Goal: Task Accomplishment & Management: Manage account settings

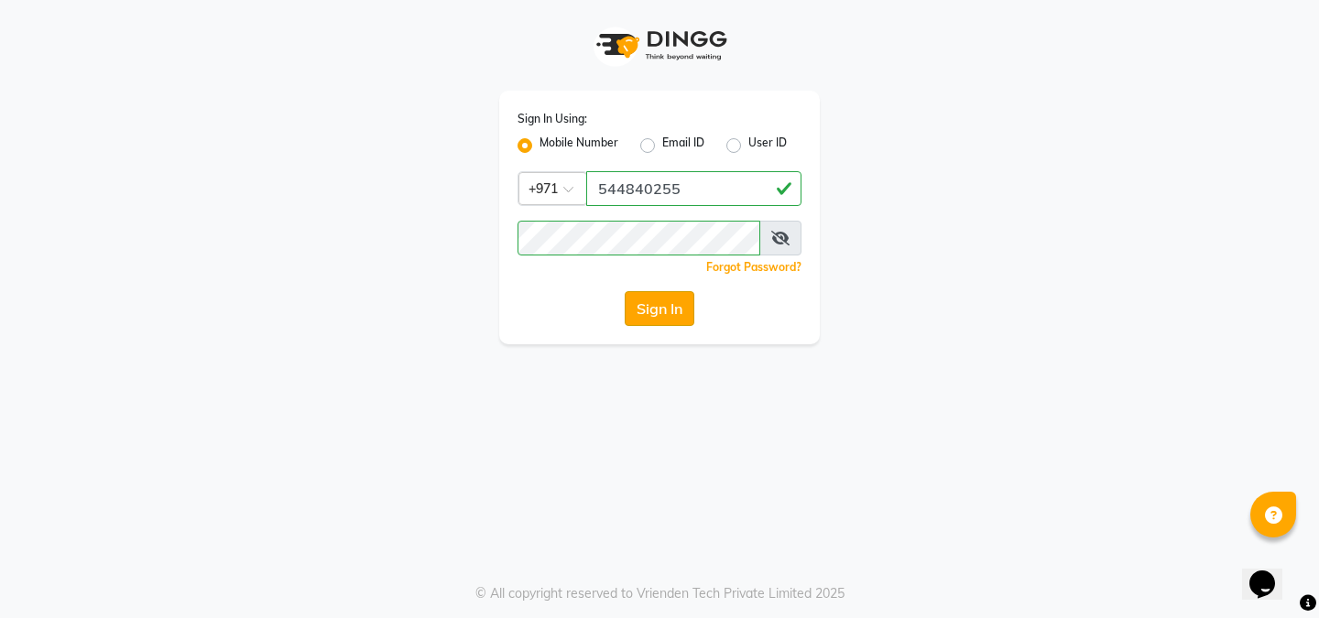
click at [682, 312] on button "Sign In" at bounding box center [660, 308] width 70 height 35
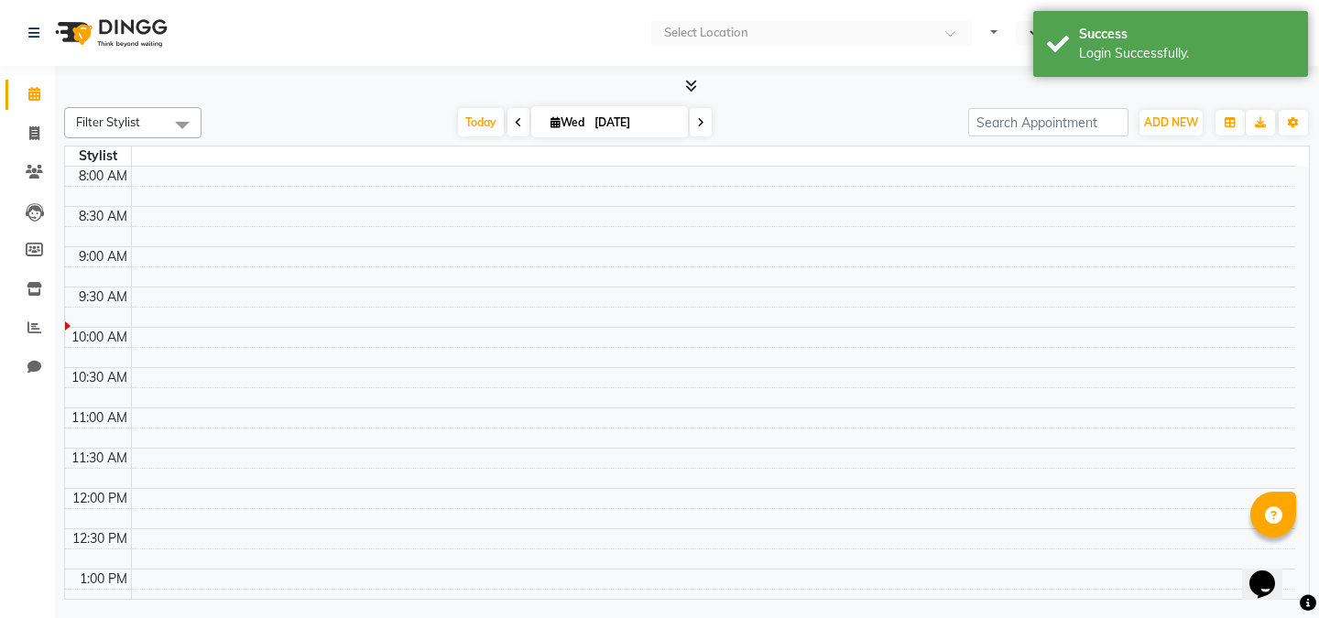
select select "en"
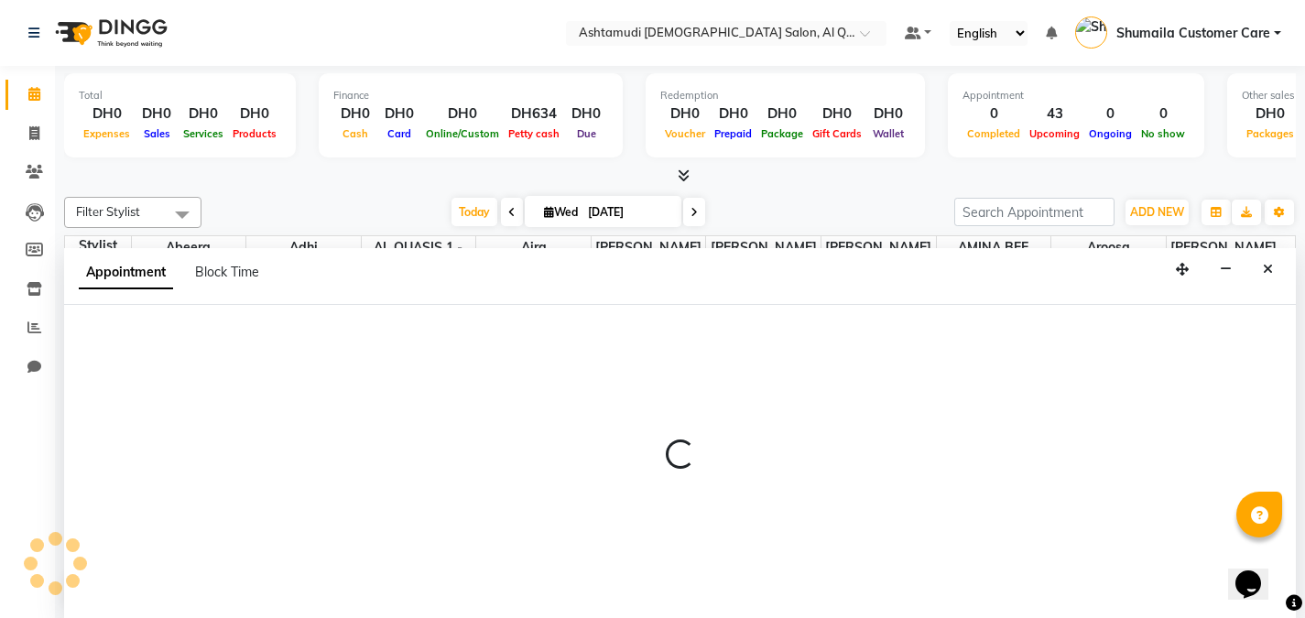
scroll to position [1, 0]
select select "90230"
select select "660"
select select "tentative"
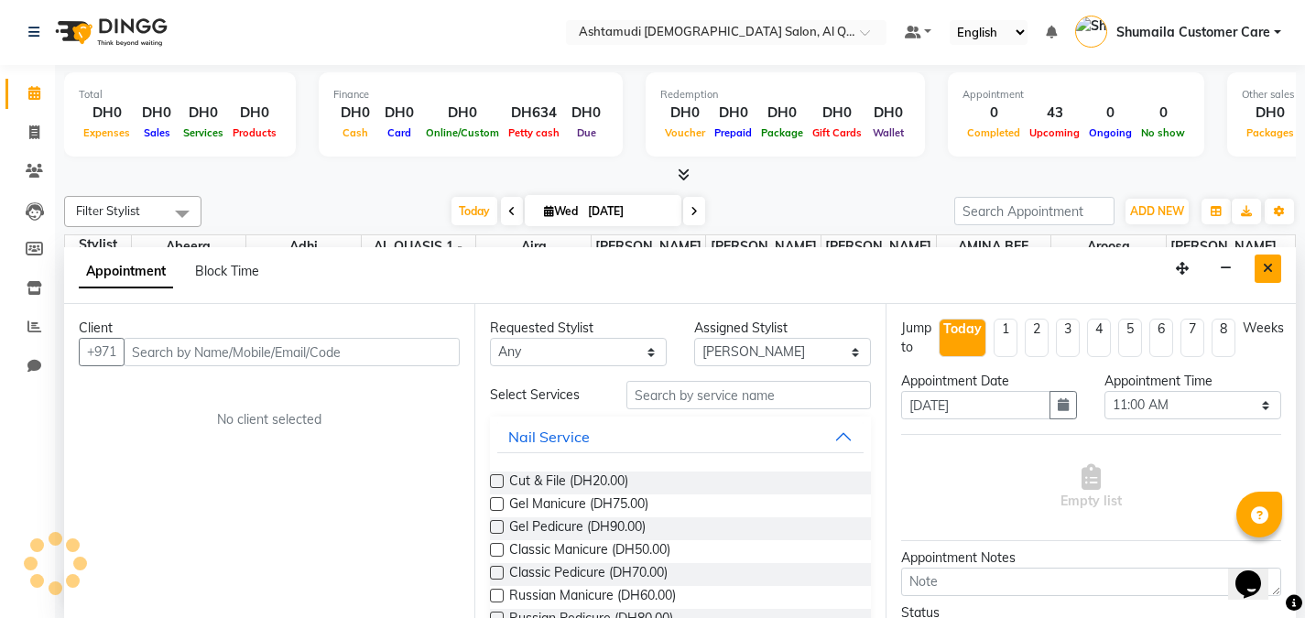
click at [1271, 264] on icon "Close" at bounding box center [1268, 268] width 10 height 13
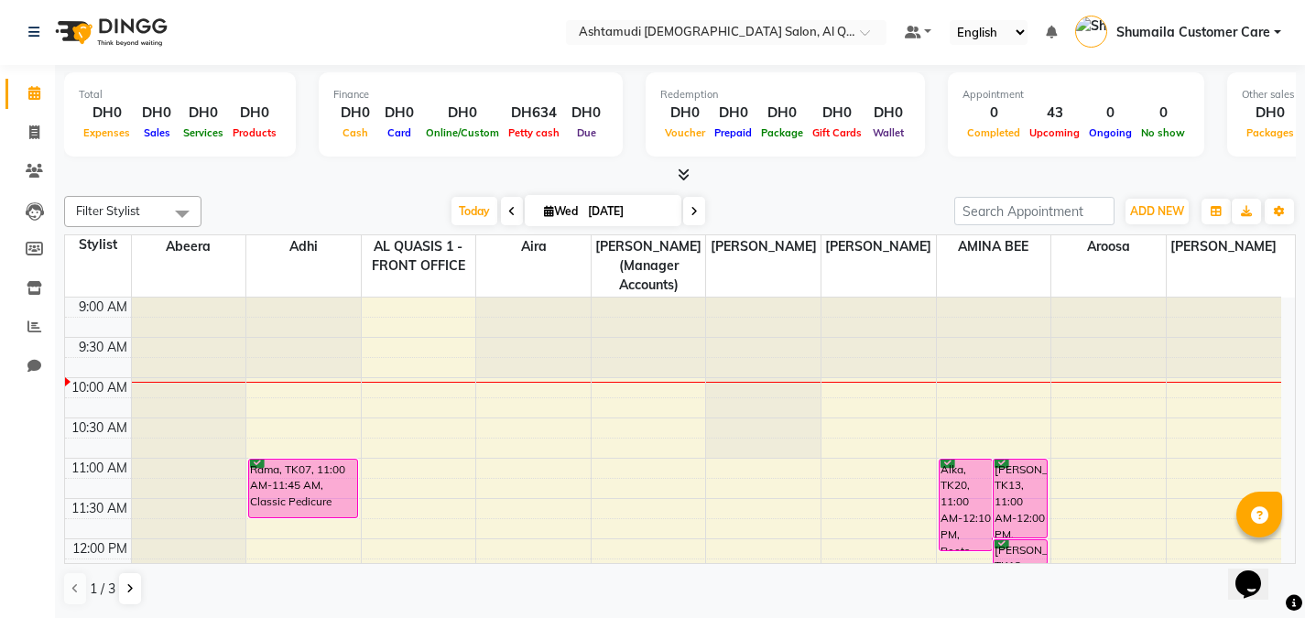
click at [1213, 35] on span "Shumaila Customer Care" at bounding box center [1194, 32] width 154 height 19
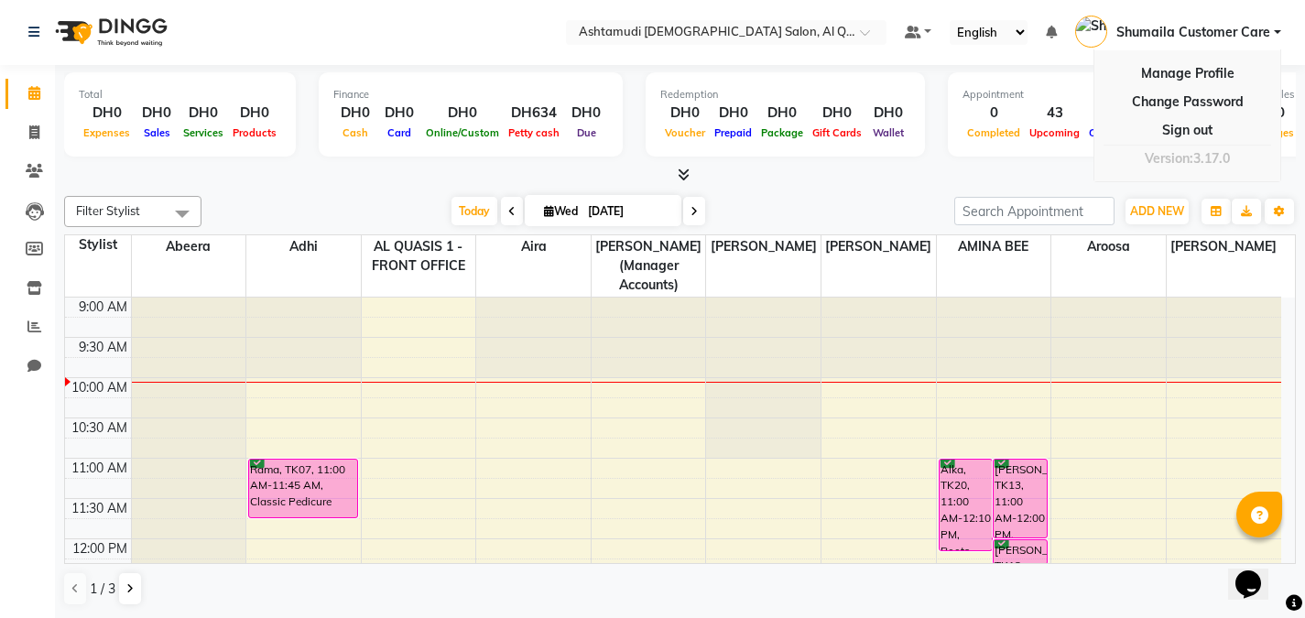
click at [1213, 35] on span "Shumaila Customer Care" at bounding box center [1194, 32] width 154 height 19
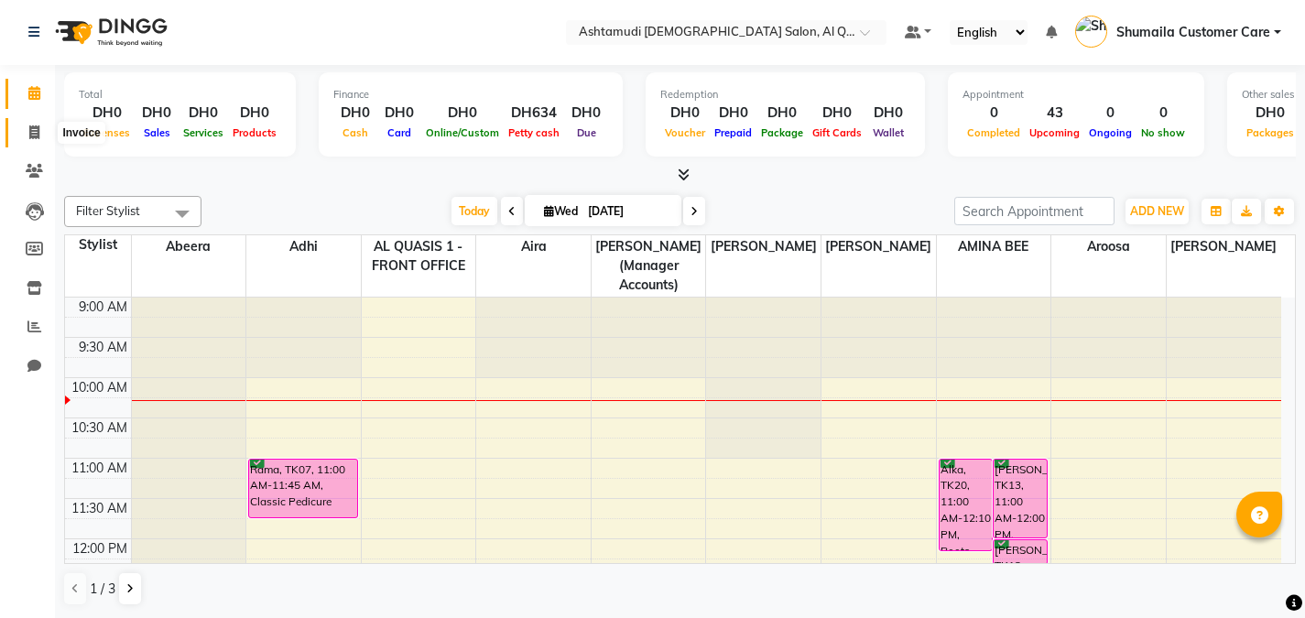
click at [38, 130] on icon at bounding box center [34, 132] width 10 height 14
select select "service"
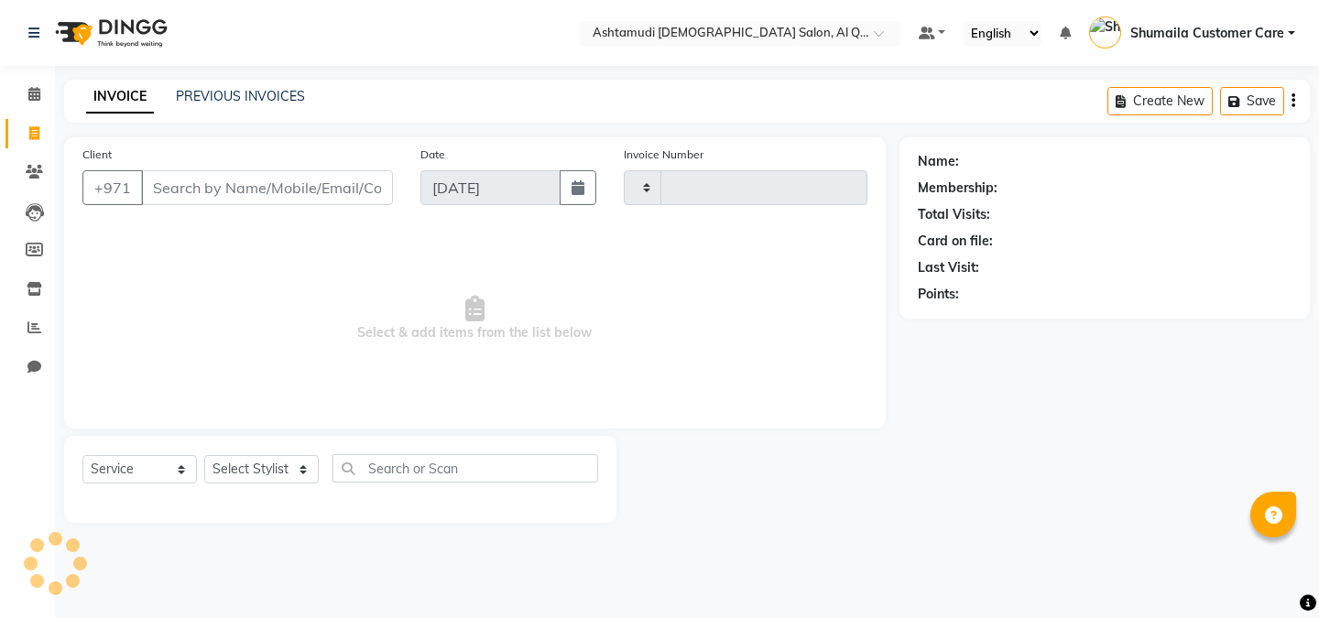
type input "6465"
select select "6848"
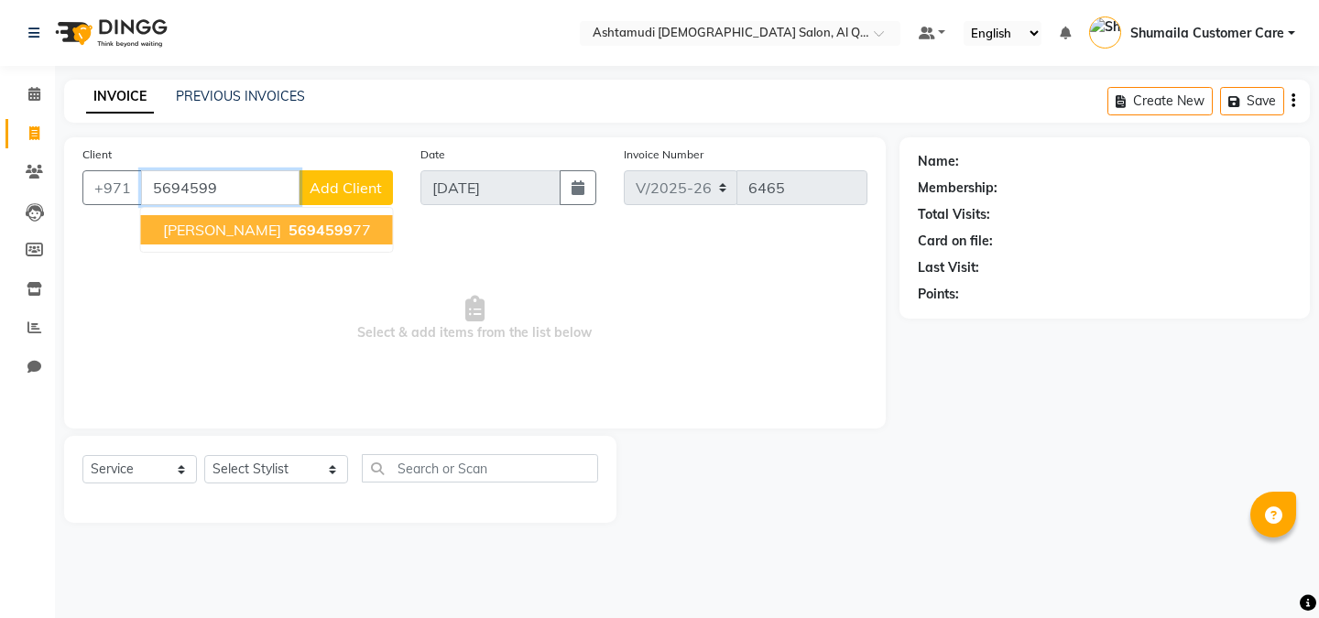
click at [249, 239] on button "Karthika 5694599 77" at bounding box center [267, 229] width 252 height 29
type input "569459977"
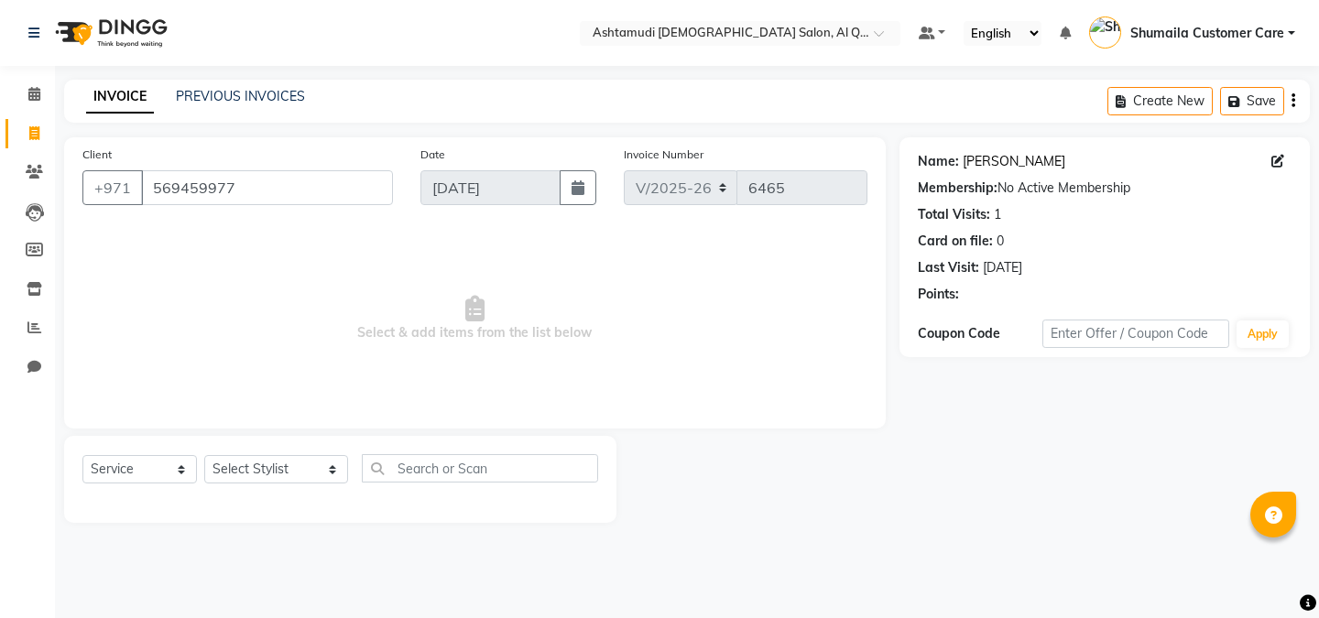
click at [996, 161] on link "Karthika" at bounding box center [1014, 161] width 103 height 19
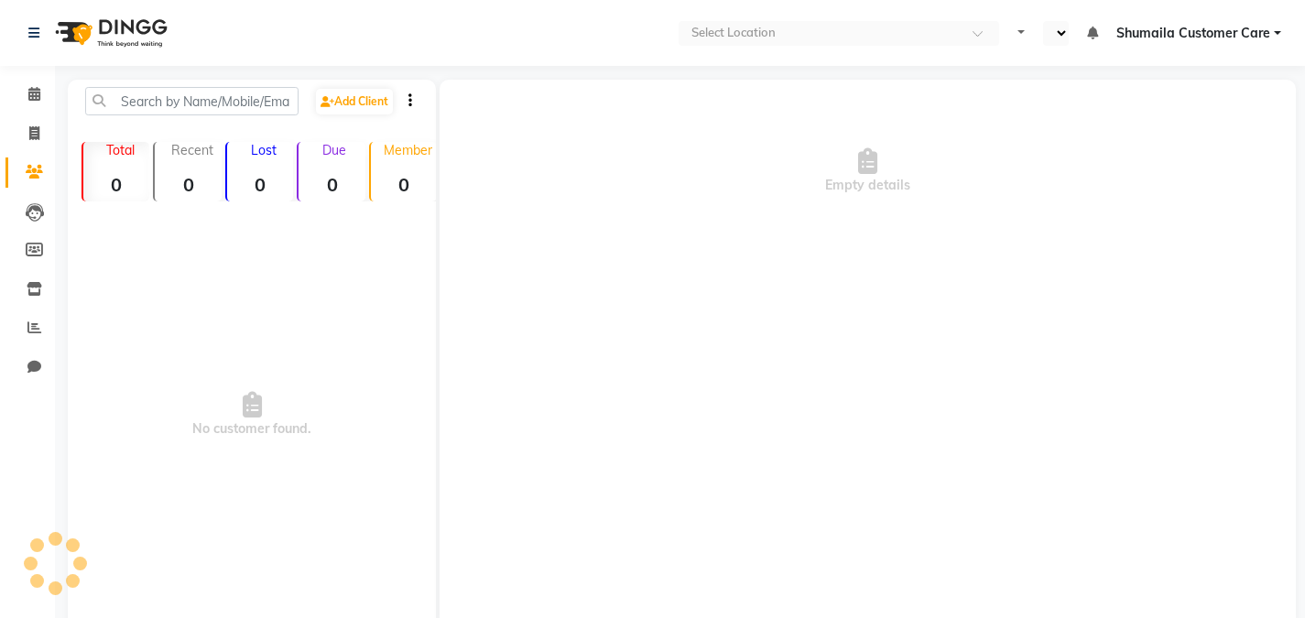
select select "en"
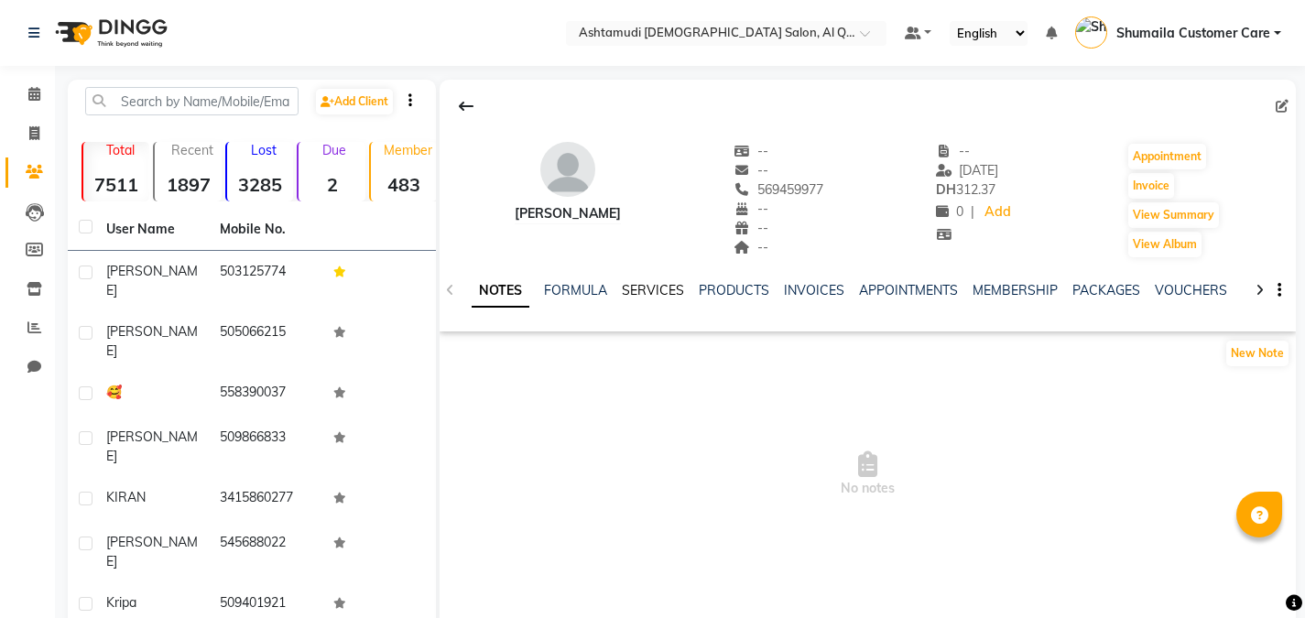
click at [646, 284] on link "SERVICES" at bounding box center [653, 290] width 62 height 16
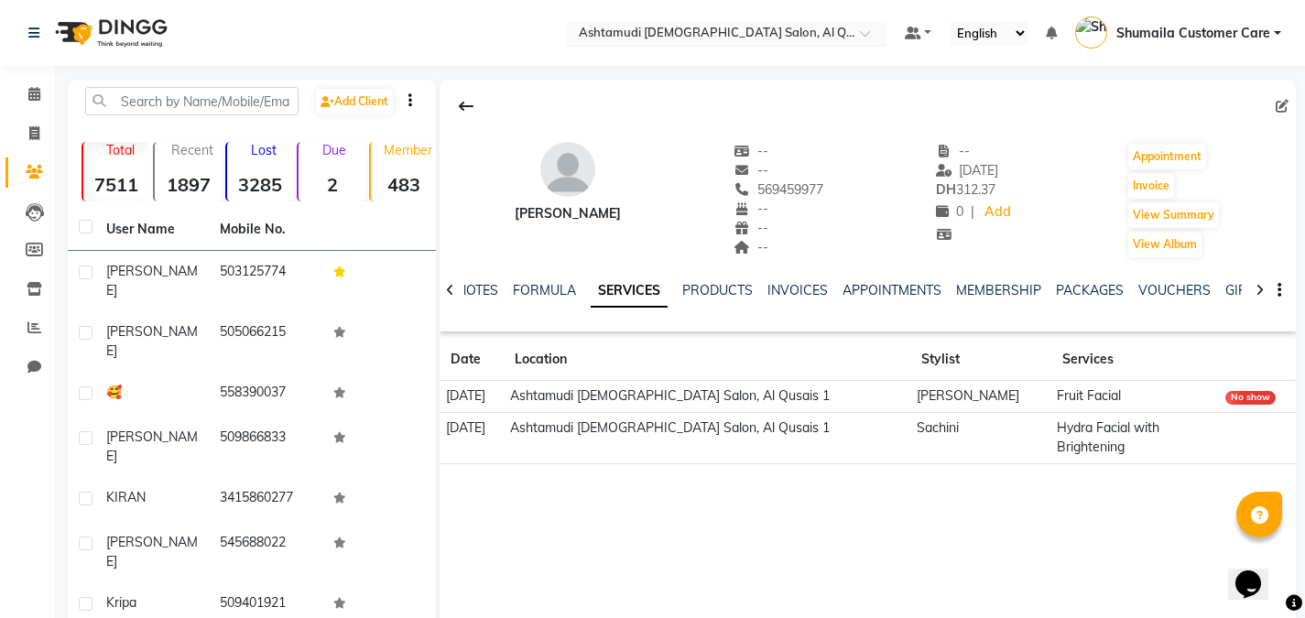
click at [827, 37] on input "text" at bounding box center [708, 35] width 266 height 18
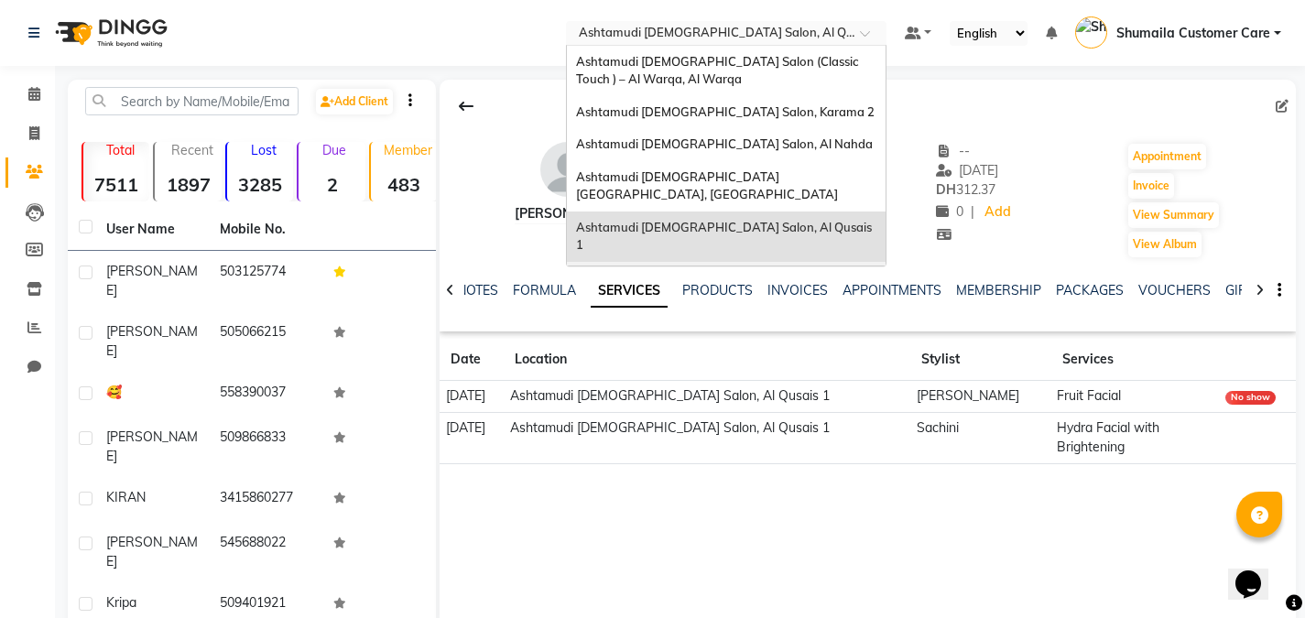
click at [766, 262] on div "Ashtamudi [DEMOGRAPHIC_DATA] Salon - Al Karama, [GEOGRAPHIC_DATA] -[GEOGRAPHIC_…" at bounding box center [726, 296] width 319 height 69
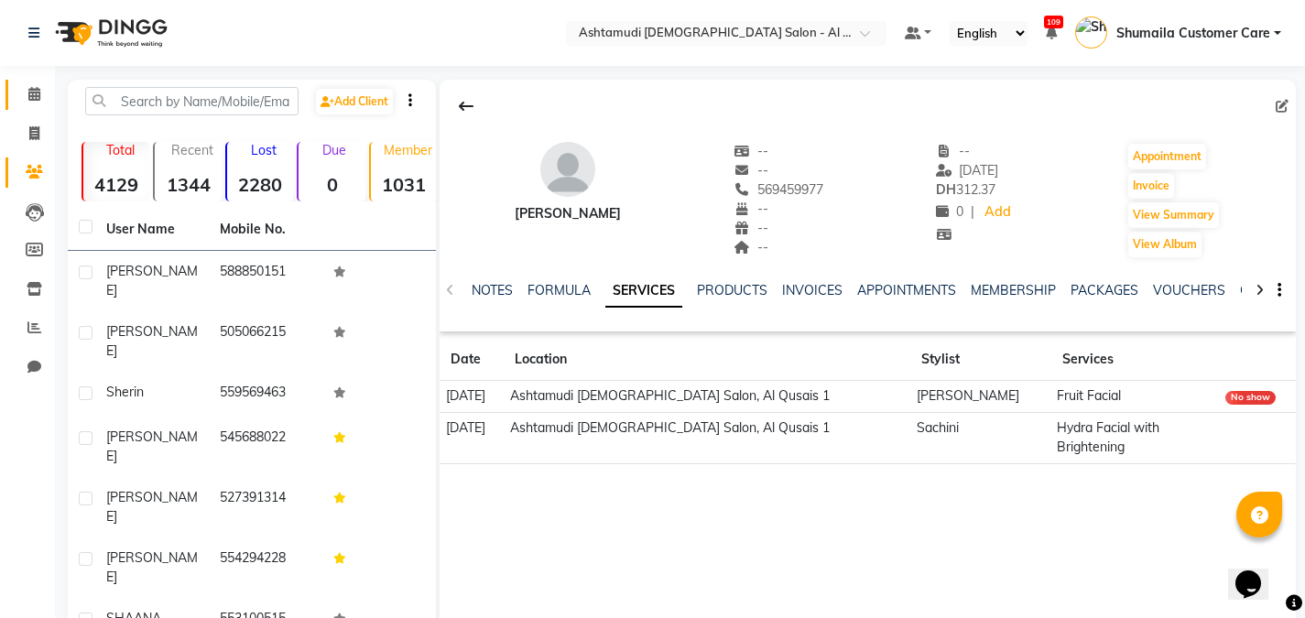
click at [38, 82] on link "Calendar" at bounding box center [27, 95] width 44 height 30
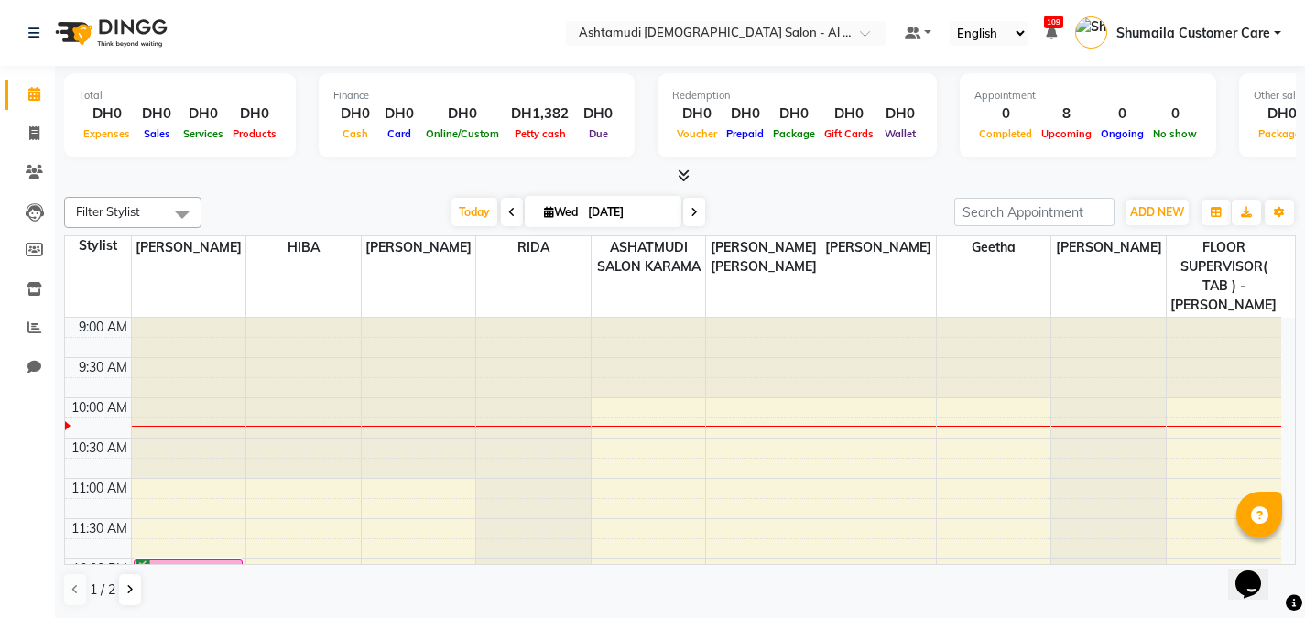
click at [695, 213] on span at bounding box center [694, 212] width 22 height 28
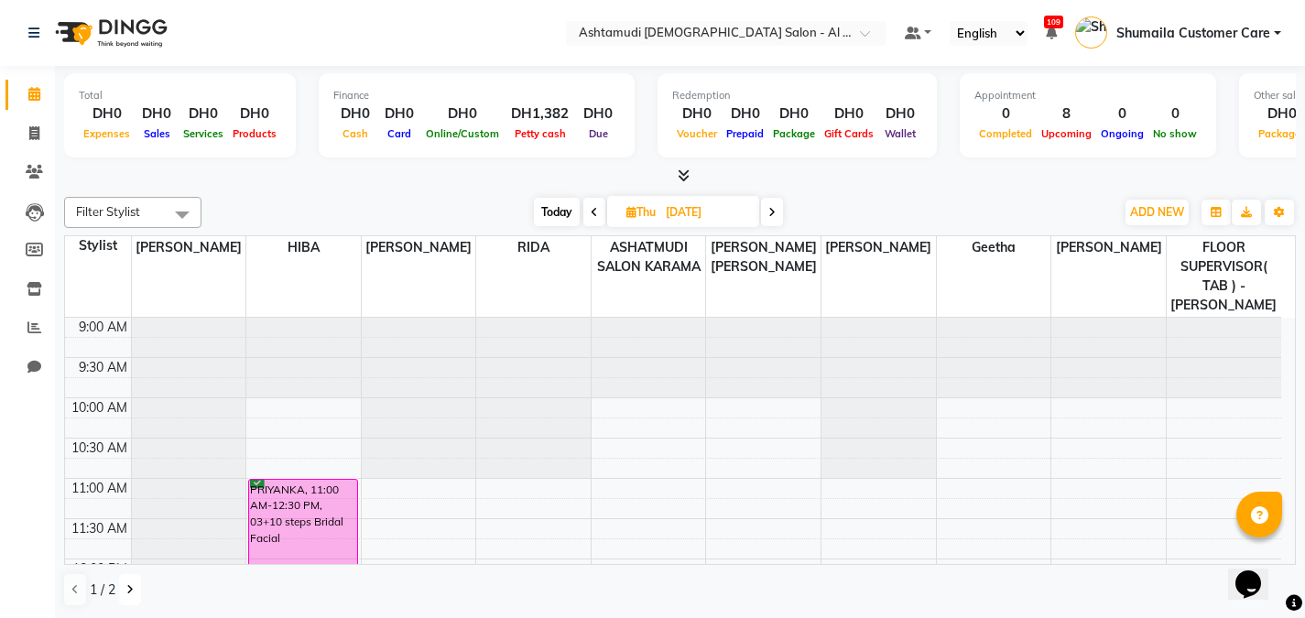
click at [128, 596] on button at bounding box center [130, 589] width 22 height 31
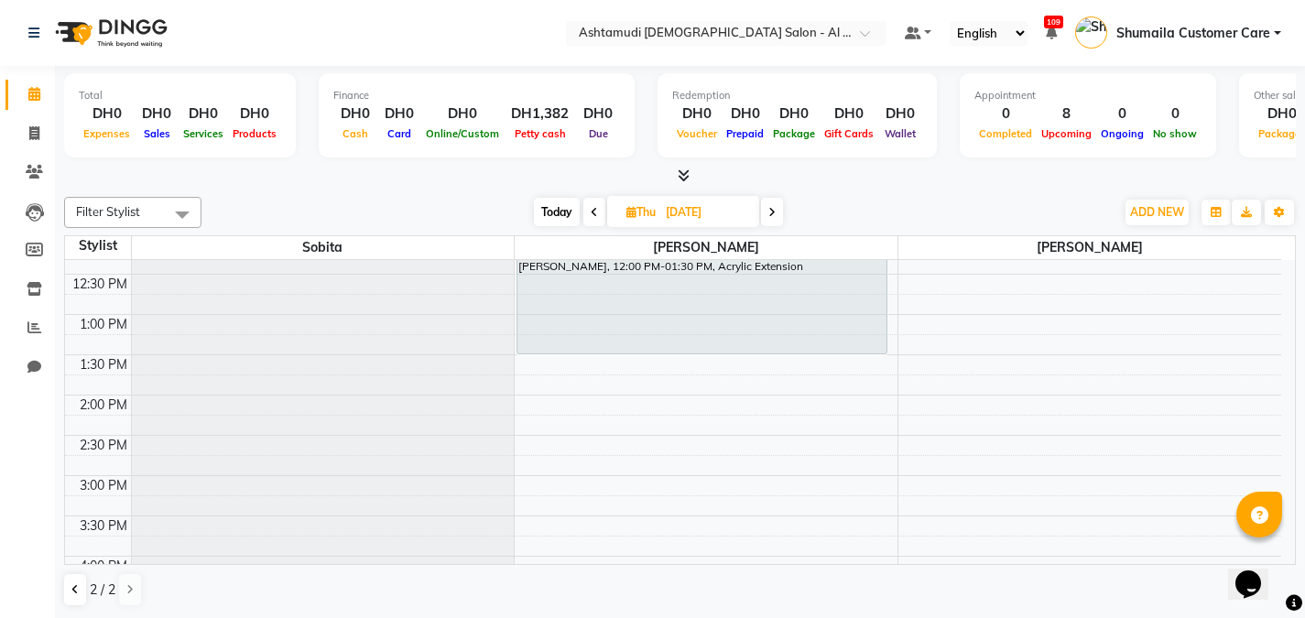
scroll to position [262, 0]
click at [76, 590] on icon at bounding box center [74, 589] width 7 height 11
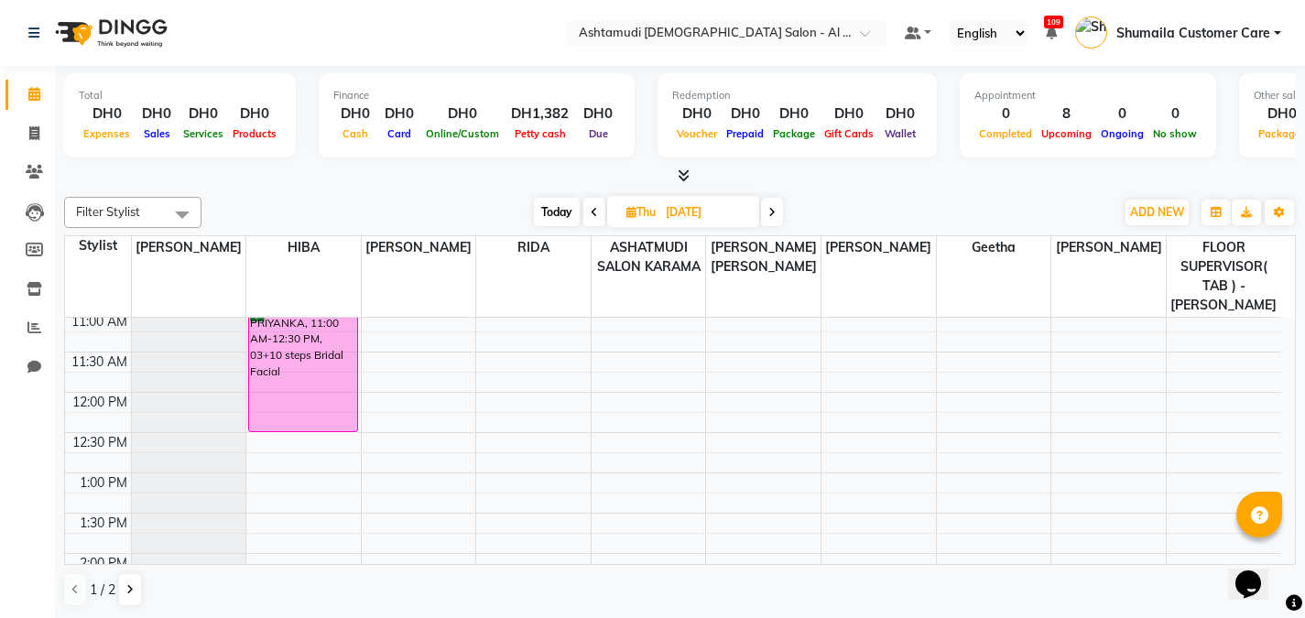
scroll to position [0, 0]
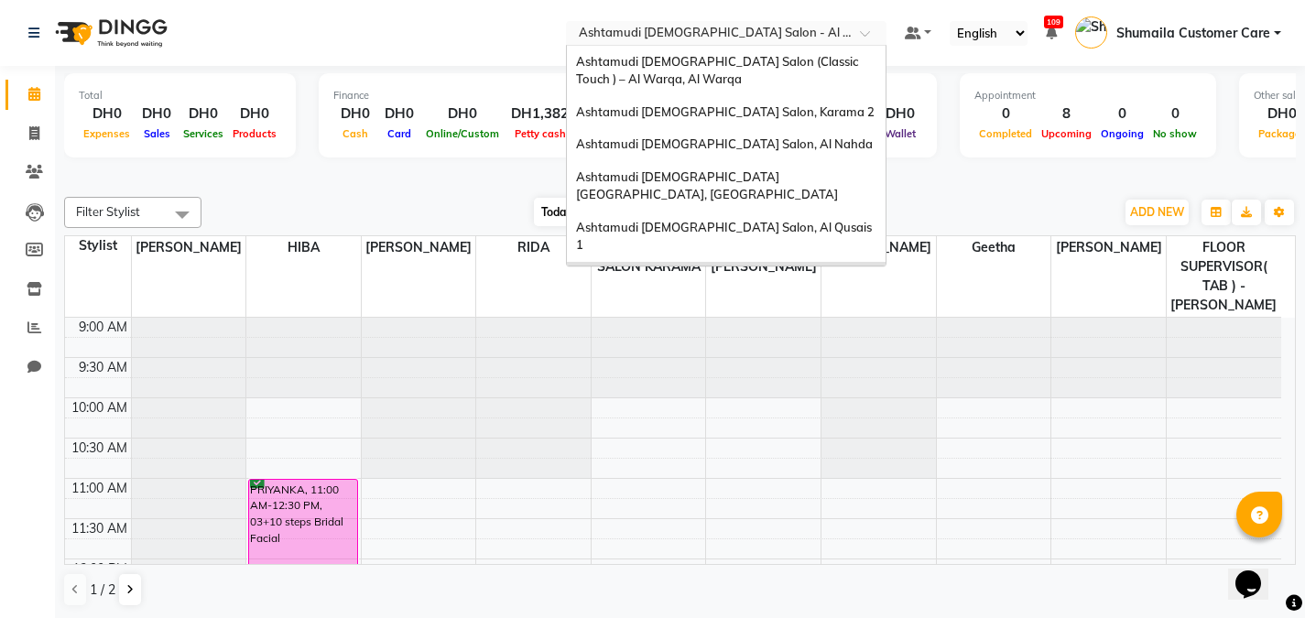
click at [851, 27] on div at bounding box center [726, 35] width 321 height 18
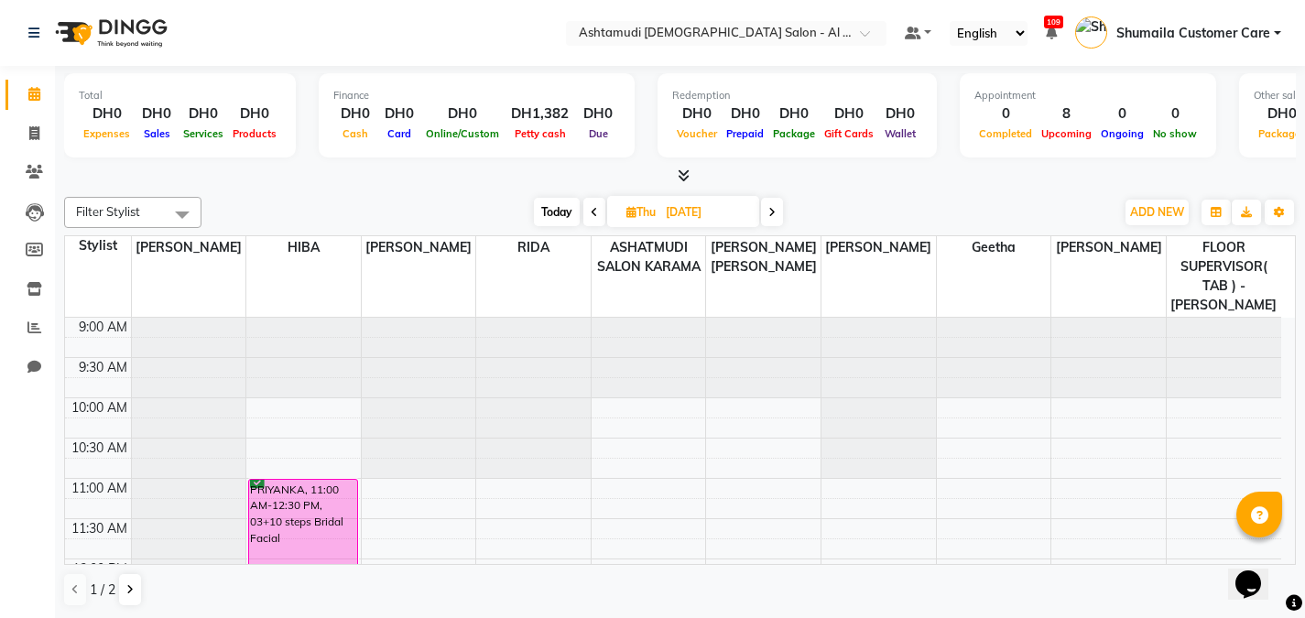
click at [938, 206] on div "Today Thu 04-09-2025" at bounding box center [658, 212] width 895 height 27
click at [769, 219] on span at bounding box center [772, 212] width 22 height 28
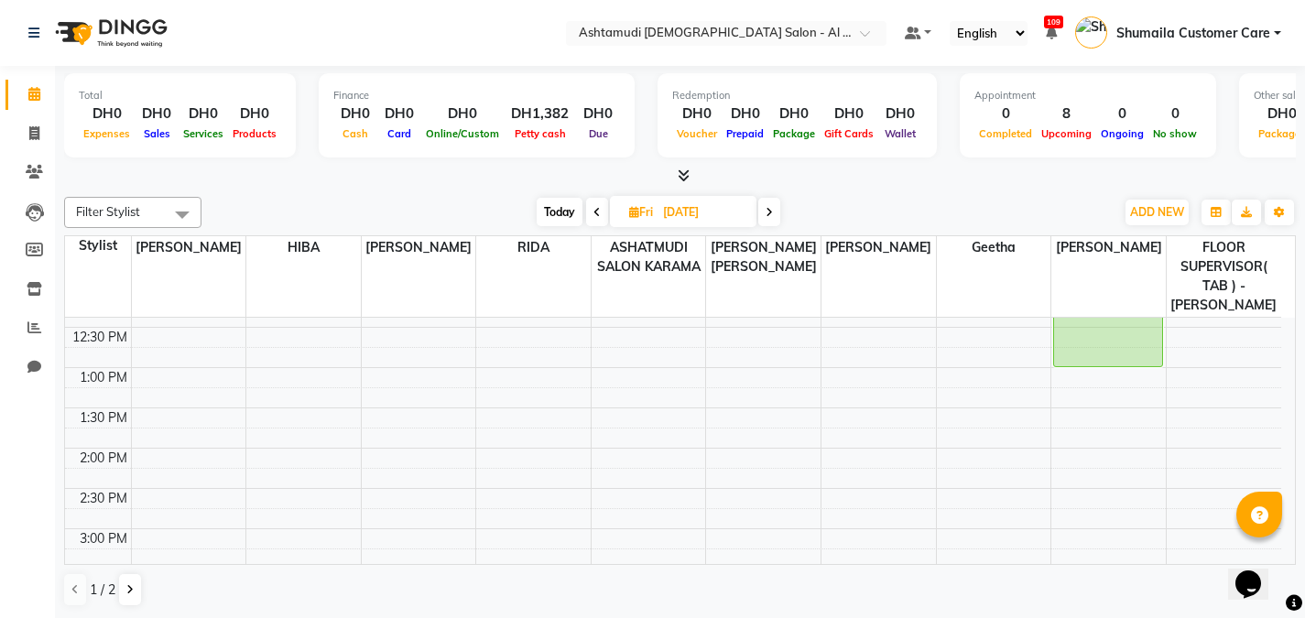
scroll to position [254, 0]
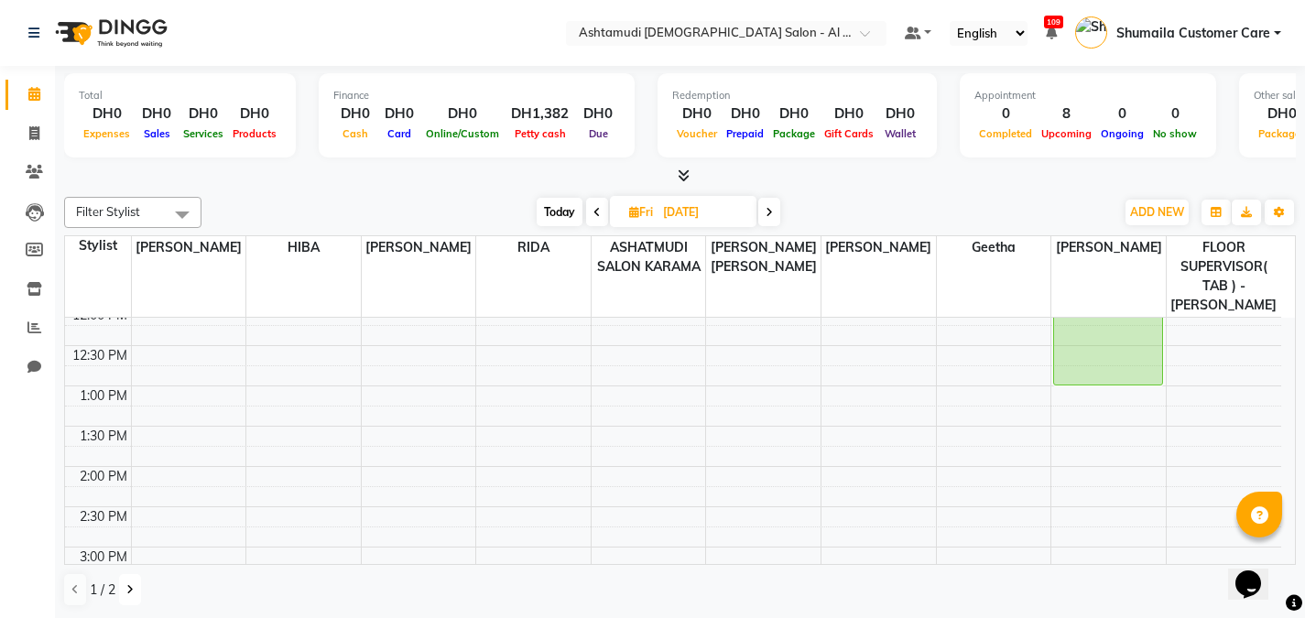
click at [127, 584] on icon at bounding box center [129, 589] width 7 height 11
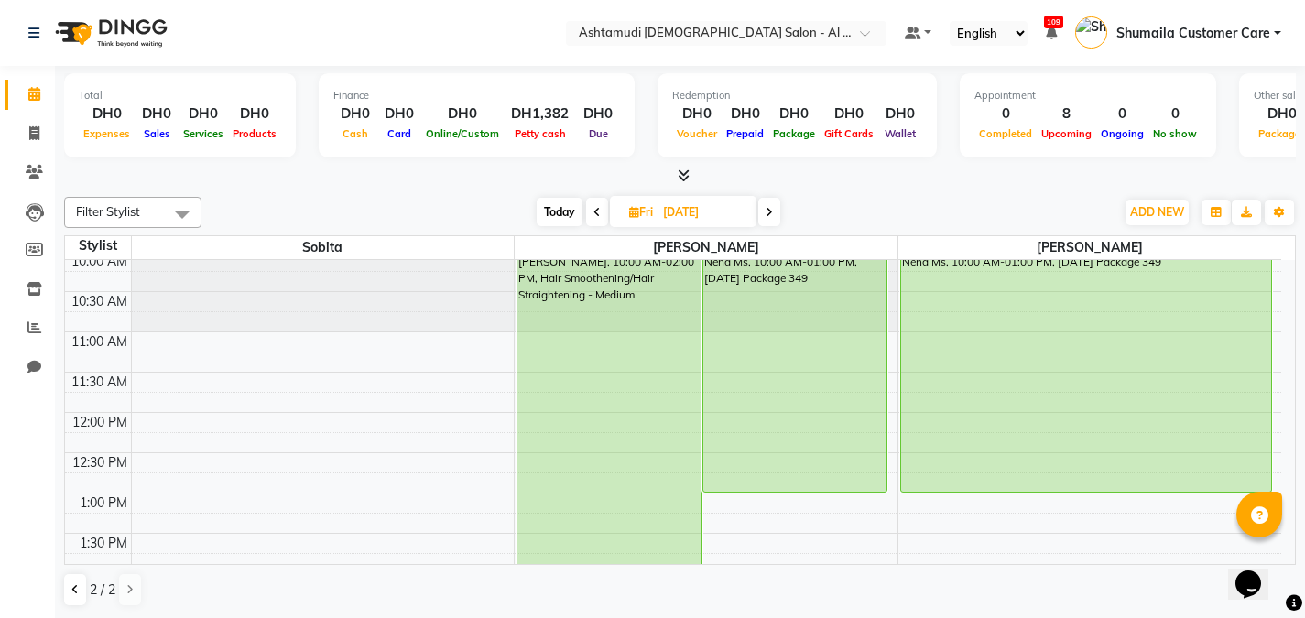
scroll to position [0, 0]
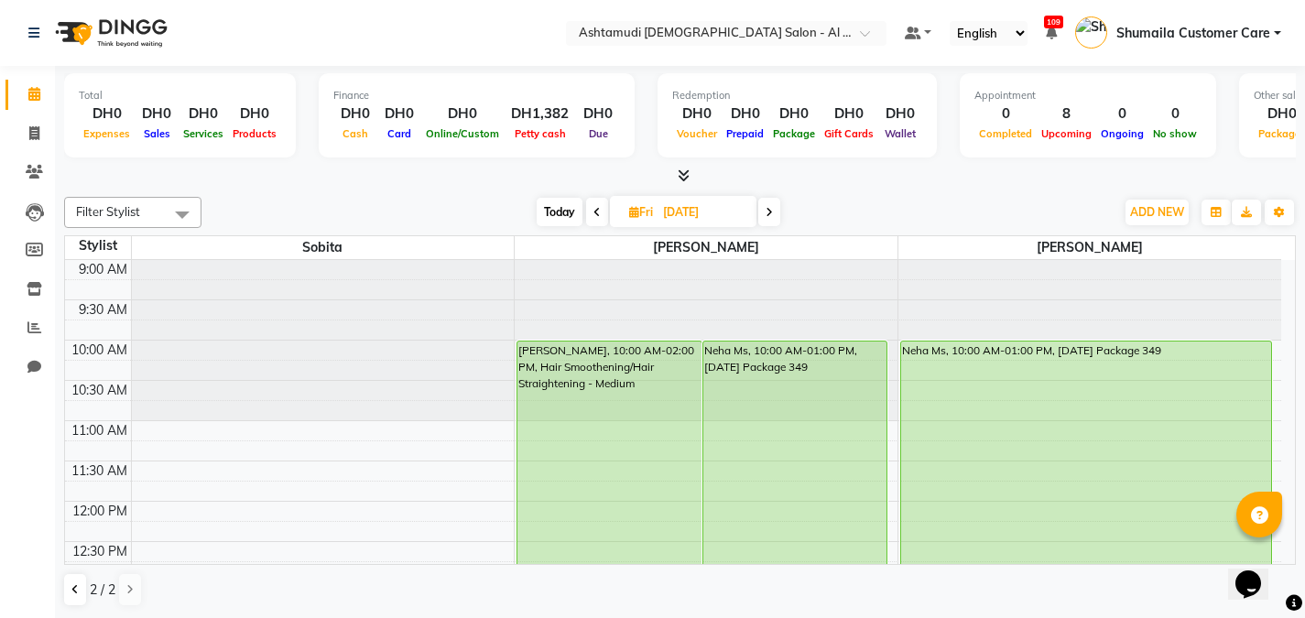
click at [589, 211] on span at bounding box center [597, 212] width 22 height 28
type input "[DATE]"
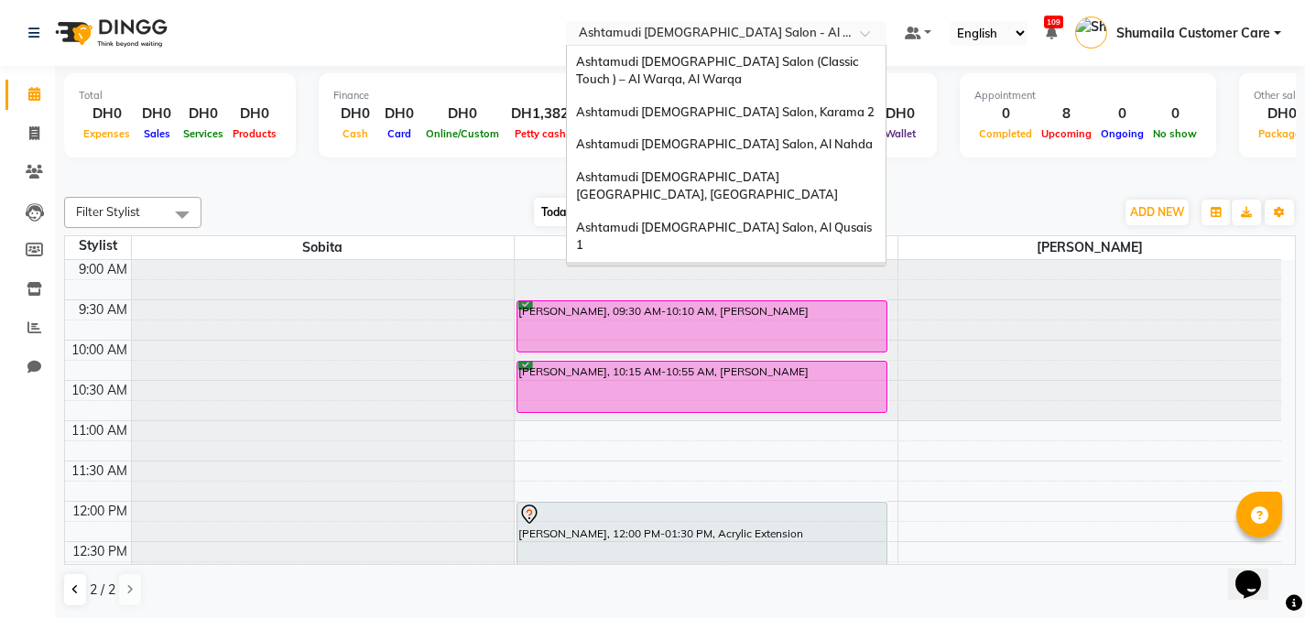
click at [833, 38] on input "text" at bounding box center [708, 35] width 266 height 18
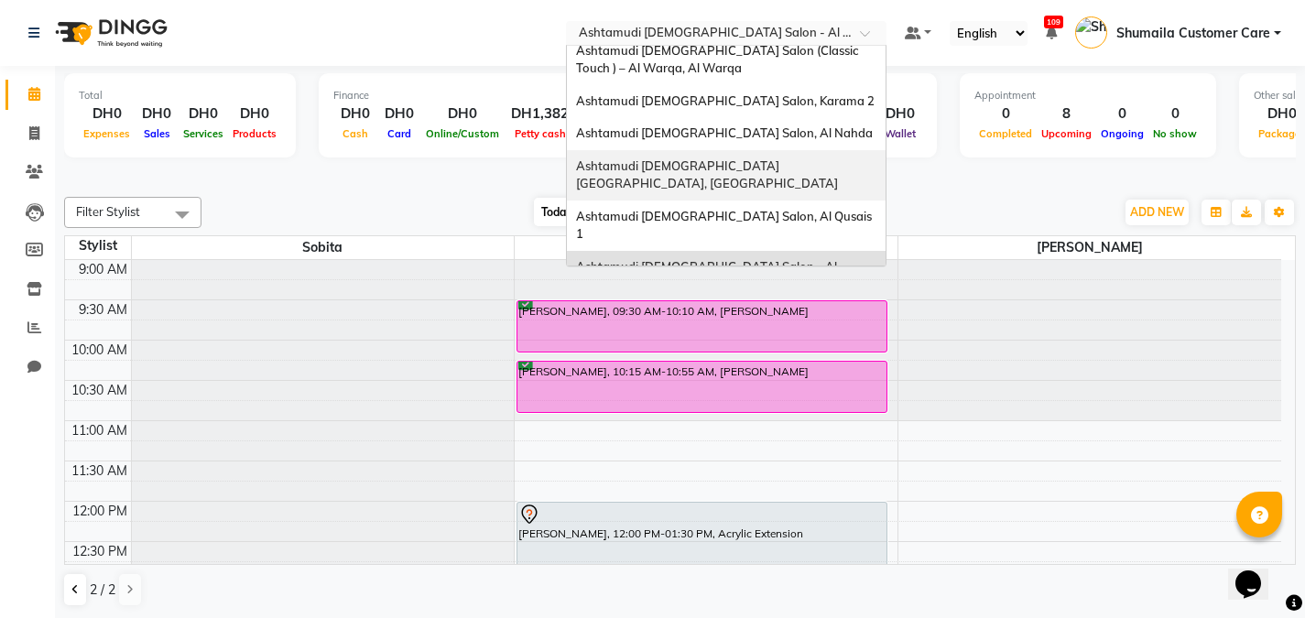
click at [738, 169] on span "Ashtamudi [DEMOGRAPHIC_DATA] [GEOGRAPHIC_DATA], [GEOGRAPHIC_DATA]" at bounding box center [707, 174] width 262 height 33
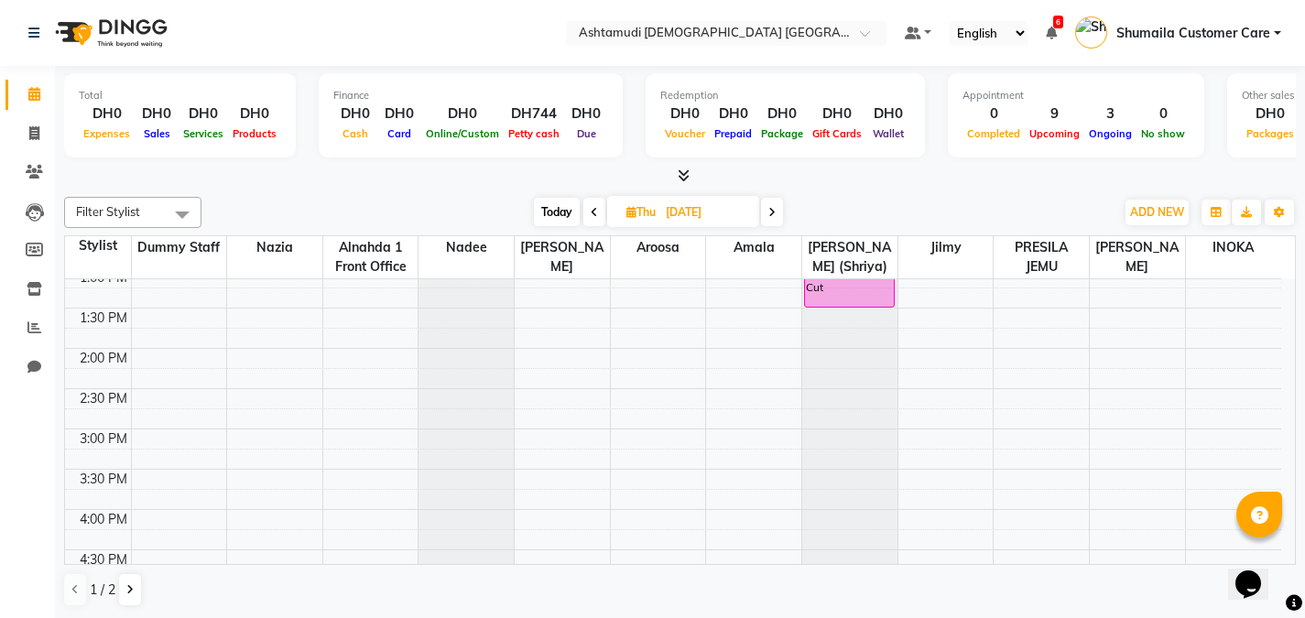
scroll to position [317, 0]
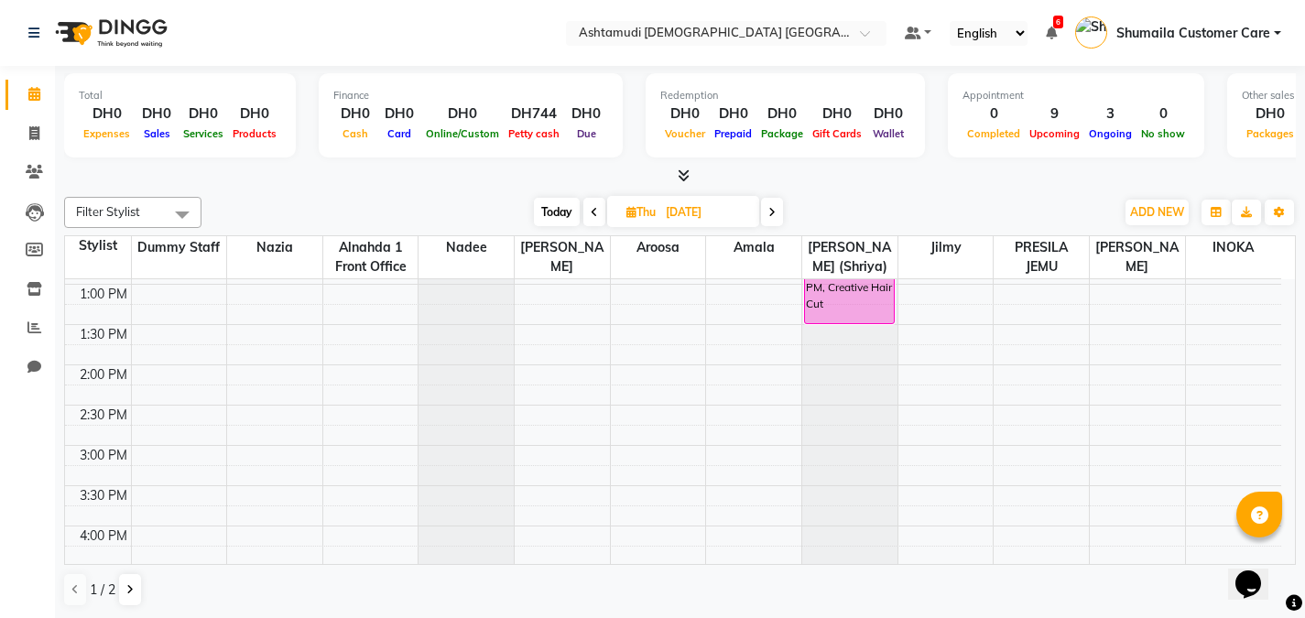
drag, startPoint x: 1287, startPoint y: 398, endPoint x: 925, endPoint y: 186, distance: 419.2
click at [925, 186] on div "Total DH0 Expenses DH0 Sales DH0 Services DH0 Products Finance DH0 Cash DH0 Car…" at bounding box center [680, 342] width 1250 height 553
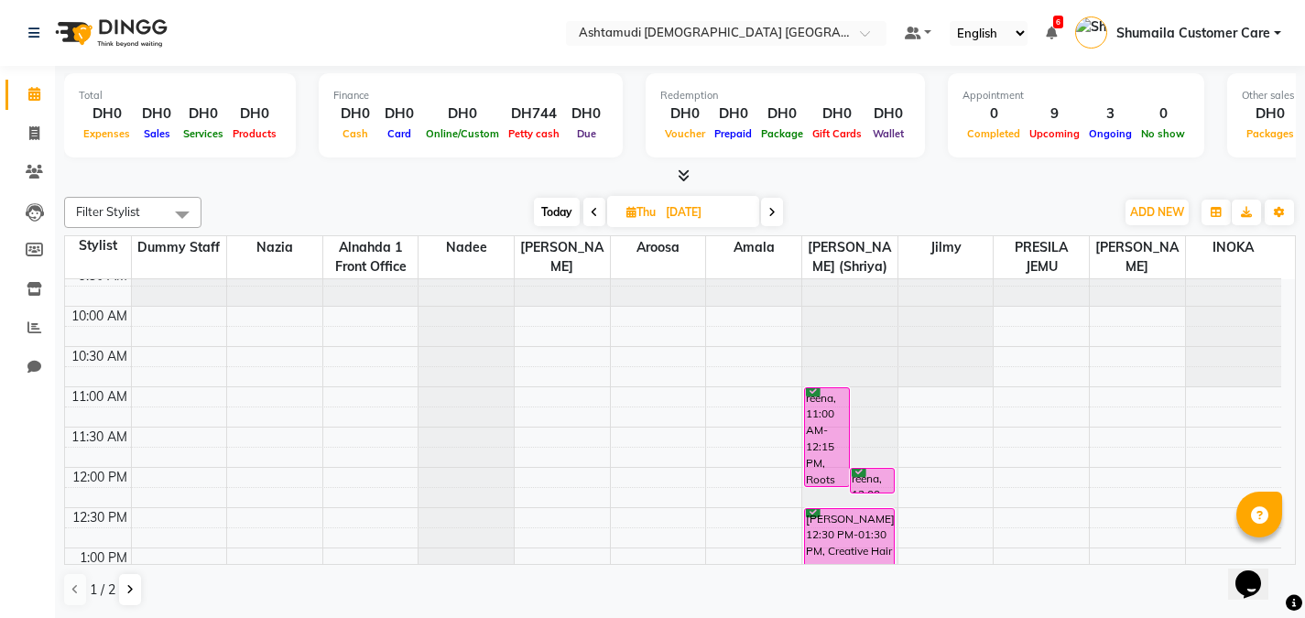
scroll to position [0, 0]
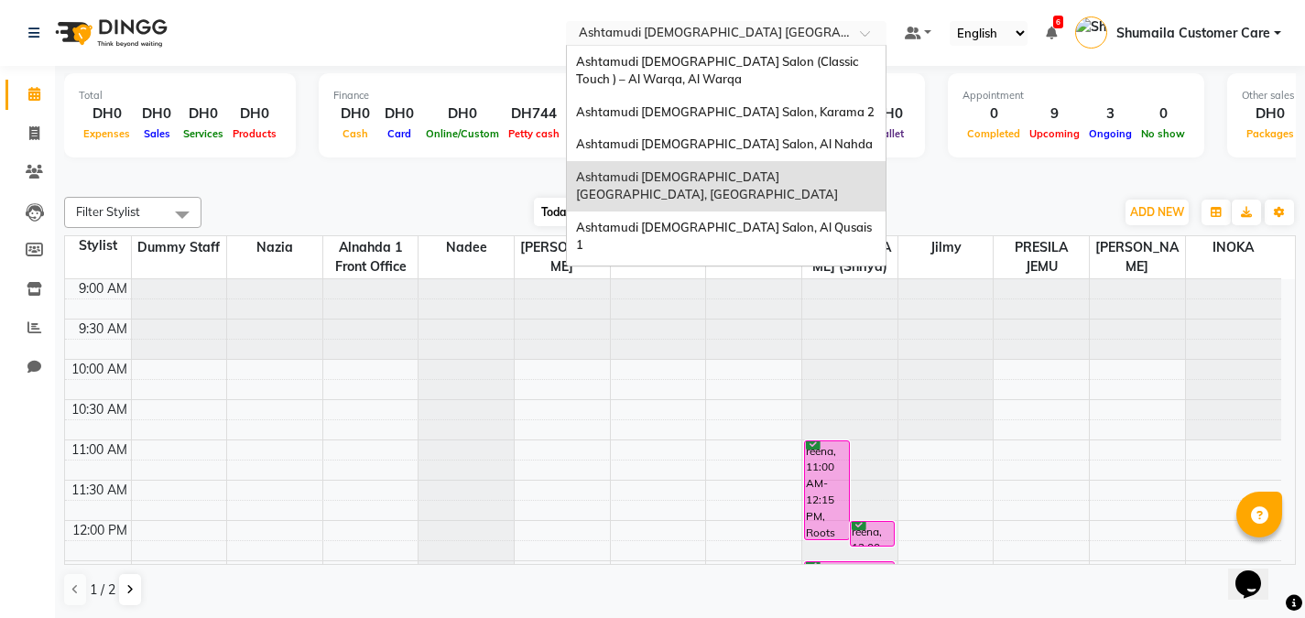
click at [745, 34] on input "text" at bounding box center [708, 35] width 266 height 18
click at [705, 65] on span "Ashtamudi Ladies Salon (Classic Touch ) – Al Warqa, Al Warqa" at bounding box center [718, 70] width 285 height 33
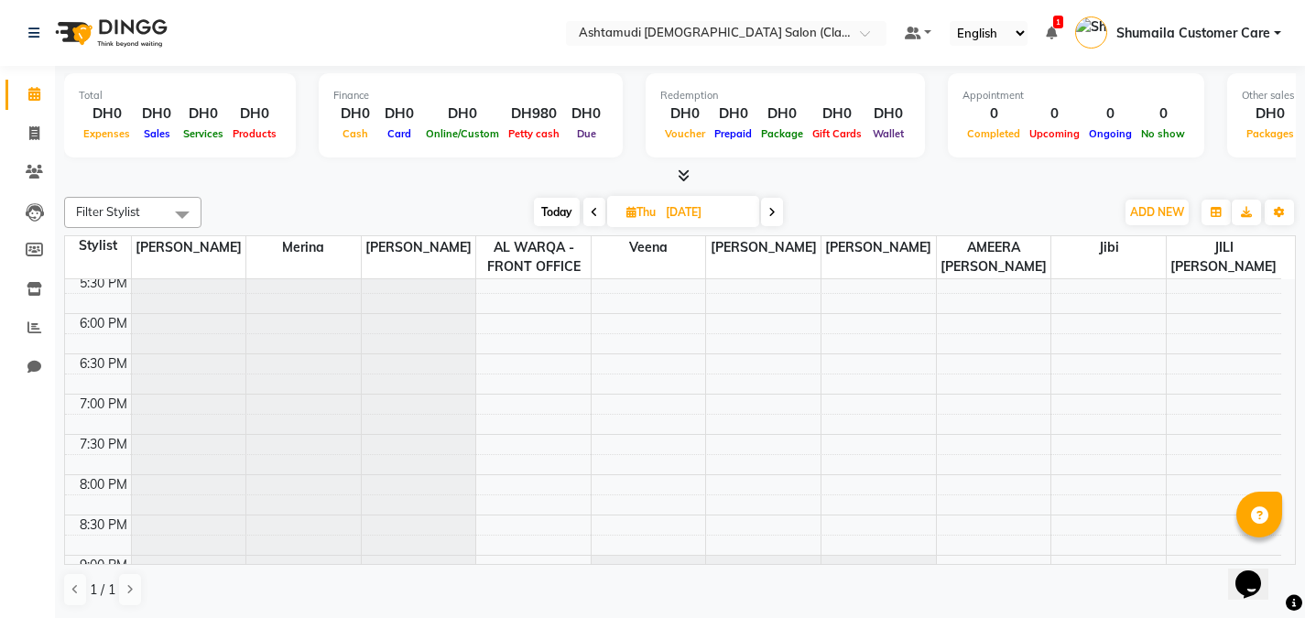
scroll to position [687, 0]
drag, startPoint x: 1099, startPoint y: 414, endPoint x: 590, endPoint y: 211, distance: 548.4
click at [591, 211] on icon at bounding box center [594, 212] width 7 height 11
type input "[DATE]"
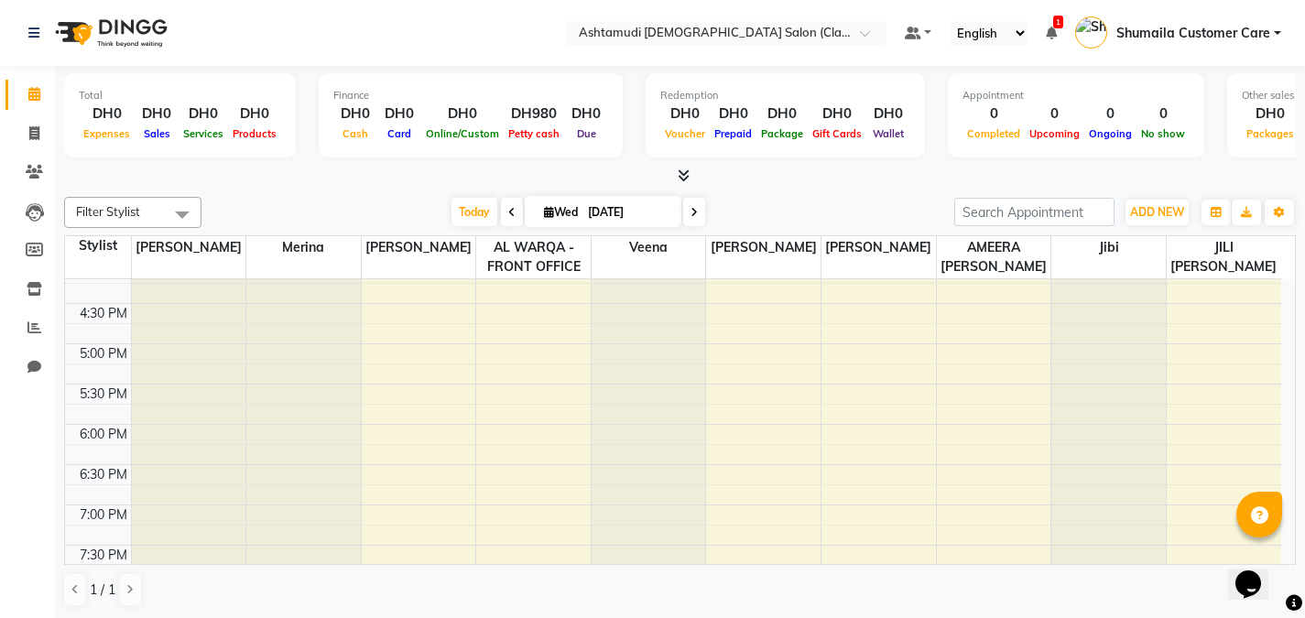
scroll to position [631, 0]
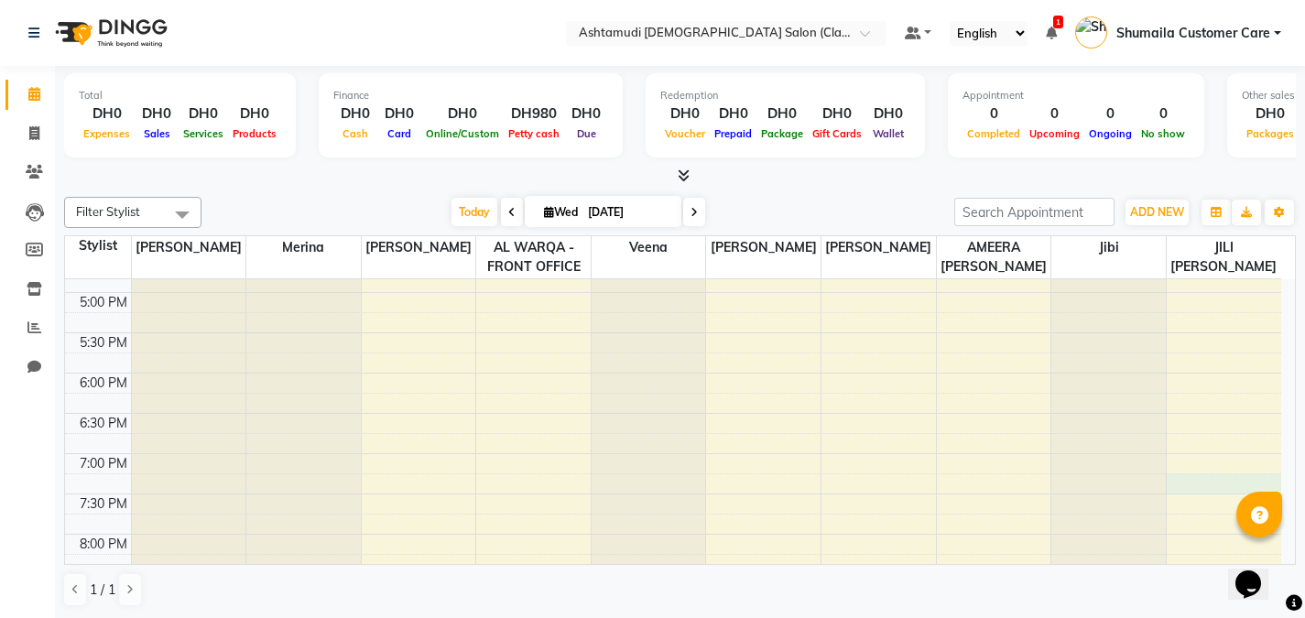
click at [1199, 483] on div "9:00 AM 9:30 AM 10:00 AM 10:30 AM 11:00 AM 11:30 AM 12:00 PM 12:30 PM 1:00 PM 1…" at bounding box center [673, 212] width 1216 height 1128
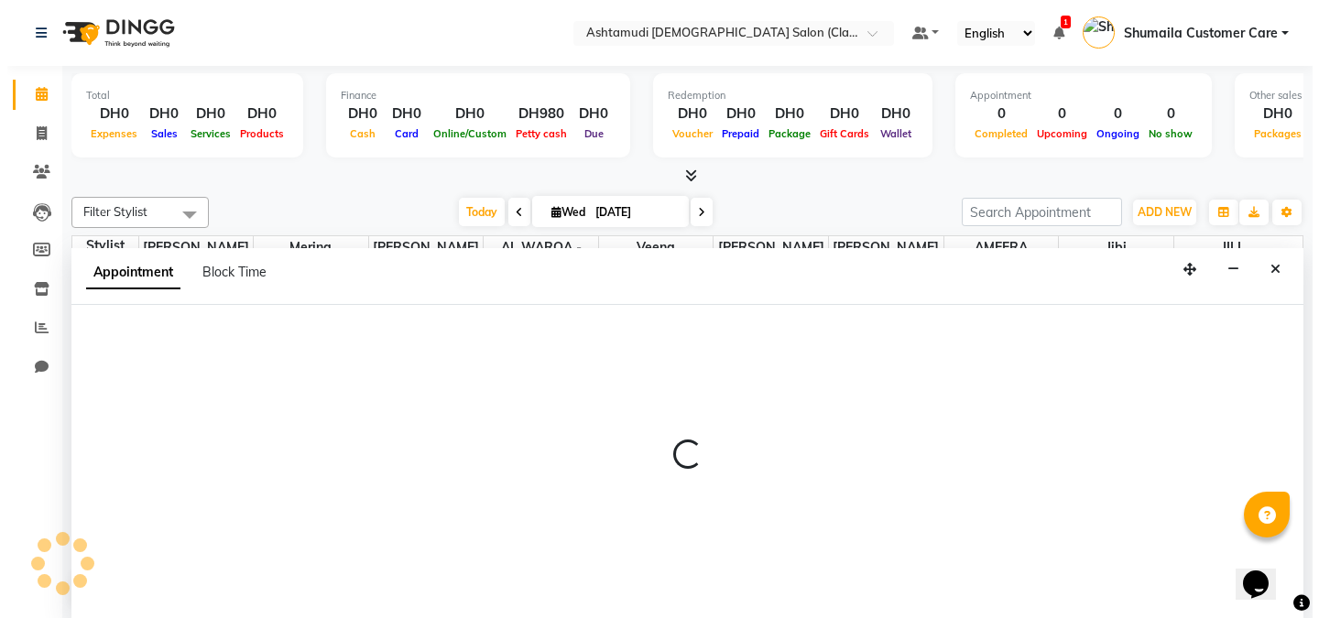
scroll to position [1, 0]
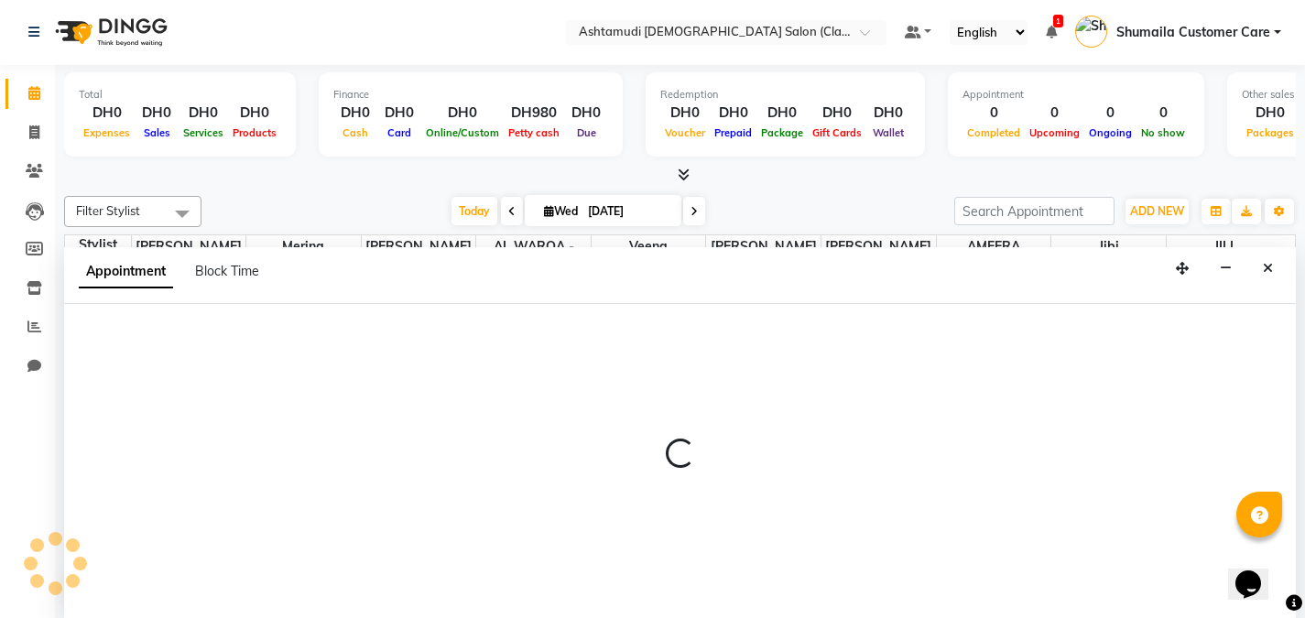
select select "89076"
select select "tentative"
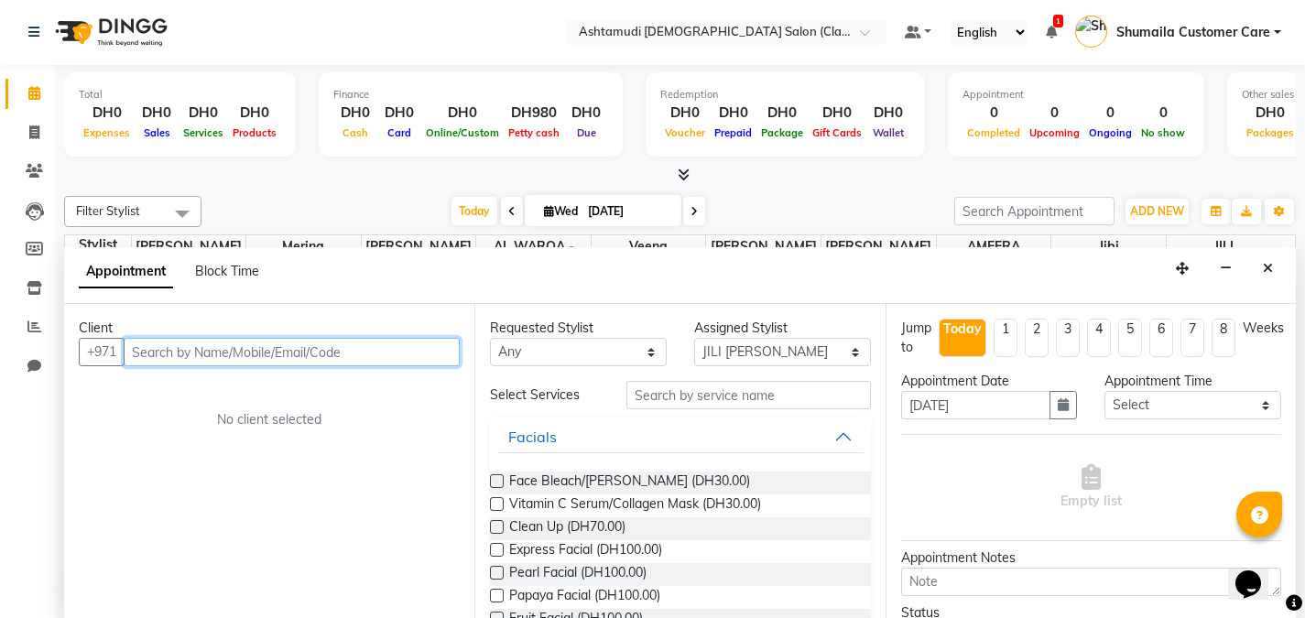
paste input "0507071837"
click at [140, 349] on input "0507071837" at bounding box center [254, 352] width 260 height 28
type input "507071837"
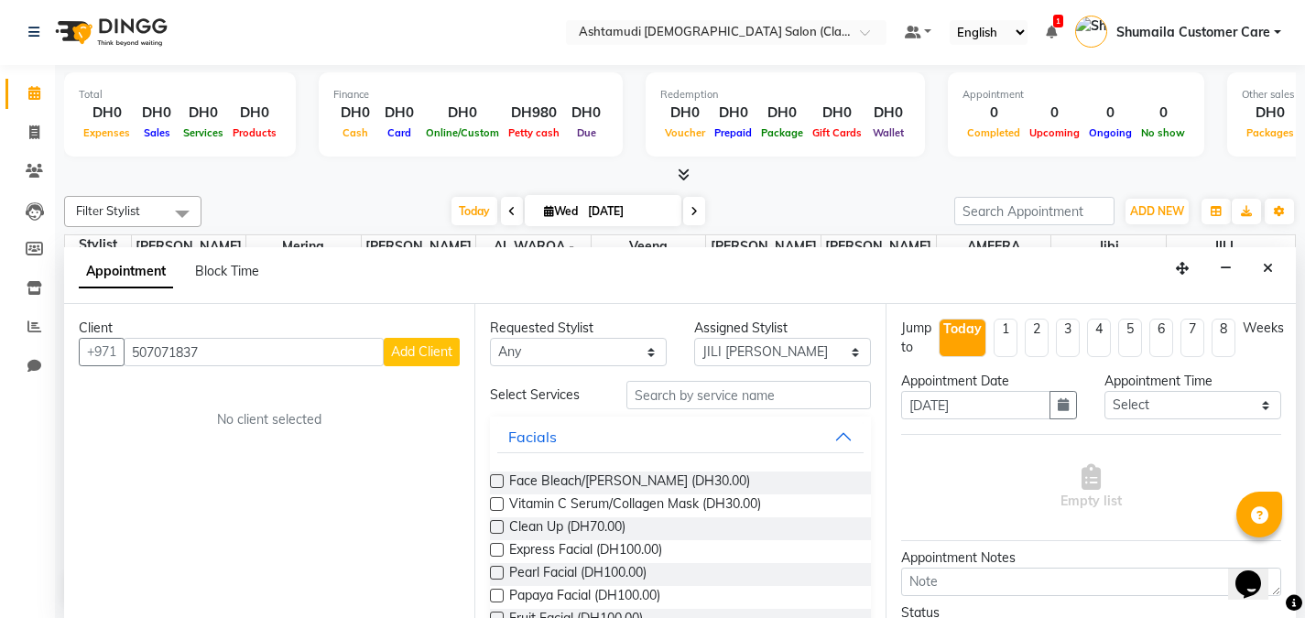
click at [419, 355] on span "Add Client" at bounding box center [421, 352] width 61 height 16
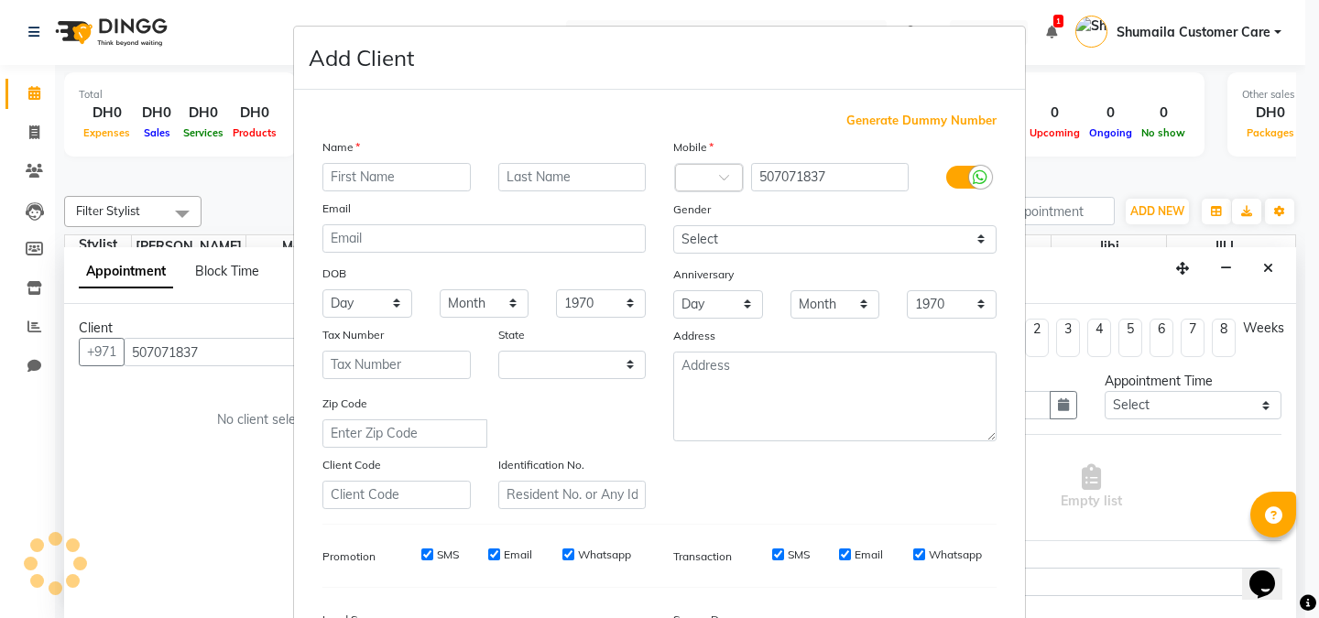
select select "3798"
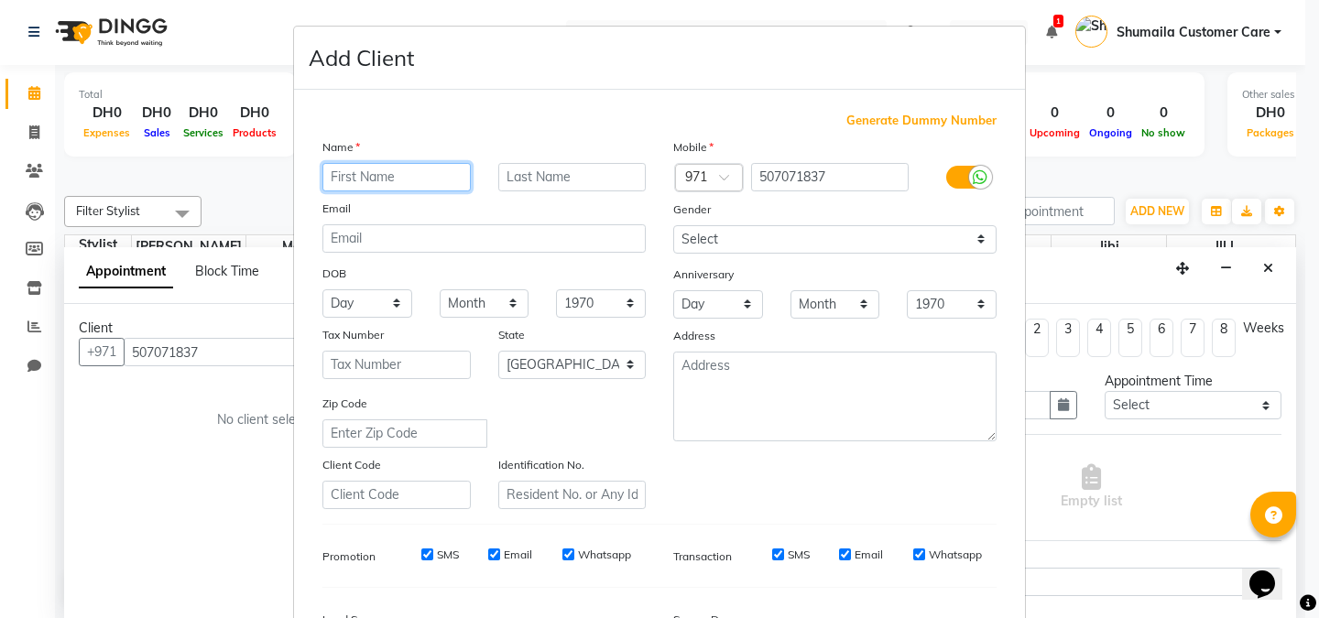
paste input "Shiksha kottary Cliq logo"
type input "Shiksha kottary Cliq logo"
paste input "Shiksha kottary Cliq logo"
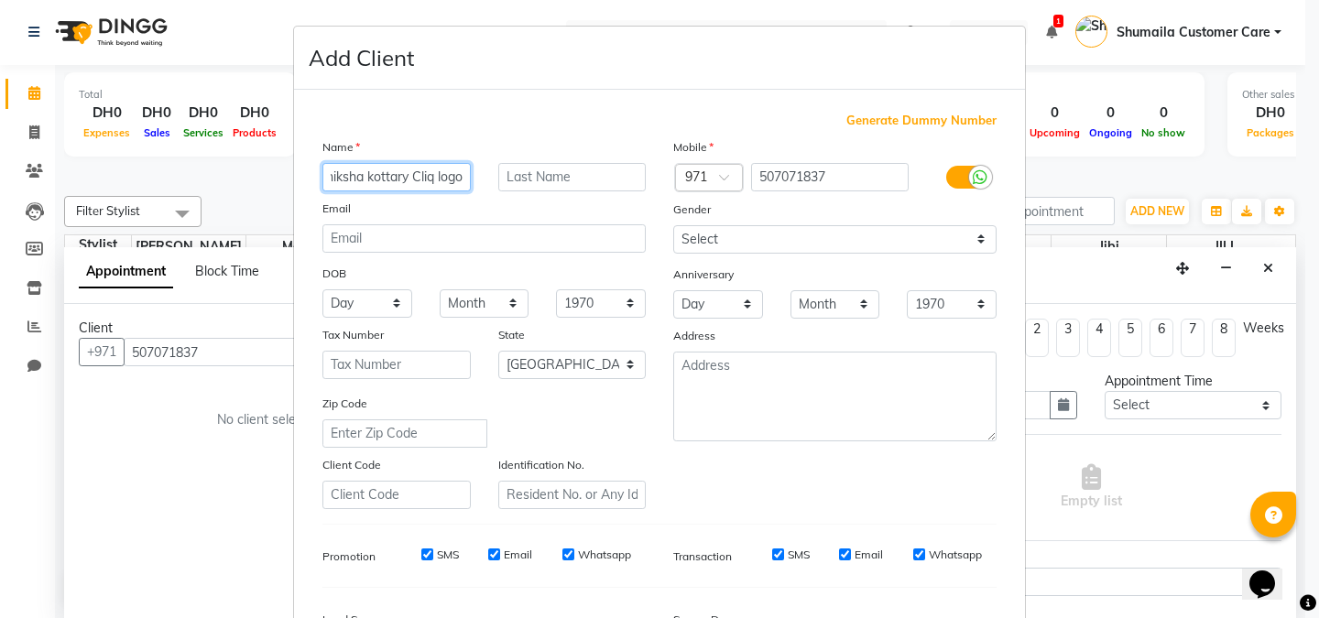
drag, startPoint x: 403, startPoint y: 180, endPoint x: 483, endPoint y: 189, distance: 80.2
click at [483, 189] on div "Shiksha kottary Cliq logo" at bounding box center [484, 177] width 351 height 28
drag, startPoint x: 369, startPoint y: 180, endPoint x: 444, endPoint y: 193, distance: 76.2
click at [444, 193] on div "Name Shiksha kottary Email DOB Day 01 02 03 04 05 06 07 08 09 10 11 12 13 14 15…" at bounding box center [484, 323] width 351 height 372
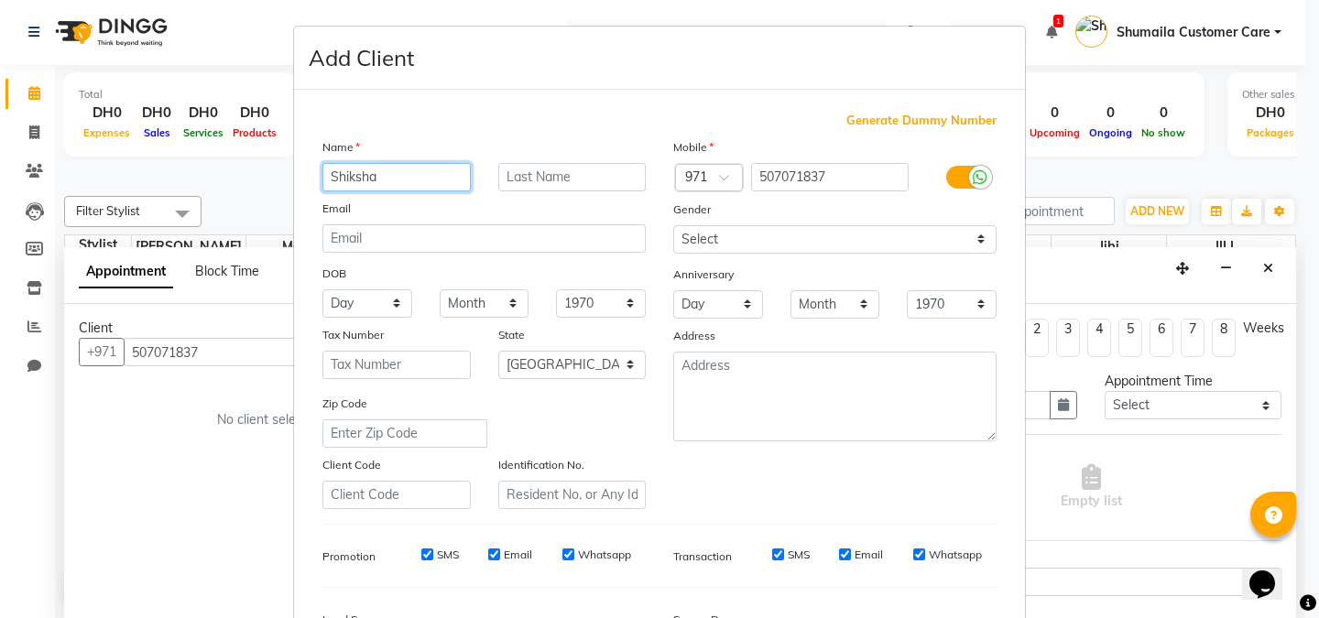
type input "Shiksha"
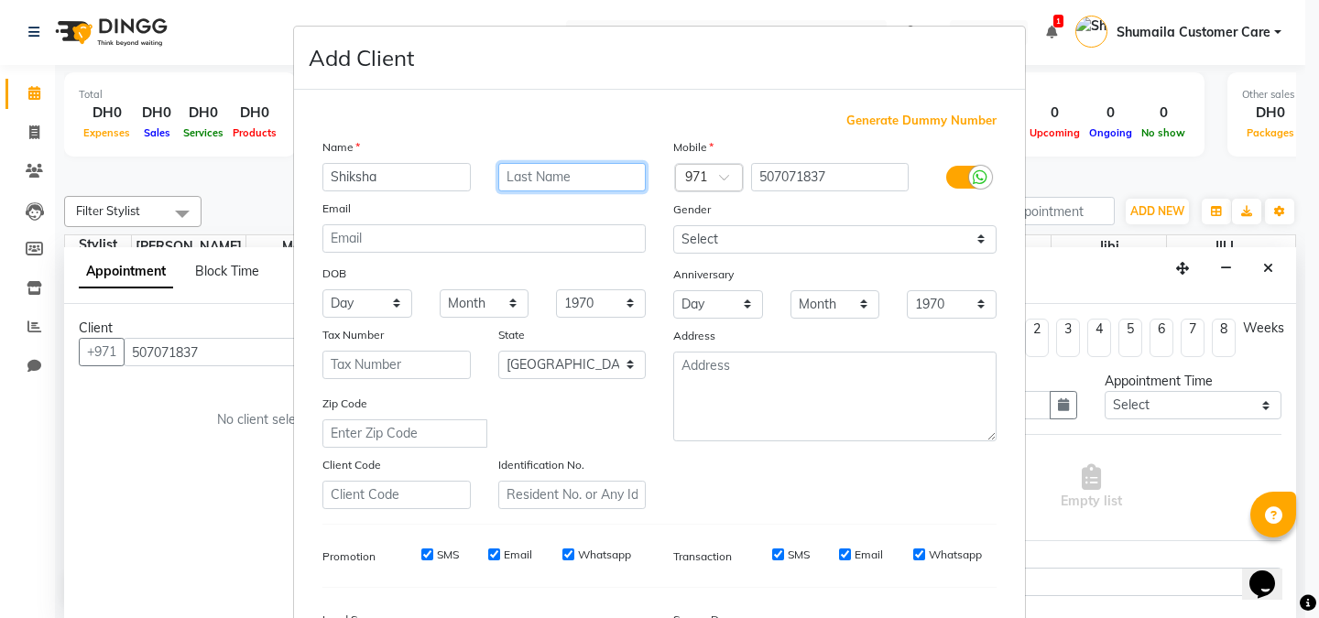
click at [507, 175] on input "text" at bounding box center [572, 177] width 148 height 28
paste input "kottary"
type input "kottary"
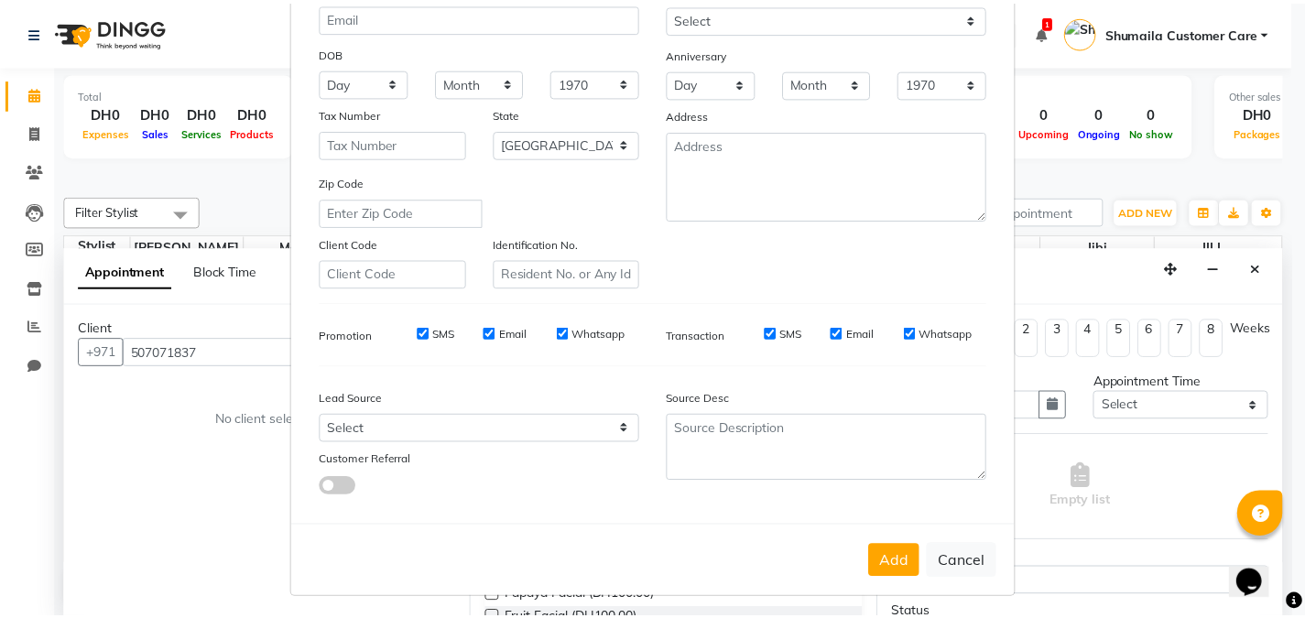
scroll to position [221, 0]
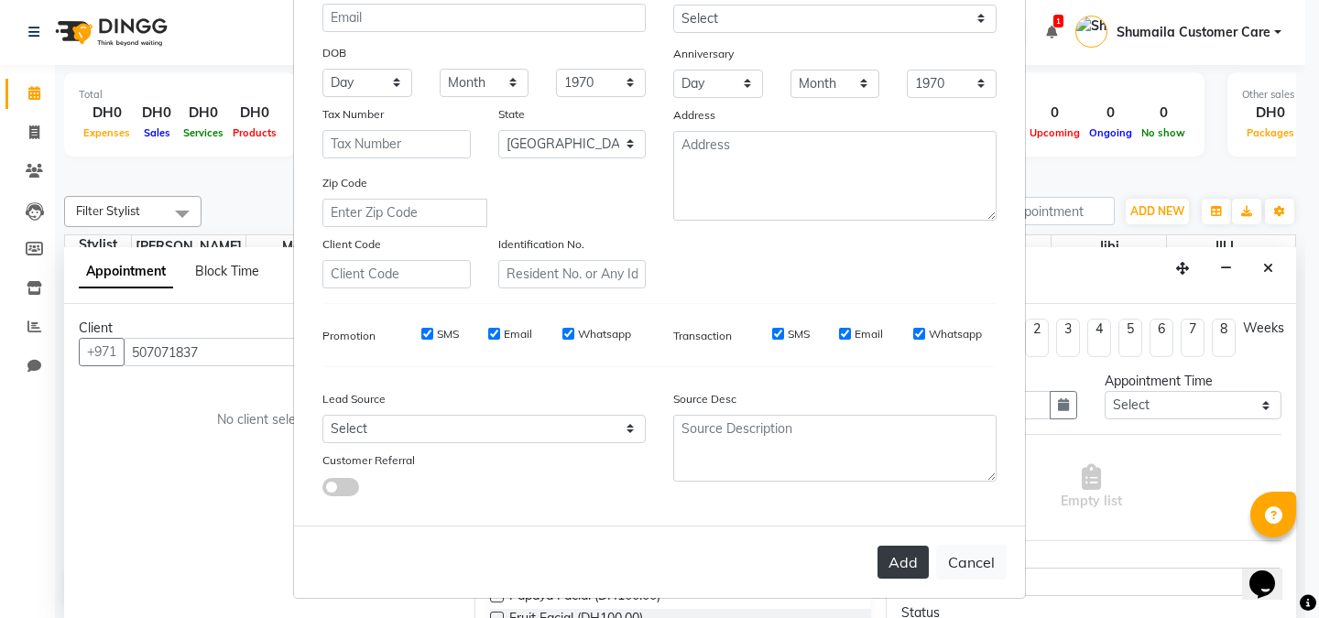
click at [907, 561] on button "Add" at bounding box center [903, 562] width 51 height 33
select select
select select "null"
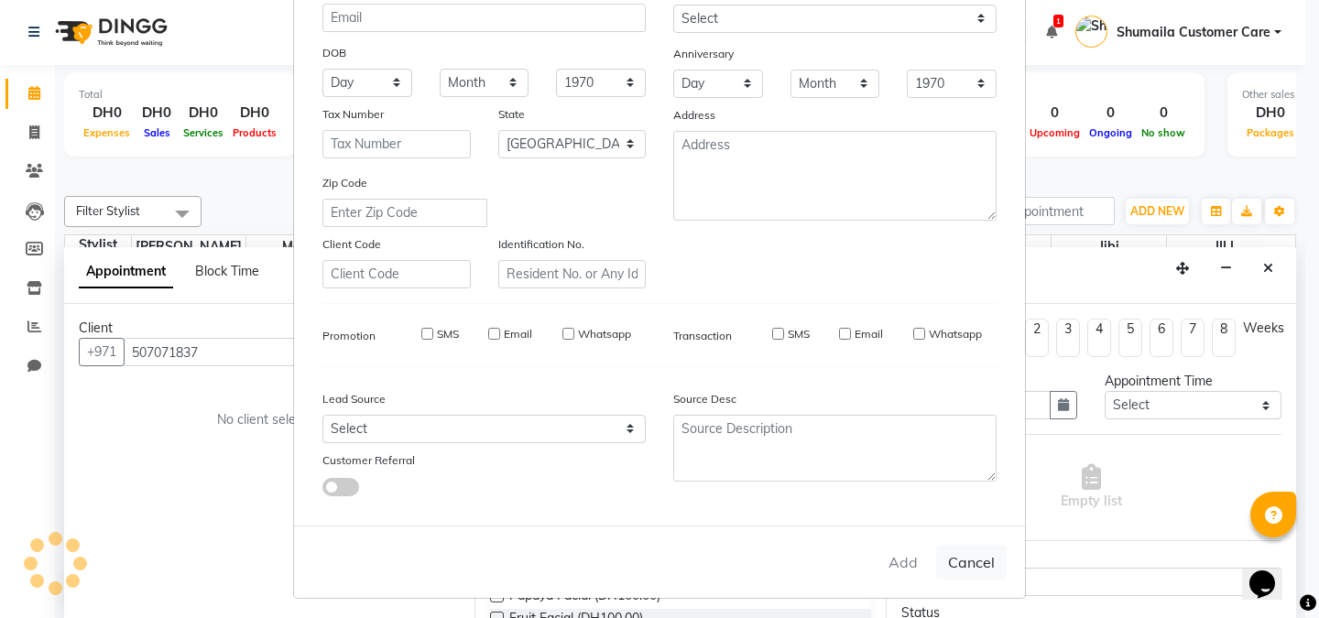
select select
checkbox input "false"
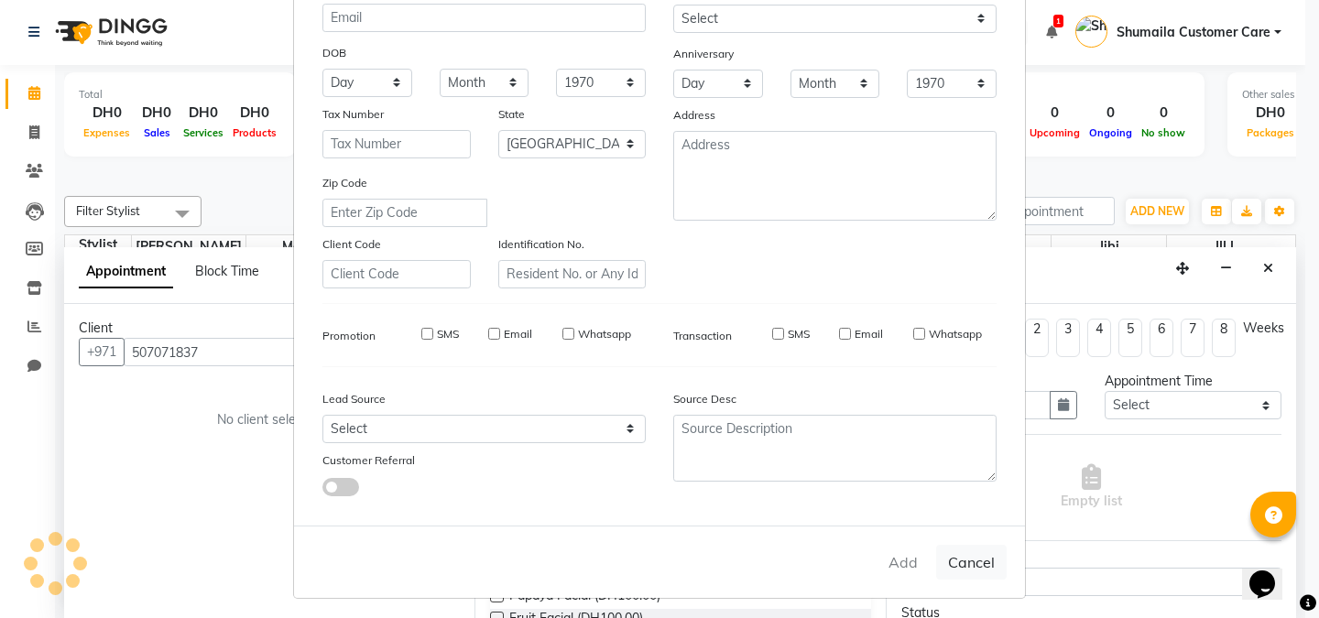
checkbox input "false"
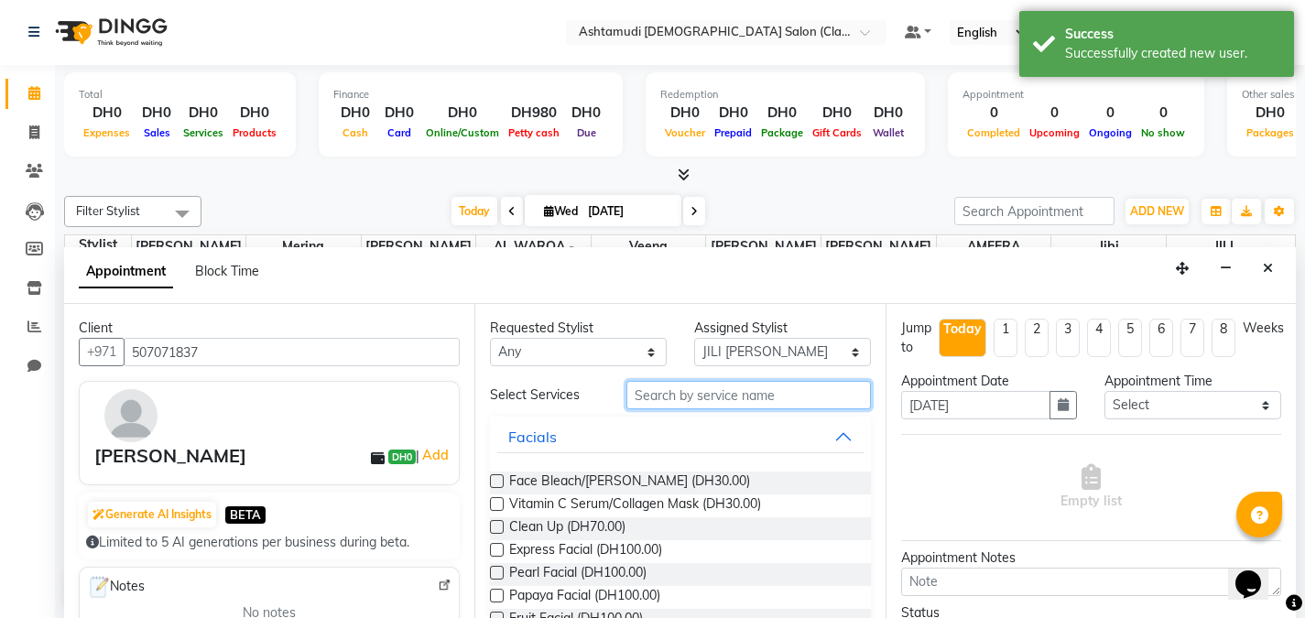
click at [718, 397] on input "text" at bounding box center [749, 395] width 245 height 28
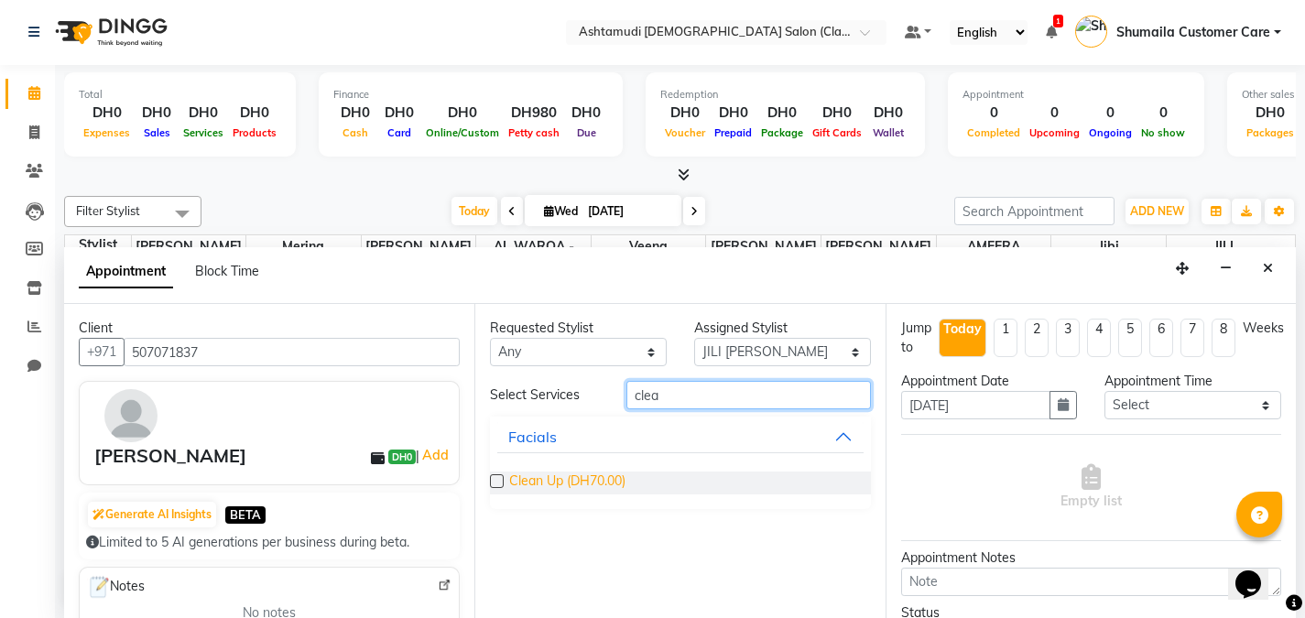
type input "clea"
click at [562, 485] on span "Clean Up (DH70.00)" at bounding box center [567, 483] width 116 height 23
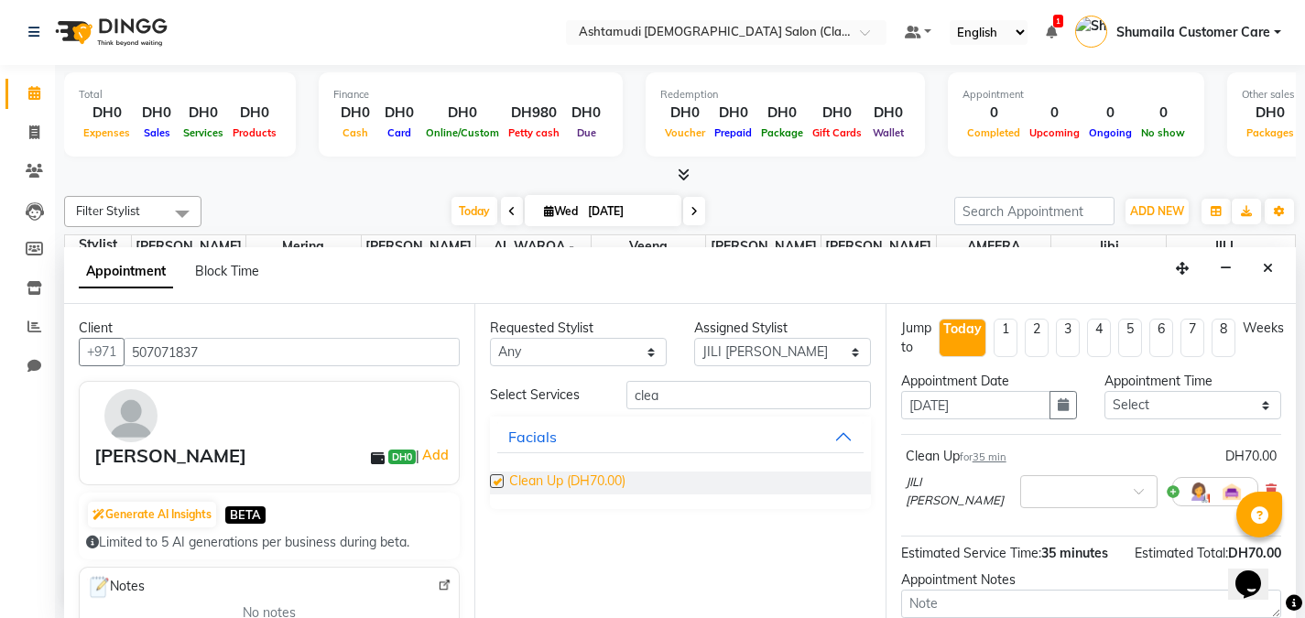
checkbox input "false"
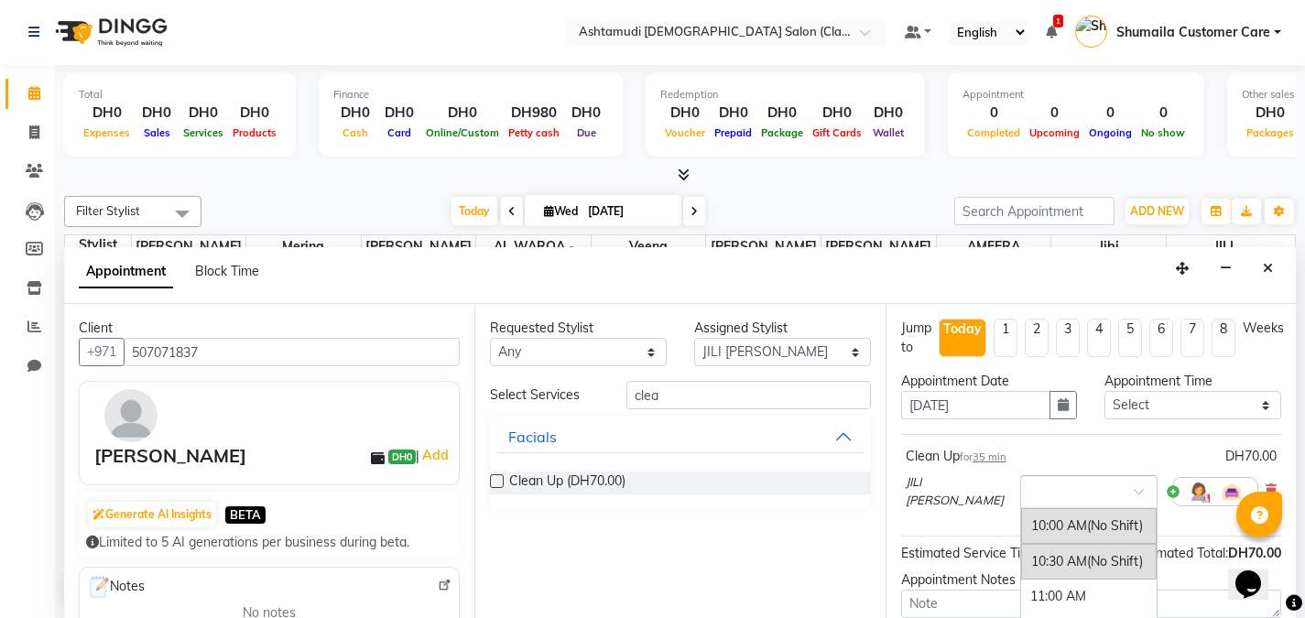
click at [1070, 496] on input "text" at bounding box center [1071, 490] width 81 height 19
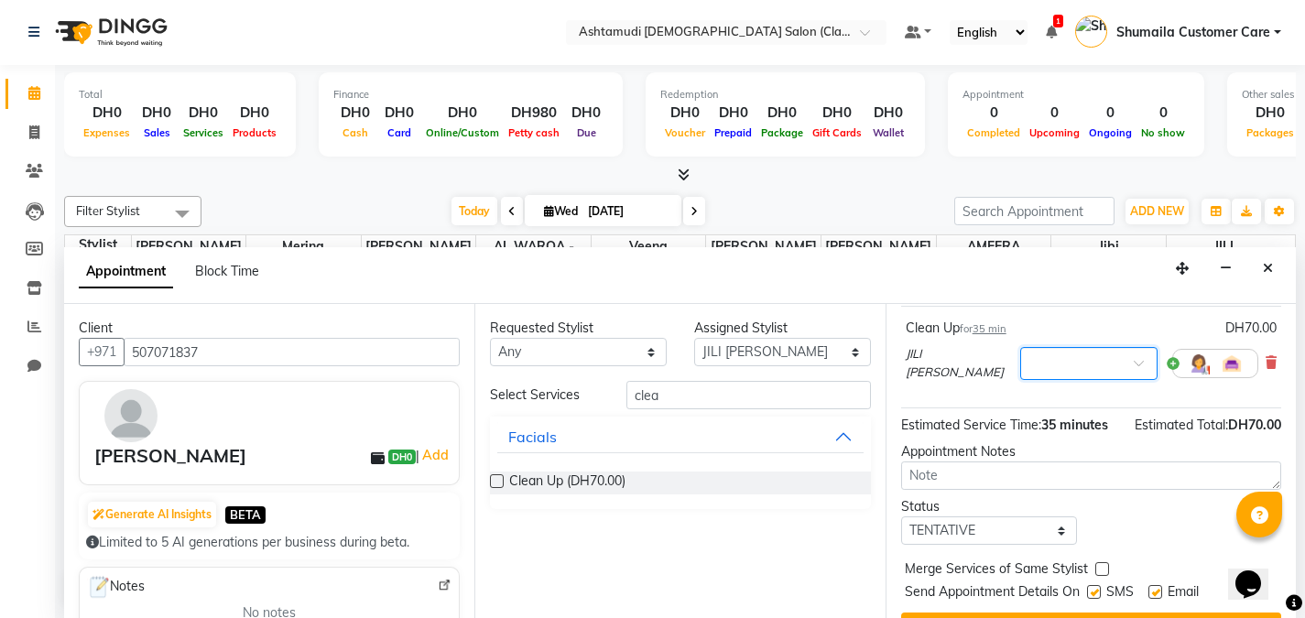
scroll to position [168, 0]
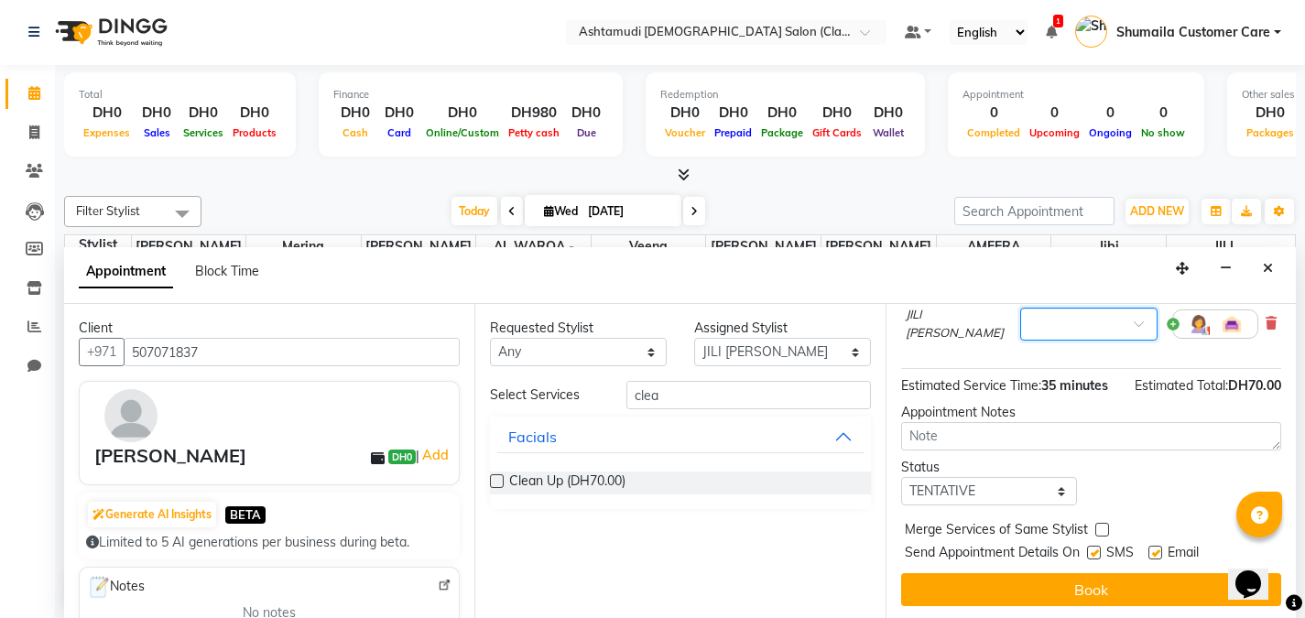
click at [1134, 325] on span at bounding box center [1145, 329] width 23 height 19
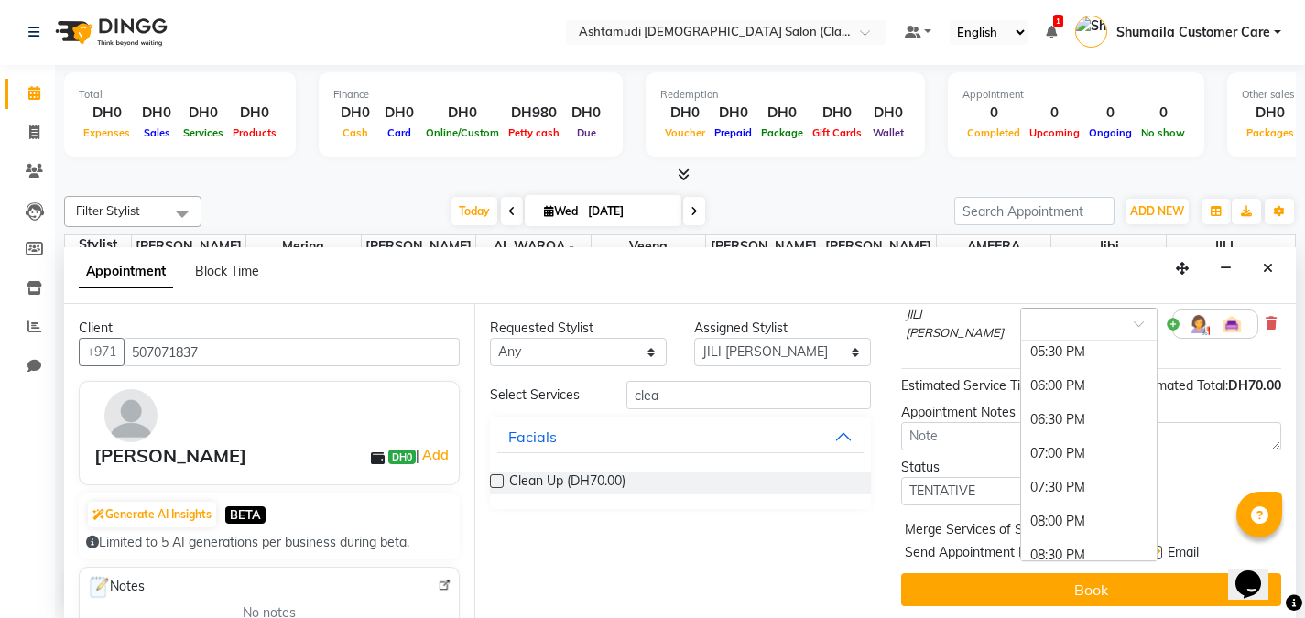
scroll to position [516, 0]
click at [1042, 455] on div "07:00 PM" at bounding box center [1089, 456] width 136 height 34
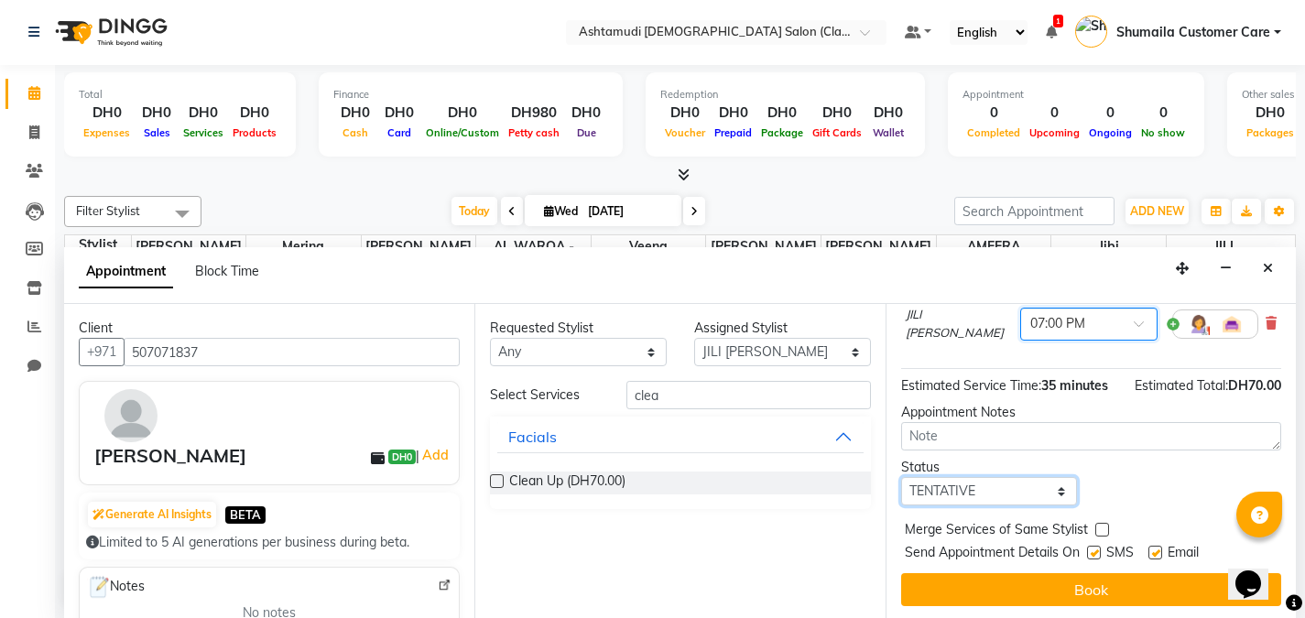
click at [969, 493] on select "Select TENTATIVE CONFIRM CHECK-IN UPCOMING" at bounding box center [989, 491] width 177 height 28
select select "upcoming"
click at [901, 477] on select "Select TENTATIVE CONFIRM CHECK-IN UPCOMING" at bounding box center [989, 491] width 177 height 28
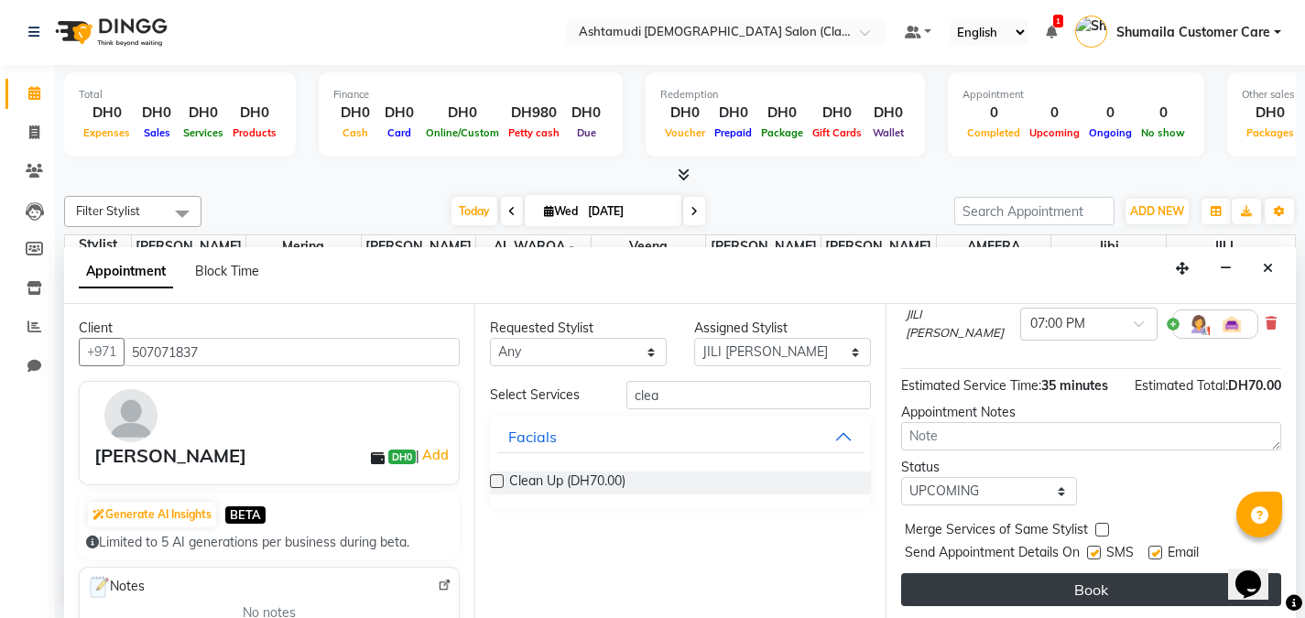
click at [1031, 595] on button "Book" at bounding box center [1091, 589] width 380 height 33
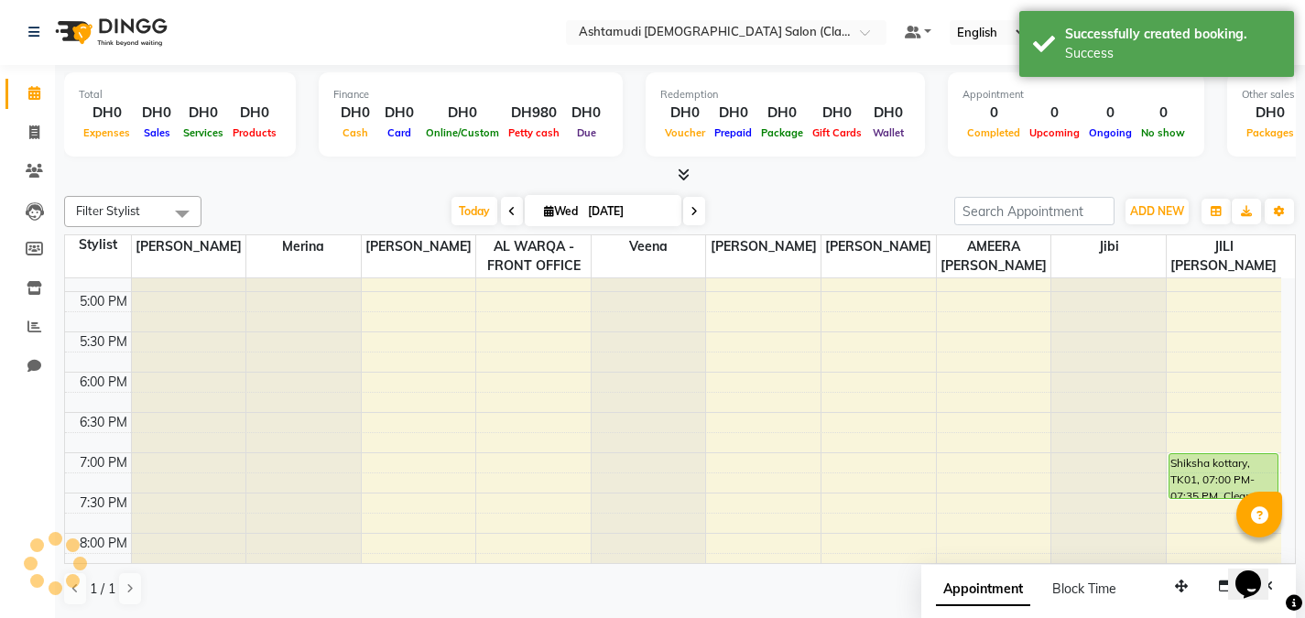
scroll to position [0, 0]
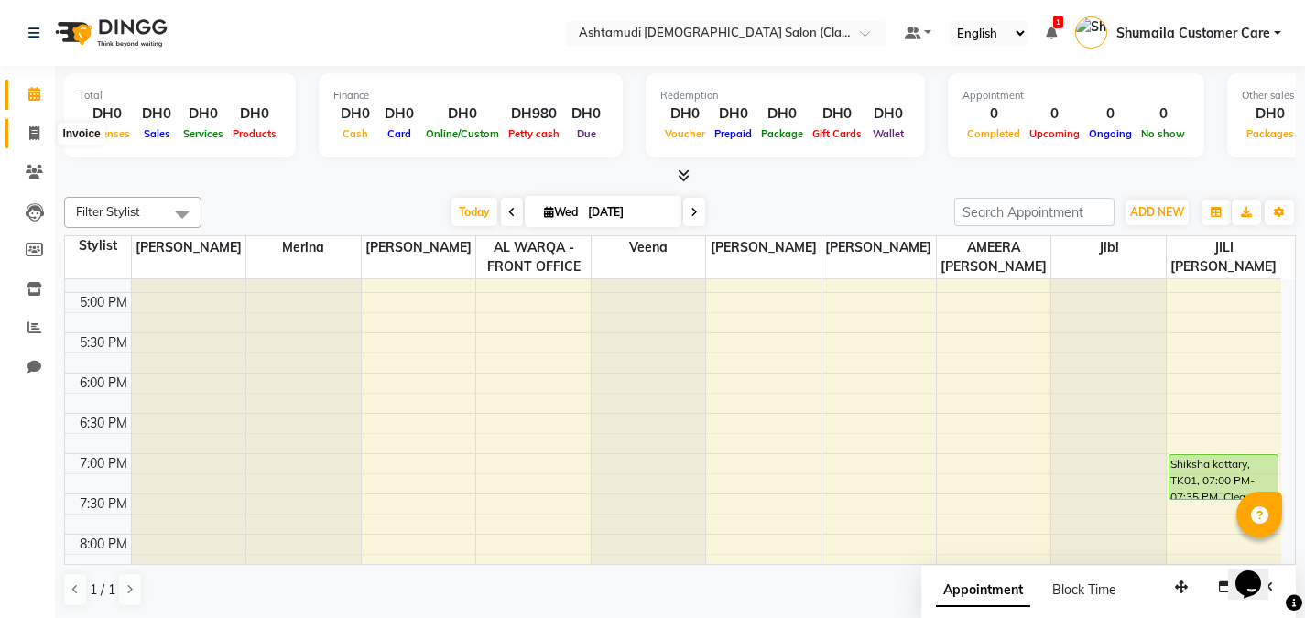
click at [34, 139] on icon at bounding box center [34, 133] width 10 height 14
select select "service"
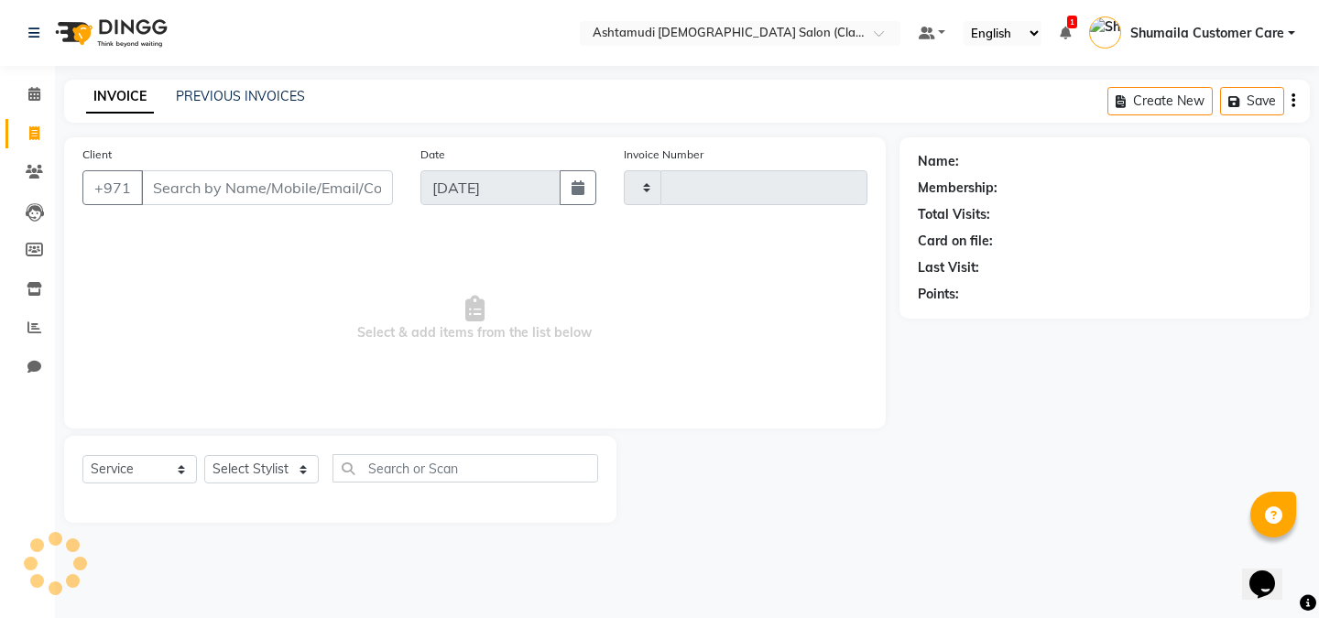
type input "1334"
select select "8201"
click at [28, 97] on icon at bounding box center [34, 94] width 12 height 14
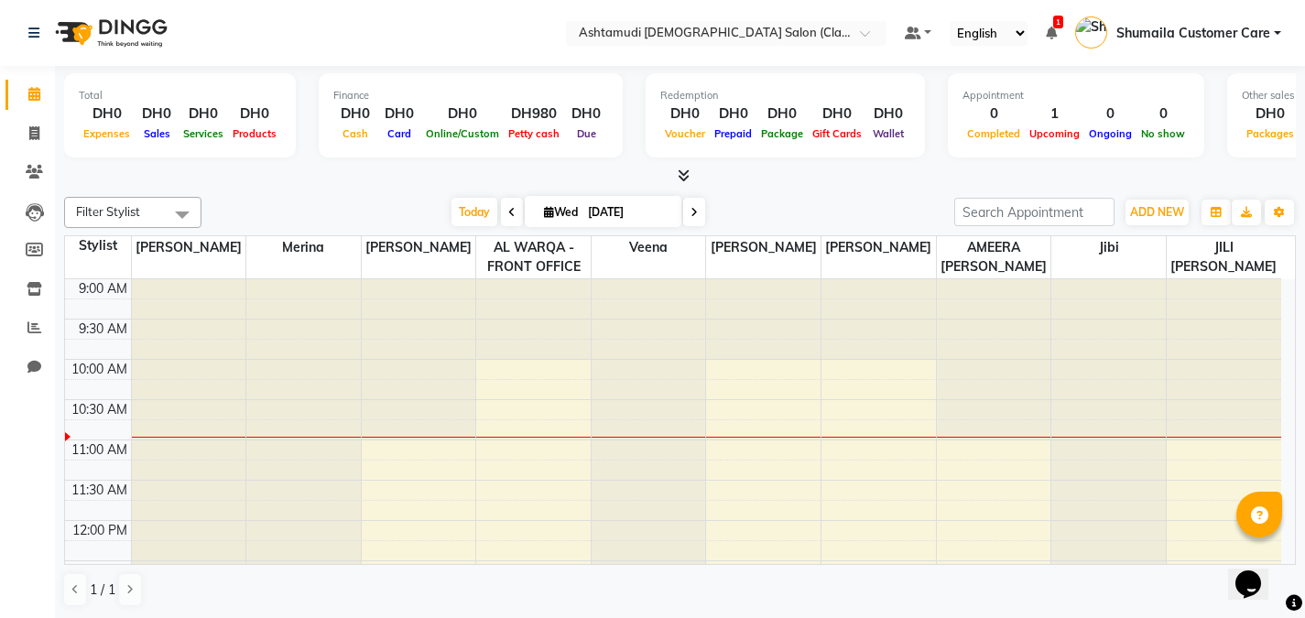
click at [770, 15] on nav "Select Location × Ashtamudi Ladies Salon (Classic Touch ) – Al Warqa, Al Warqa …" at bounding box center [652, 33] width 1305 height 66
click at [767, 26] on input "text" at bounding box center [708, 35] width 266 height 18
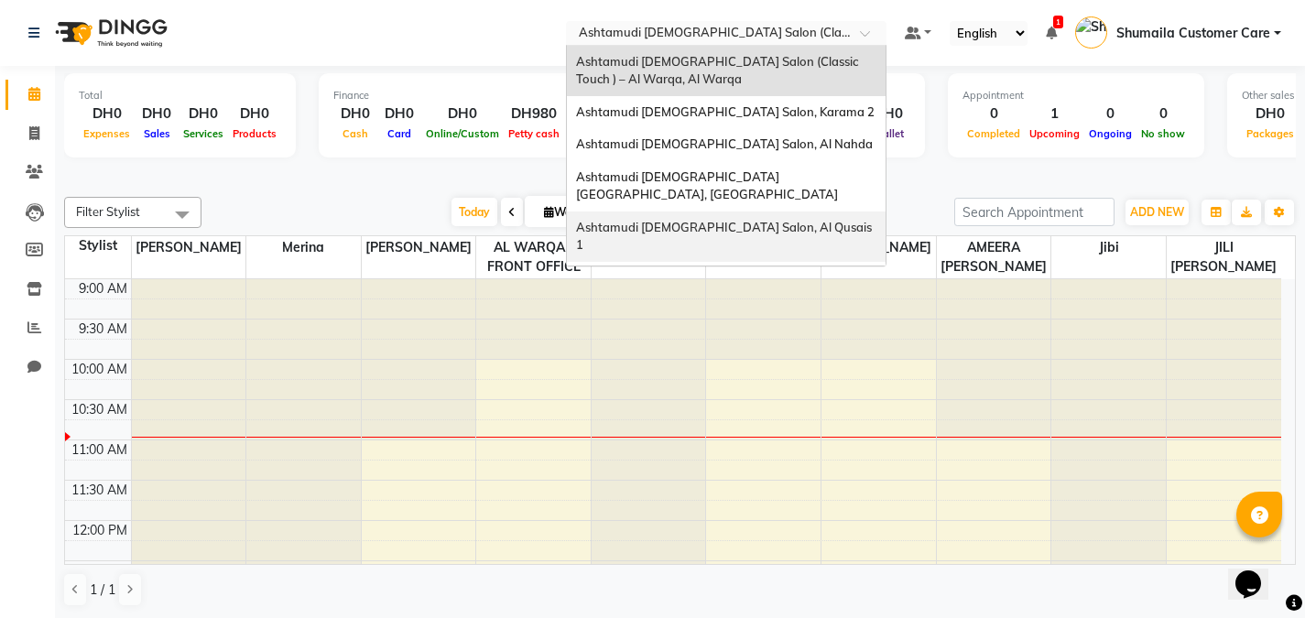
click at [741, 220] on span "Ashtamudi Ladies Salon, Al Qusais 1" at bounding box center [725, 236] width 299 height 33
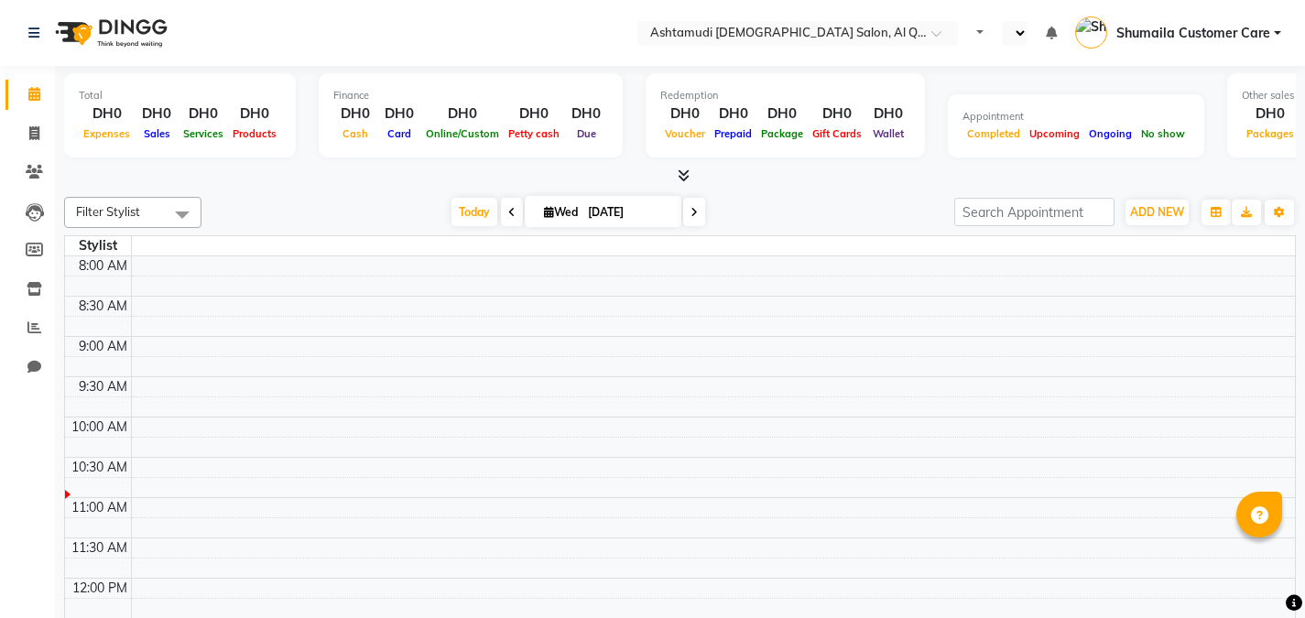
select select "en"
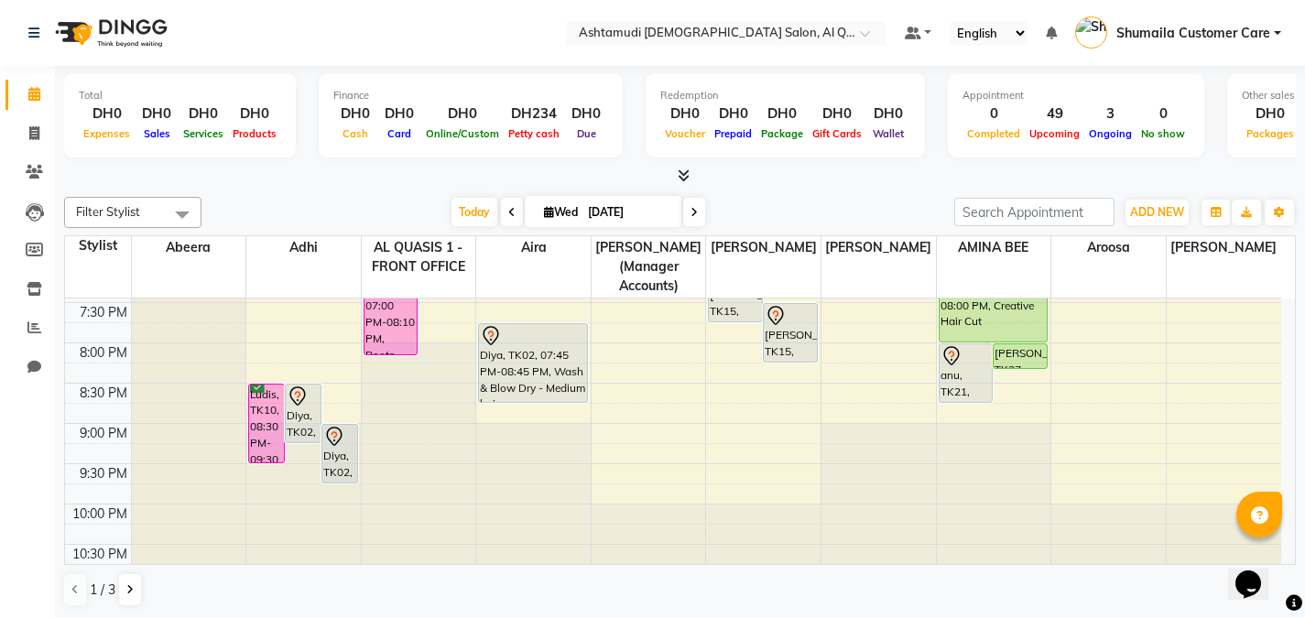
scroll to position [830, 0]
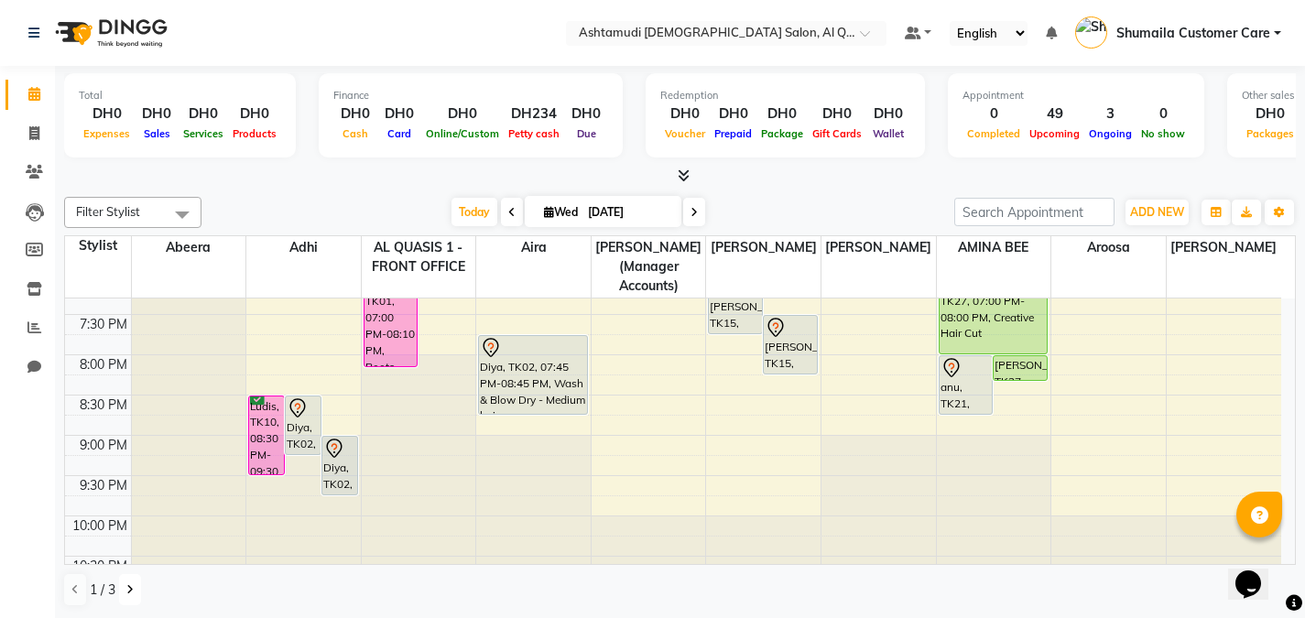
click at [122, 592] on button at bounding box center [130, 589] width 22 height 31
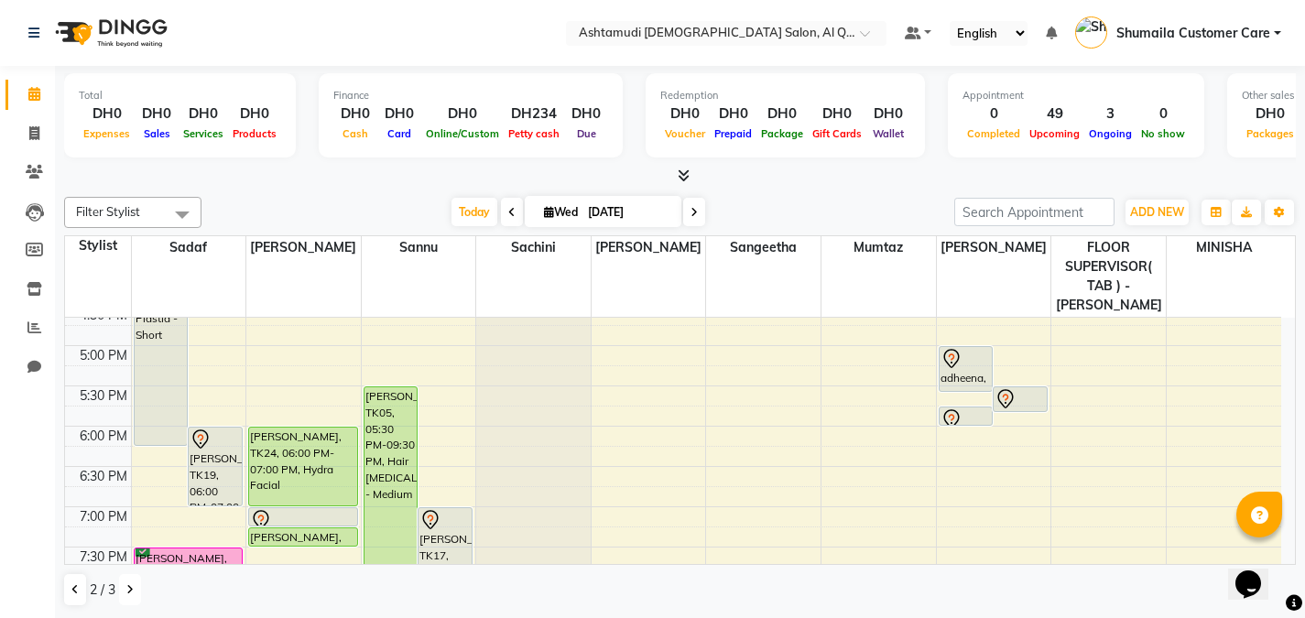
scroll to position [615, 0]
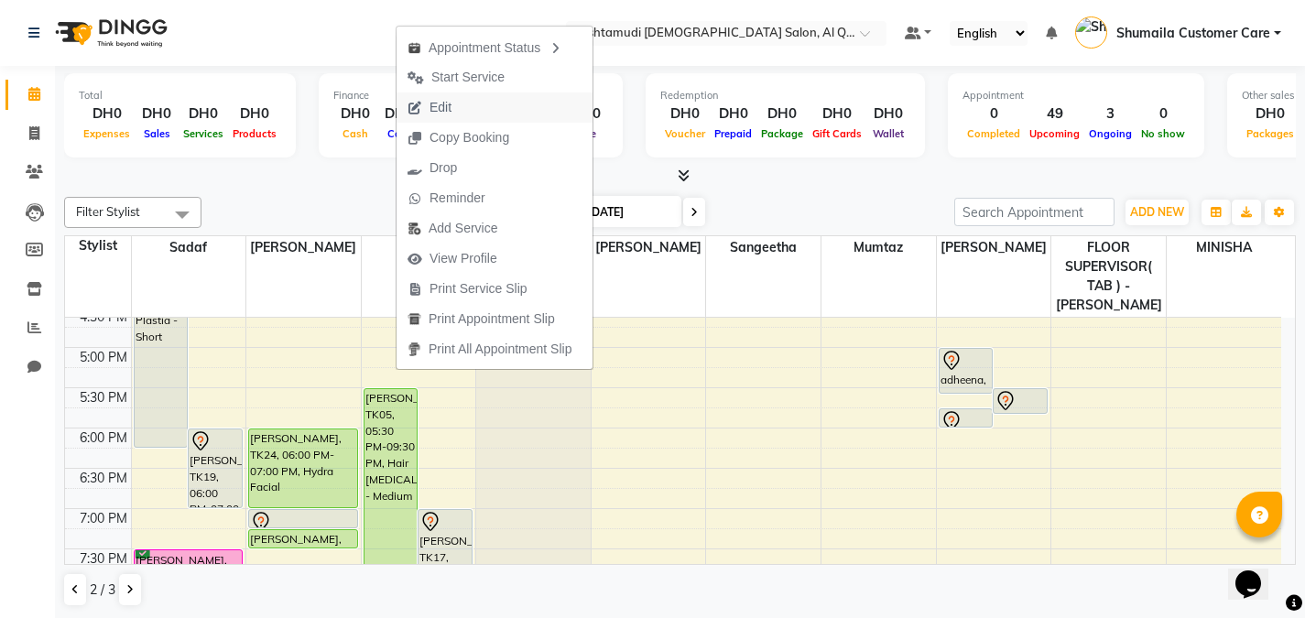
click at [455, 102] on span "Edit" at bounding box center [430, 108] width 66 height 30
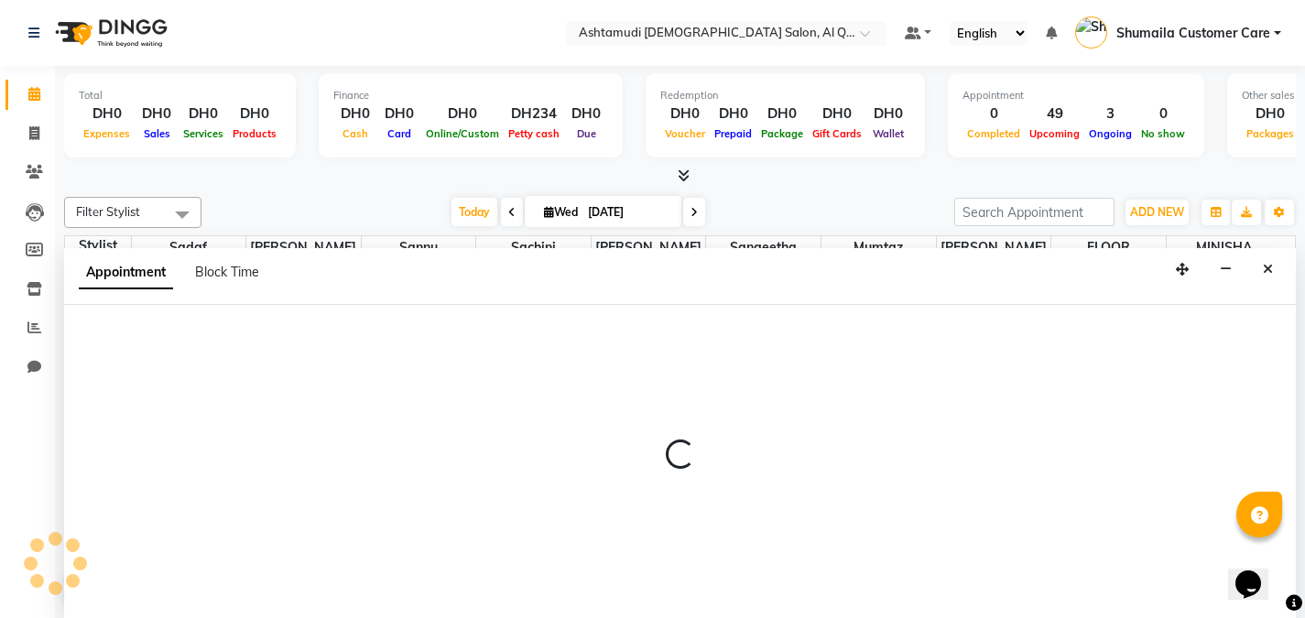
scroll to position [1, 0]
select select "tentative"
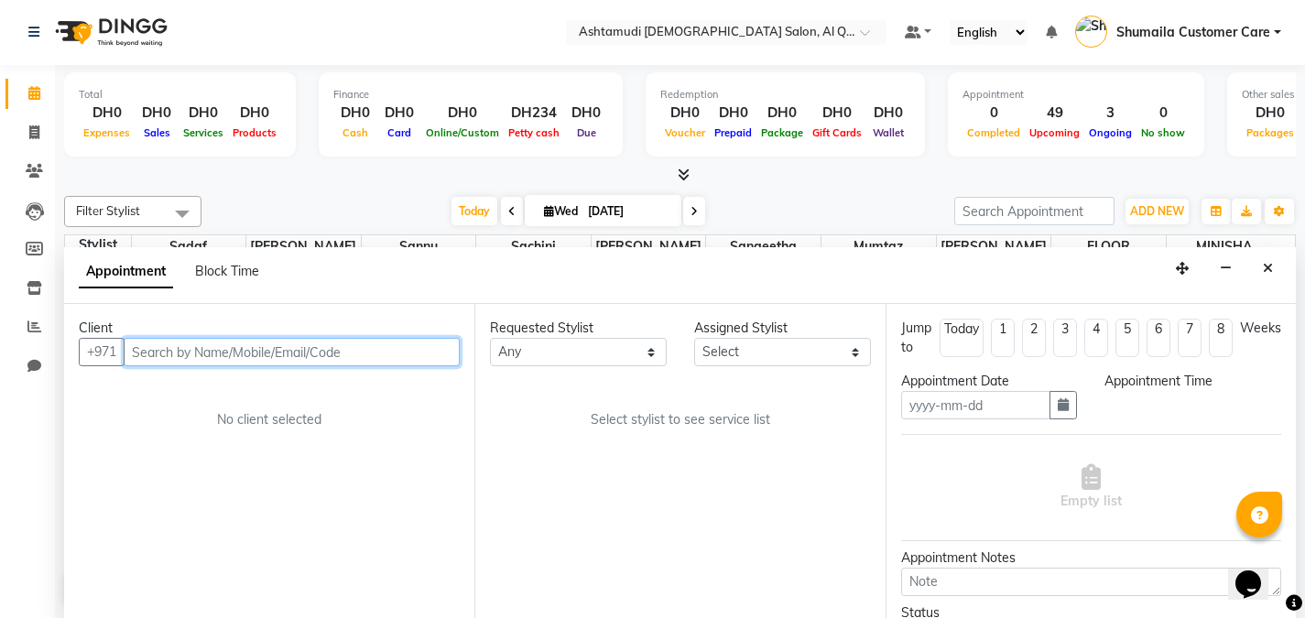
type input "[DATE]"
select select "upcoming"
select select "1050"
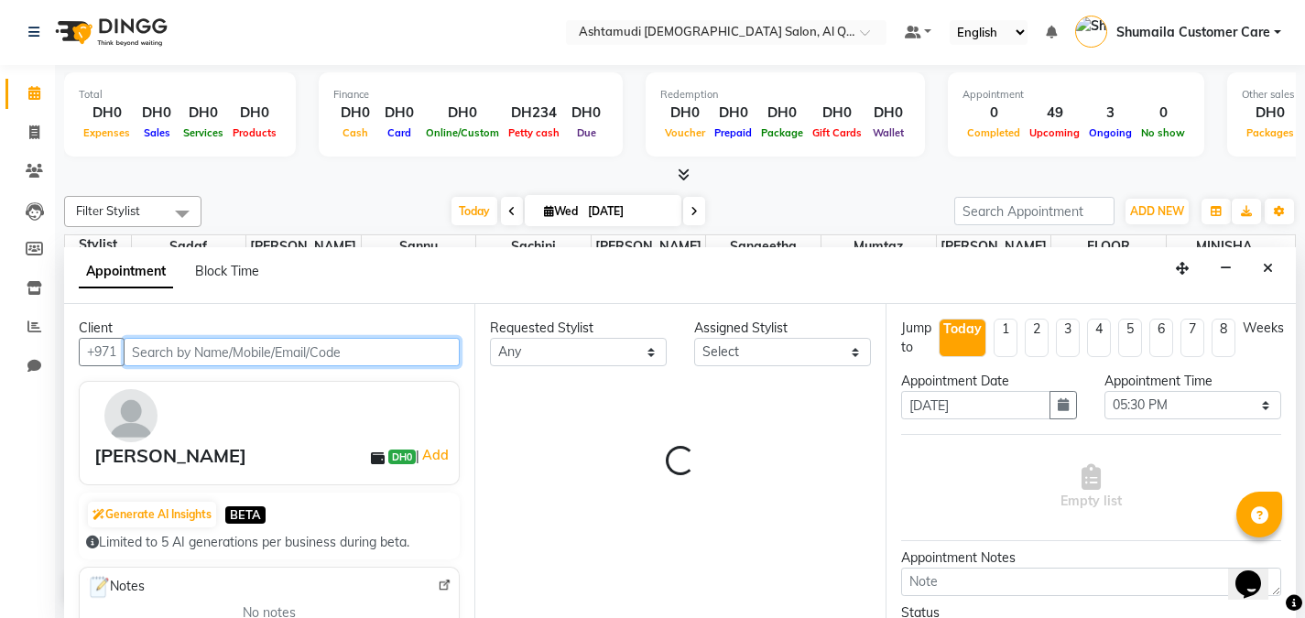
select select "53707"
select select "3408"
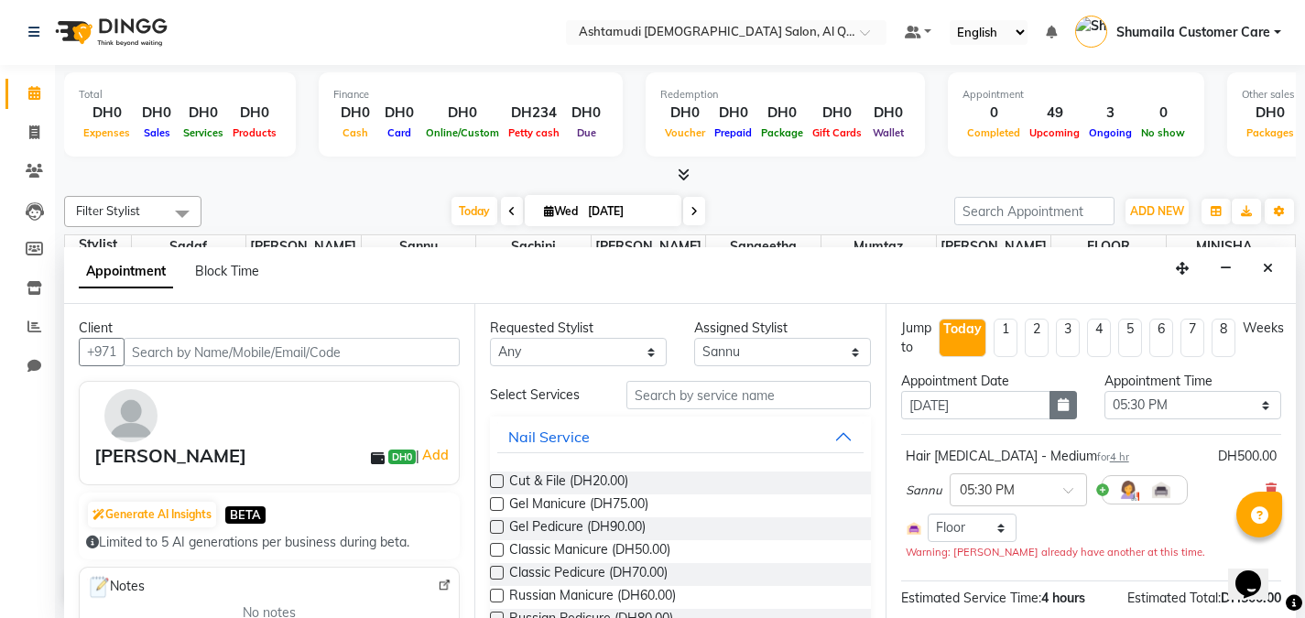
click at [1058, 401] on icon "button" at bounding box center [1063, 404] width 11 height 13
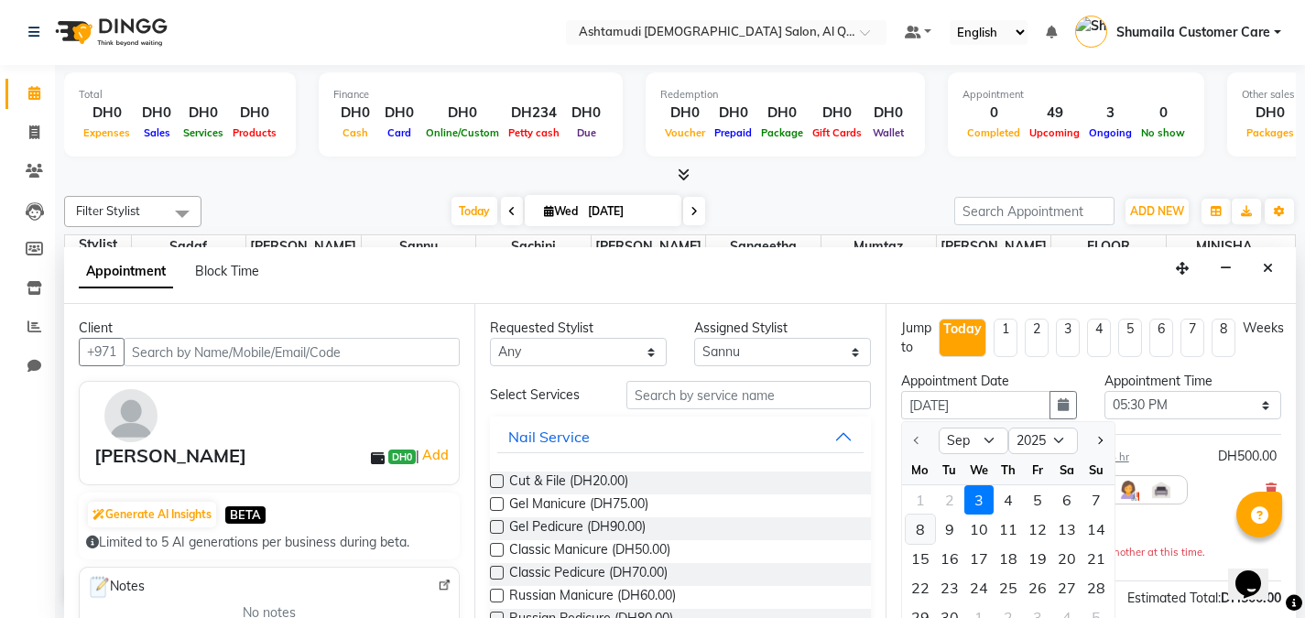
click at [919, 528] on div "8" at bounding box center [920, 529] width 29 height 29
type input "[DATE]"
select select "1050"
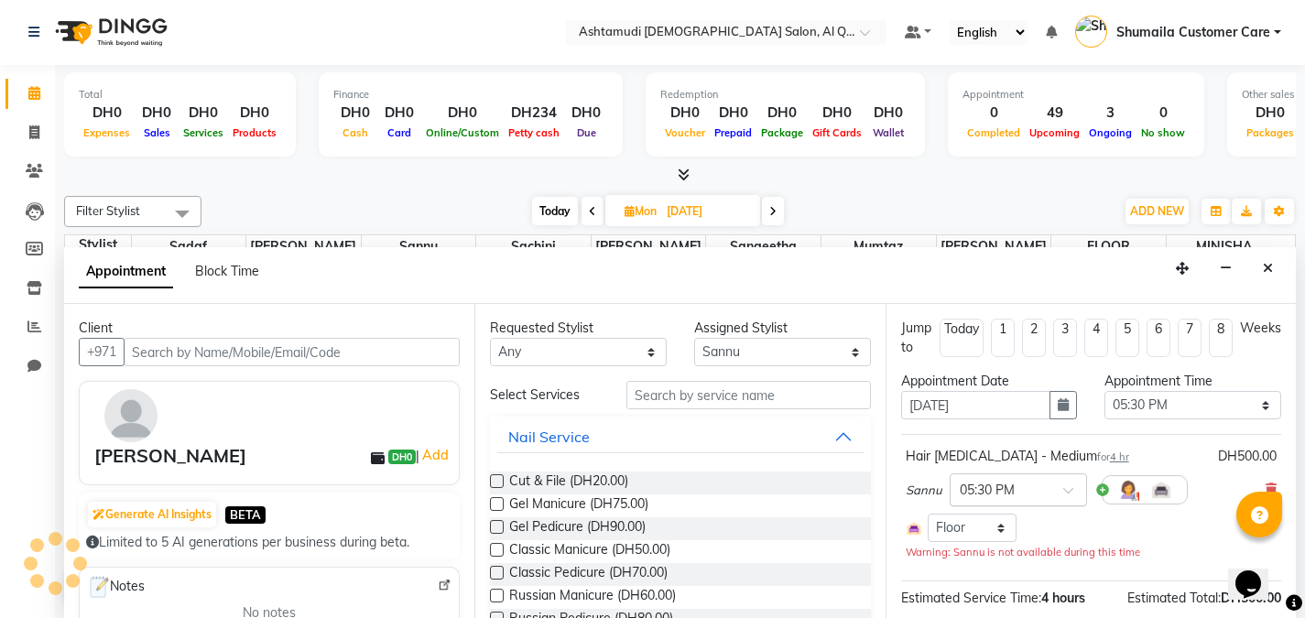
scroll to position [82, 0]
click at [1067, 496] on span at bounding box center [1074, 495] width 23 height 19
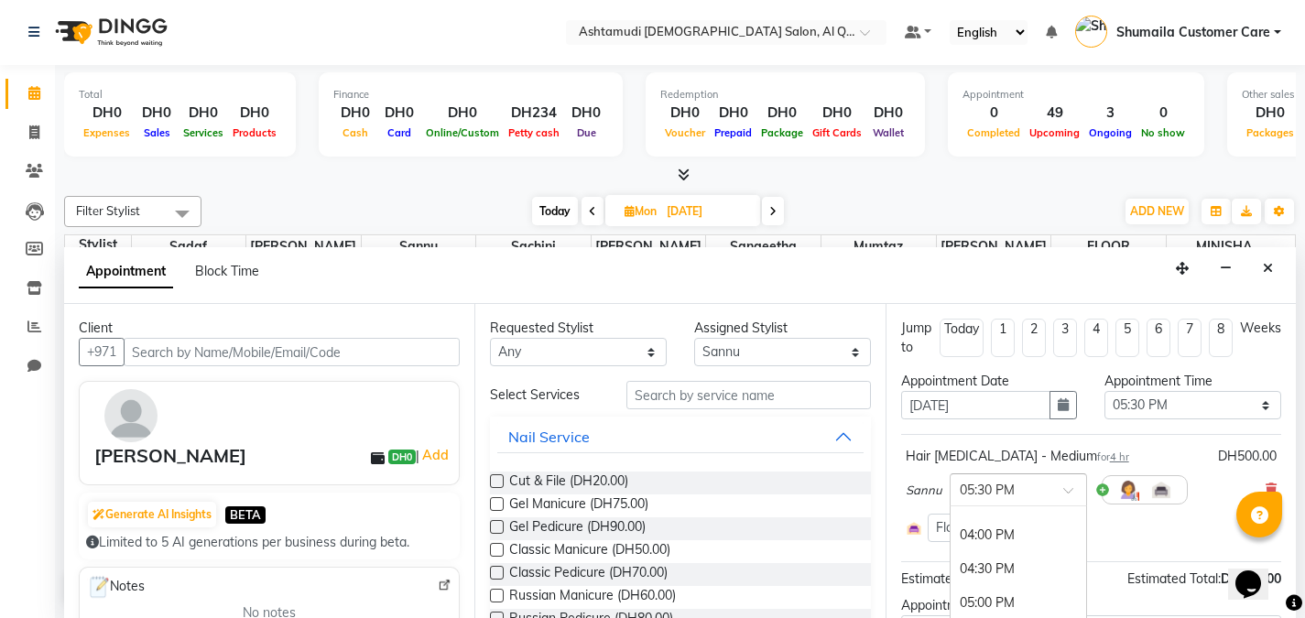
scroll to position [398, 0]
click at [998, 526] on div "04:00 PM" at bounding box center [1019, 535] width 136 height 34
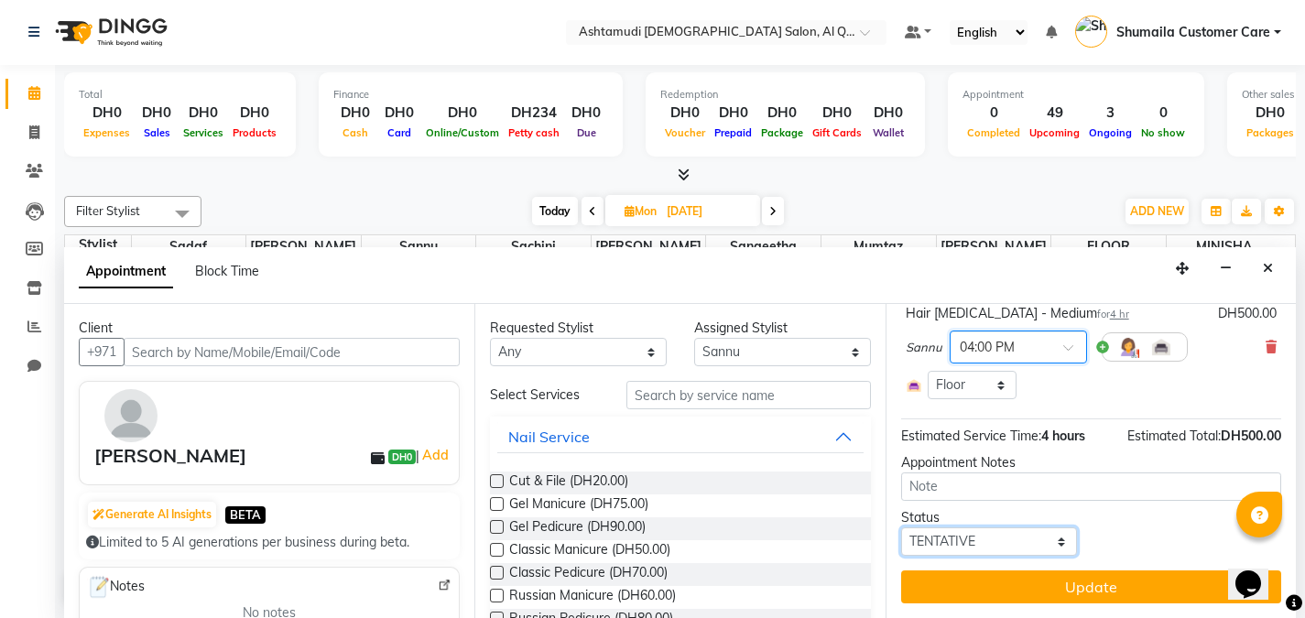
click at [986, 551] on select "Select TENTATIVE CONFIRM UPCOMING" at bounding box center [989, 542] width 177 height 28
select select "upcoming"
click at [901, 528] on select "Select TENTATIVE CONFIRM UPCOMING" at bounding box center [989, 542] width 177 height 28
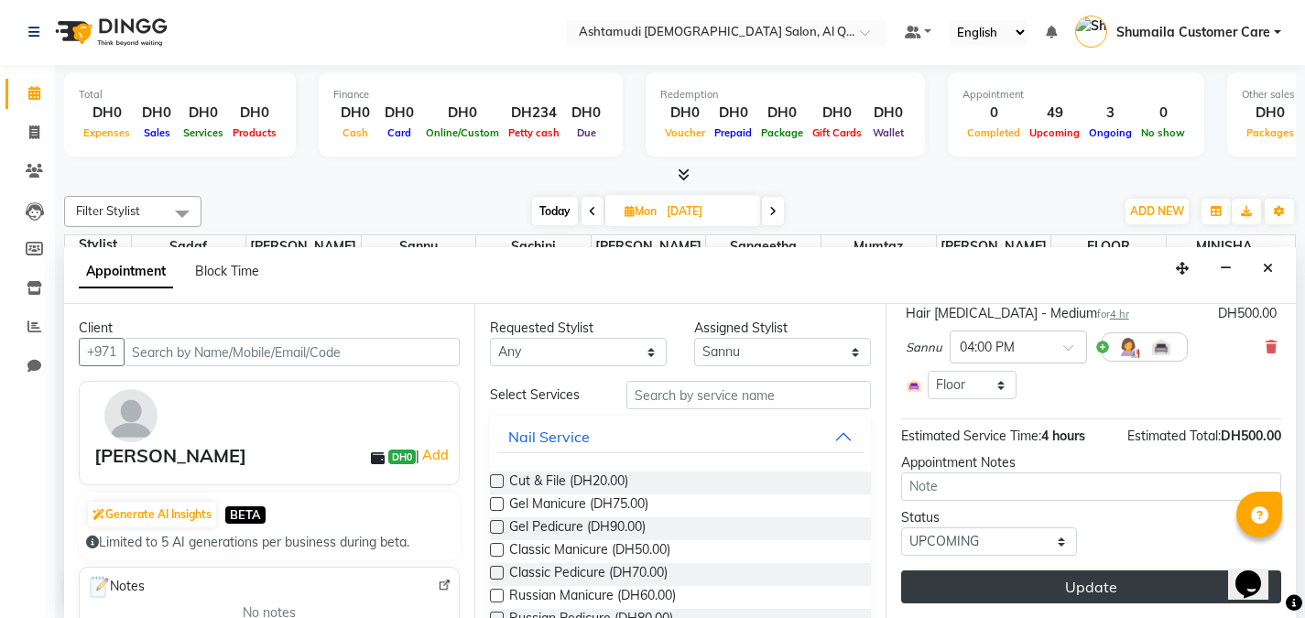
click at [1028, 593] on button "Update" at bounding box center [1091, 587] width 380 height 33
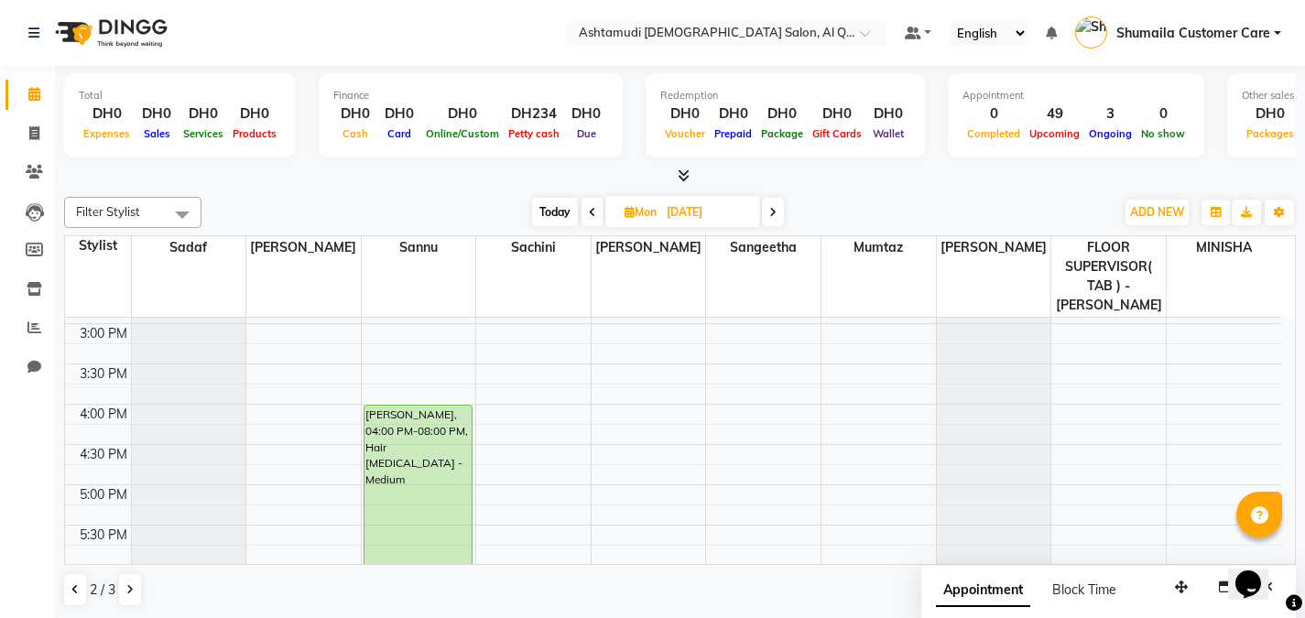
scroll to position [474, 0]
click at [699, 210] on input "08-09-2025" at bounding box center [707, 212] width 92 height 27
select select "9"
select select "2025"
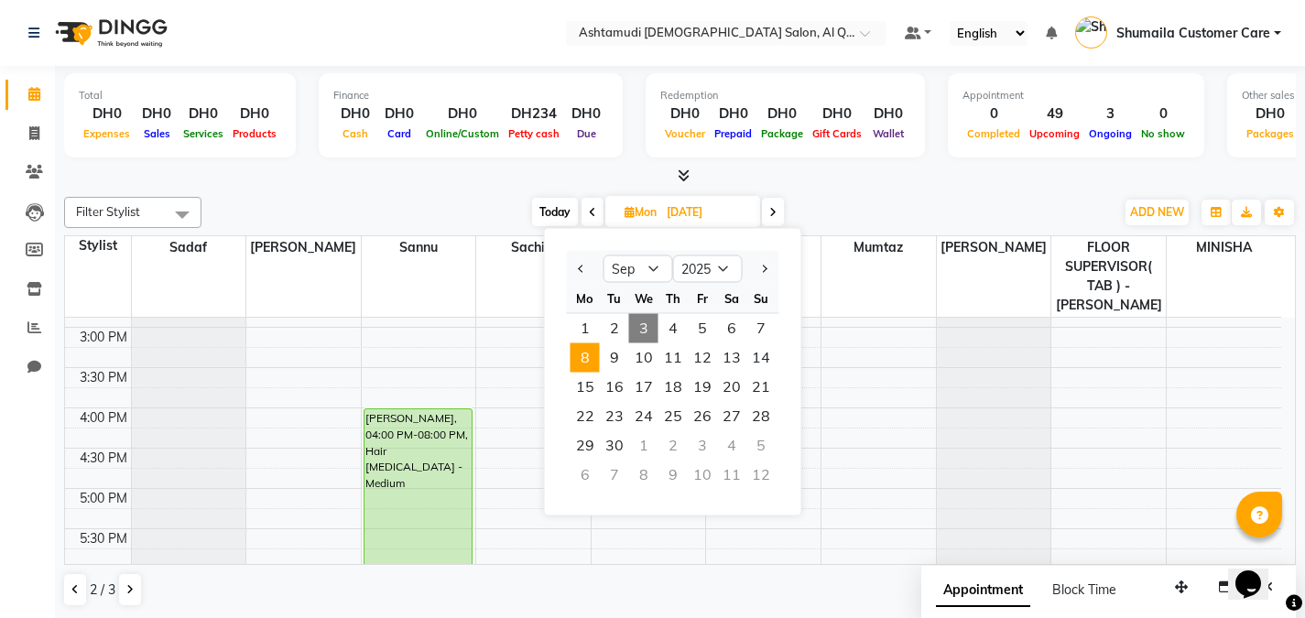
click at [641, 324] on span "3" at bounding box center [643, 328] width 29 height 29
type input "[DATE]"
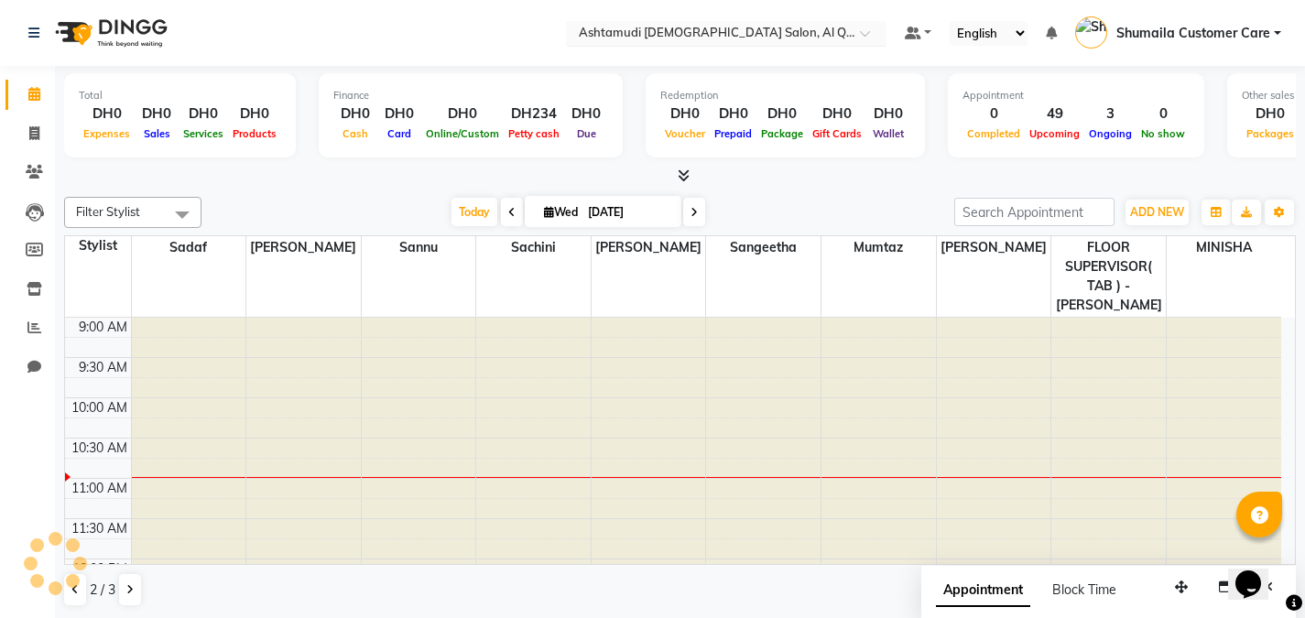
scroll to position [82, 0]
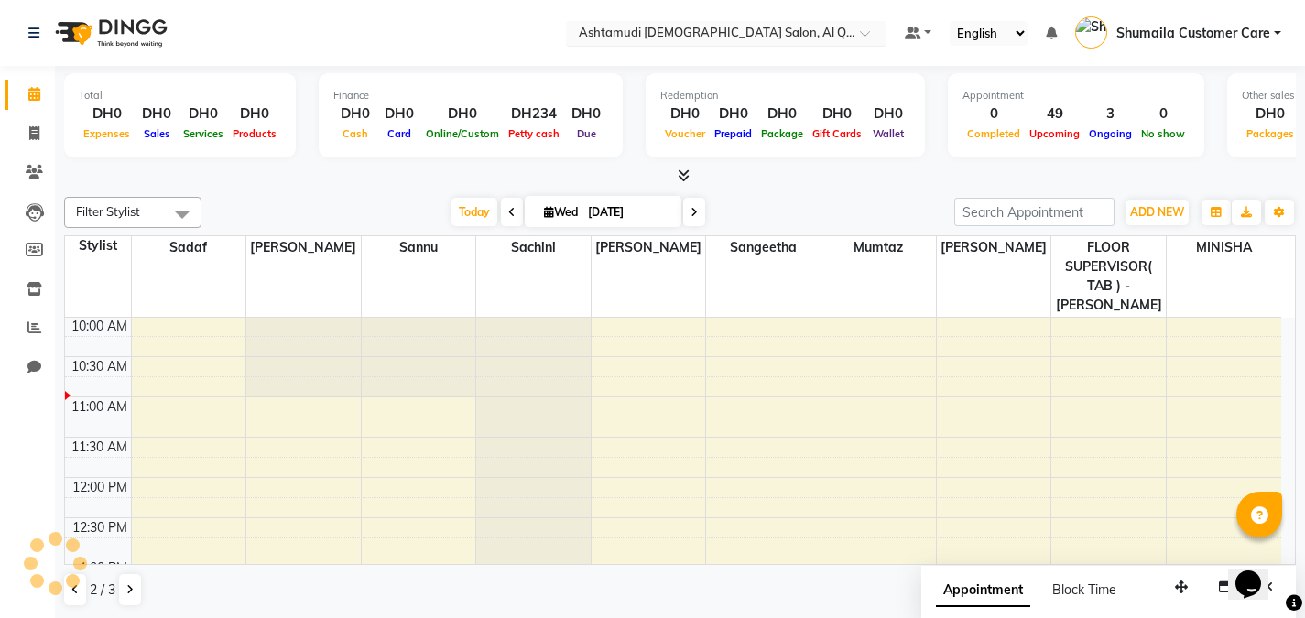
click at [748, 21] on div "Select Location × Ashtamudi Ladies Salon, Al Qusais 1" at bounding box center [726, 33] width 321 height 25
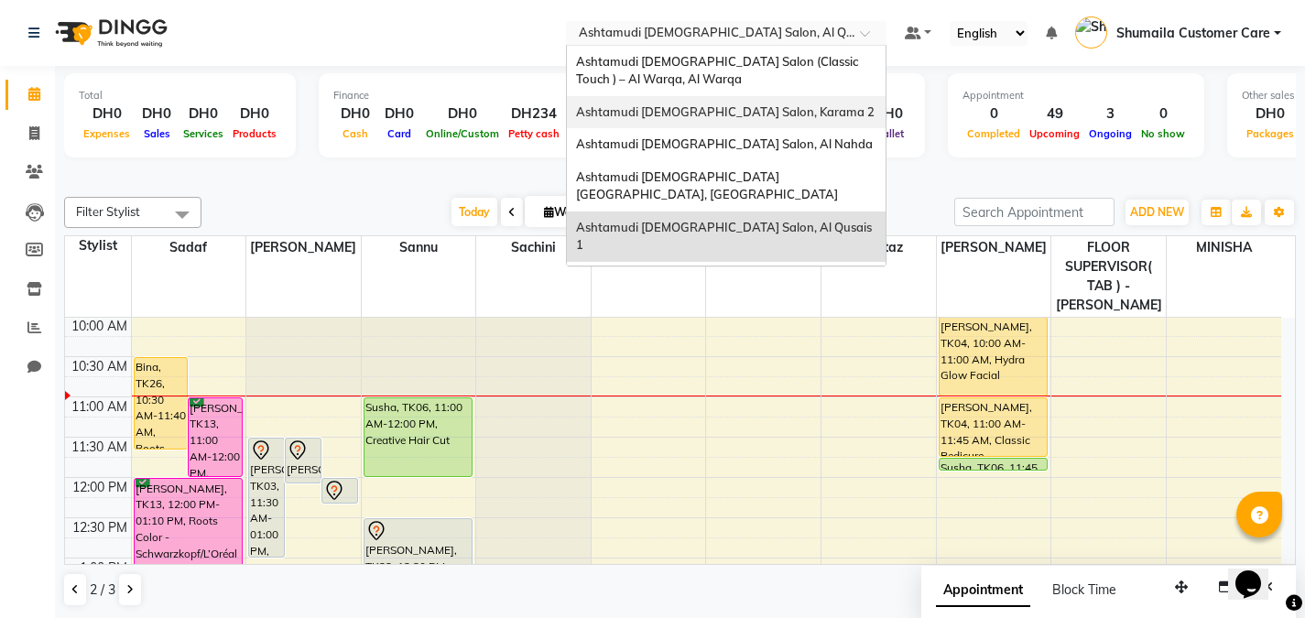
click at [722, 115] on span "Ashtamudi Ladies Salon, Karama 2" at bounding box center [725, 111] width 299 height 15
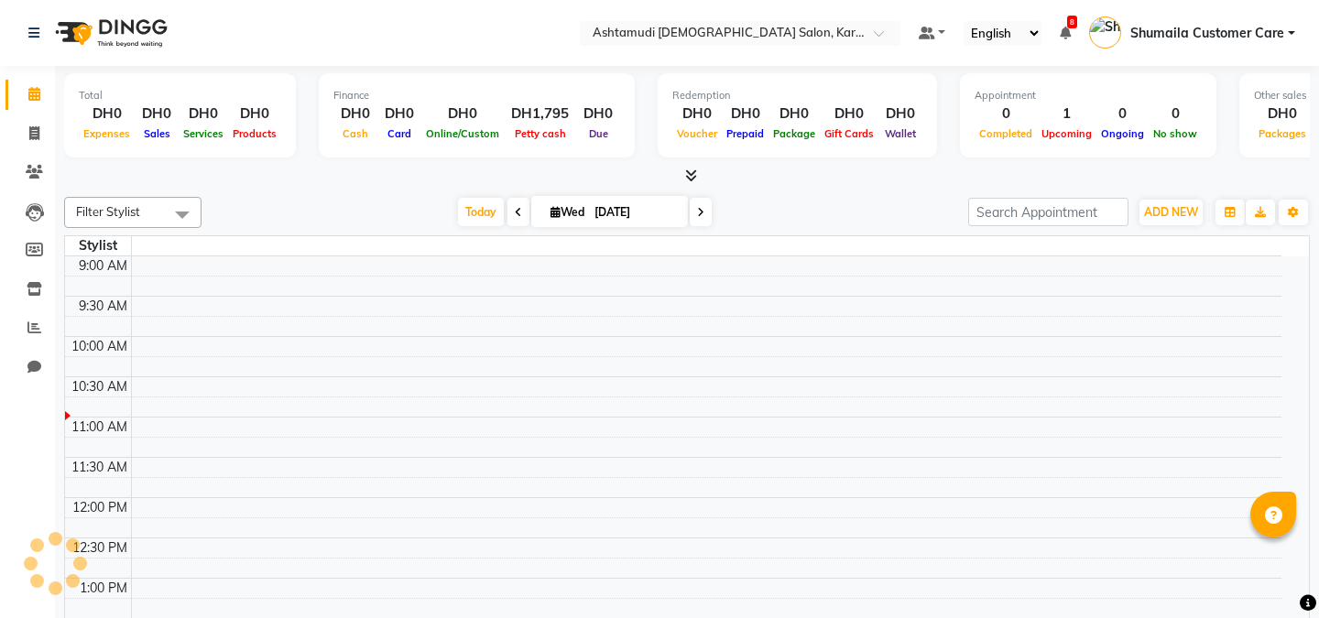
select select "en"
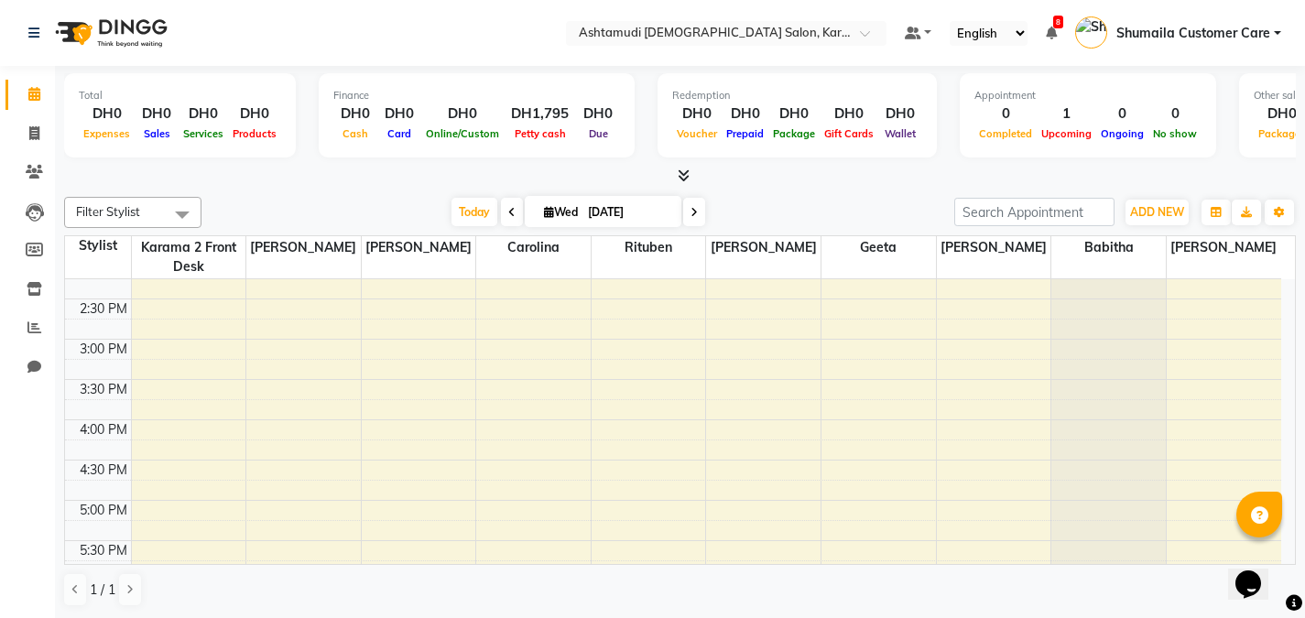
scroll to position [425, 0]
click at [539, 406] on div "9:00 AM 9:30 AM 10:00 AM 10:30 AM 11:00 AM 11:30 AM 12:00 PM 12:30 PM 1:00 PM 1…" at bounding box center [673, 418] width 1216 height 1128
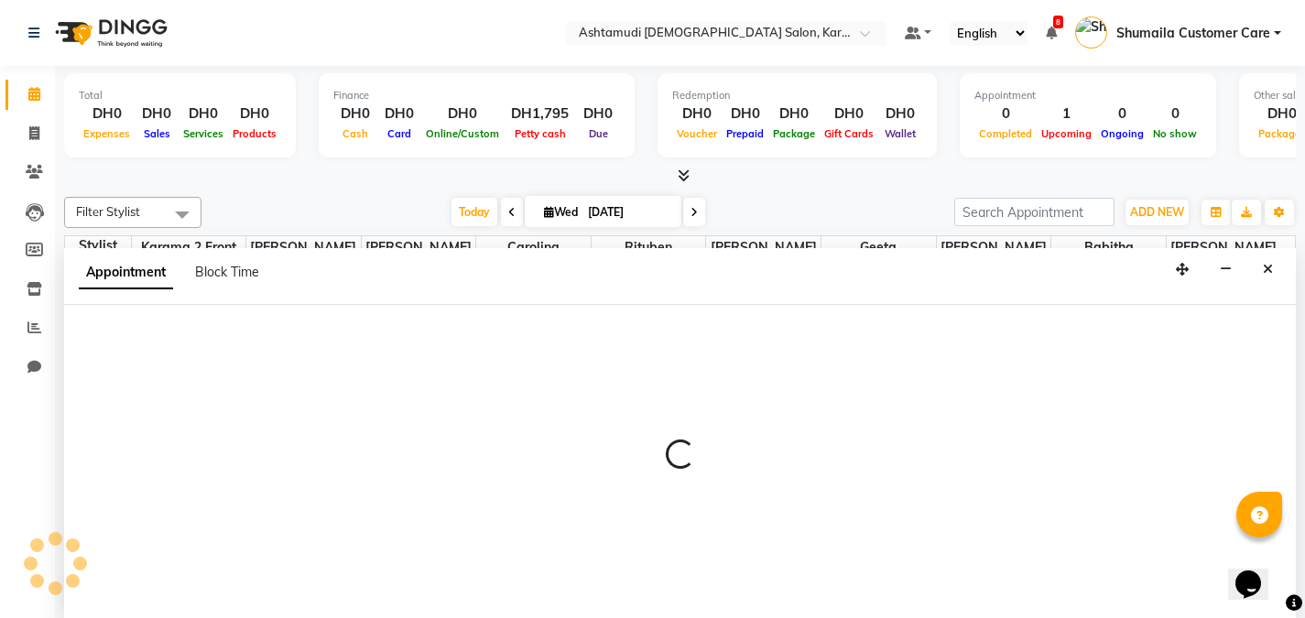
scroll to position [1, 0]
select select "69442"
select select "tentative"
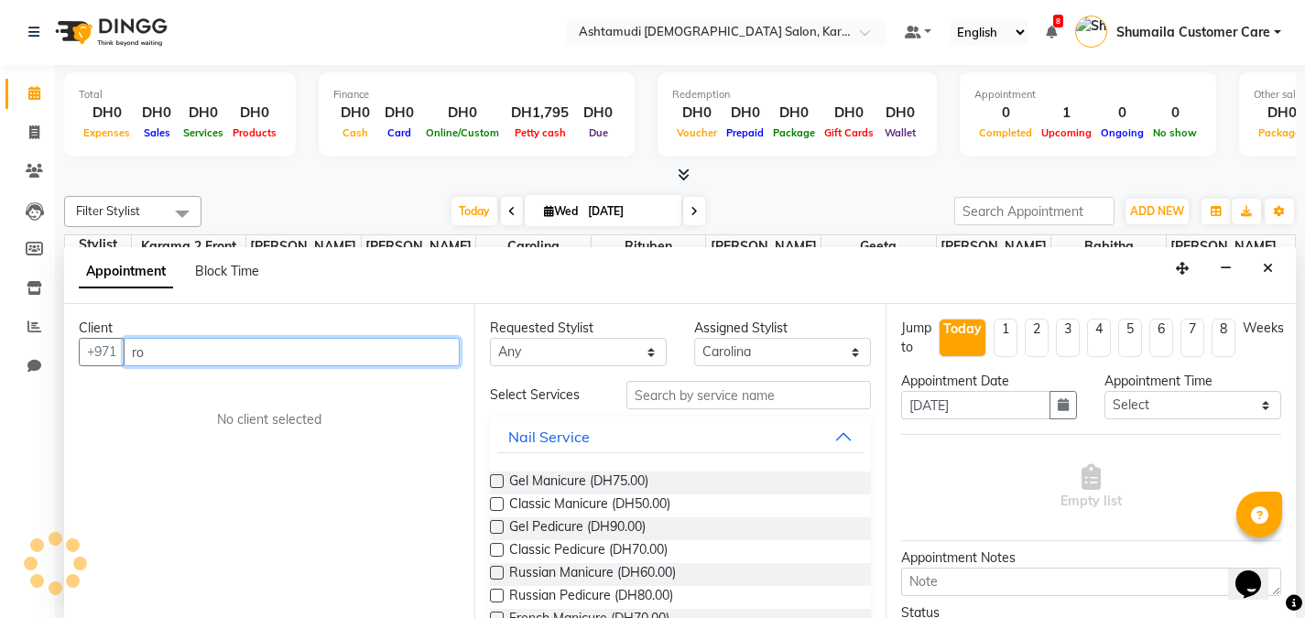
type input "r"
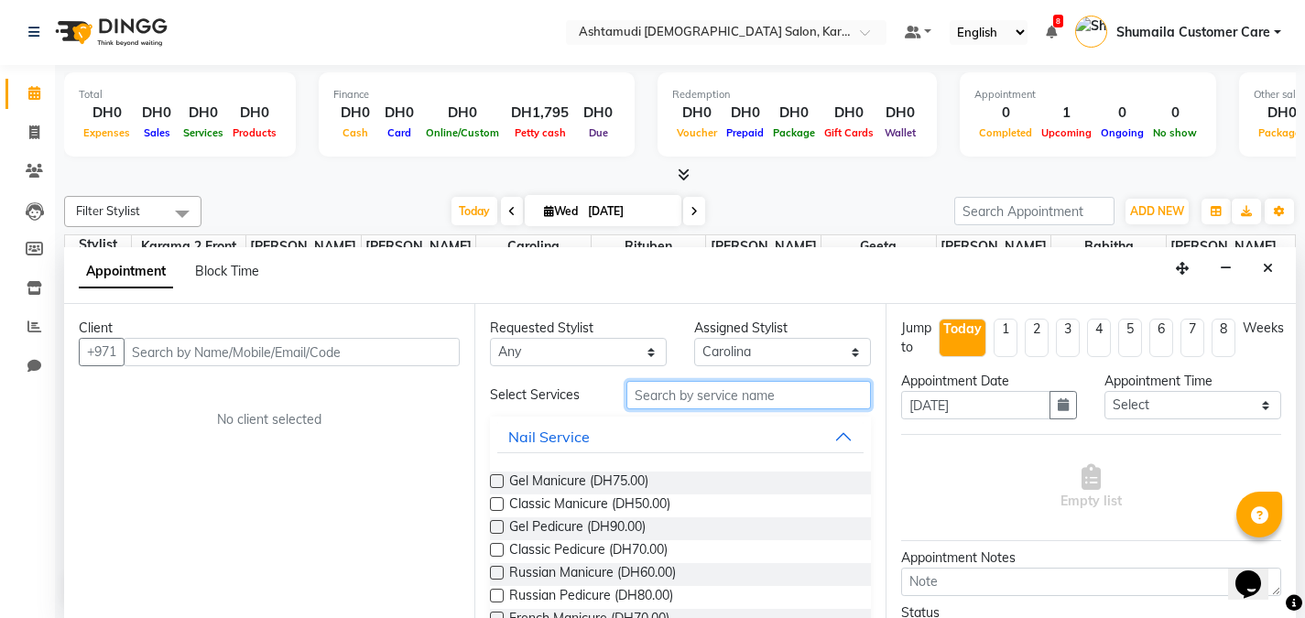
click at [764, 396] on input "text" at bounding box center [749, 395] width 245 height 28
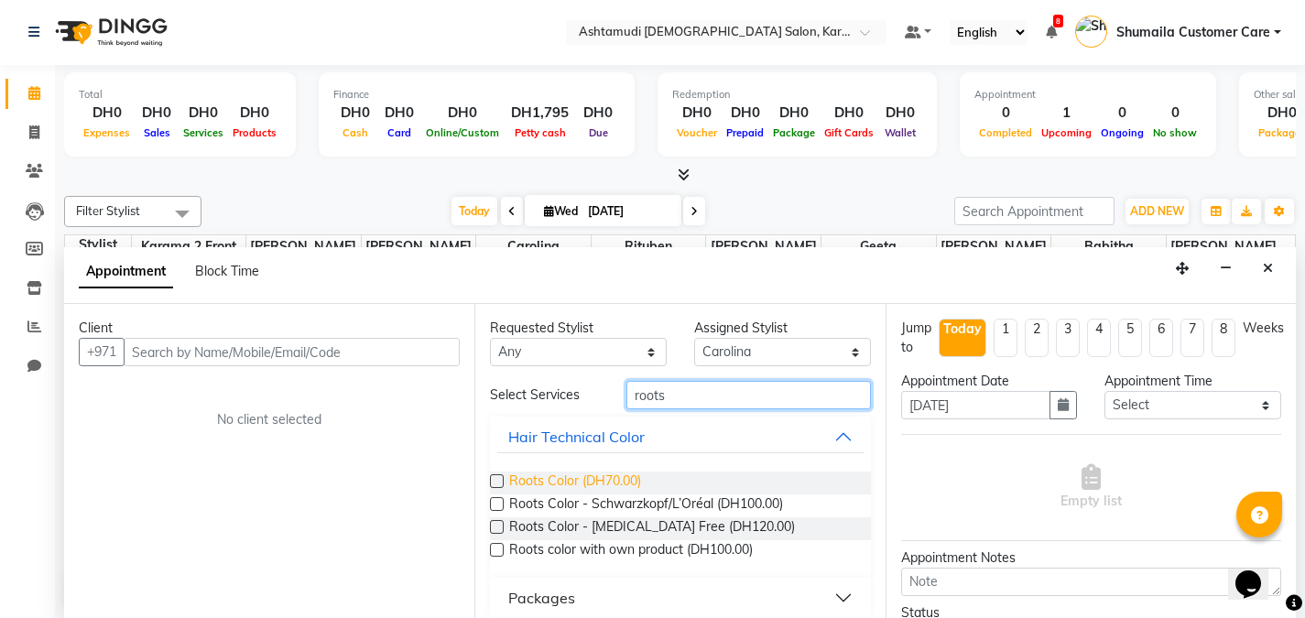
type input "roots"
click at [520, 486] on span "Roots Color (DH70.00)" at bounding box center [575, 483] width 132 height 23
checkbox input "false"
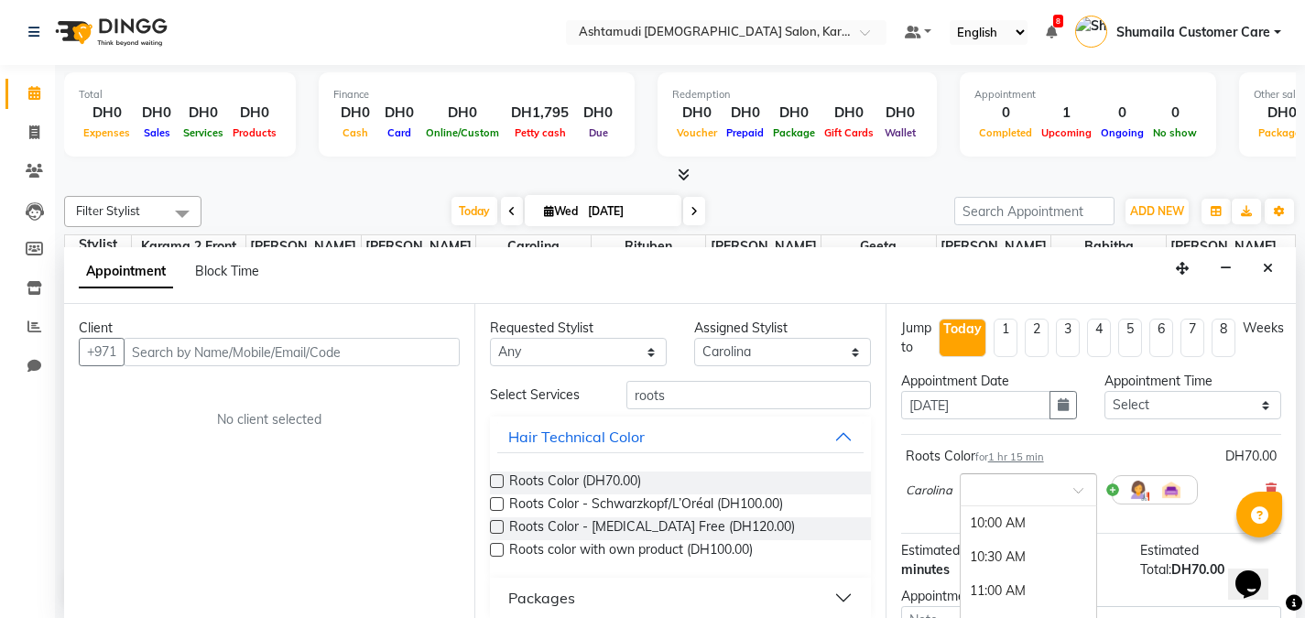
click at [1056, 493] on div at bounding box center [1029, 488] width 136 height 19
click at [995, 573] on div "03:30 PM" at bounding box center [1029, 573] width 136 height 34
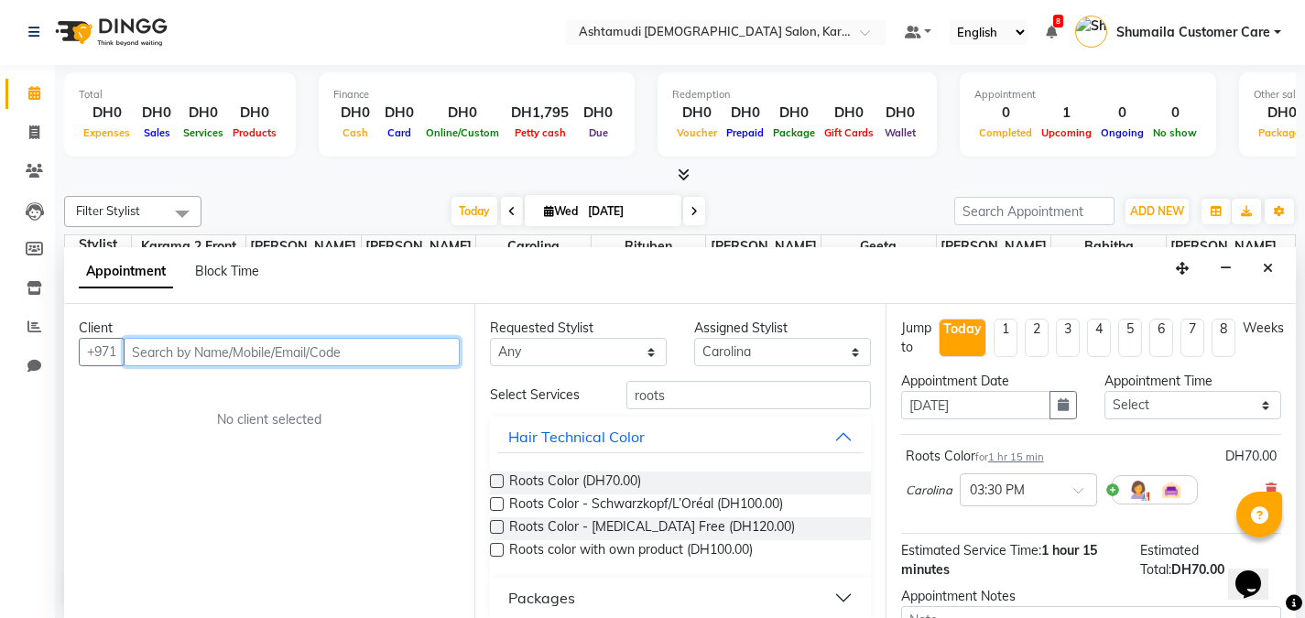
click at [293, 345] on input "text" at bounding box center [292, 352] width 336 height 28
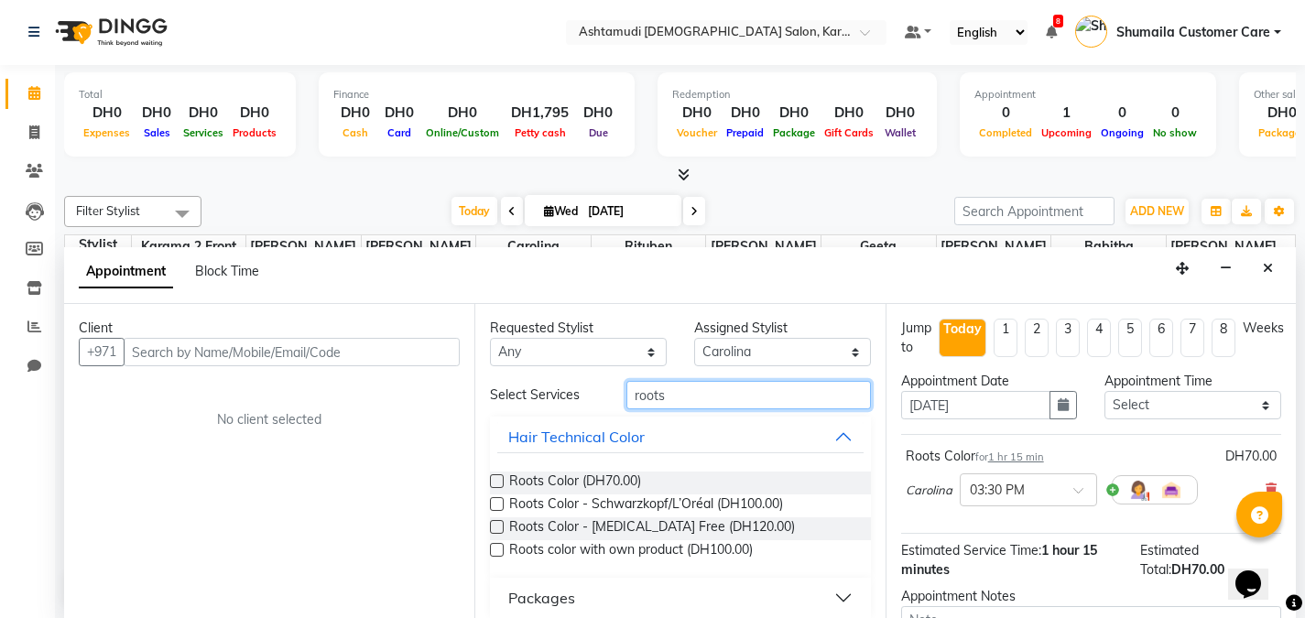
drag, startPoint x: 669, startPoint y: 396, endPoint x: 594, endPoint y: 377, distance: 77.3
click at [594, 377] on div "Requested Stylist Any Babitha Carolina [PERSON_NAME] Geeta [PERSON_NAME] Karama…" at bounding box center [679, 461] width 410 height 314
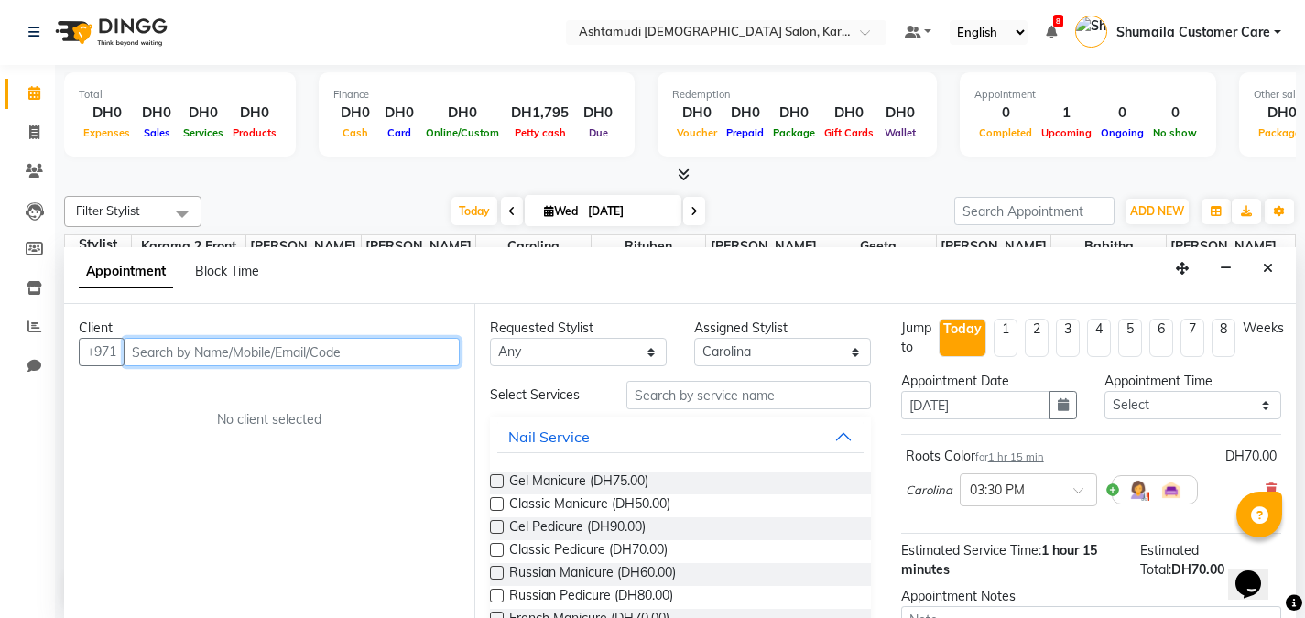
click at [288, 349] on input "text" at bounding box center [292, 352] width 336 height 28
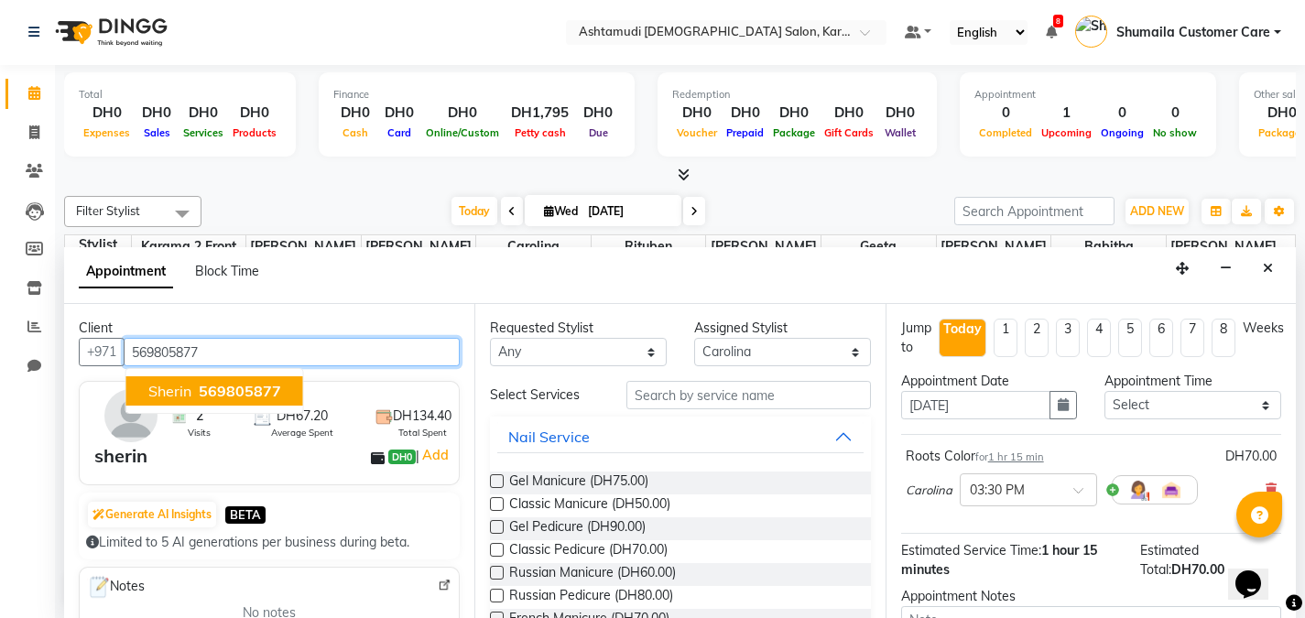
click at [170, 389] on span "sherin" at bounding box center [169, 391] width 43 height 18
type input "569805877"
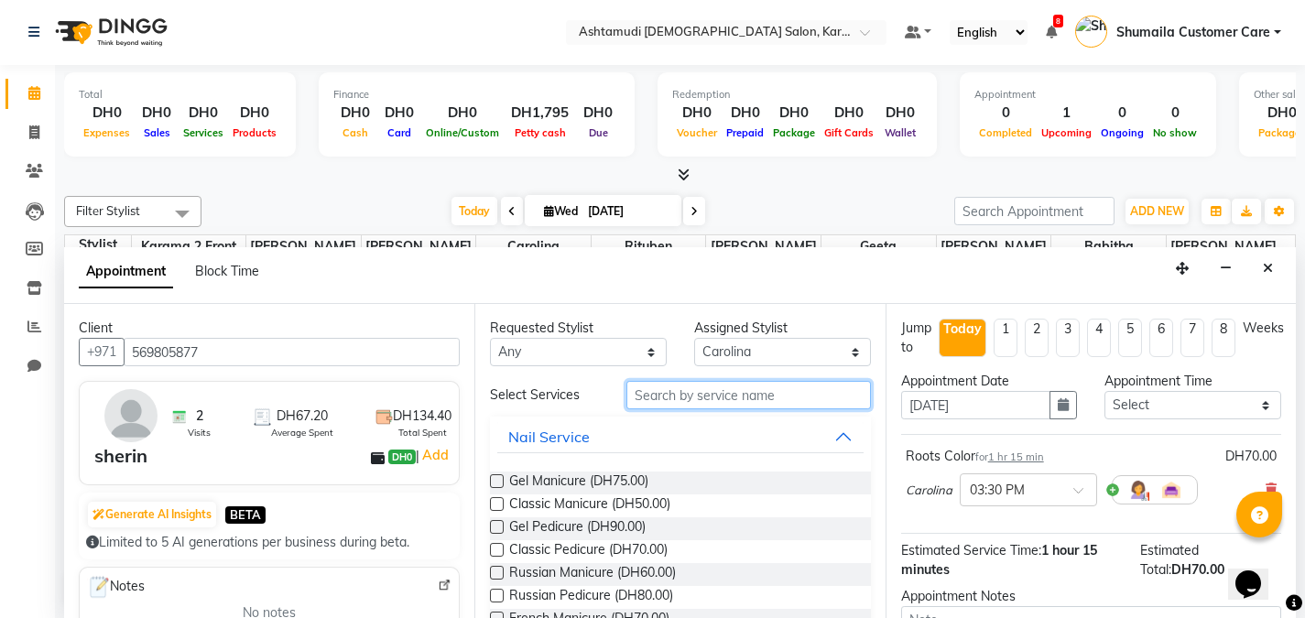
click at [678, 392] on input "text" at bounding box center [749, 395] width 245 height 28
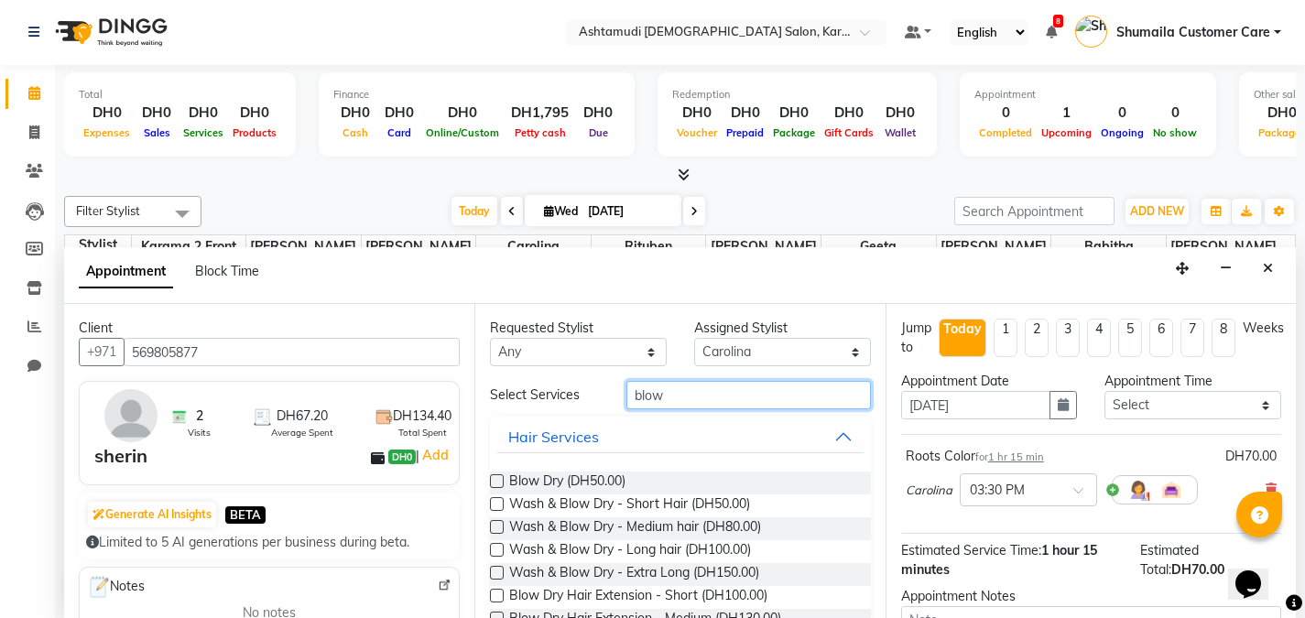
type input "blow"
click at [499, 521] on label at bounding box center [497, 527] width 14 height 14
click at [499, 523] on input "checkbox" at bounding box center [496, 529] width 12 height 12
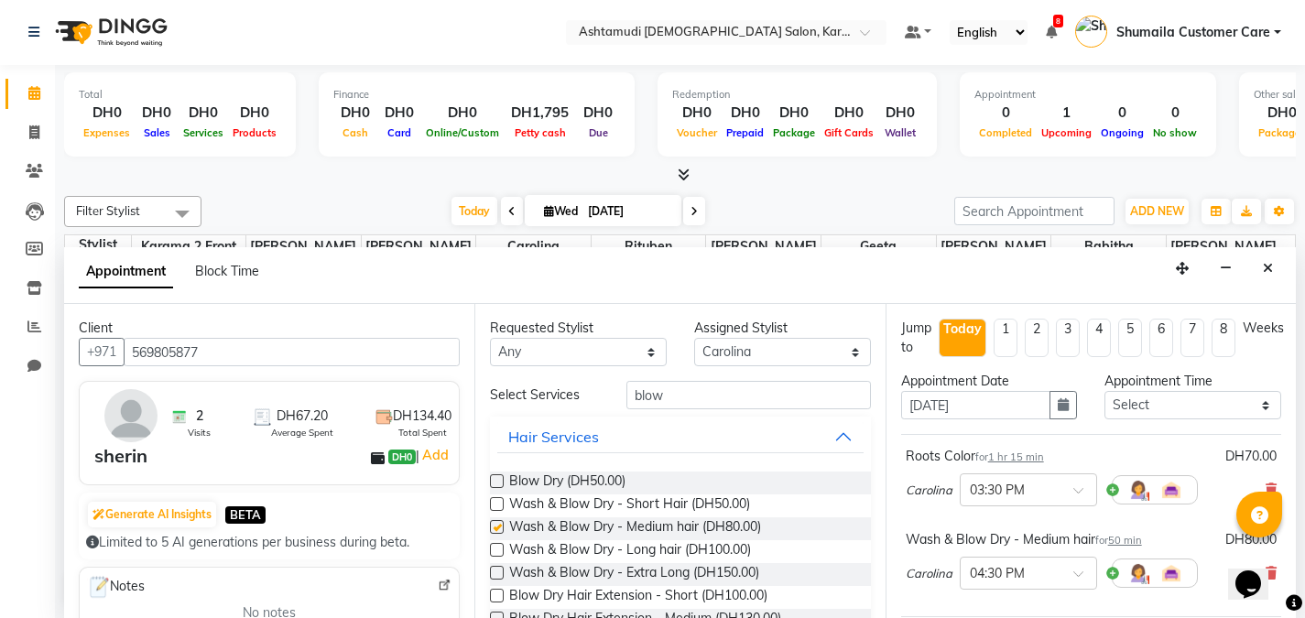
checkbox input "false"
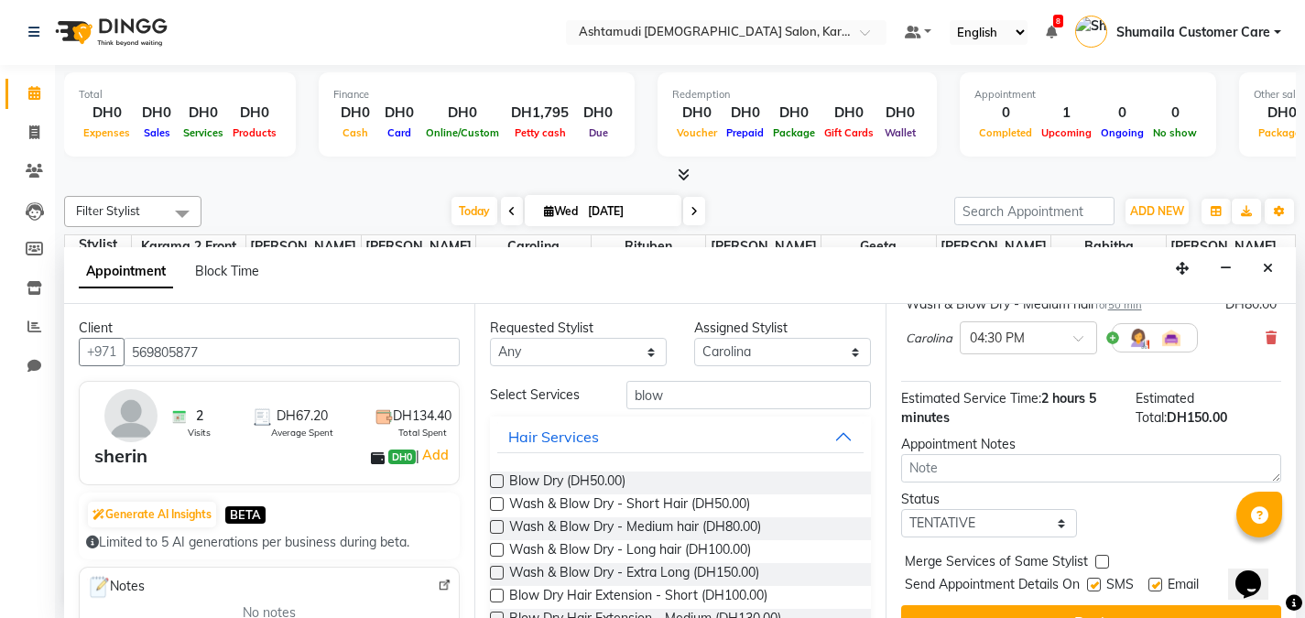
scroll to position [270, 0]
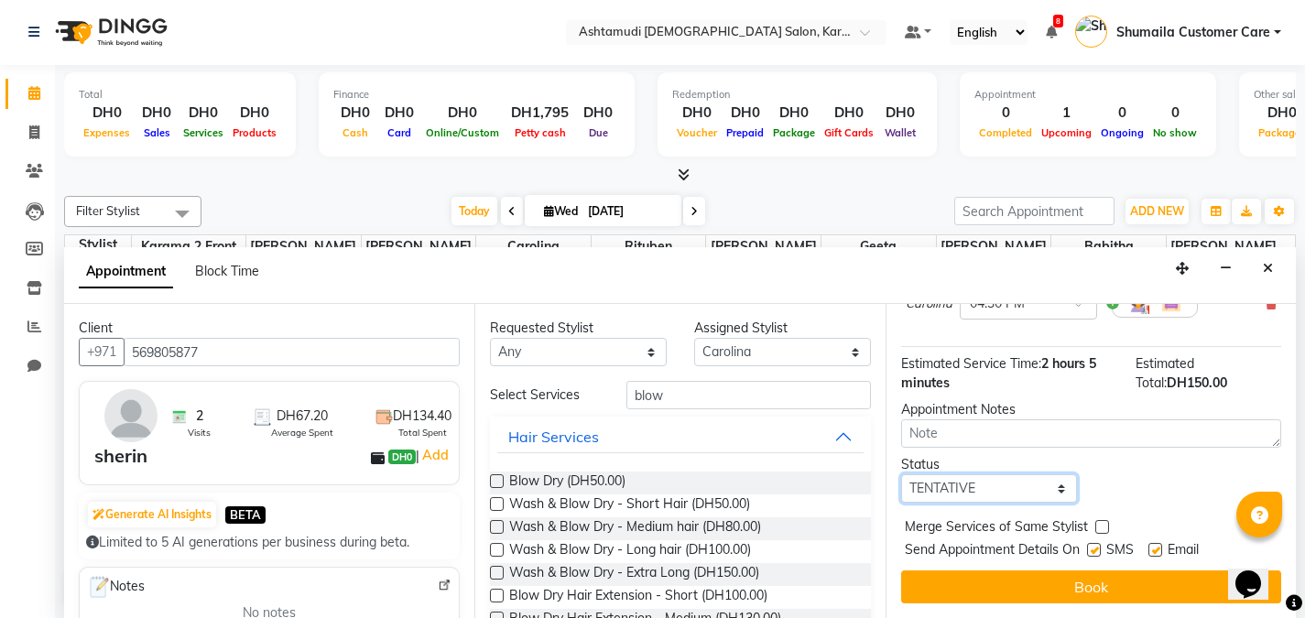
click at [1058, 488] on select "Select TENTATIVE CONFIRM CHECK-IN UPCOMING" at bounding box center [989, 488] width 177 height 28
select select "upcoming"
click at [901, 474] on select "Select TENTATIVE CONFIRM CHECK-IN UPCOMING" at bounding box center [989, 488] width 177 height 28
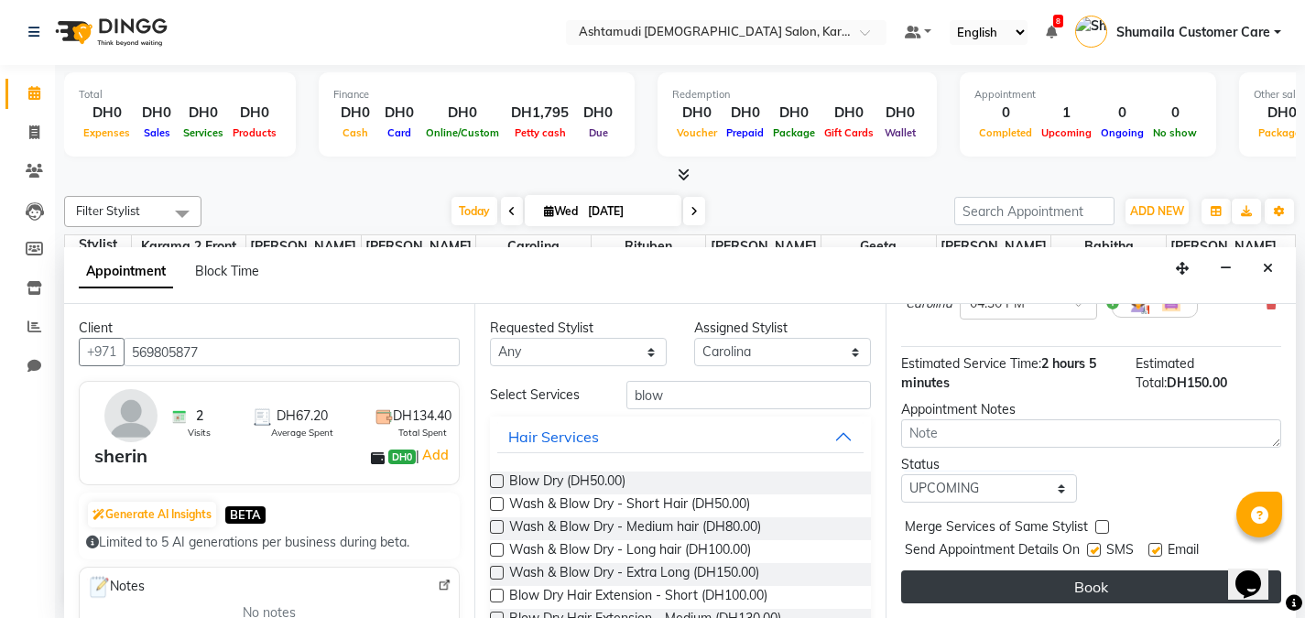
click at [1089, 587] on button "Book" at bounding box center [1091, 587] width 380 height 33
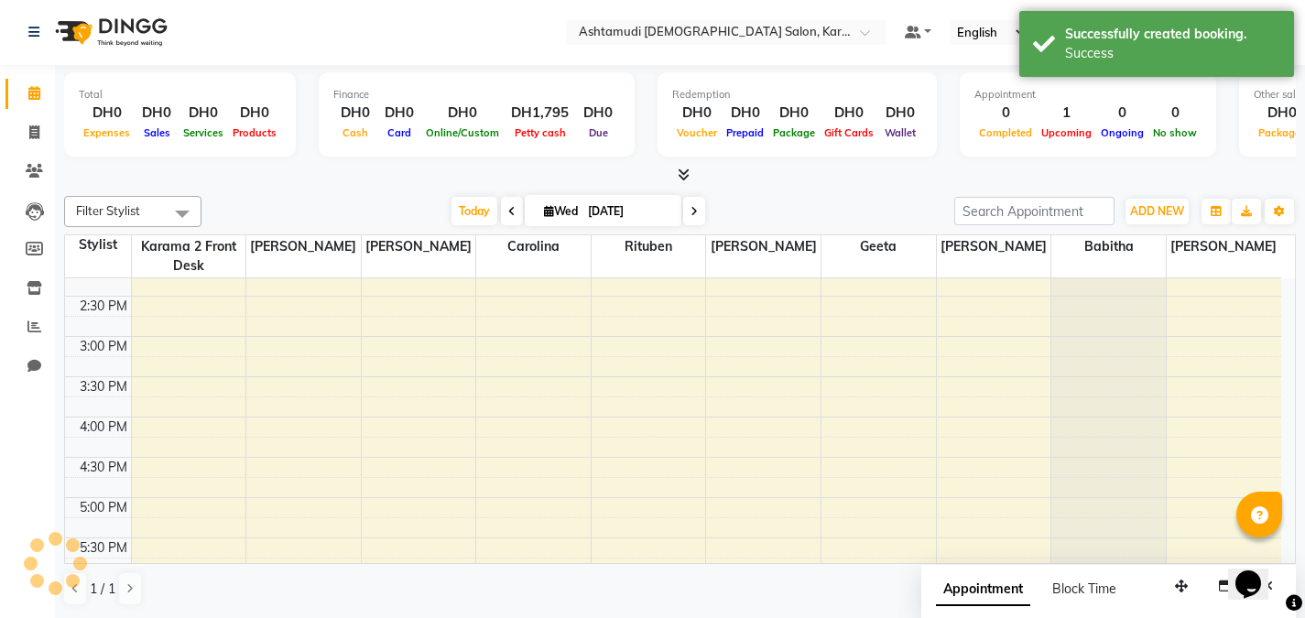
scroll to position [0, 0]
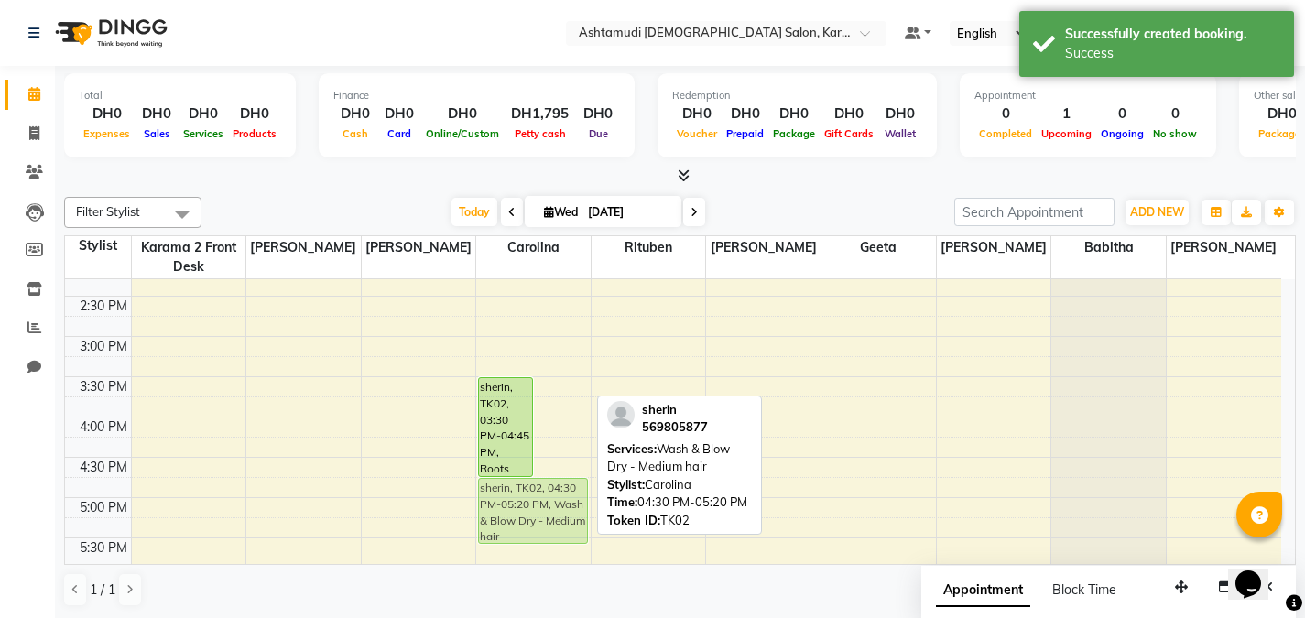
drag, startPoint x: 558, startPoint y: 509, endPoint x: 552, endPoint y: 524, distance: 15.7
click at [552, 524] on div "sherin, TK02, 03:30 PM-04:45 PM, Roots Color sherin, TK02, 04:30 PM-05:20 PM, W…" at bounding box center [533, 417] width 115 height 1128
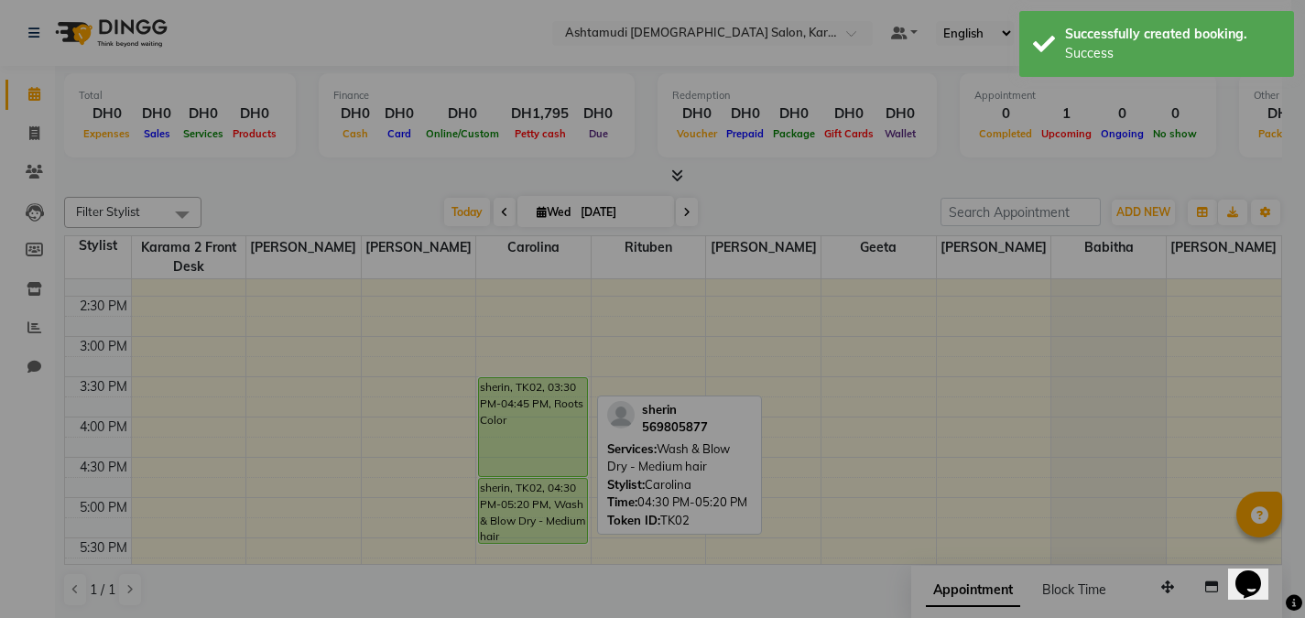
scroll to position [427, 0]
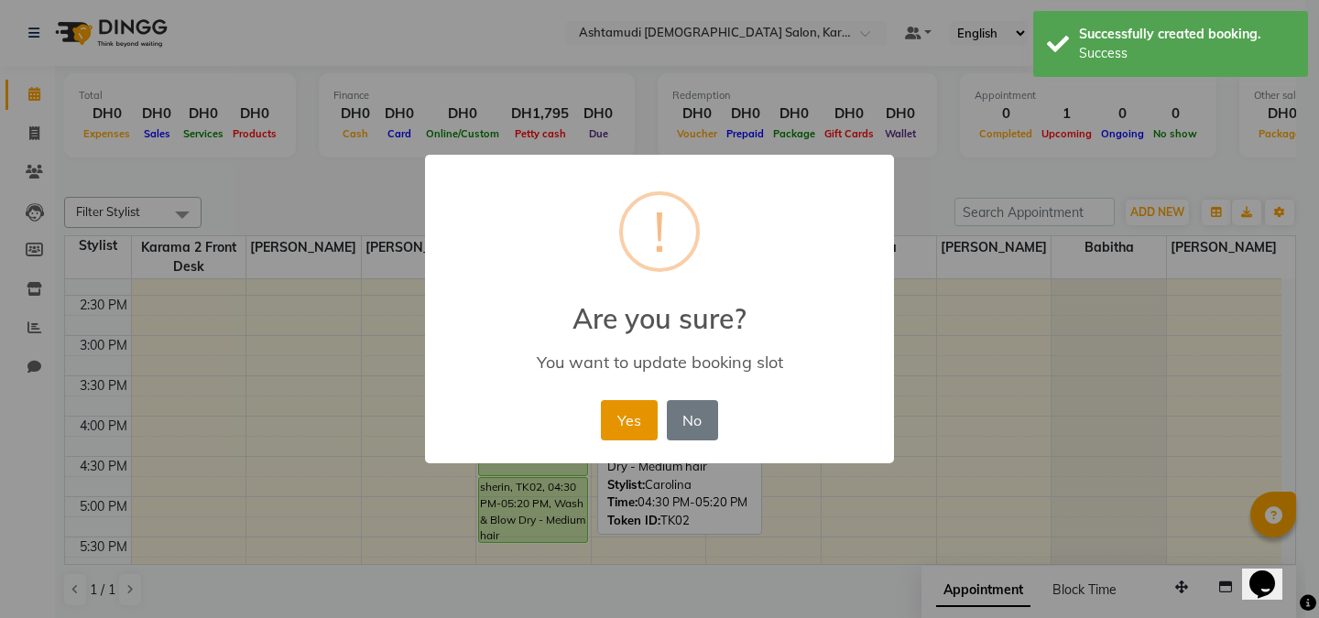
click at [643, 416] on button "Yes" at bounding box center [629, 420] width 56 height 40
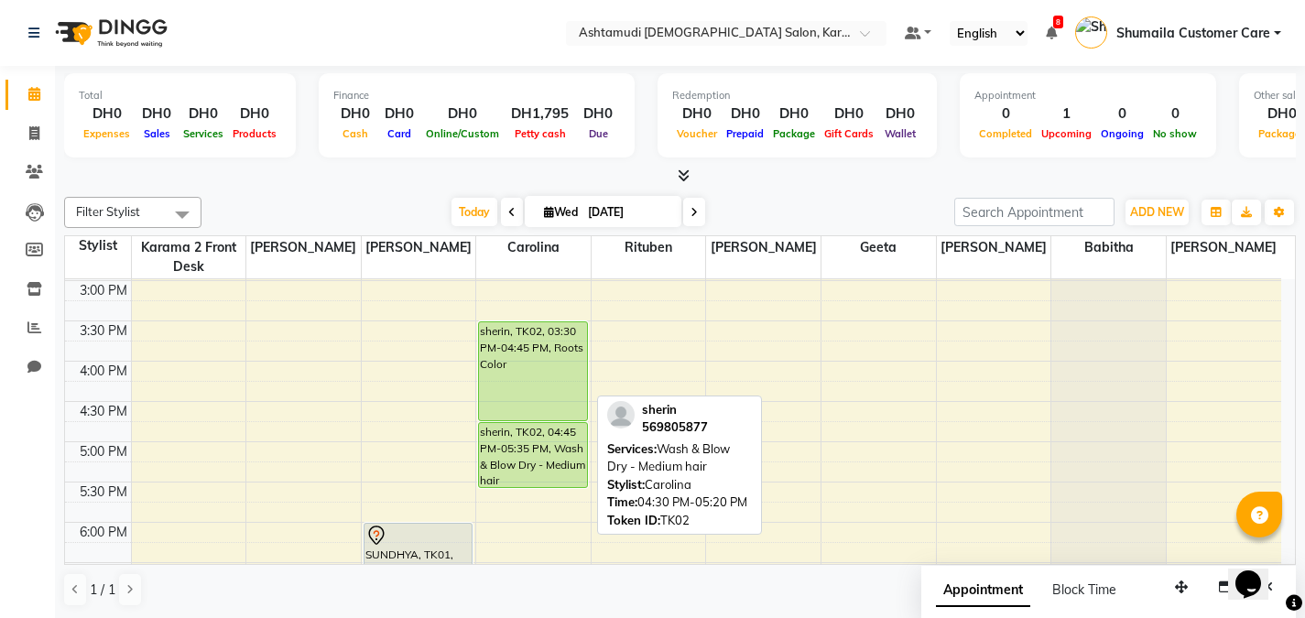
scroll to position [452, 0]
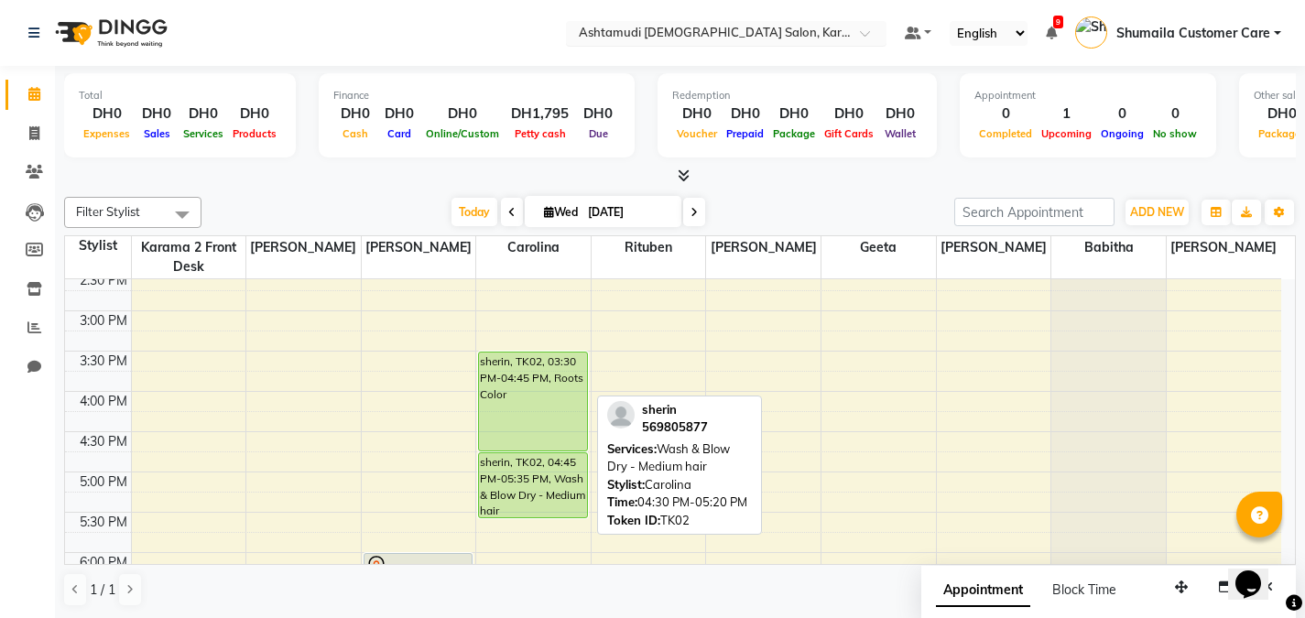
click at [704, 29] on input "text" at bounding box center [708, 35] width 266 height 18
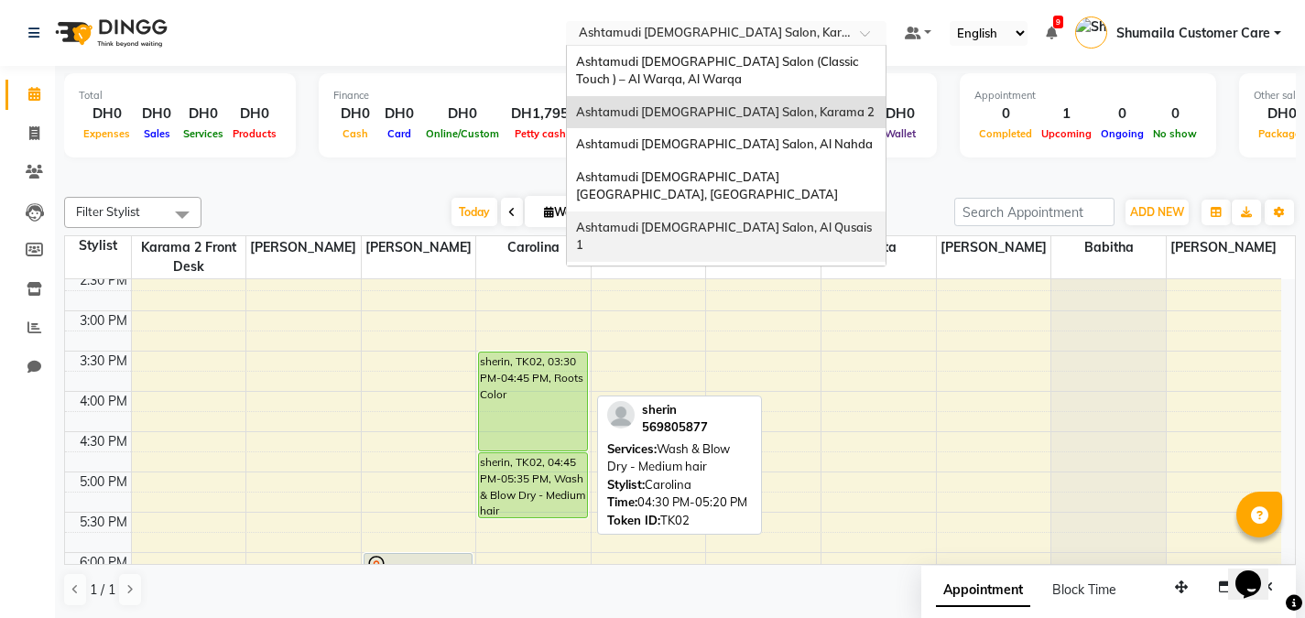
click at [678, 220] on span "Ashtamudi [DEMOGRAPHIC_DATA] Salon, Al Qusais 1" at bounding box center [725, 236] width 299 height 33
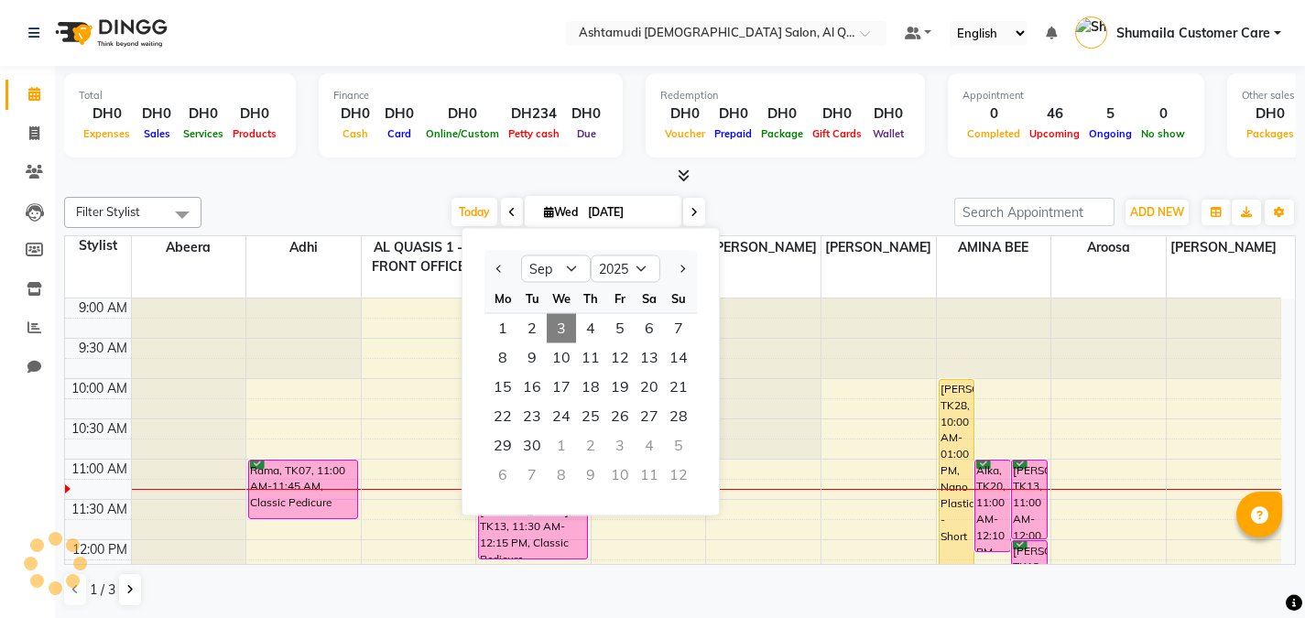
select select "9"
select select "2025"
click at [500, 360] on span "8" at bounding box center [502, 358] width 29 height 29
type input "[DATE]"
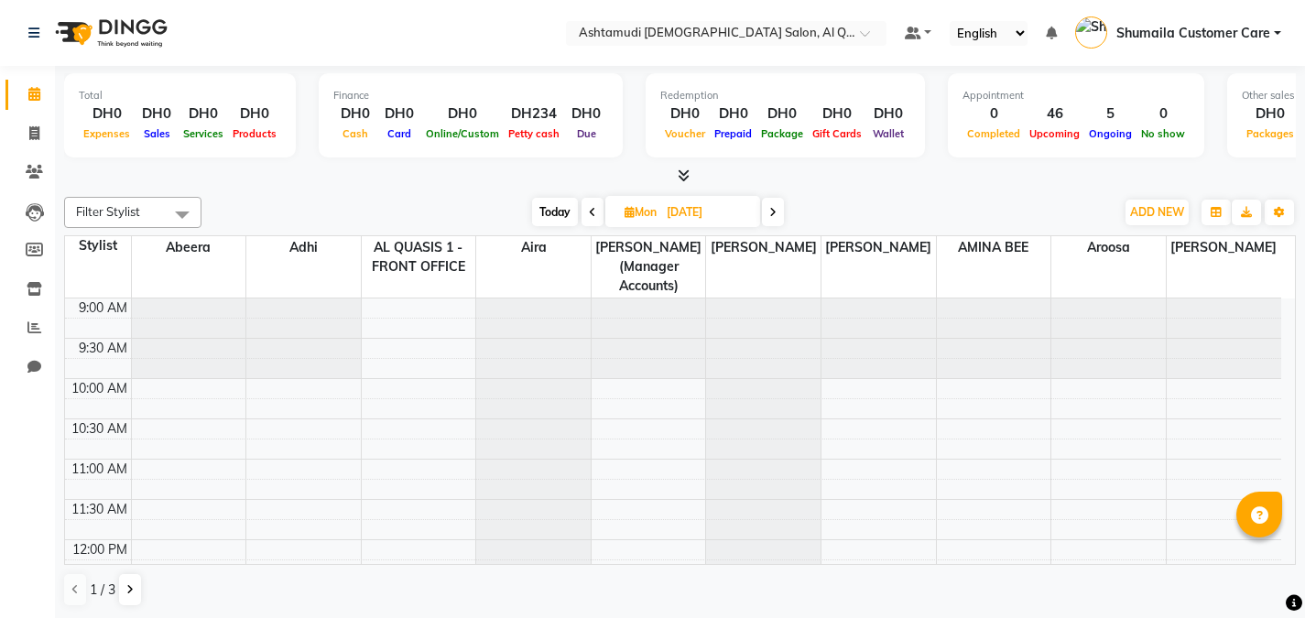
click at [116, 594] on div "1 / 3" at bounding box center [110, 590] width 92 height 35
click at [125, 594] on button at bounding box center [130, 589] width 22 height 31
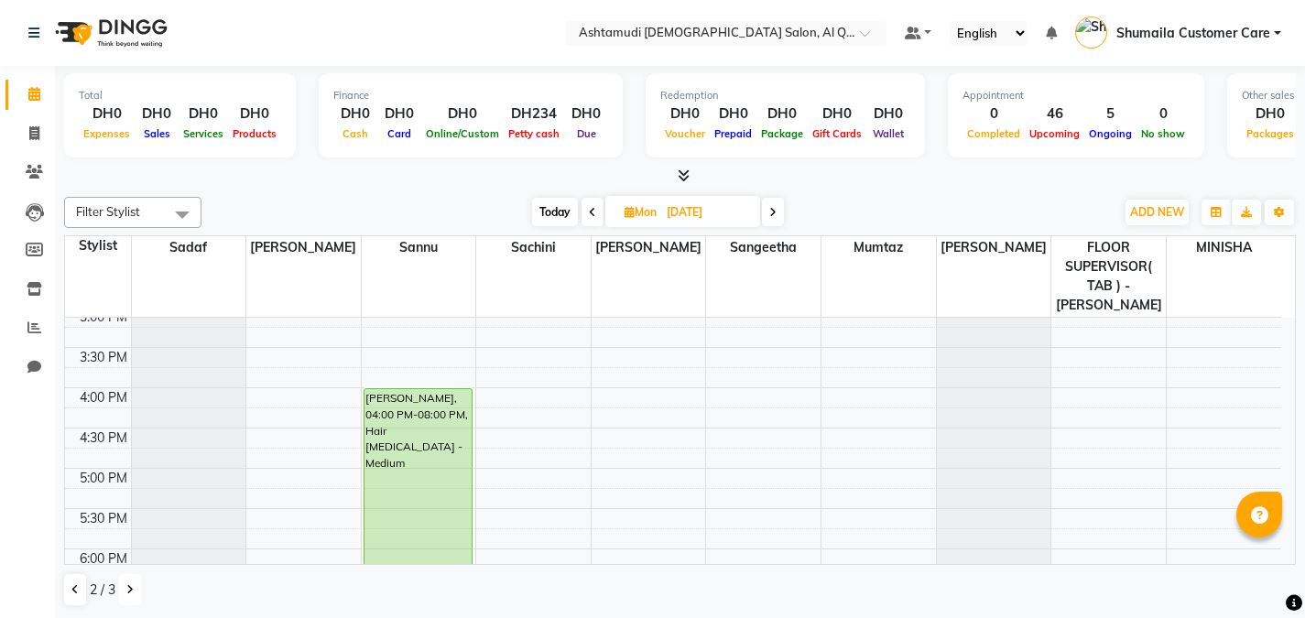
scroll to position [452, 0]
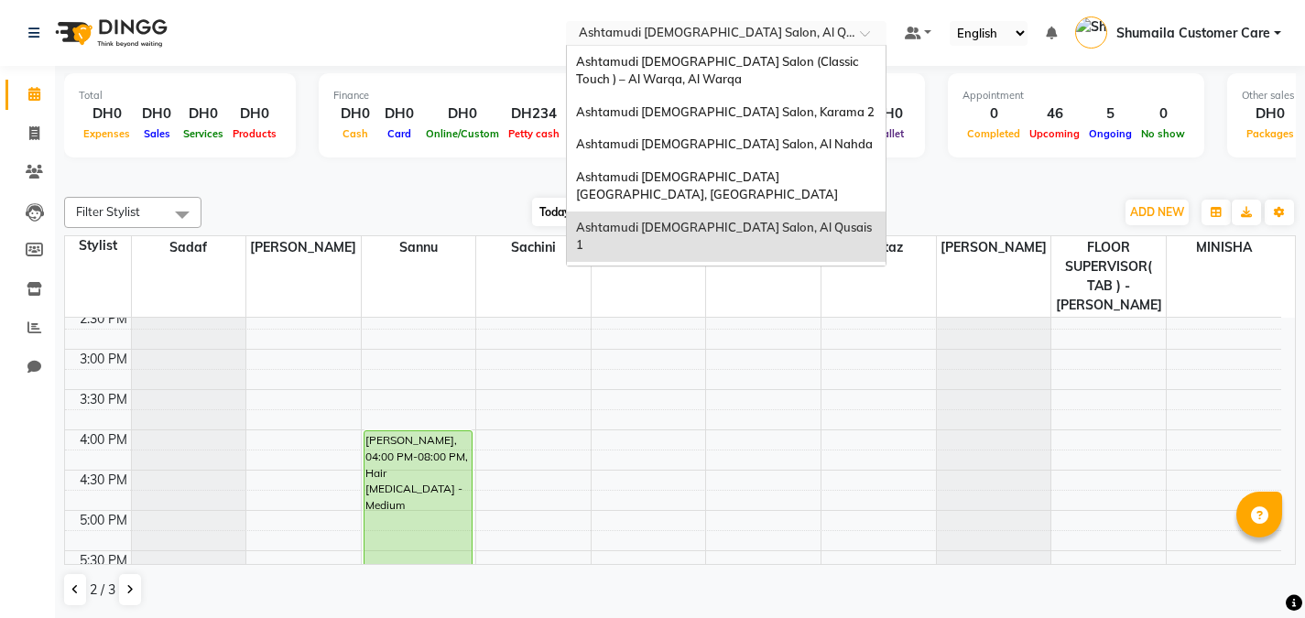
click at [787, 29] on input "text" at bounding box center [708, 35] width 266 height 18
click at [794, 262] on div "Ashtamudi [DEMOGRAPHIC_DATA] Salon - Al Karama, [GEOGRAPHIC_DATA] -[GEOGRAPHIC_…" at bounding box center [726, 296] width 319 height 69
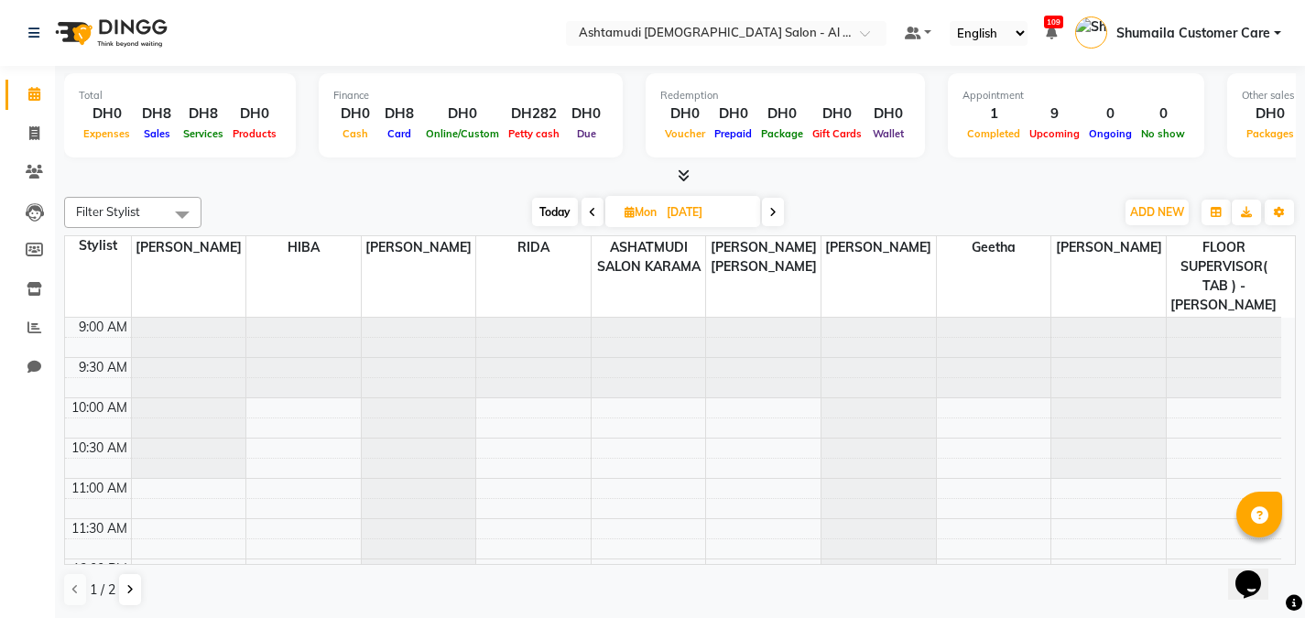
click at [685, 217] on input "[DATE]" at bounding box center [707, 212] width 92 height 27
select select "9"
select select "2025"
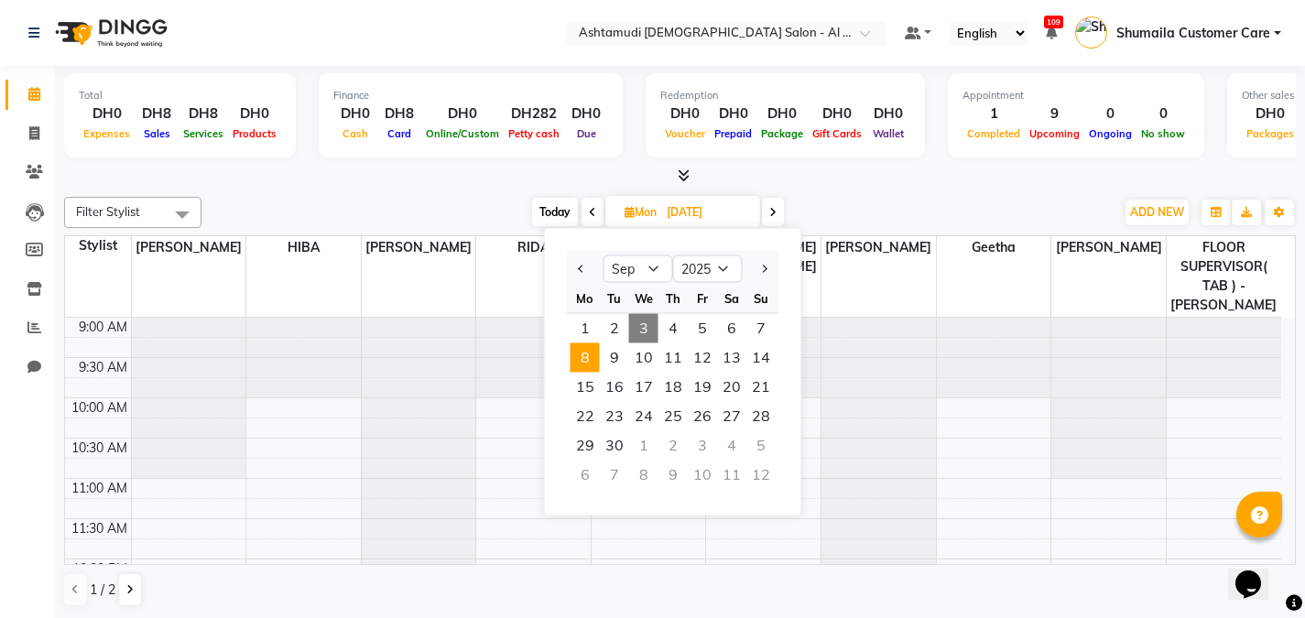
click at [641, 327] on span "3" at bounding box center [643, 328] width 29 height 29
type input "[DATE]"
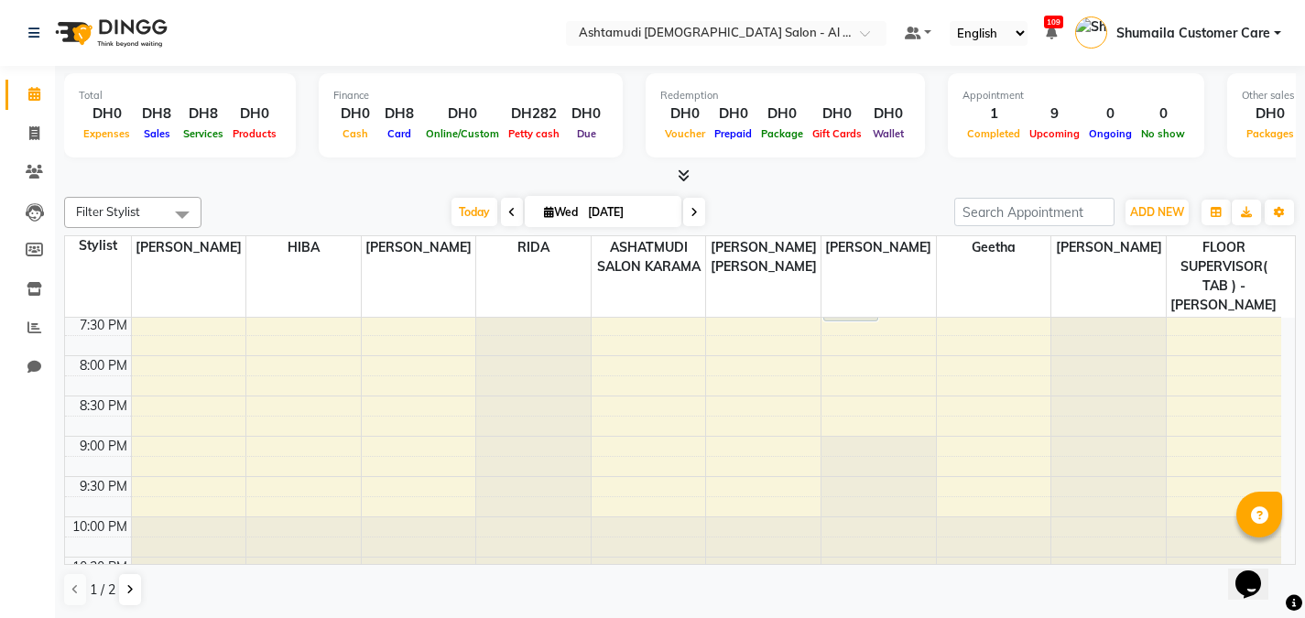
scroll to position [861, 0]
click at [128, 589] on icon at bounding box center [129, 589] width 7 height 11
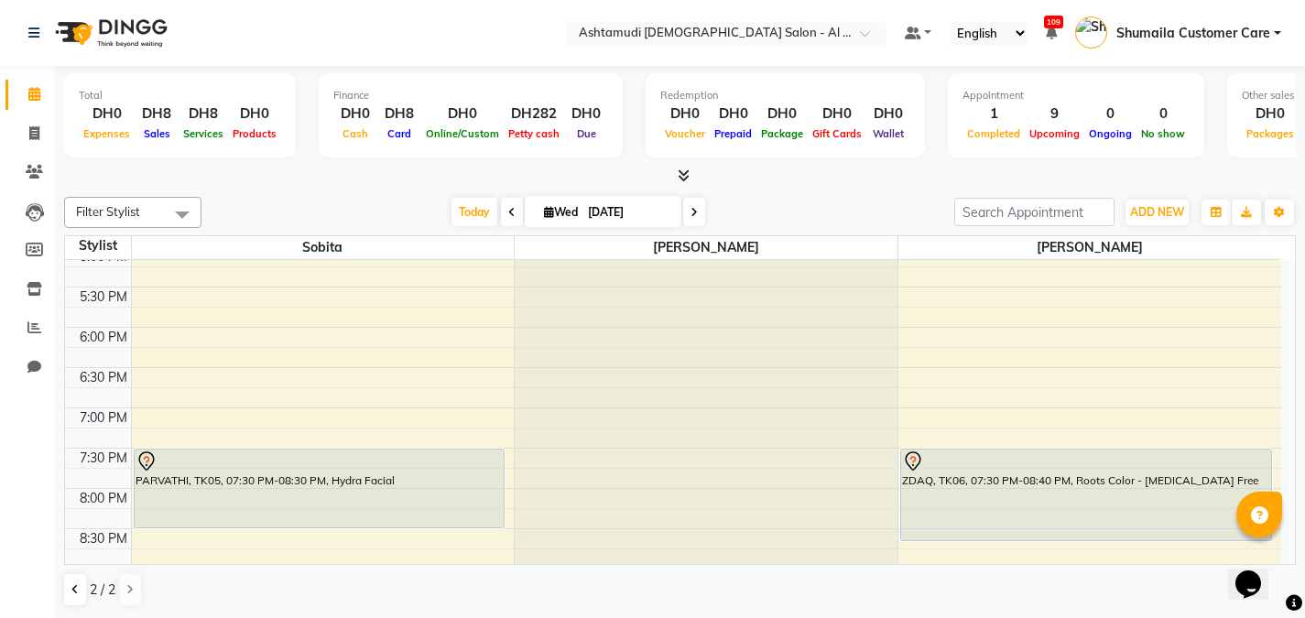
scroll to position [627, 0]
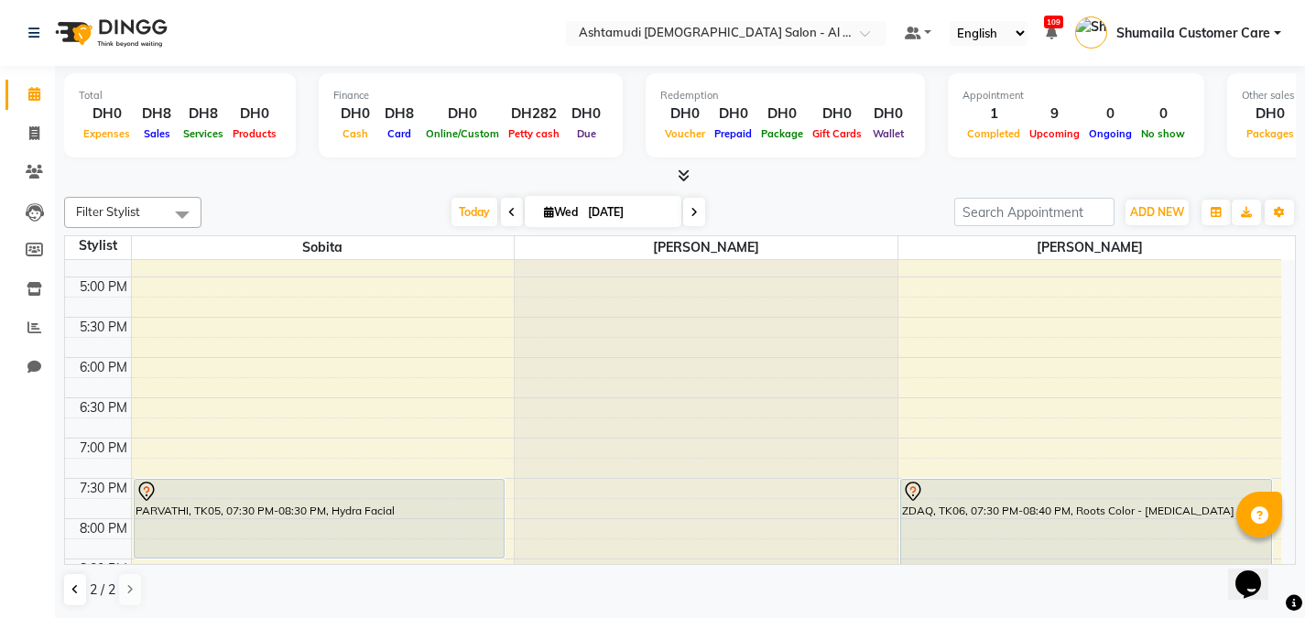
click at [973, 412] on div "9:00 AM 9:30 AM 10:00 AM 10:30 AM 11:00 AM 11:30 AM 12:00 PM 12:30 PM 1:00 PM 1…" at bounding box center [673, 197] width 1216 height 1128
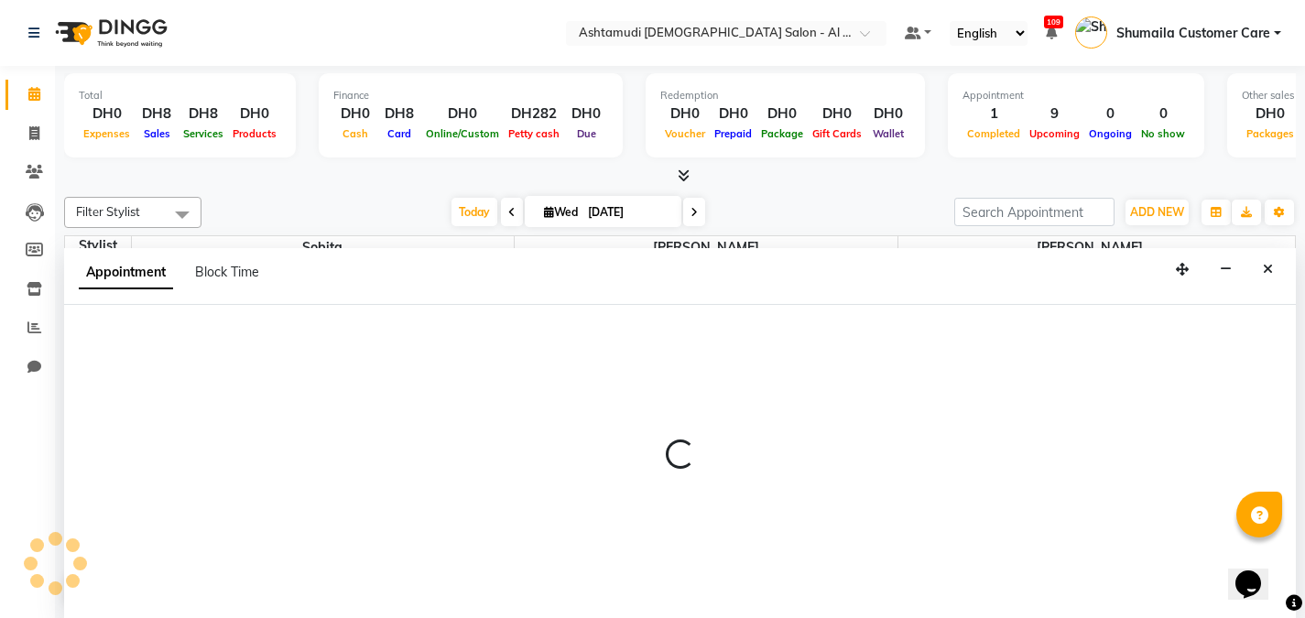
scroll to position [1, 0]
select select "87845"
select select "1110"
select select "tentative"
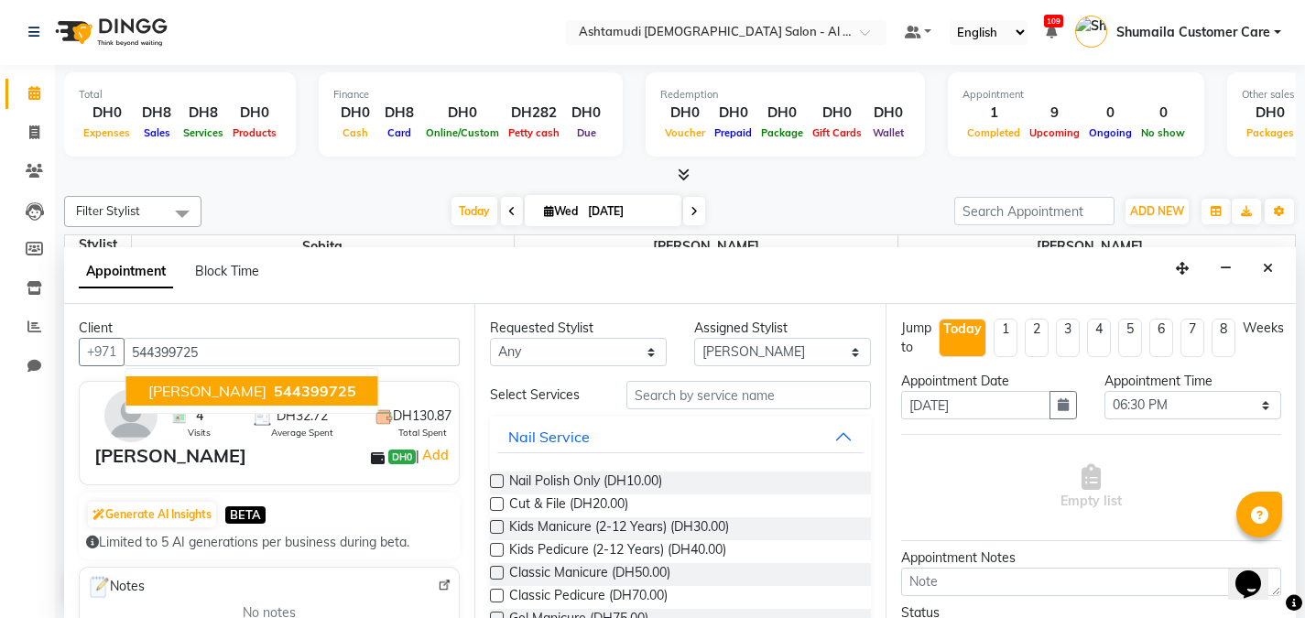
click at [274, 395] on span "544399725" at bounding box center [315, 391] width 82 height 18
type input "544399725"
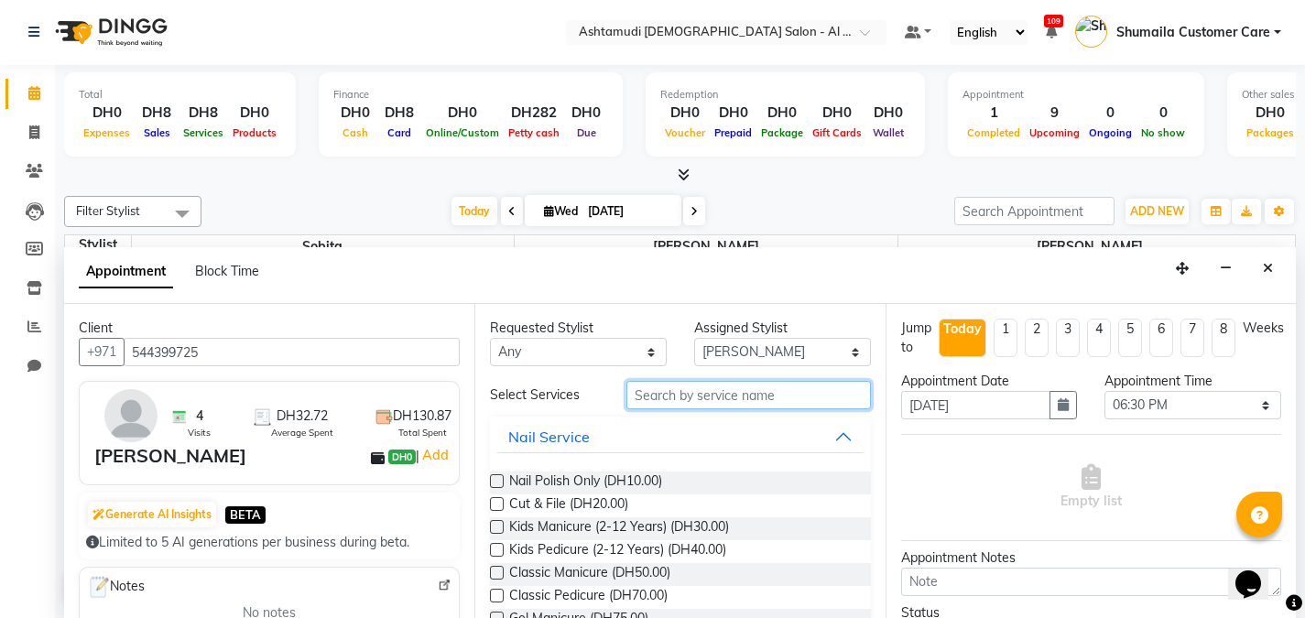
click at [652, 400] on input "text" at bounding box center [749, 395] width 245 height 28
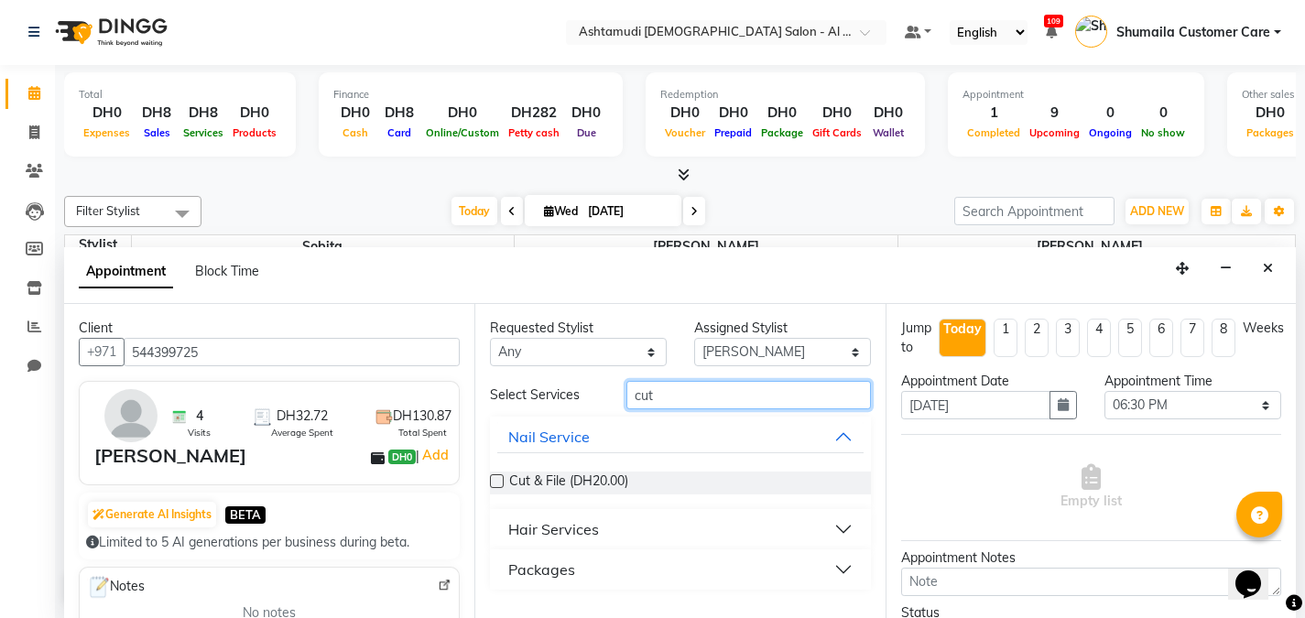
type input "cut"
click at [544, 532] on div "Hair Services" at bounding box center [553, 529] width 91 height 22
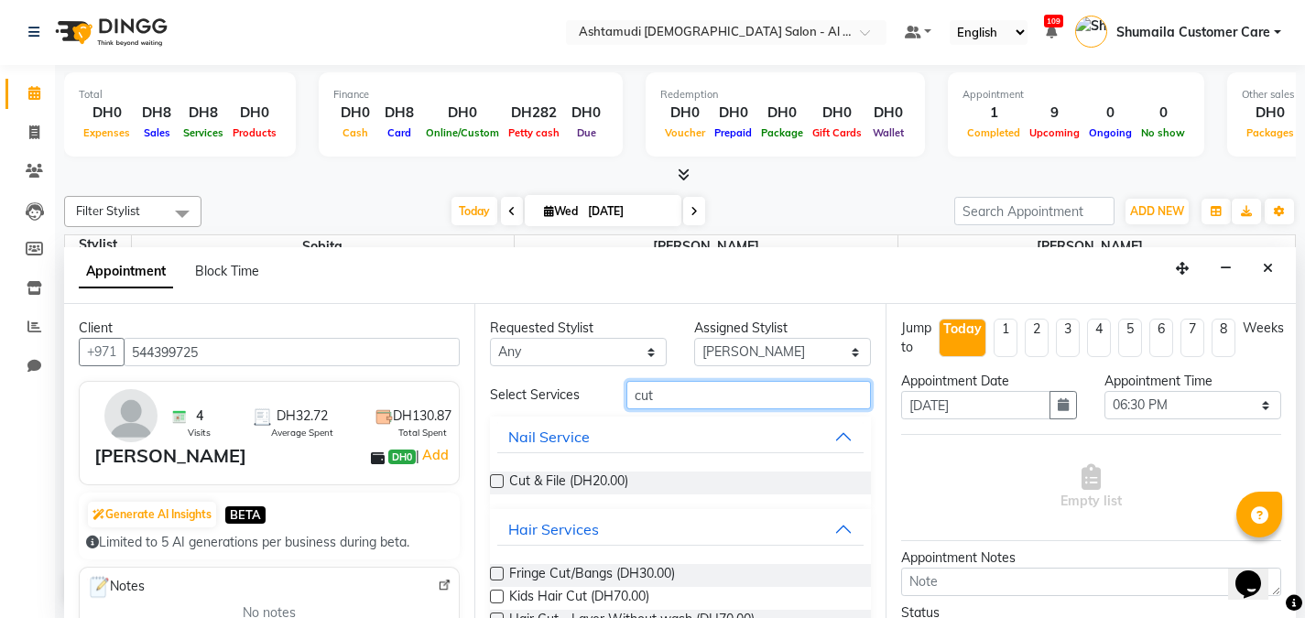
drag, startPoint x: 673, startPoint y: 400, endPoint x: 572, endPoint y: 393, distance: 101.9
click at [572, 393] on div "Select Services cut" at bounding box center [680, 395] width 408 height 28
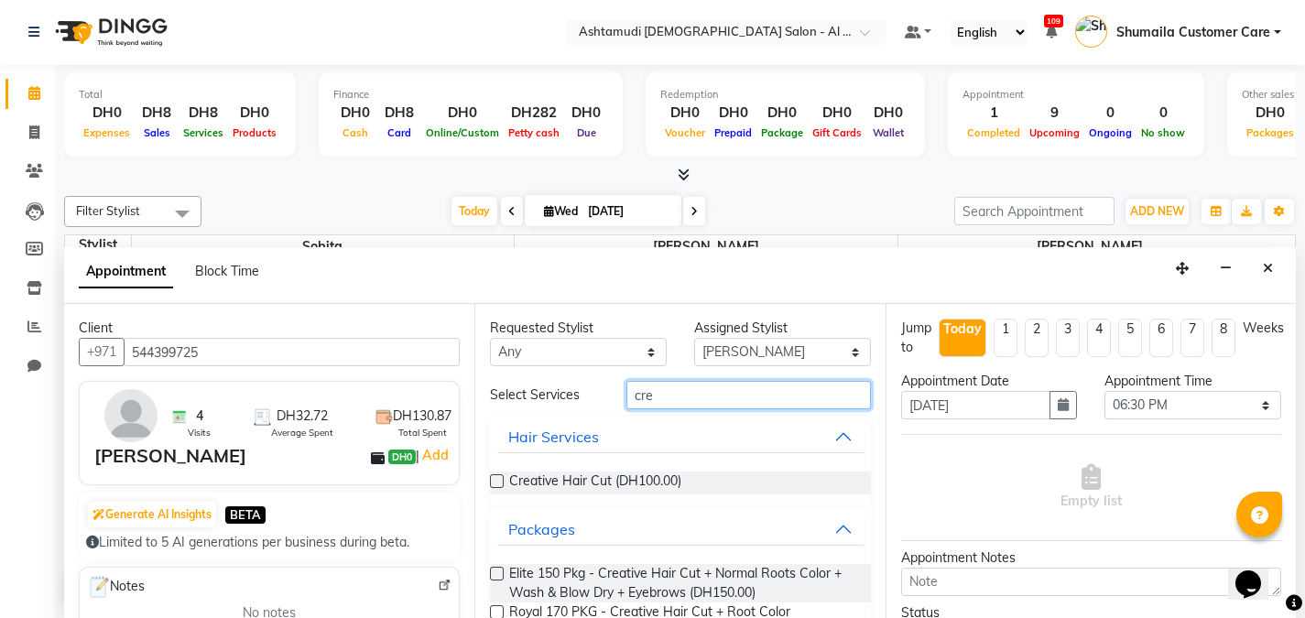
type input "cre"
click at [489, 483] on div "Requested Stylist Any [PERSON_NAME] ASHATMUDI SALON KARAMA FLOOR SUPERVISOR( TA…" at bounding box center [679, 461] width 410 height 314
click at [492, 475] on label at bounding box center [497, 481] width 14 height 14
click at [492, 477] on input "checkbox" at bounding box center [496, 483] width 12 height 12
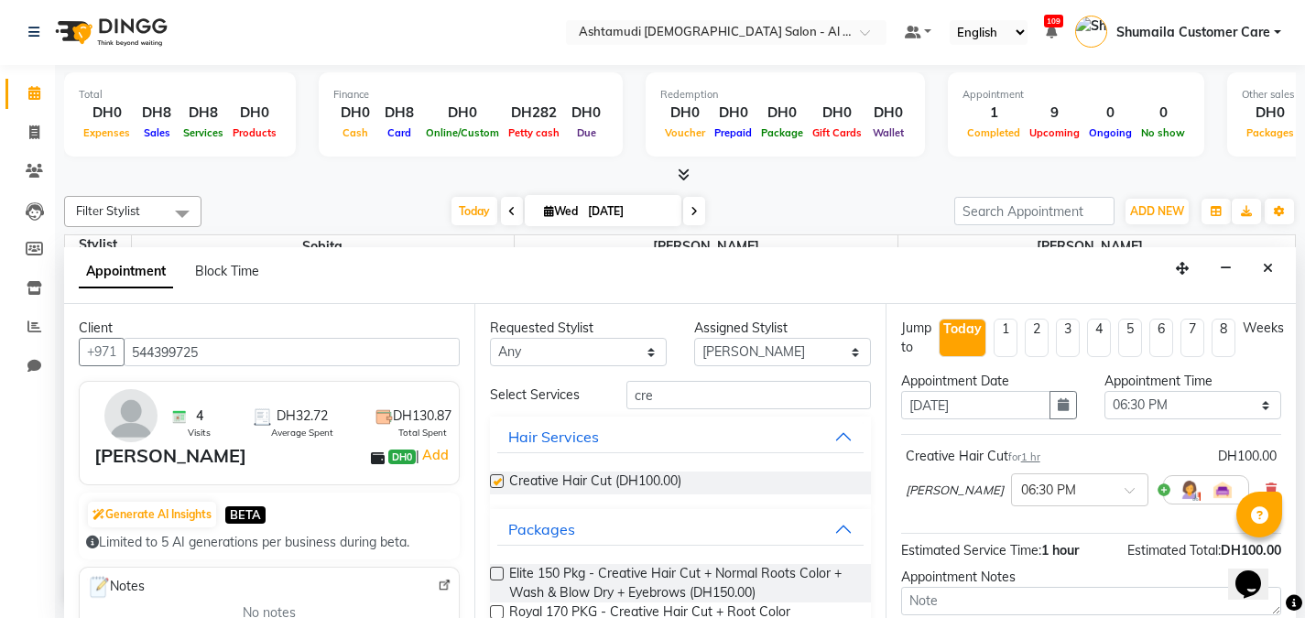
checkbox input "false"
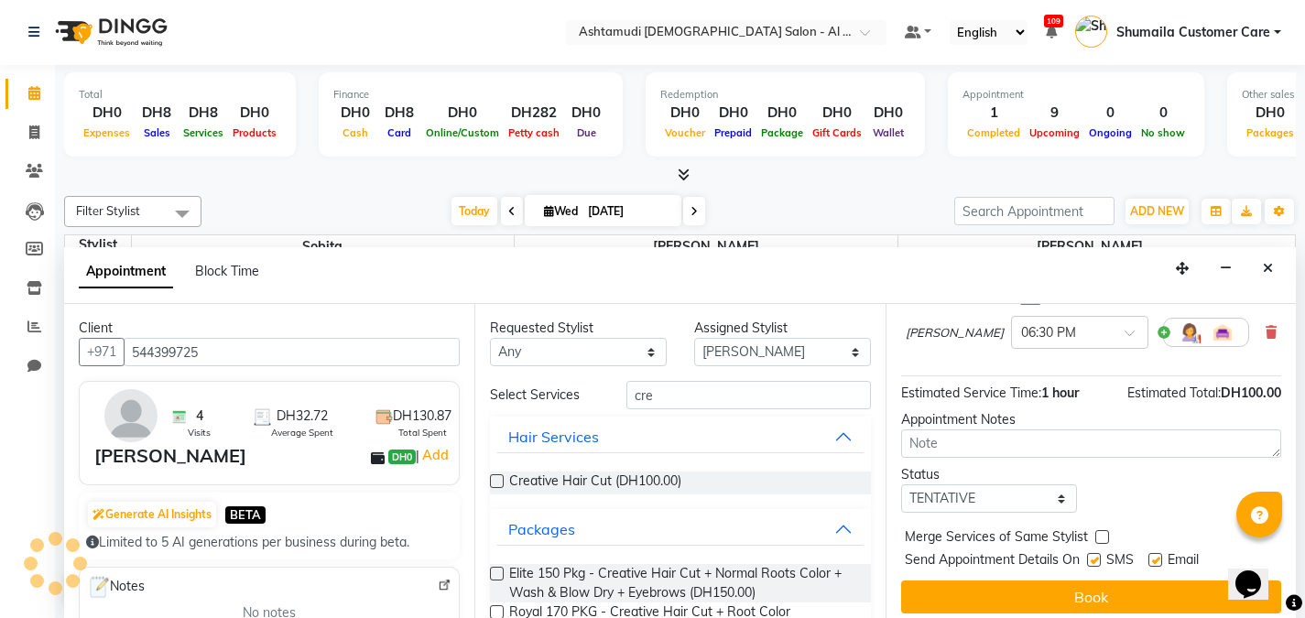
scroll to position [168, 0]
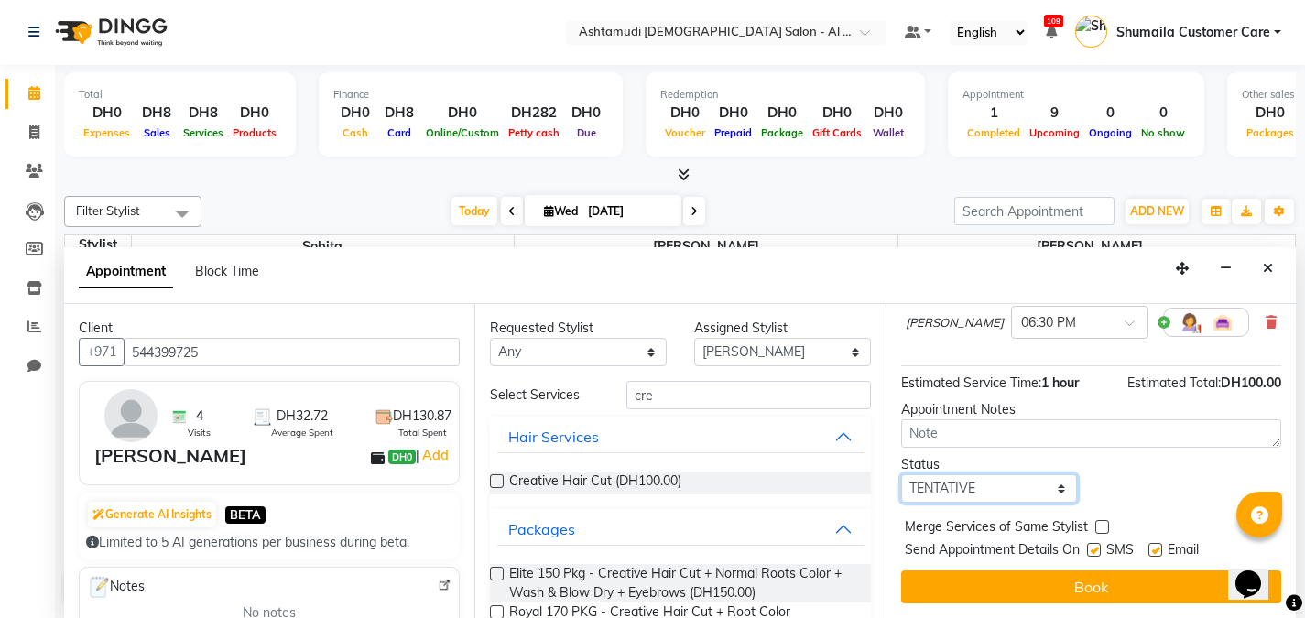
click at [1036, 496] on select "Select TENTATIVE CONFIRM CHECK-IN UPCOMING" at bounding box center [989, 488] width 177 height 28
select select "upcoming"
click at [901, 474] on select "Select TENTATIVE CONFIRM CHECK-IN UPCOMING" at bounding box center [989, 488] width 177 height 28
click at [1082, 606] on div "Jump to [DATE] 1 2 3 4 5 6 7 8 Weeks Appointment Date [DATE] Appointment Time S…" at bounding box center [1091, 461] width 410 height 314
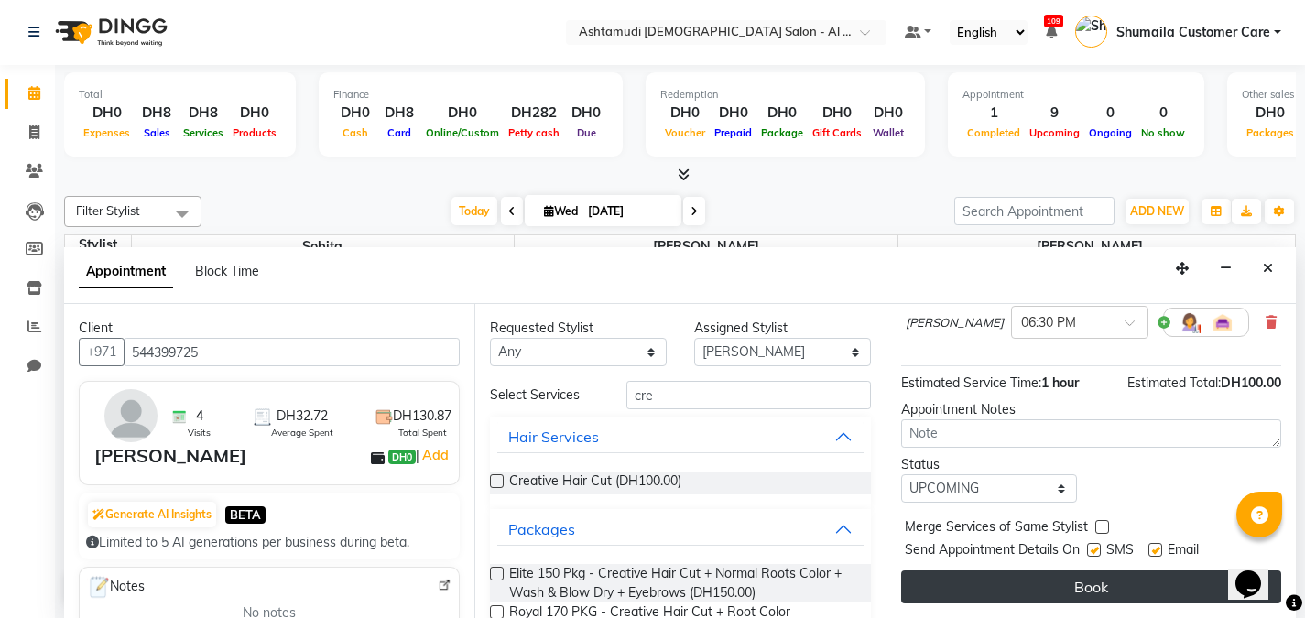
click at [1082, 600] on button "Book" at bounding box center [1091, 587] width 380 height 33
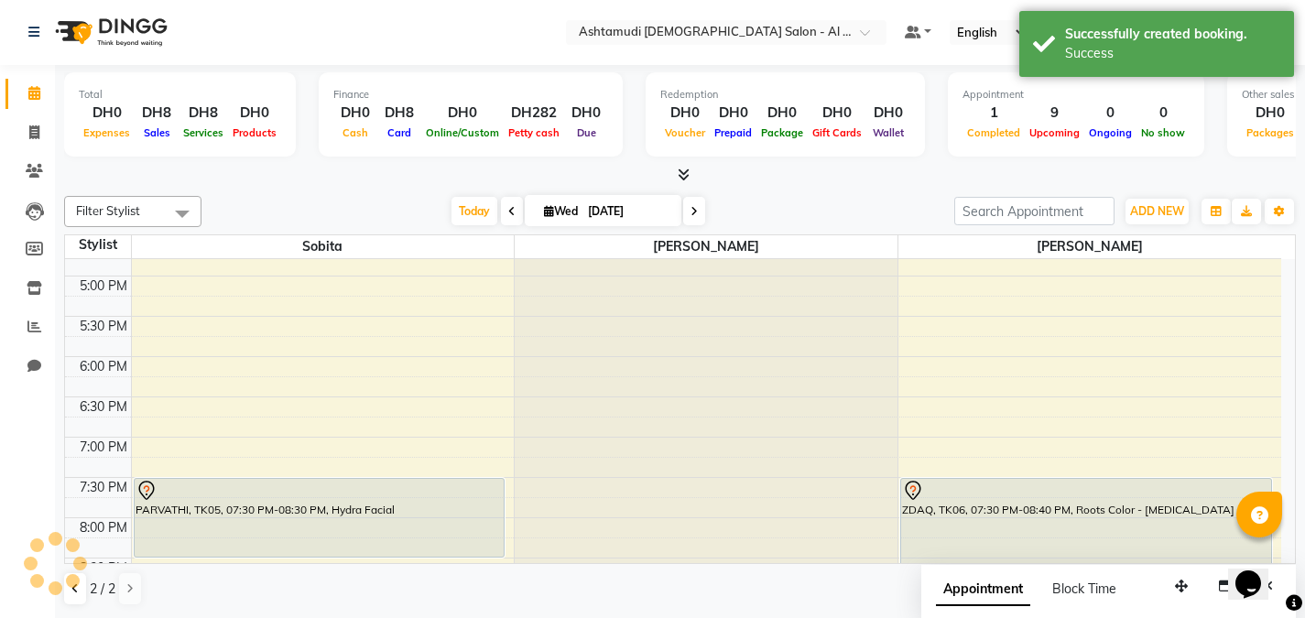
scroll to position [0, 0]
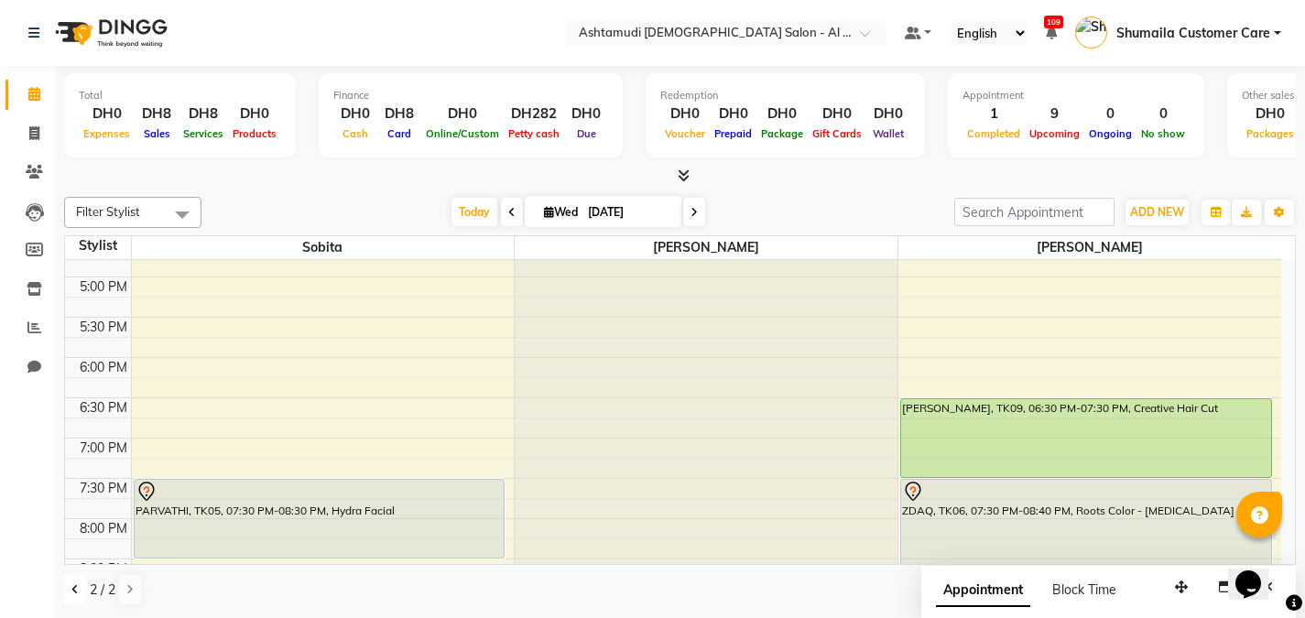
click at [68, 599] on button at bounding box center [75, 589] width 22 height 31
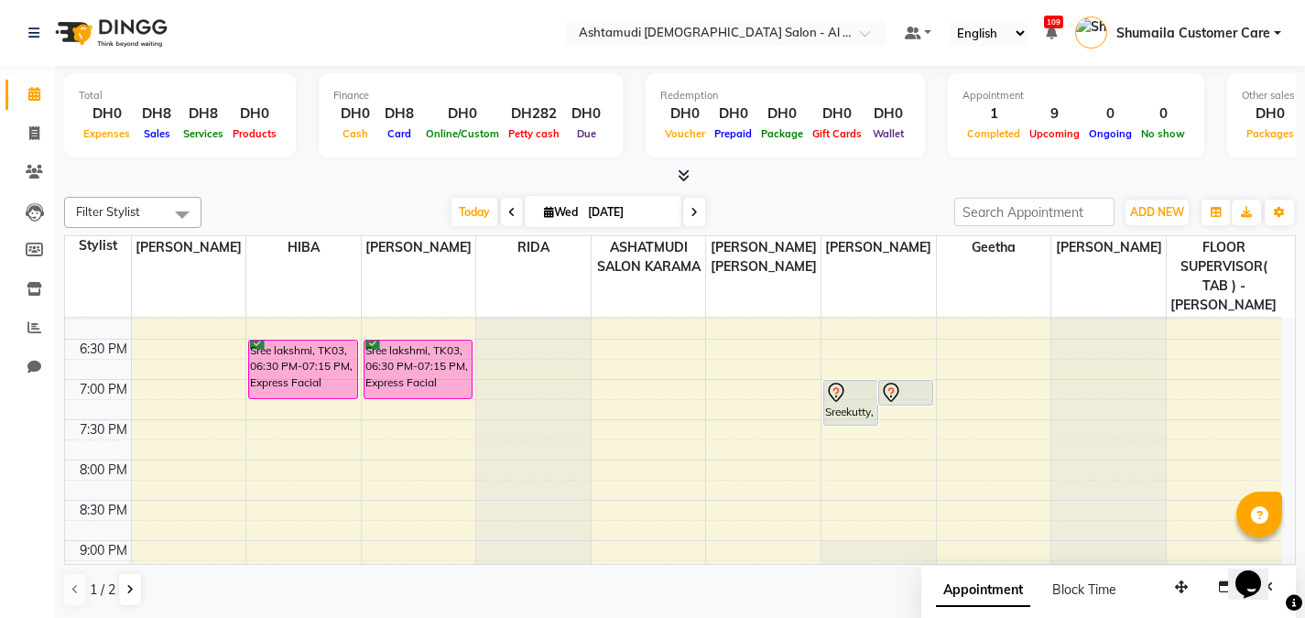
scroll to position [733, 0]
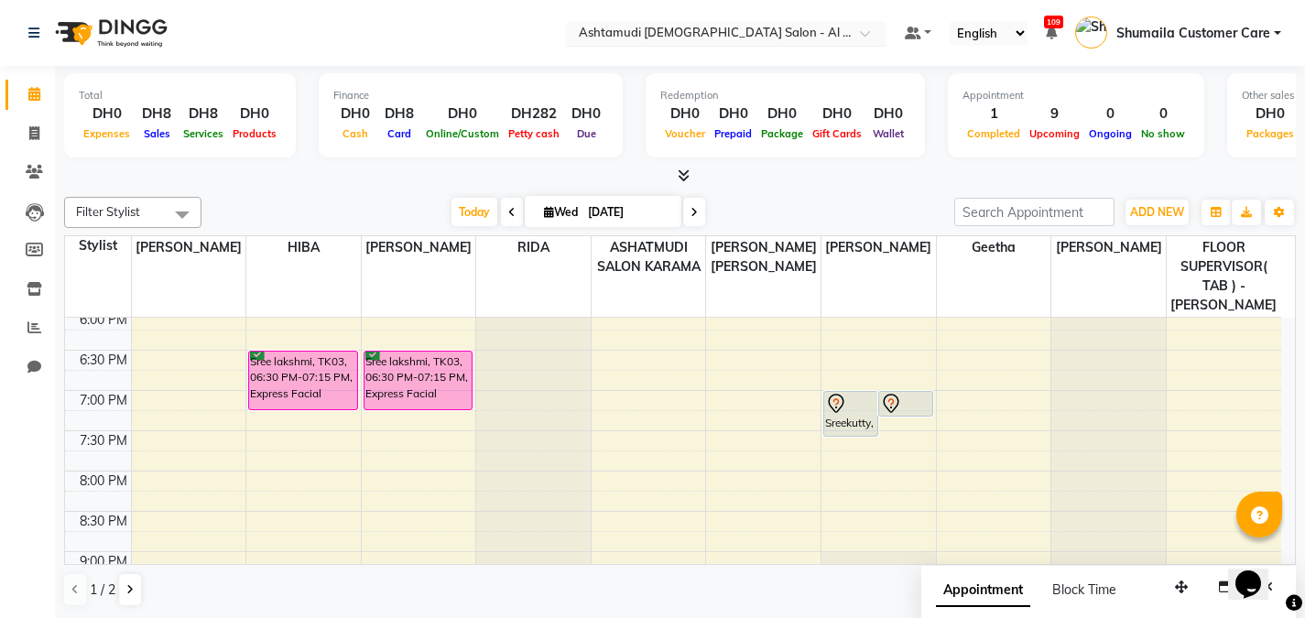
click at [829, 32] on input "text" at bounding box center [708, 35] width 266 height 18
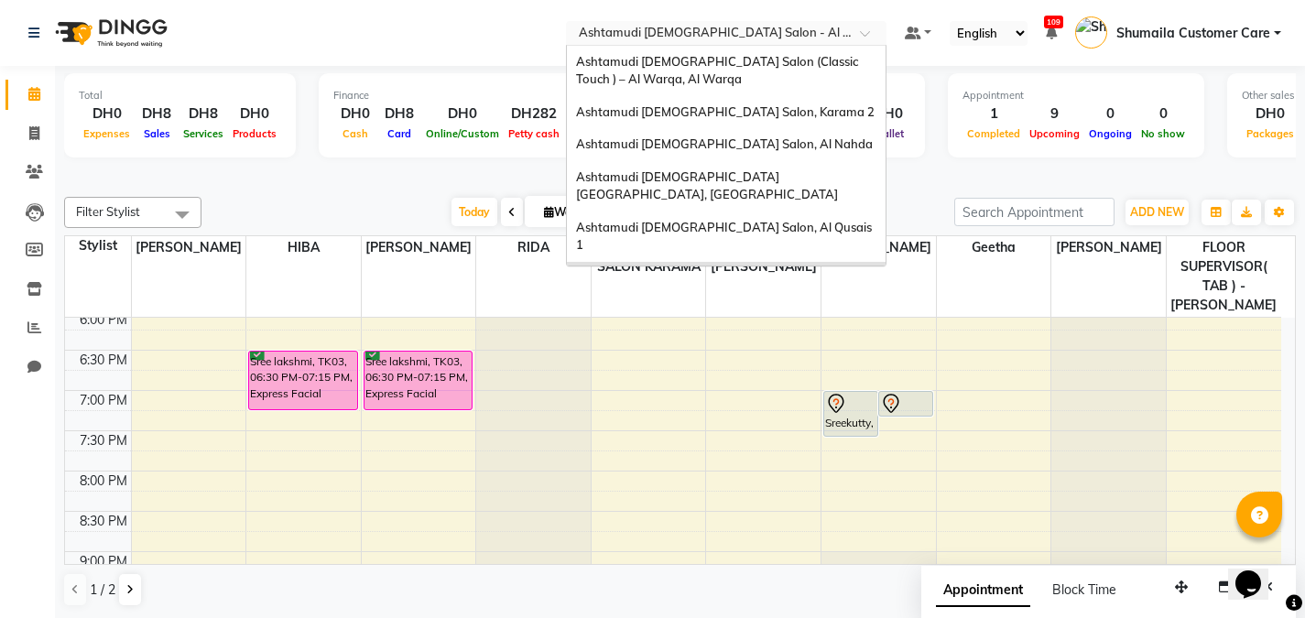
scroll to position [11, 0]
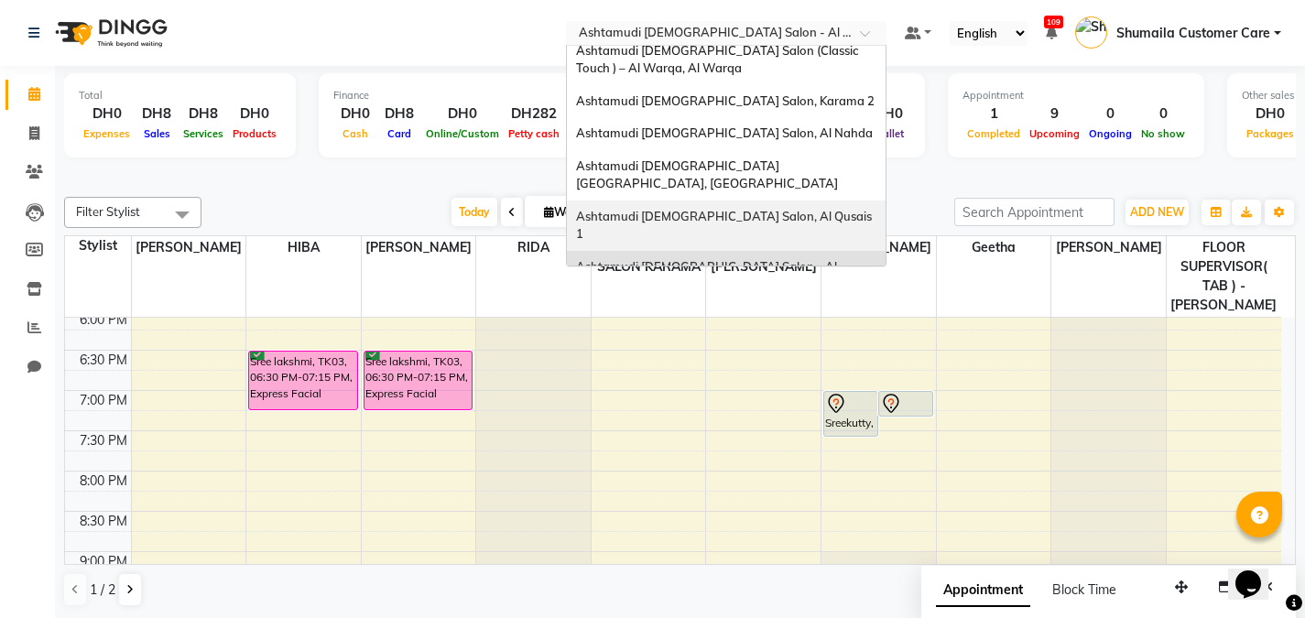
click at [794, 201] on div "Ashtamudi [DEMOGRAPHIC_DATA] Salon, Al Qusais 1" at bounding box center [726, 226] width 319 height 50
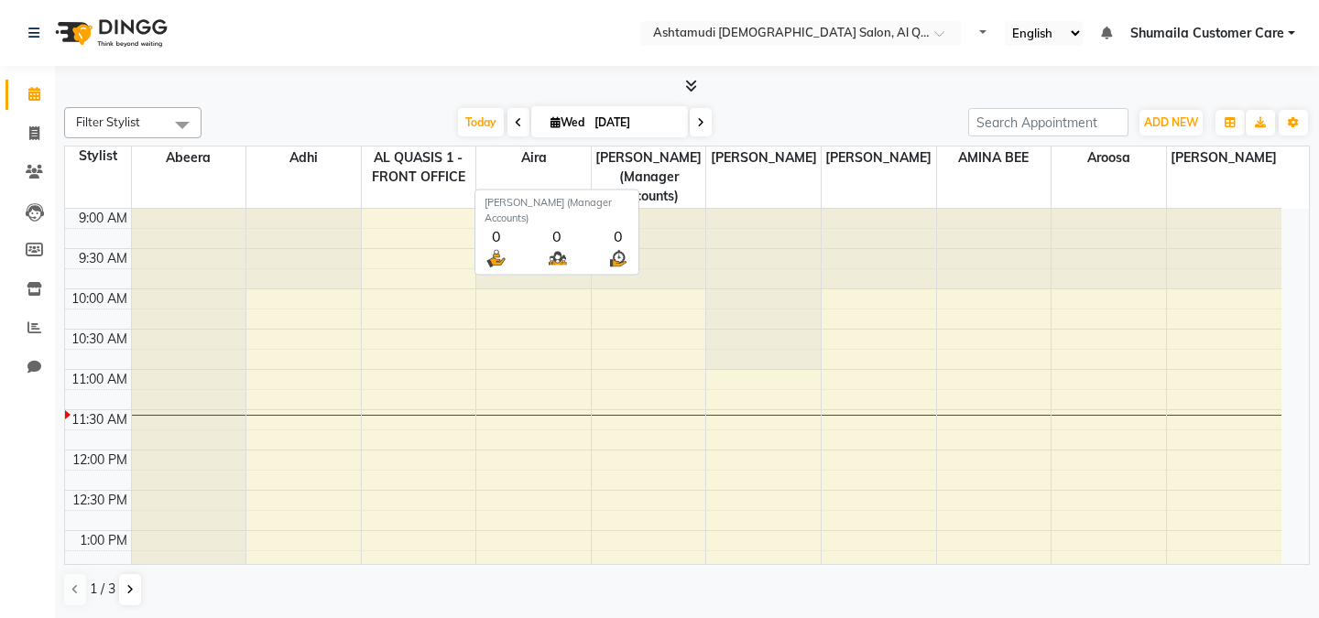
select select "en"
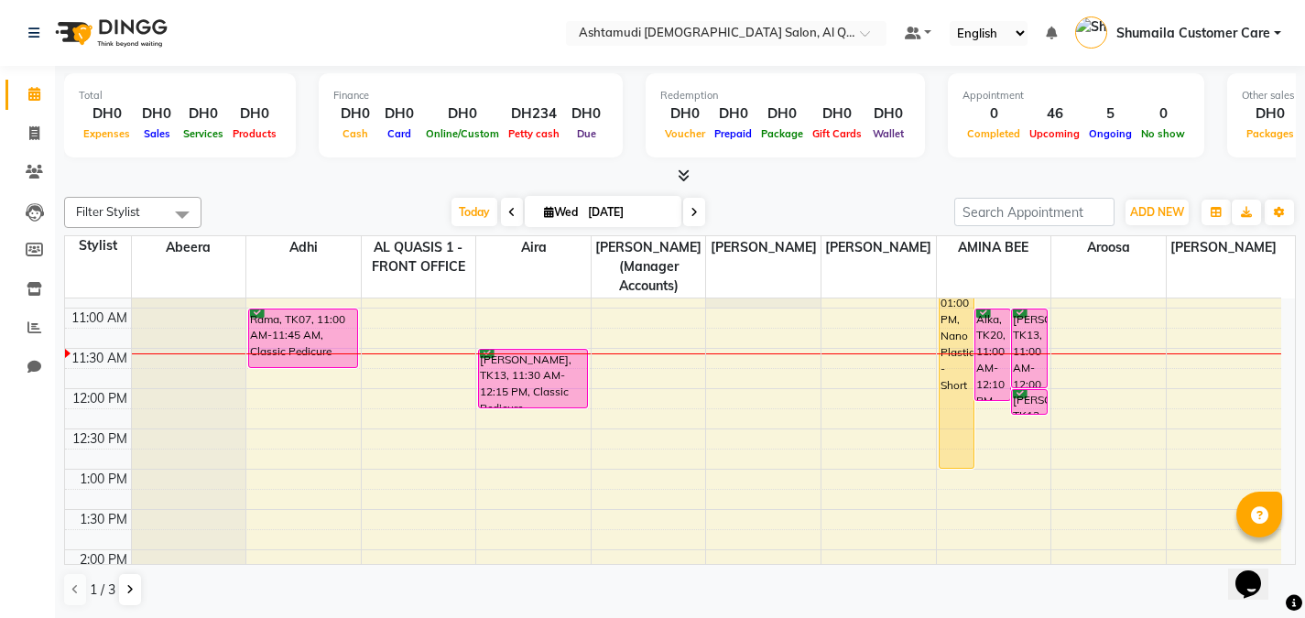
scroll to position [143, 0]
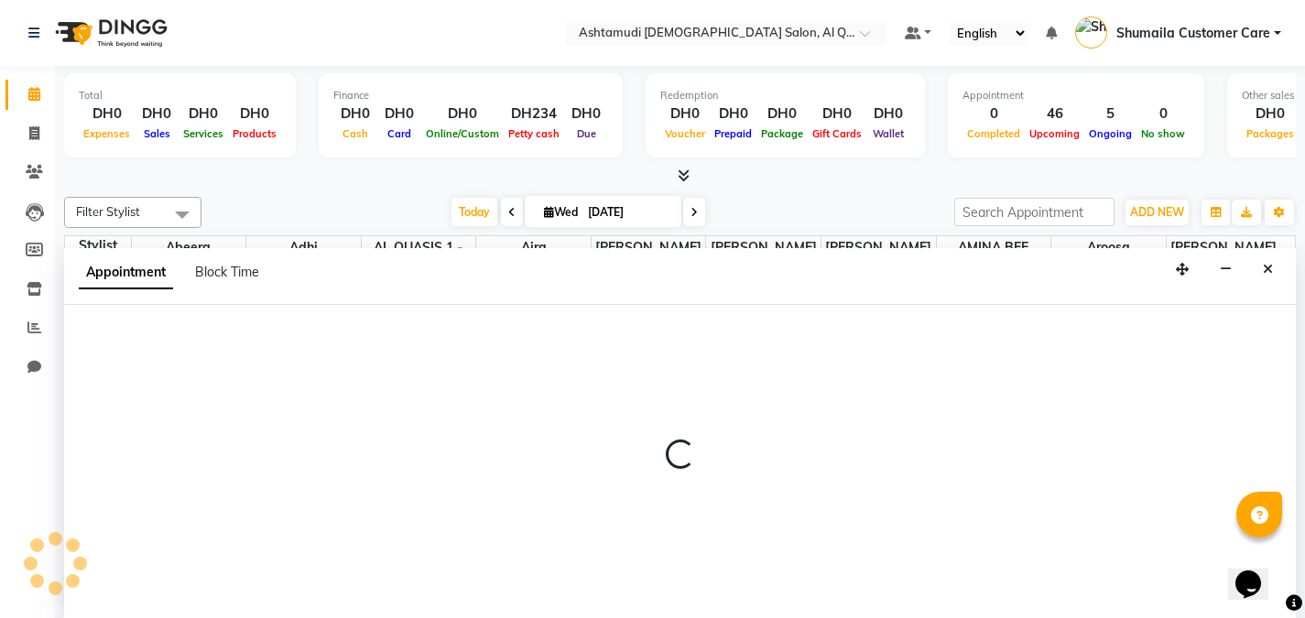
scroll to position [1, 0]
select select "53699"
select select "720"
select select "tentative"
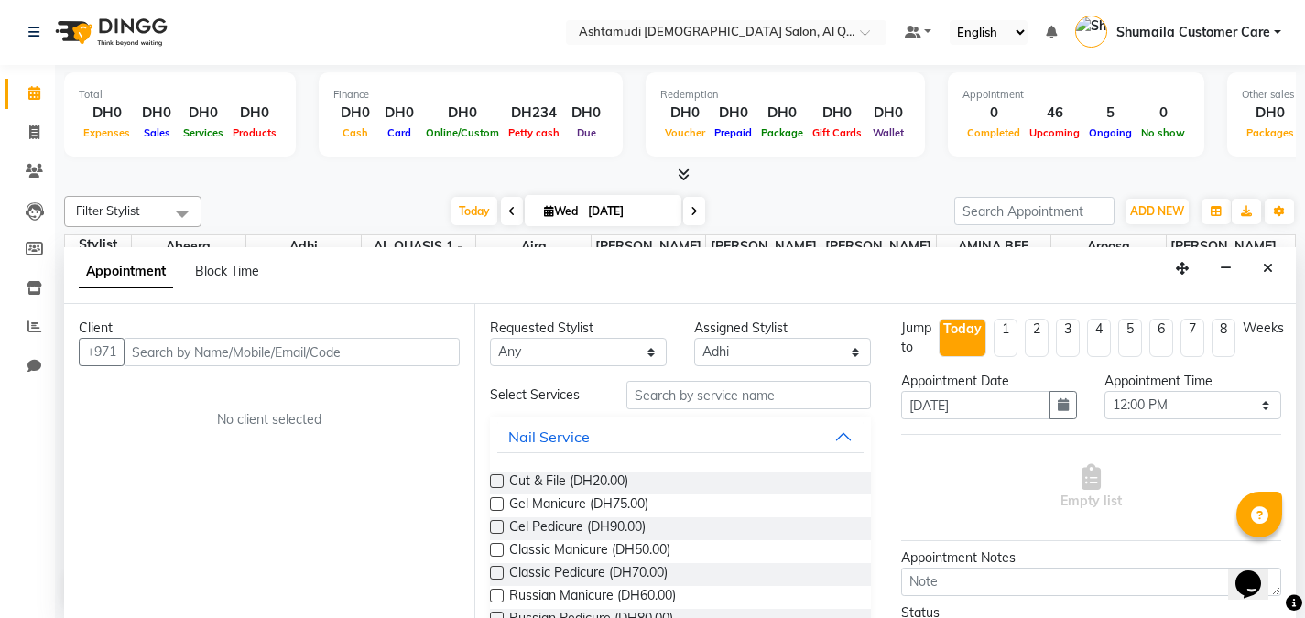
click at [197, 356] on input "text" at bounding box center [292, 352] width 336 height 28
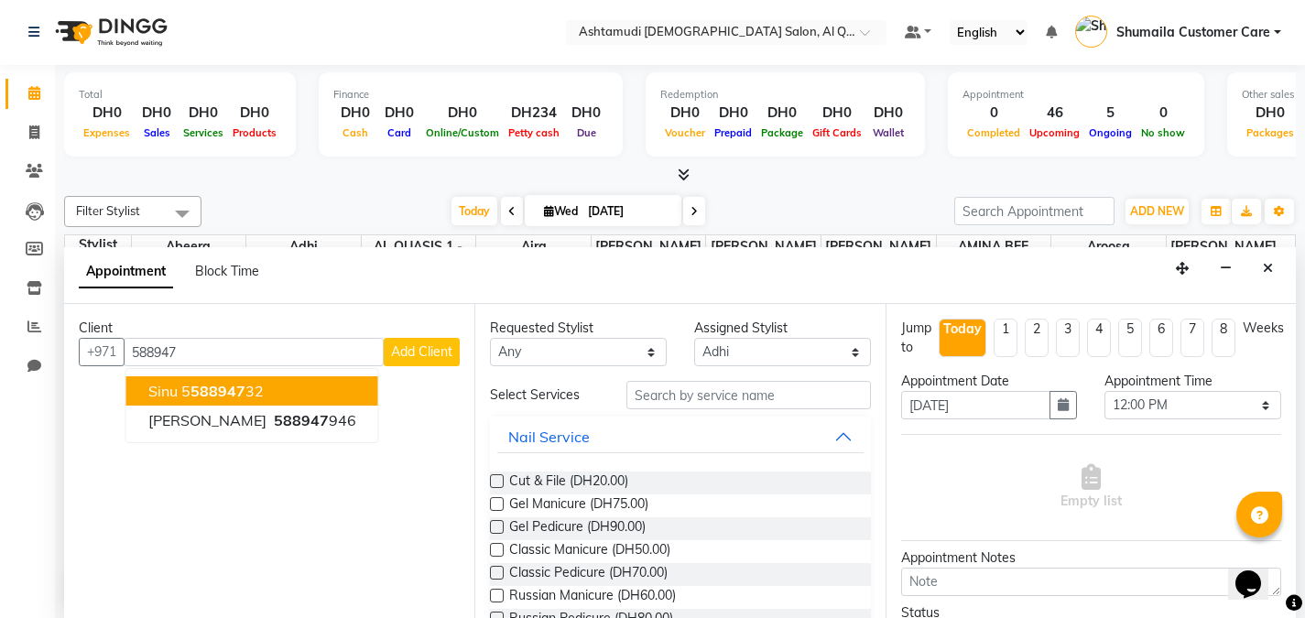
click at [197, 356] on input "588947" at bounding box center [254, 352] width 260 height 28
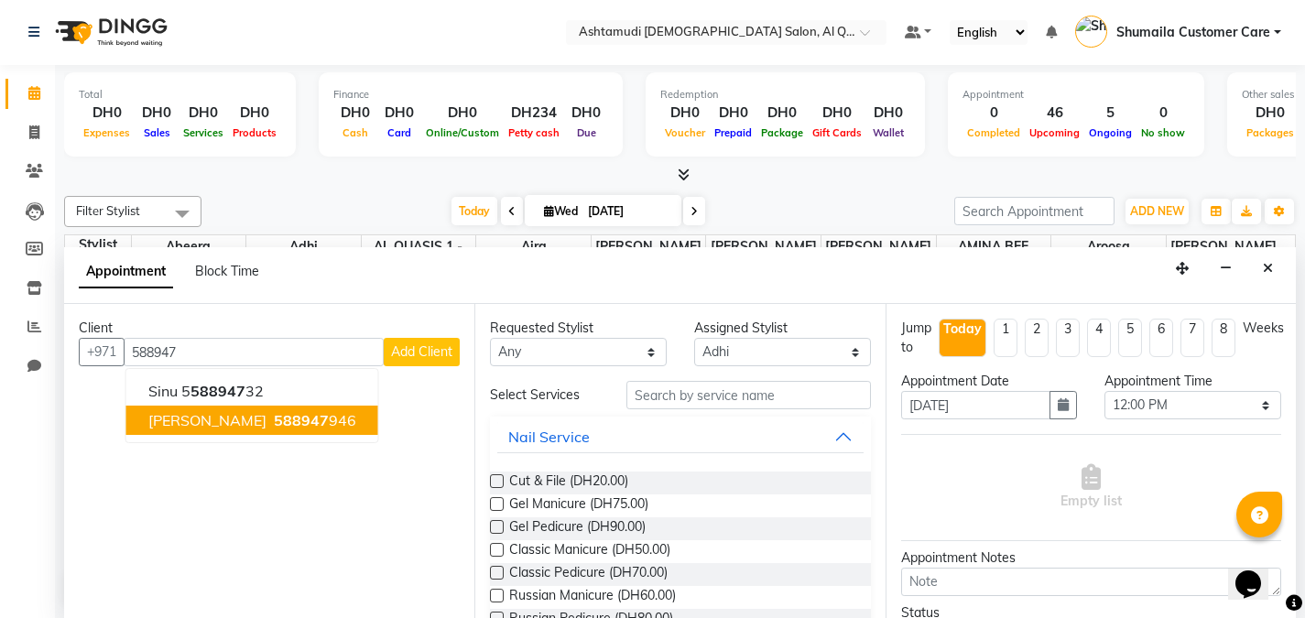
click at [270, 423] on ngb-highlight "588947 946" at bounding box center [313, 420] width 86 height 18
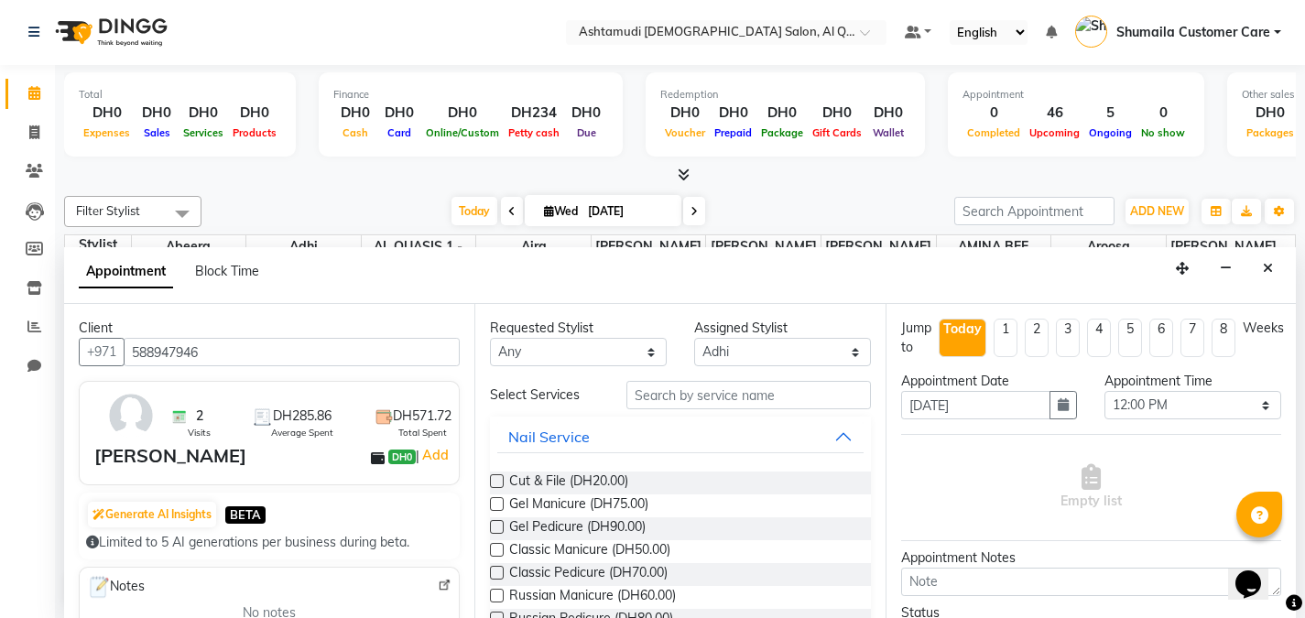
type input "588947946"
click at [690, 401] on input "text" at bounding box center [749, 395] width 245 height 28
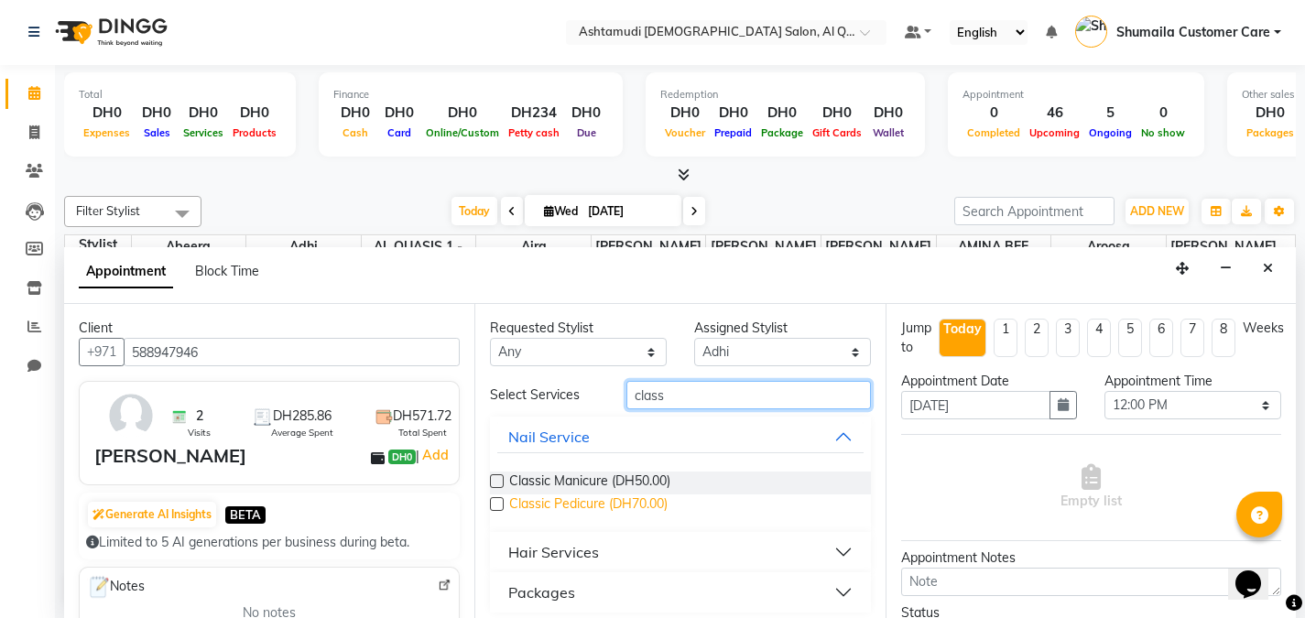
type input "class"
click at [546, 496] on span "Classic Pedicure (DH70.00)" at bounding box center [588, 506] width 158 height 23
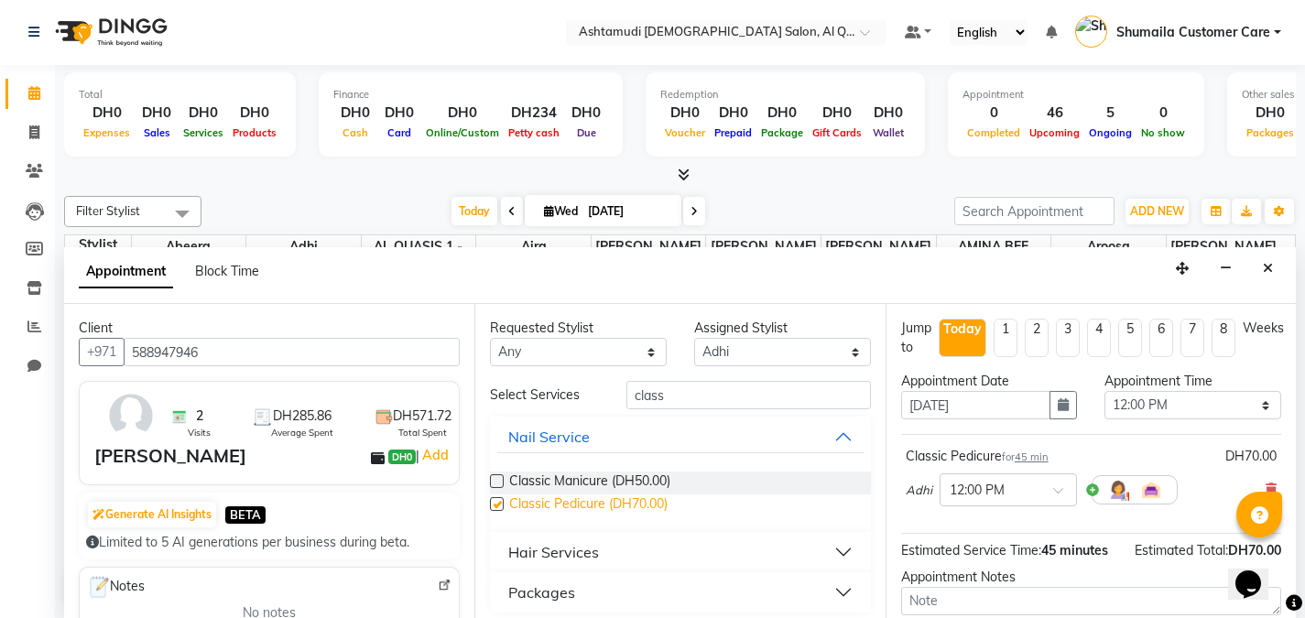
checkbox input "false"
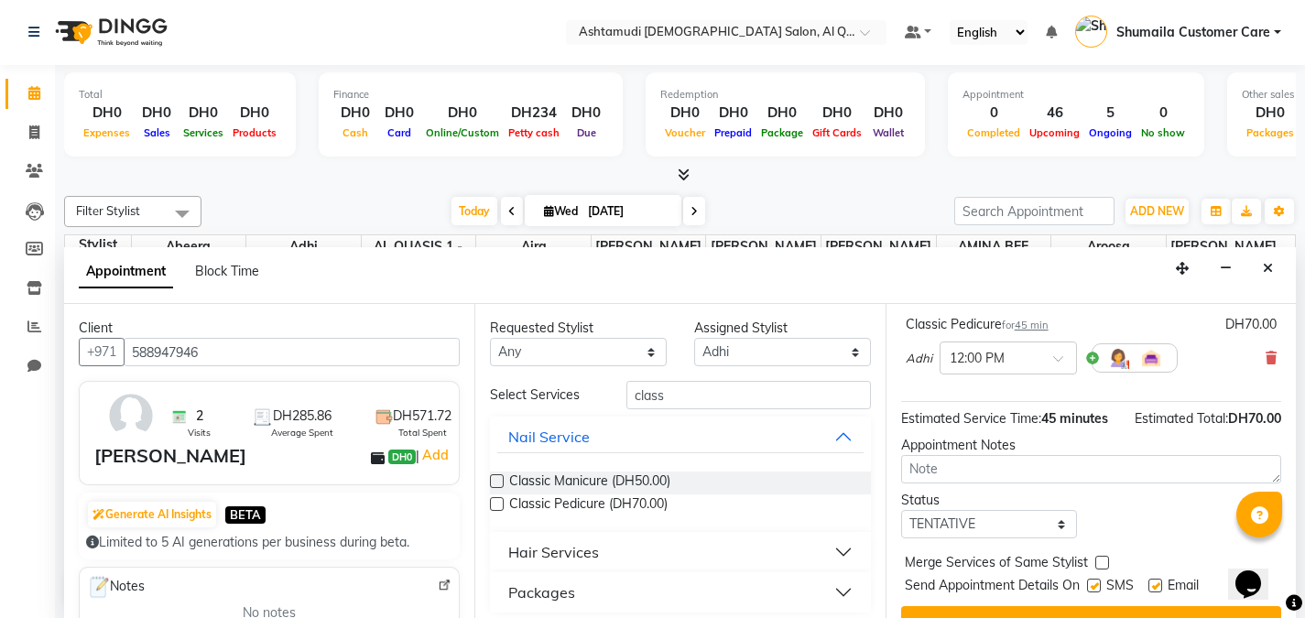
scroll to position [168, 0]
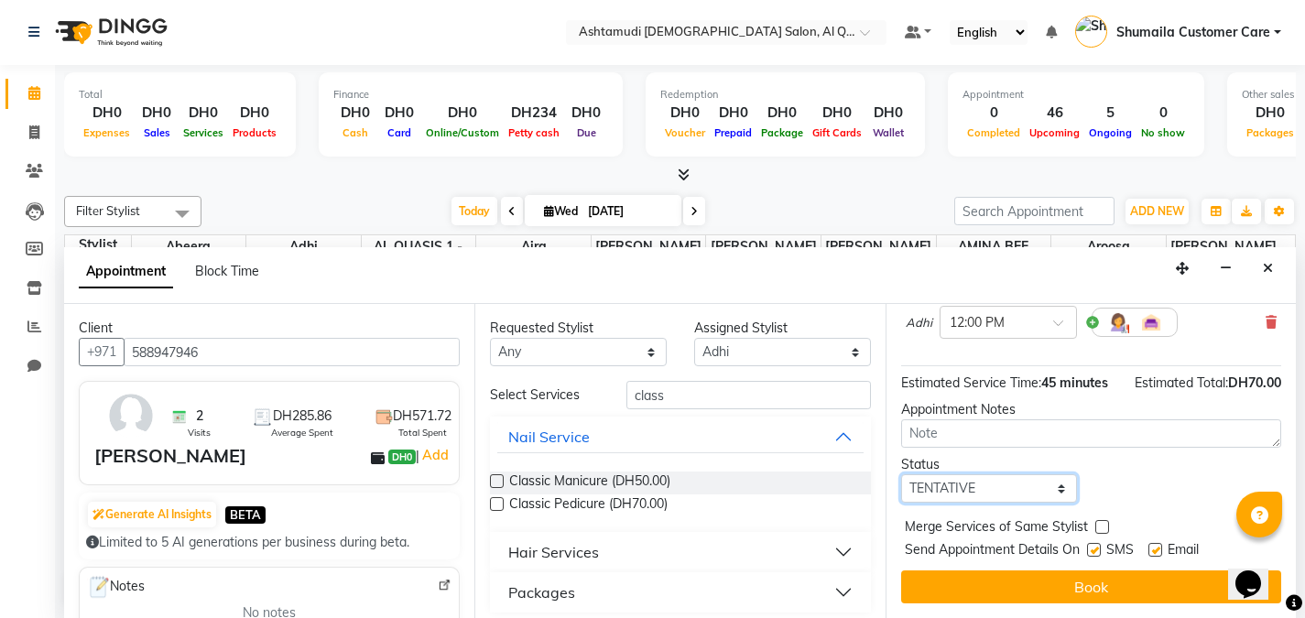
click at [971, 497] on select "Select TENTATIVE CONFIRM CHECK-IN UPCOMING" at bounding box center [989, 488] width 177 height 28
select select "upcoming"
click at [901, 474] on select "Select TENTATIVE CONFIRM CHECK-IN UPCOMING" at bounding box center [989, 488] width 177 height 28
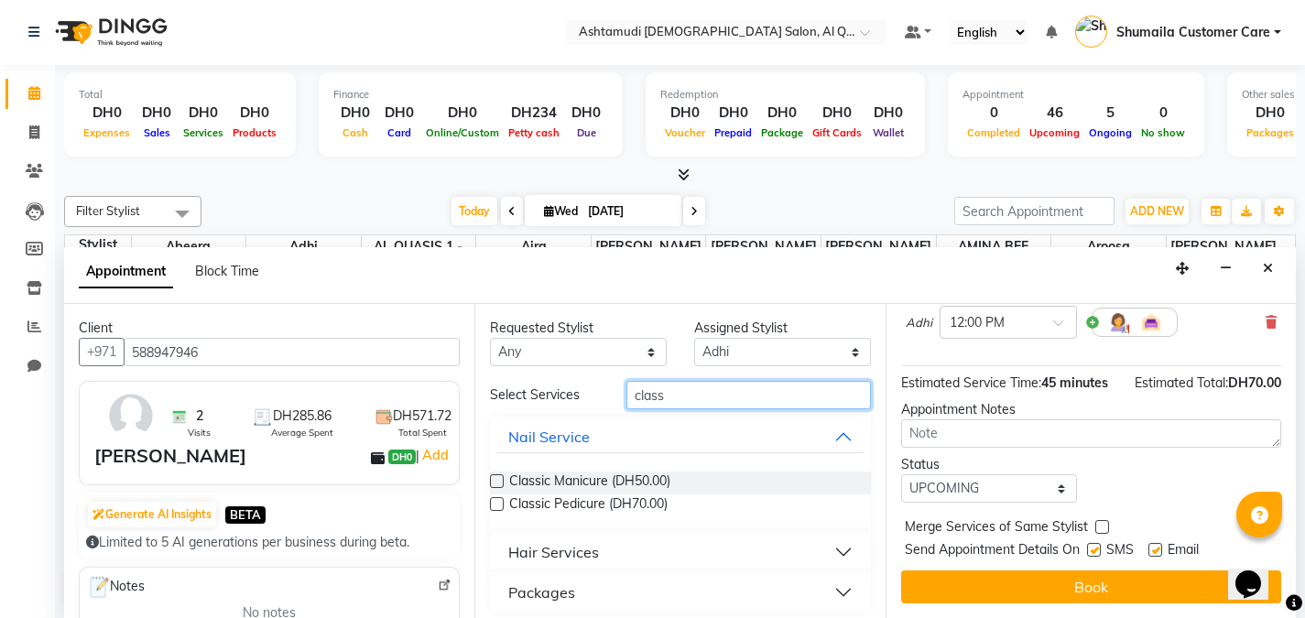
drag, startPoint x: 722, startPoint y: 400, endPoint x: 603, endPoint y: 400, distance: 119.1
click at [603, 400] on div "Select Services class" at bounding box center [680, 395] width 408 height 28
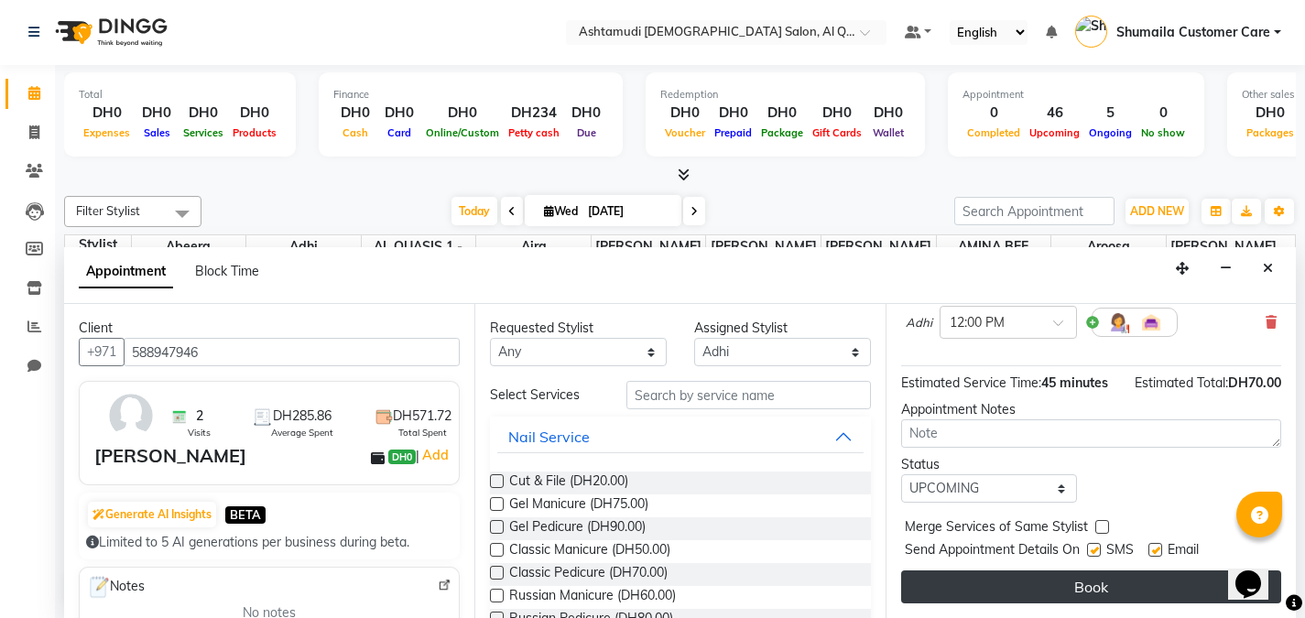
click at [1046, 590] on button "Book" at bounding box center [1091, 587] width 380 height 33
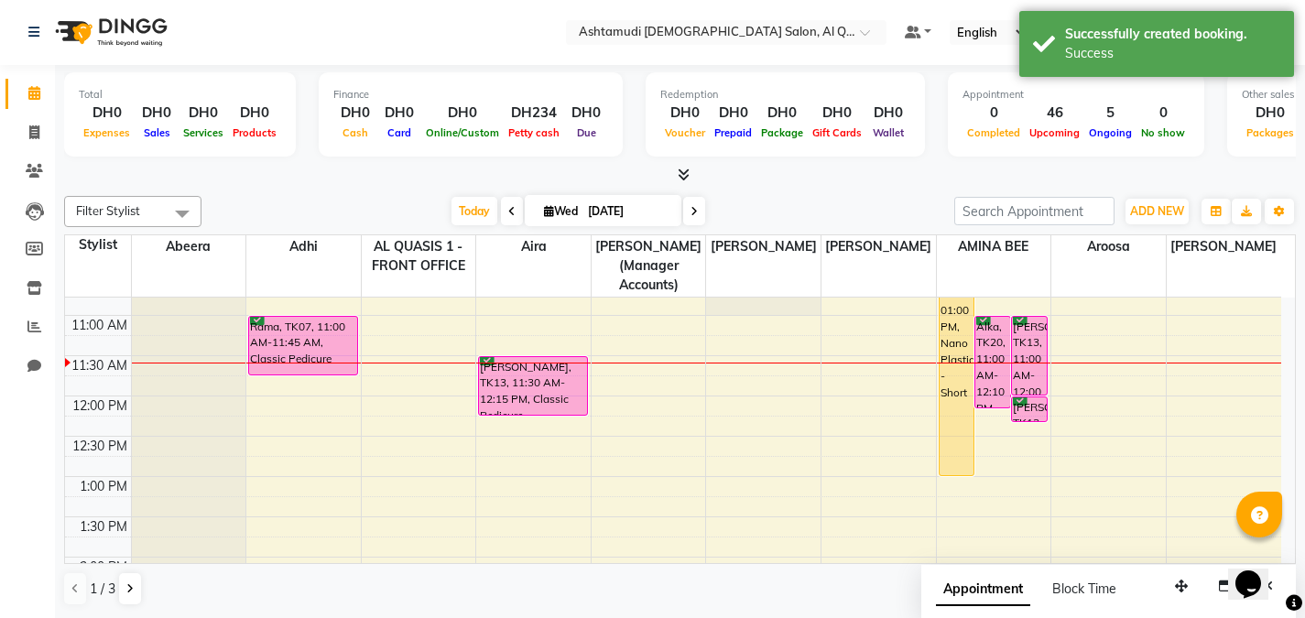
scroll to position [0, 0]
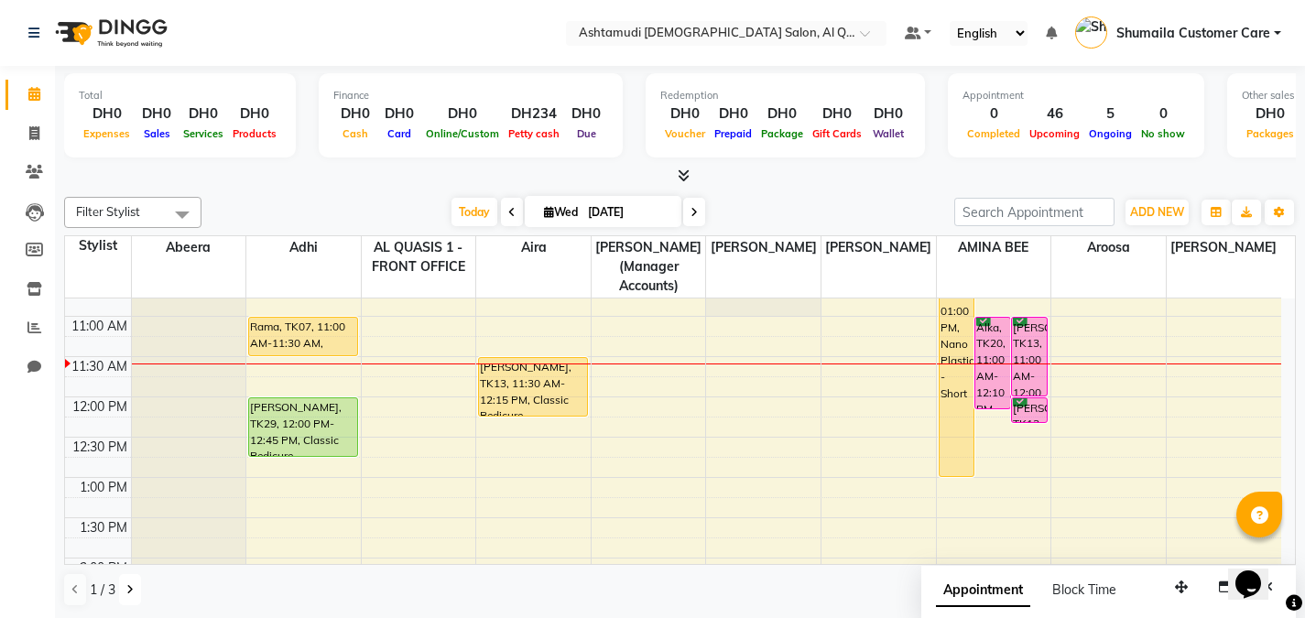
click at [125, 596] on button at bounding box center [130, 589] width 22 height 31
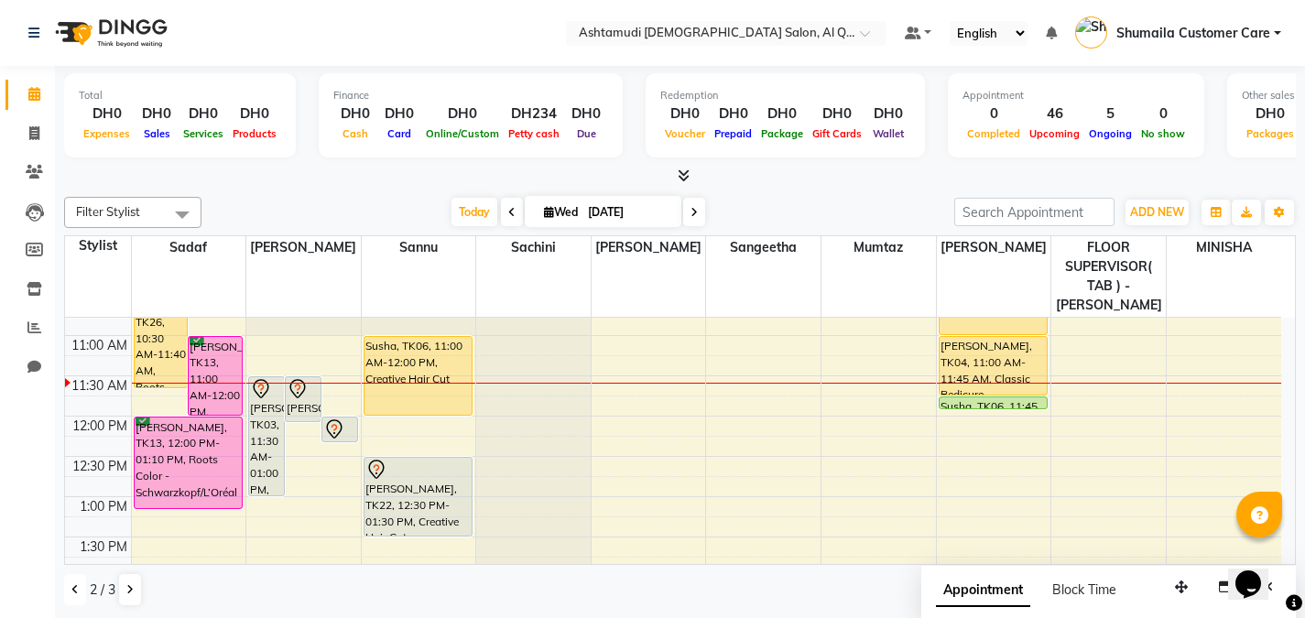
click at [71, 591] on button at bounding box center [75, 589] width 22 height 31
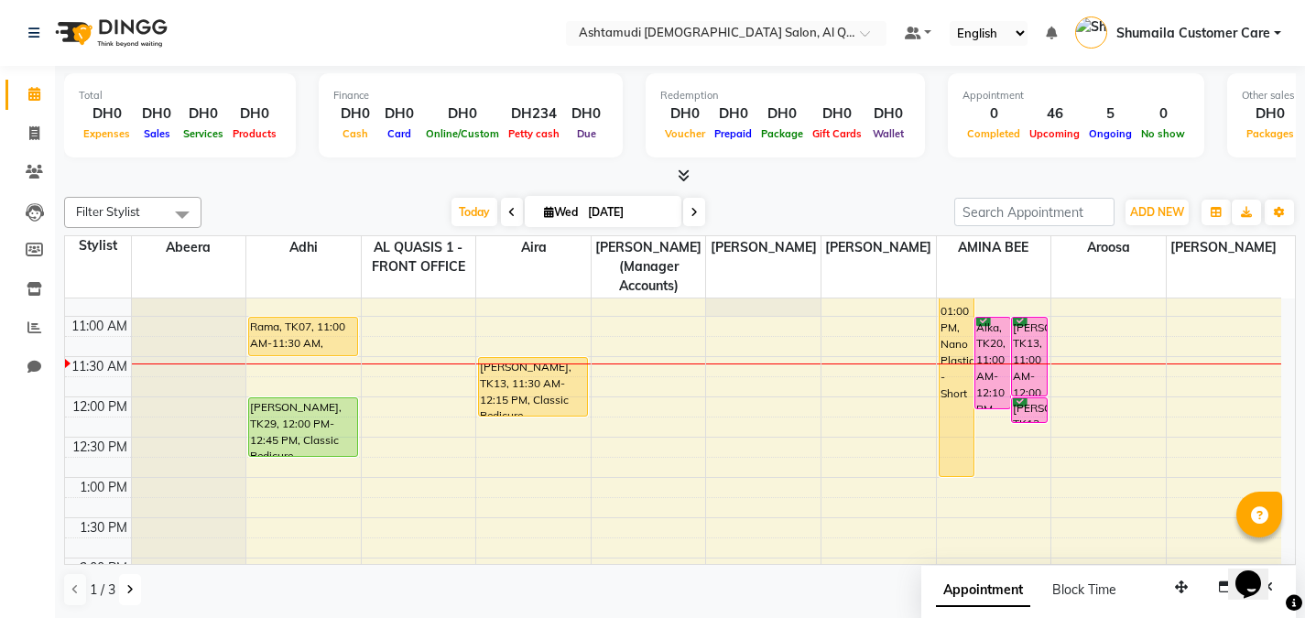
click at [125, 593] on button at bounding box center [130, 589] width 22 height 31
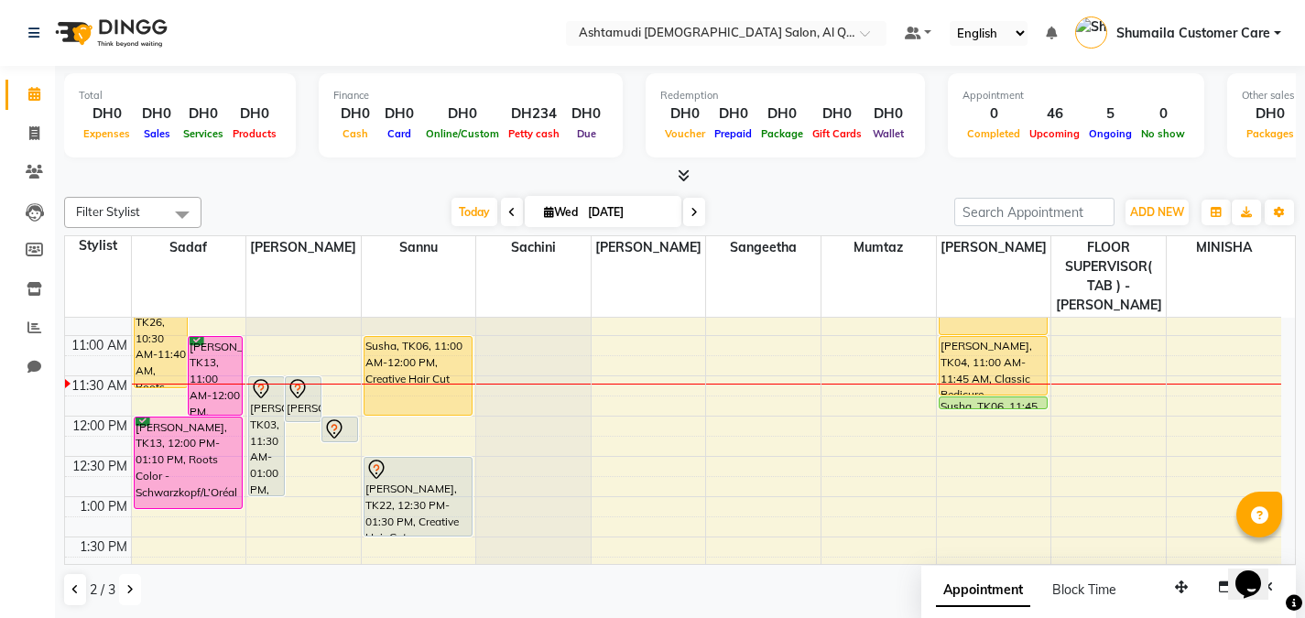
scroll to position [141, 0]
click at [75, 593] on icon at bounding box center [74, 589] width 7 height 11
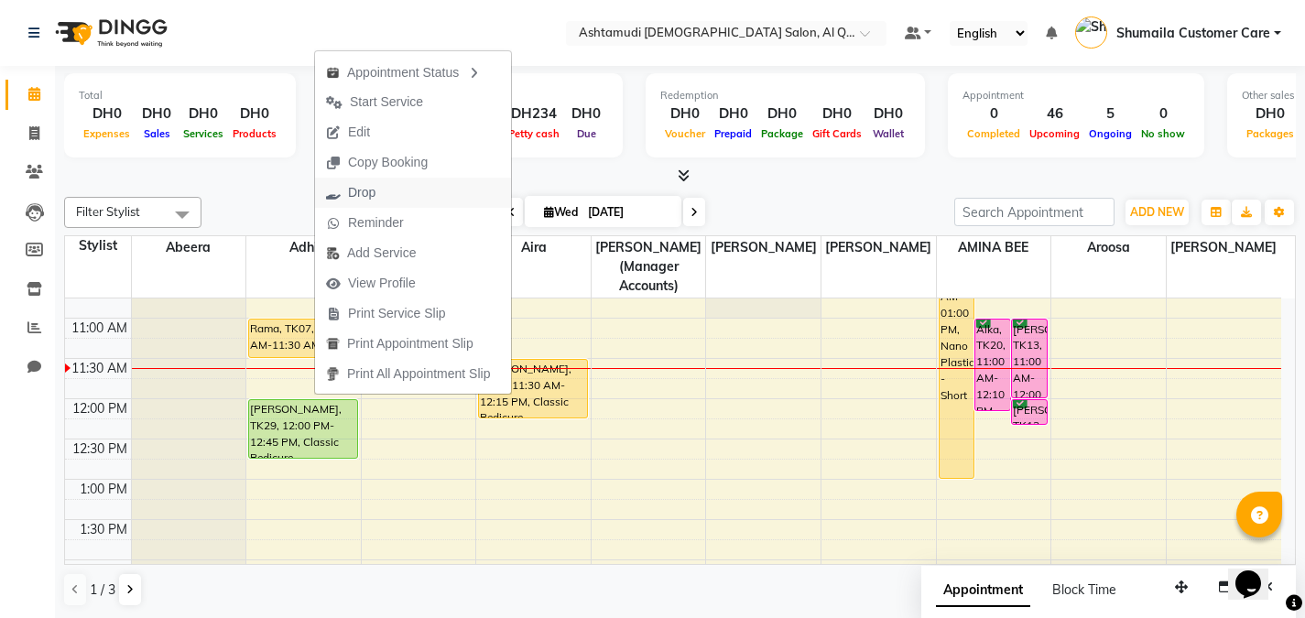
click at [371, 191] on span "Drop" at bounding box center [361, 192] width 27 height 19
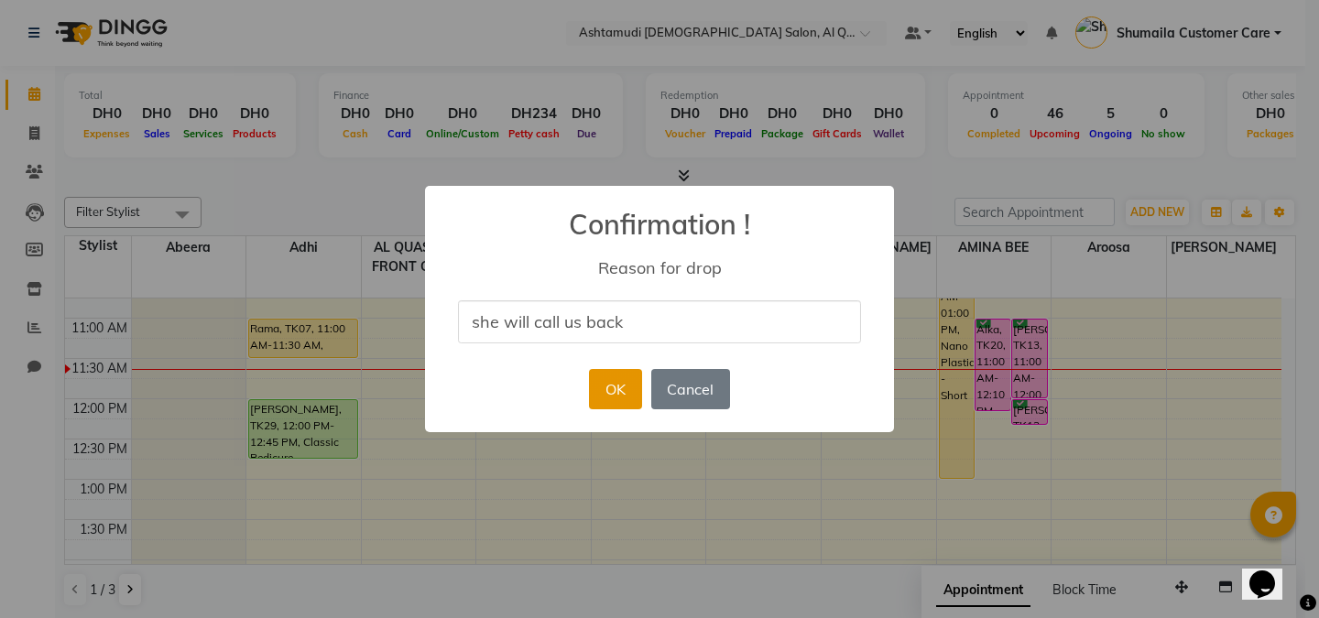
type input "she will call us back"
click at [611, 388] on button "OK" at bounding box center [615, 389] width 52 height 40
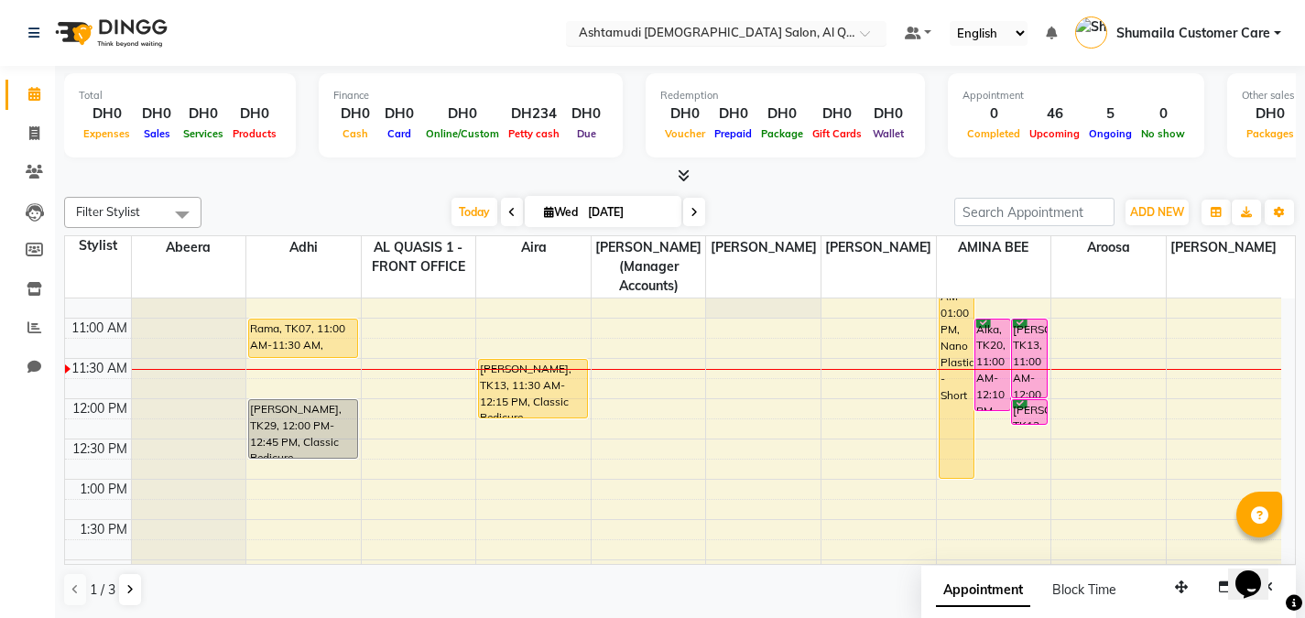
click at [795, 33] on input "text" at bounding box center [708, 35] width 266 height 18
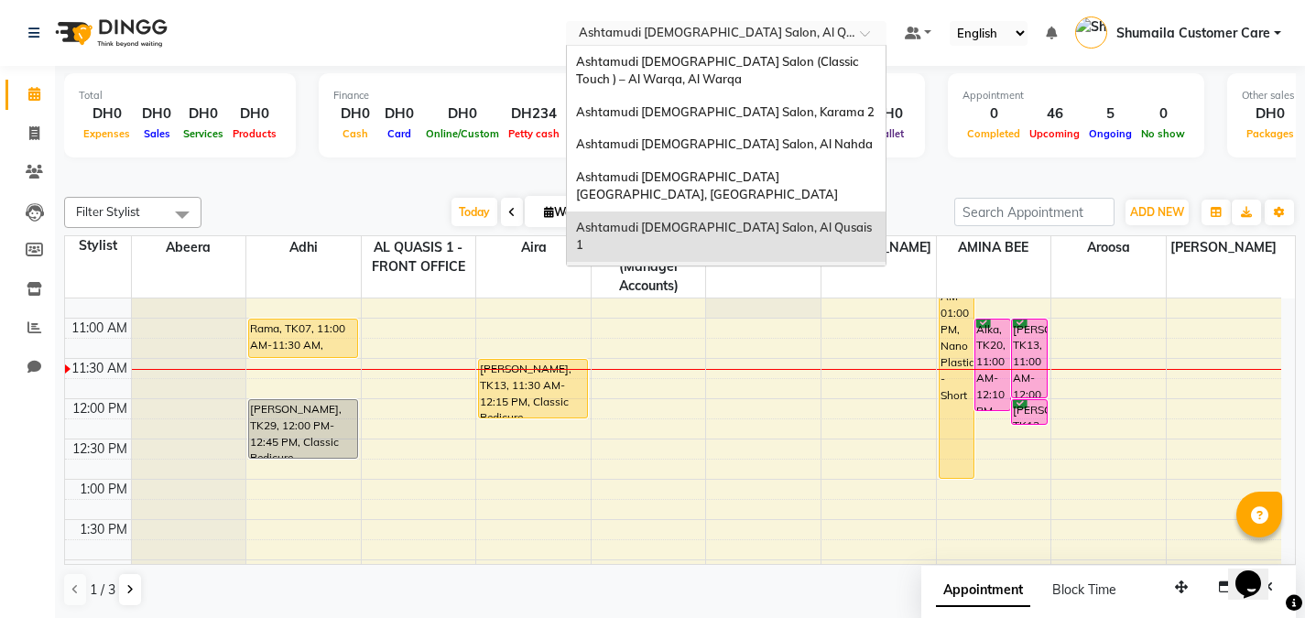
click at [747, 270] on span "Ashtamudi [DEMOGRAPHIC_DATA] Salon - Al Karama, [GEOGRAPHIC_DATA] -[GEOGRAPHIC_…" at bounding box center [708, 295] width 264 height 50
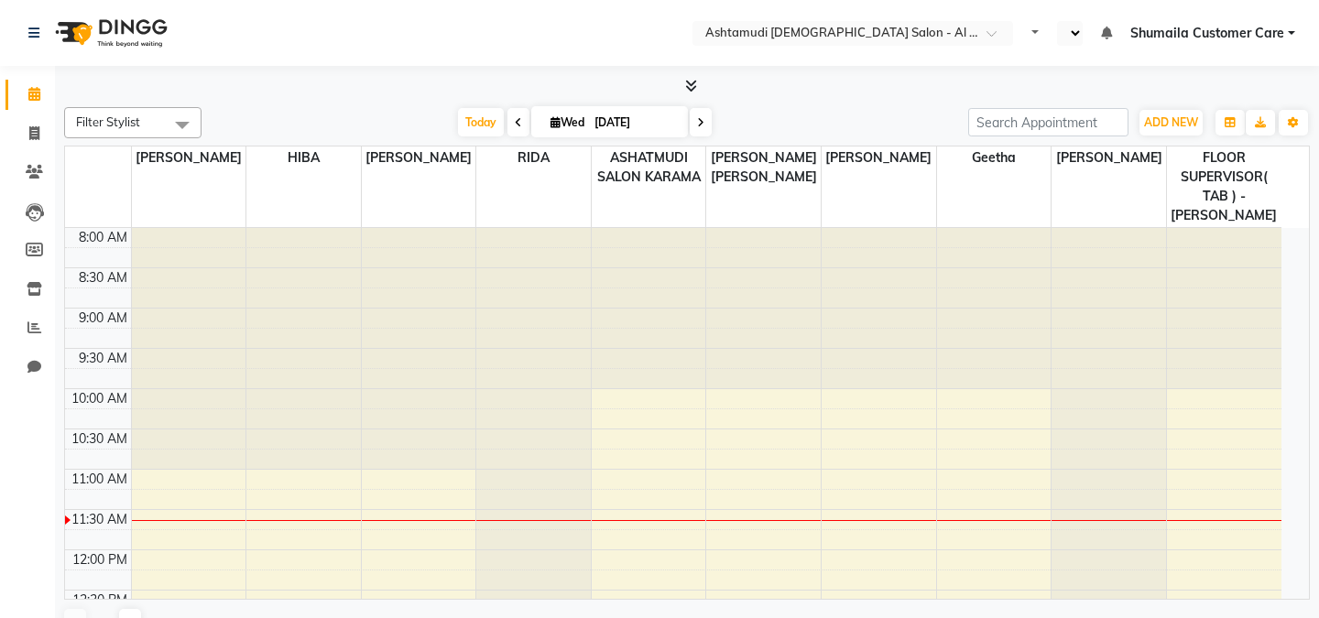
select select "en"
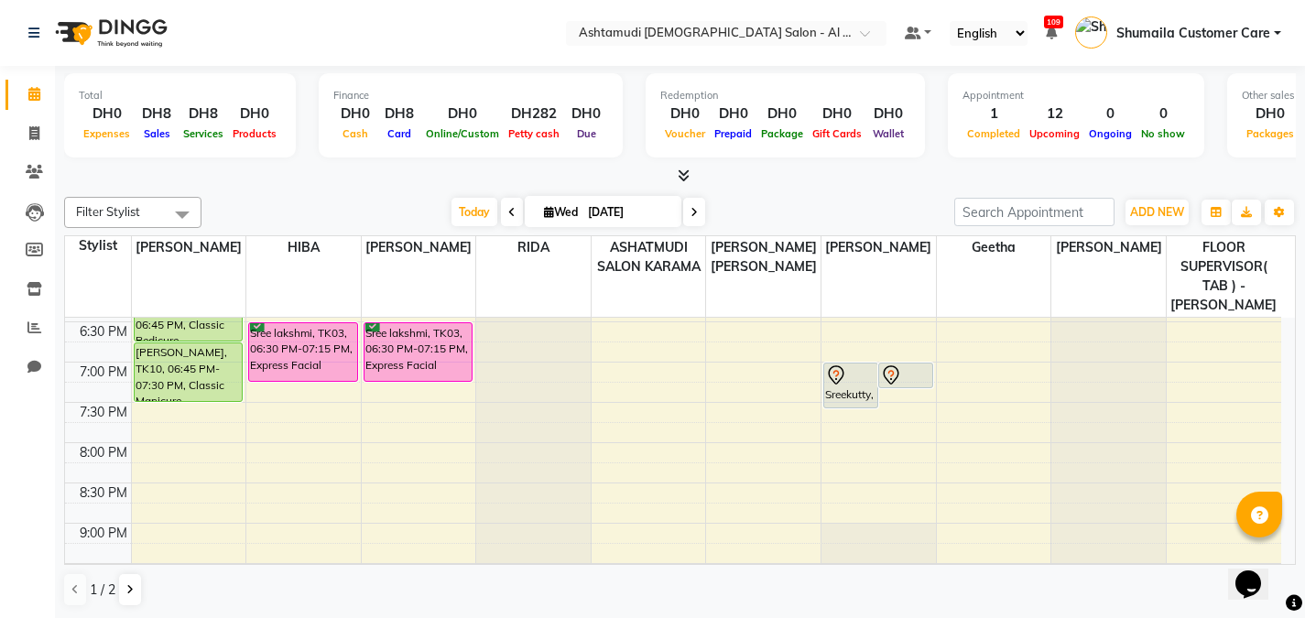
scroll to position [748, 0]
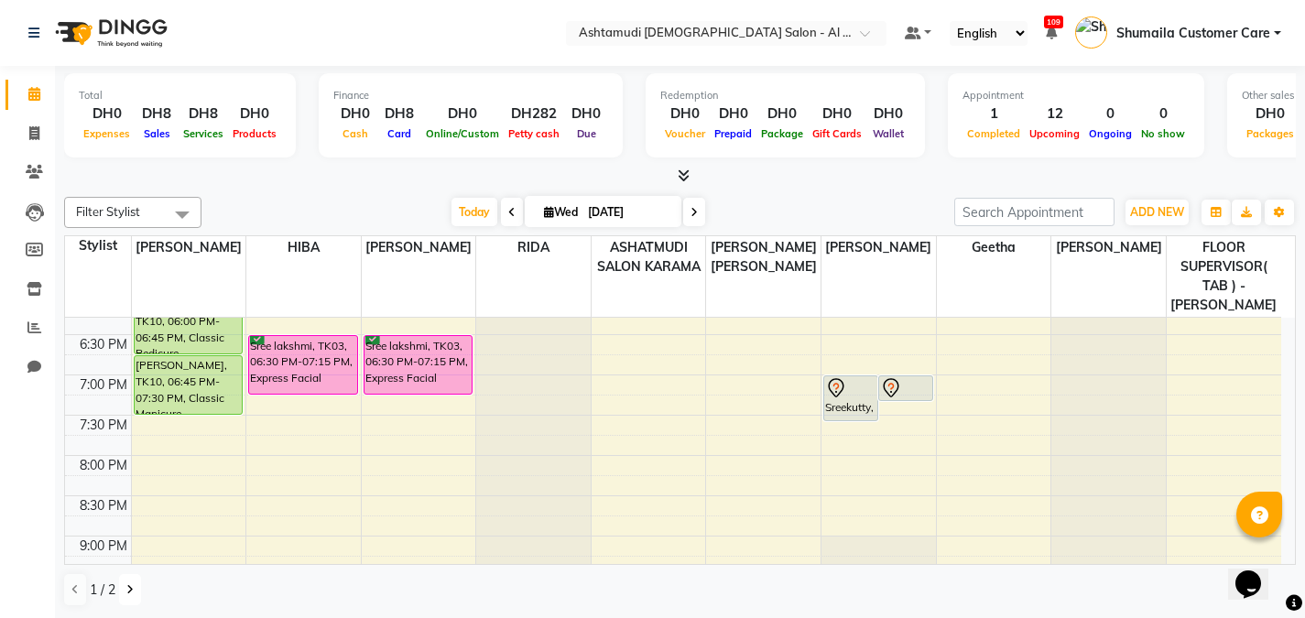
click at [127, 591] on icon at bounding box center [129, 589] width 7 height 11
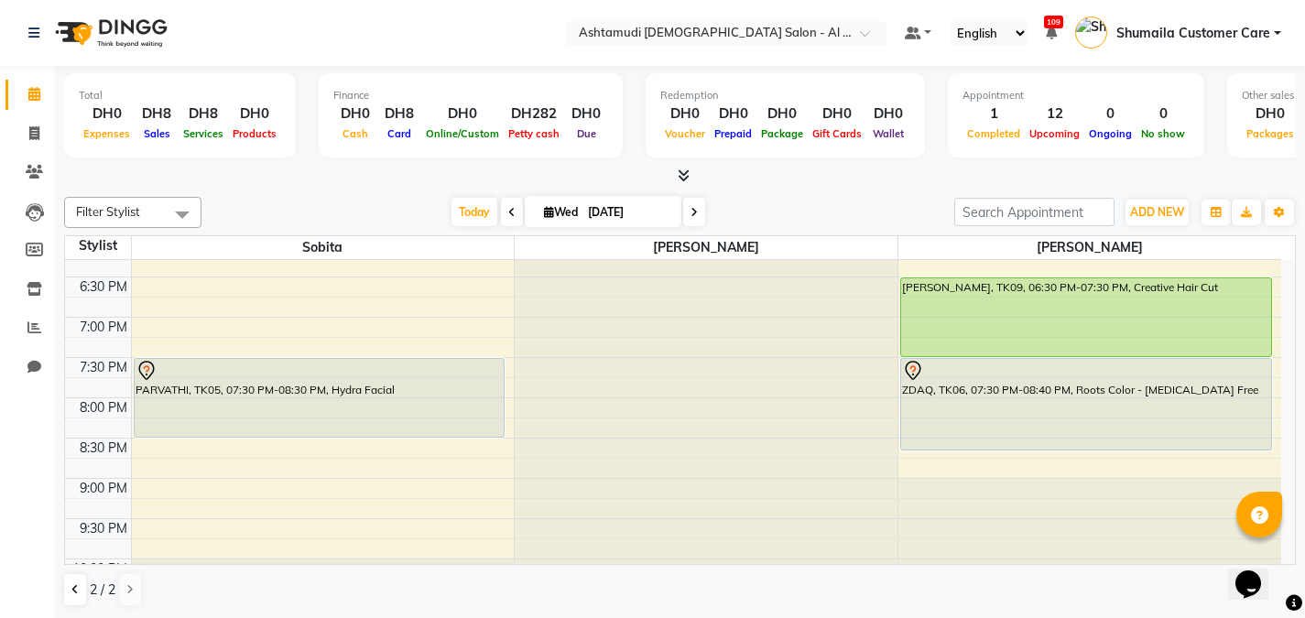
click at [184, 213] on span at bounding box center [182, 214] width 37 height 35
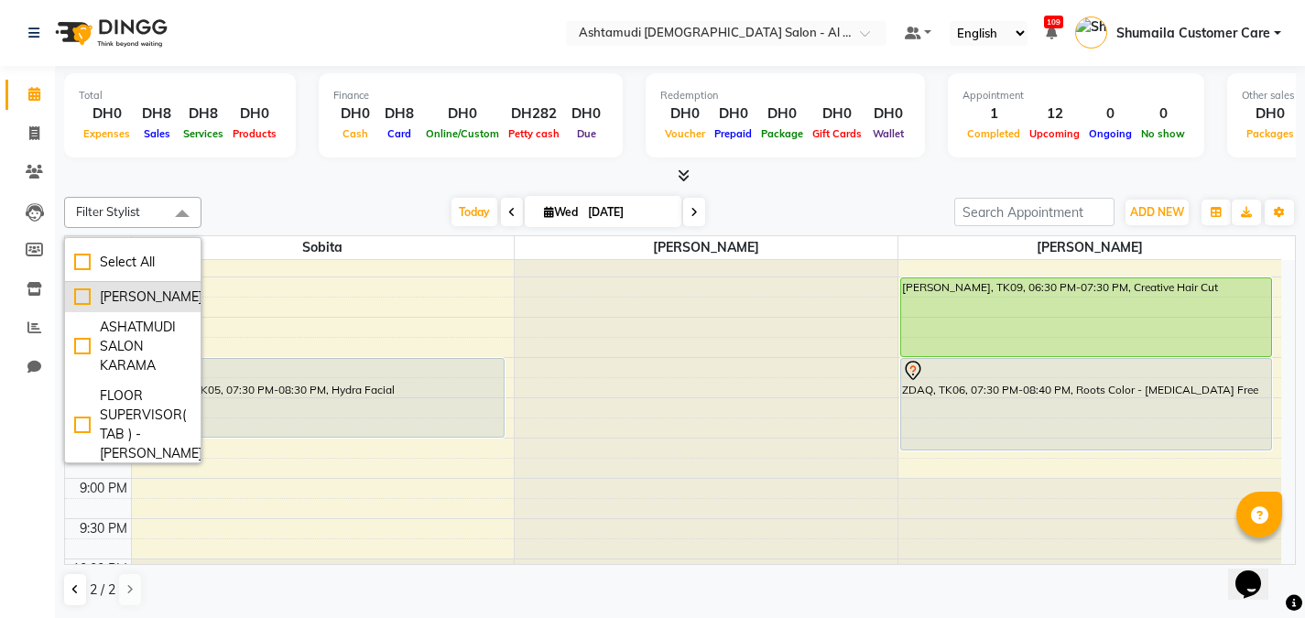
click at [119, 290] on div "[PERSON_NAME]" at bounding box center [132, 297] width 117 height 19
checkbox input "true"
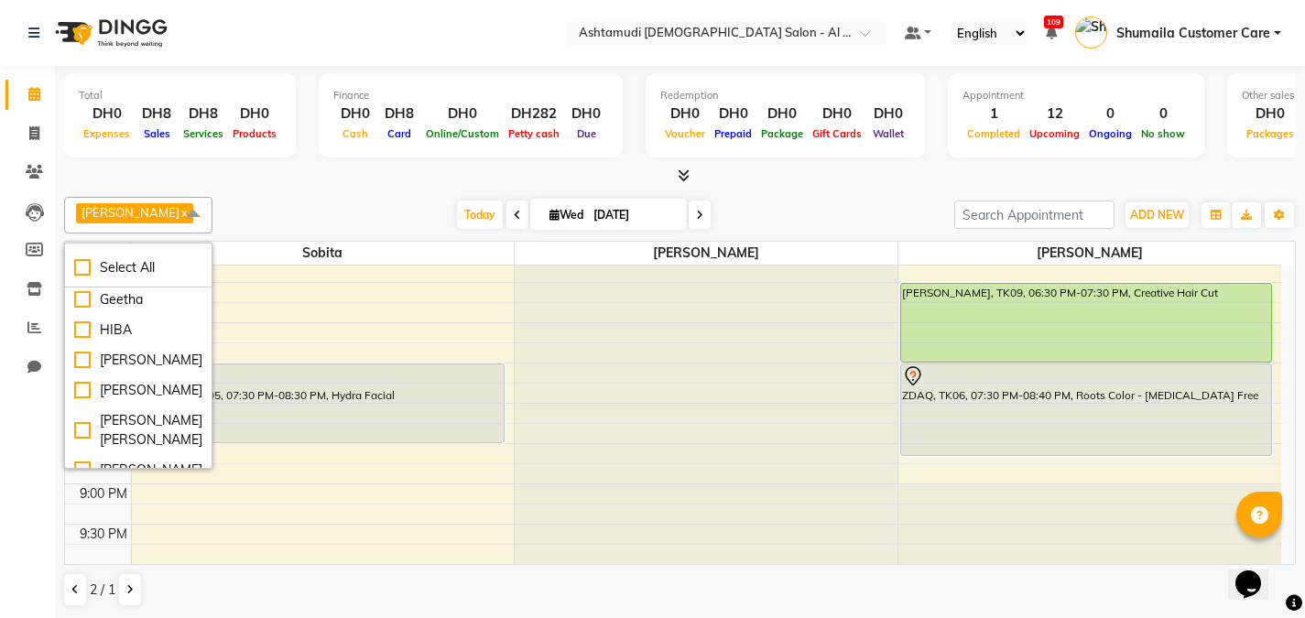
scroll to position [151, 0]
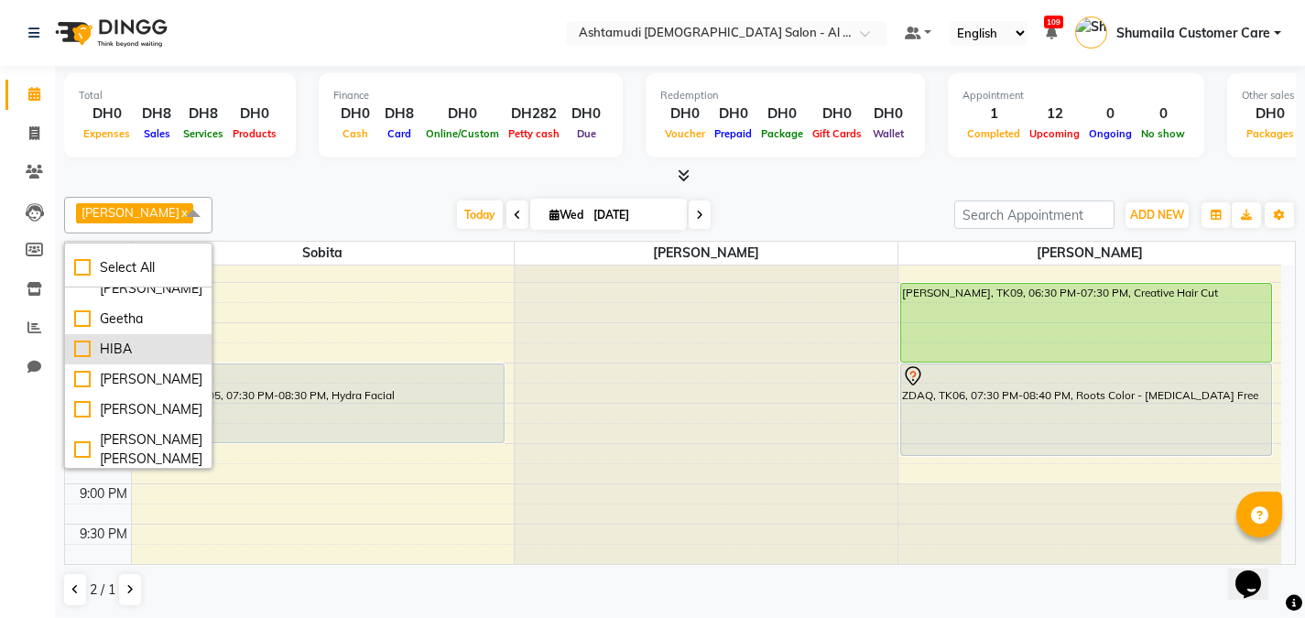
click at [74, 359] on div "HIBA" at bounding box center [138, 349] width 128 height 19
checkbox input "true"
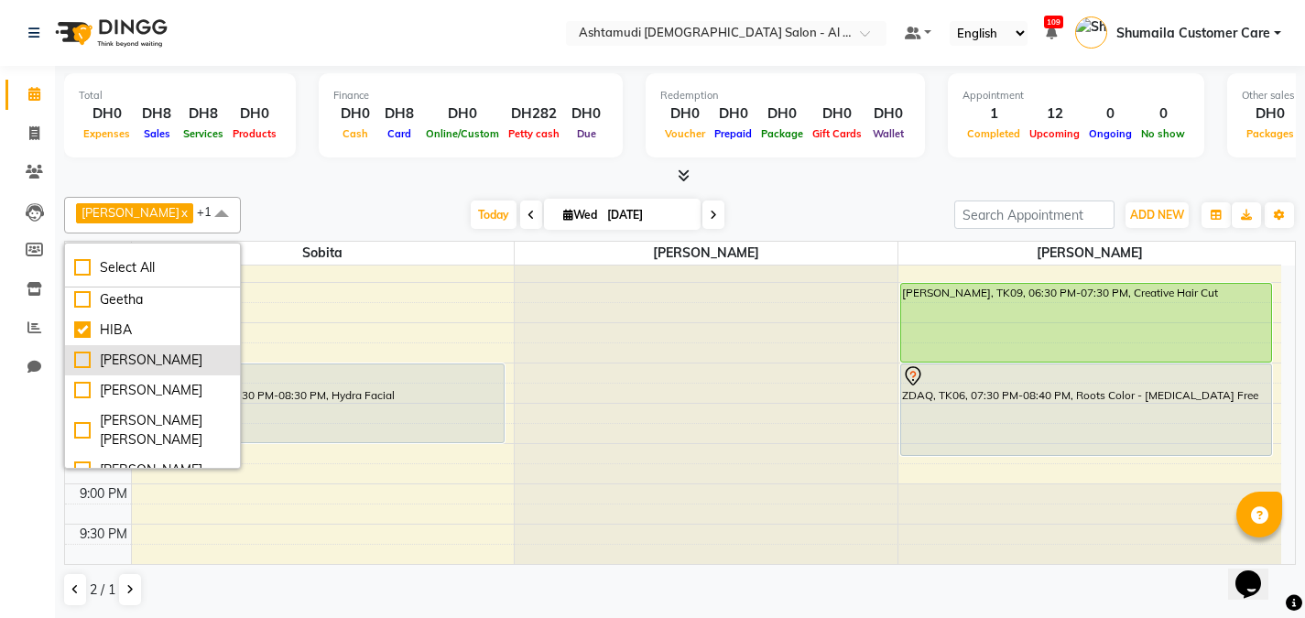
click at [78, 370] on div "[PERSON_NAME]" at bounding box center [152, 360] width 157 height 19
checkbox input "true"
click at [81, 400] on div "[PERSON_NAME]" at bounding box center [152, 390] width 157 height 19
checkbox input "true"
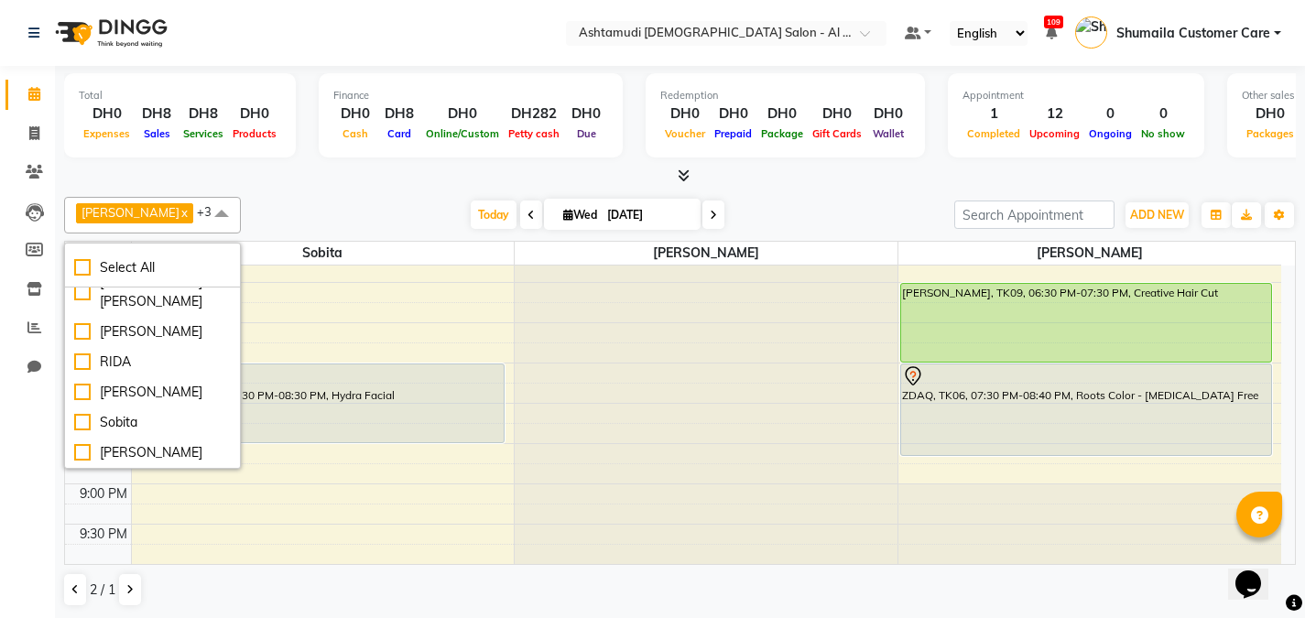
scroll to position [287, 0]
click at [82, 344] on div "[PERSON_NAME]" at bounding box center [152, 334] width 157 height 19
checkbox input "true"
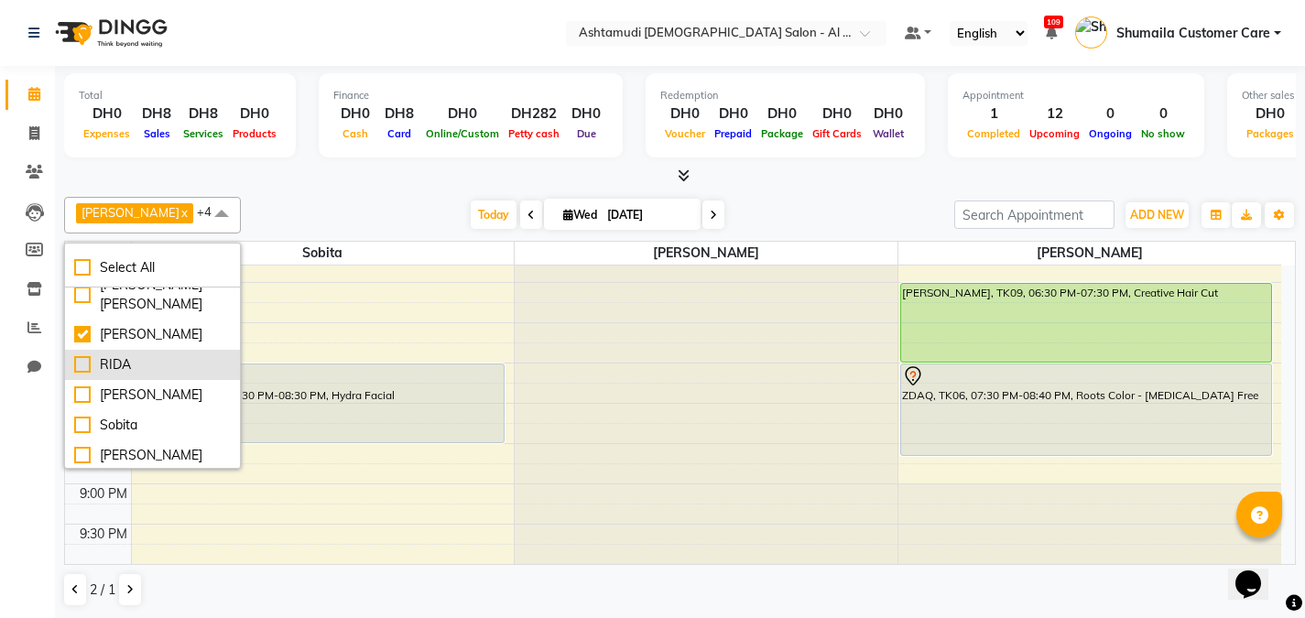
click at [86, 375] on div "RIDA" at bounding box center [152, 364] width 157 height 19
checkbox input "true"
click at [82, 405] on div "[PERSON_NAME]" at bounding box center [152, 395] width 157 height 19
checkbox input "true"
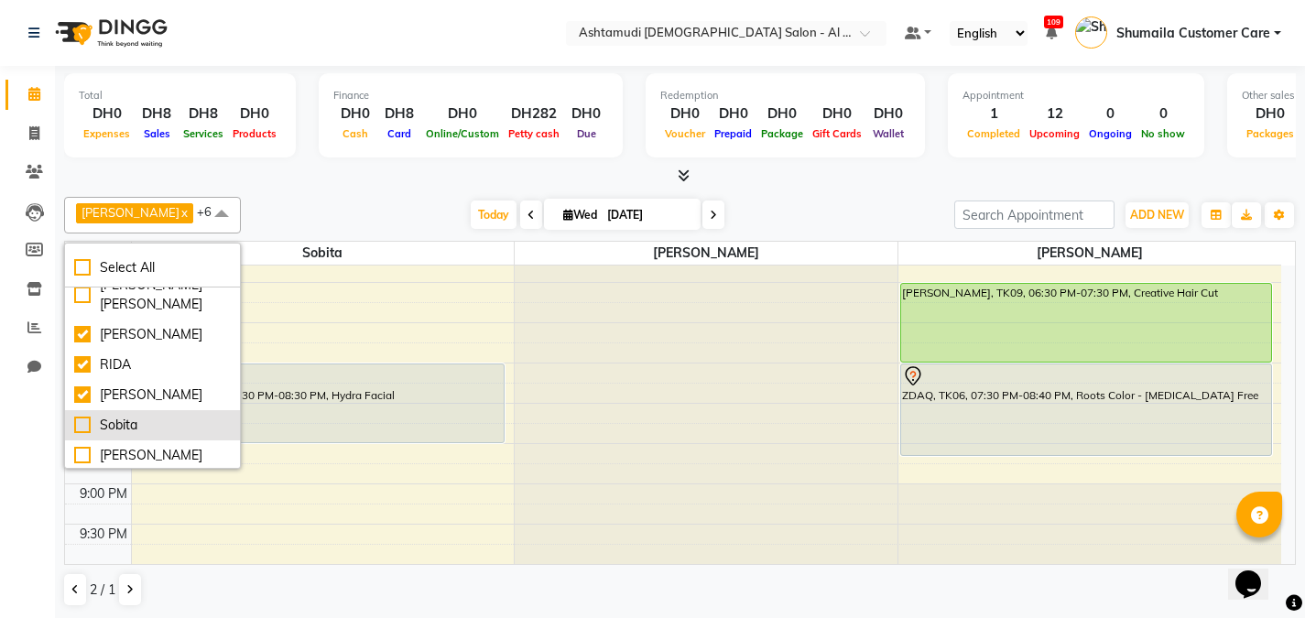
click at [82, 435] on div "Sobita" at bounding box center [152, 425] width 157 height 19
checkbox input "true"
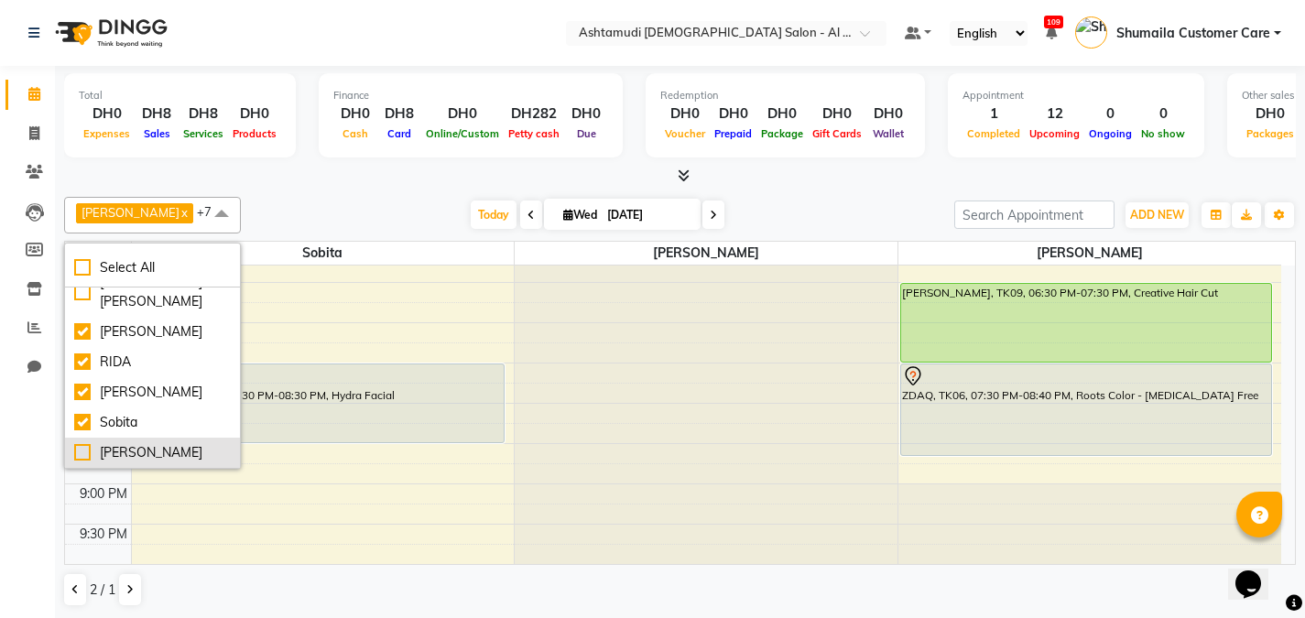
click at [74, 452] on div "[PERSON_NAME]" at bounding box center [152, 452] width 157 height 19
checkbox input "true"
click at [337, 184] on div at bounding box center [680, 176] width 1232 height 19
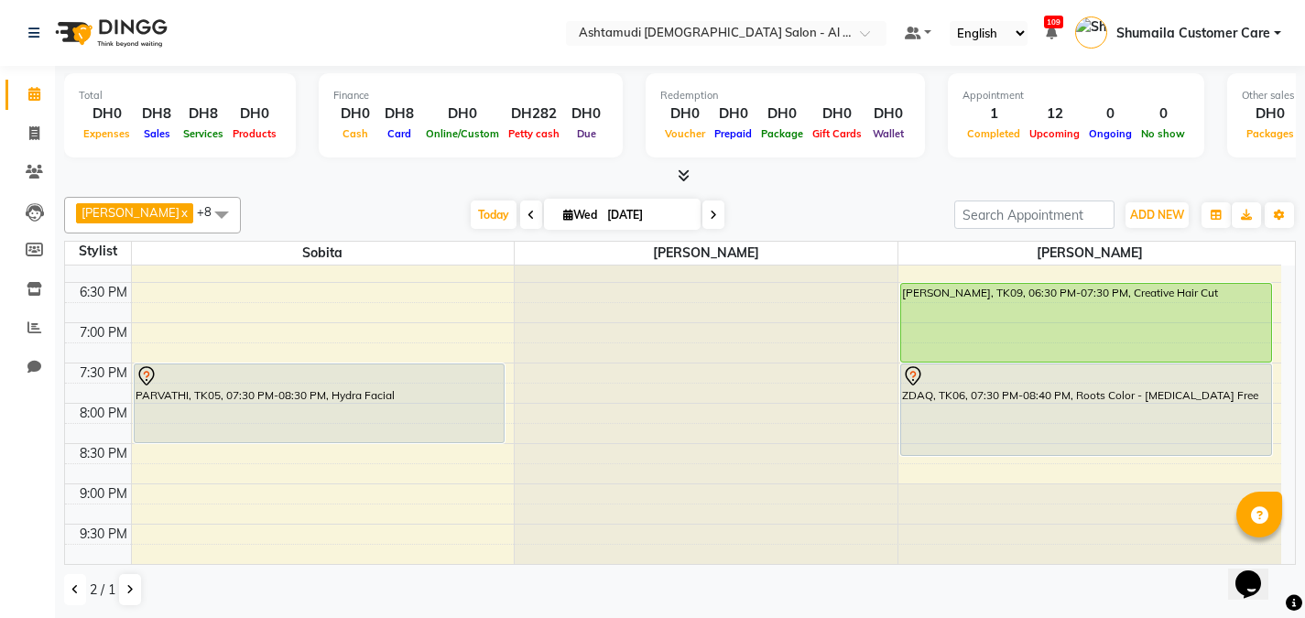
click at [71, 584] on icon at bounding box center [74, 589] width 7 height 11
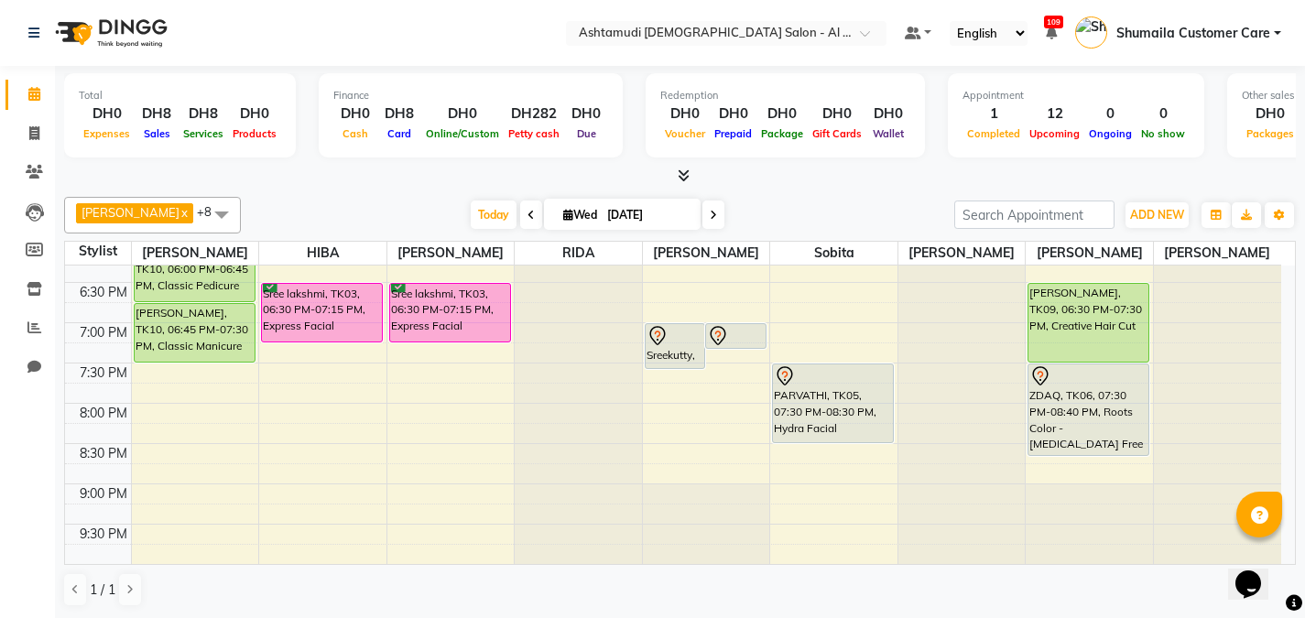
click at [297, 184] on div at bounding box center [680, 176] width 1232 height 19
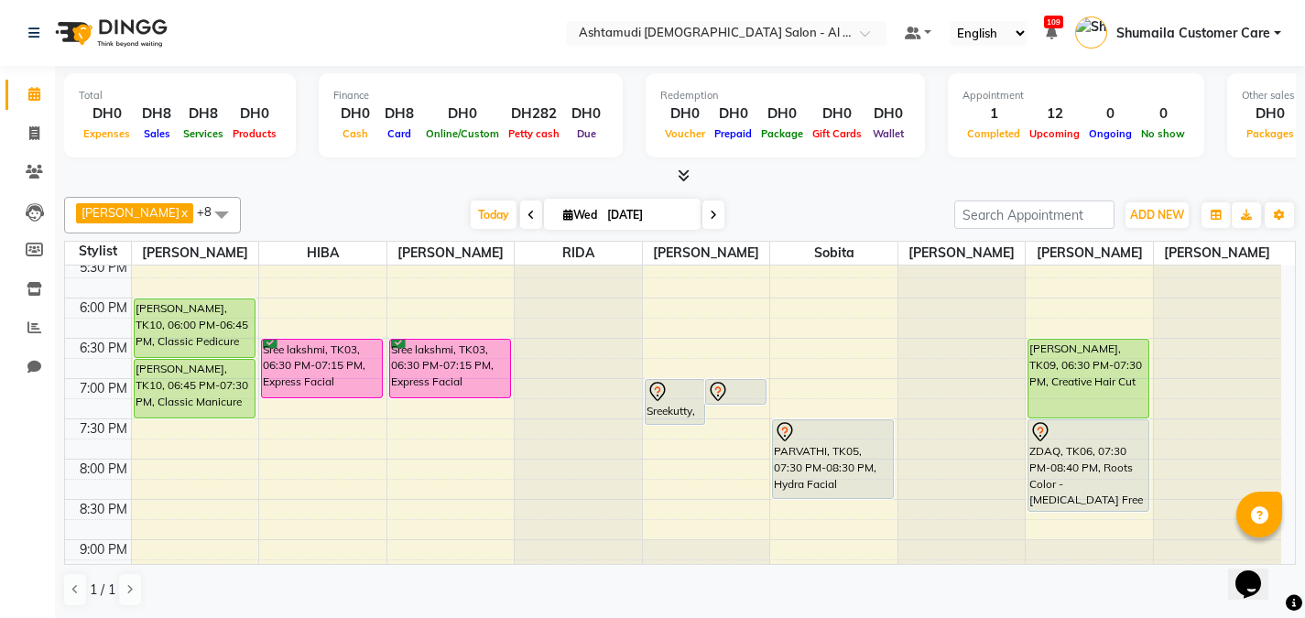
scroll to position [694, 0]
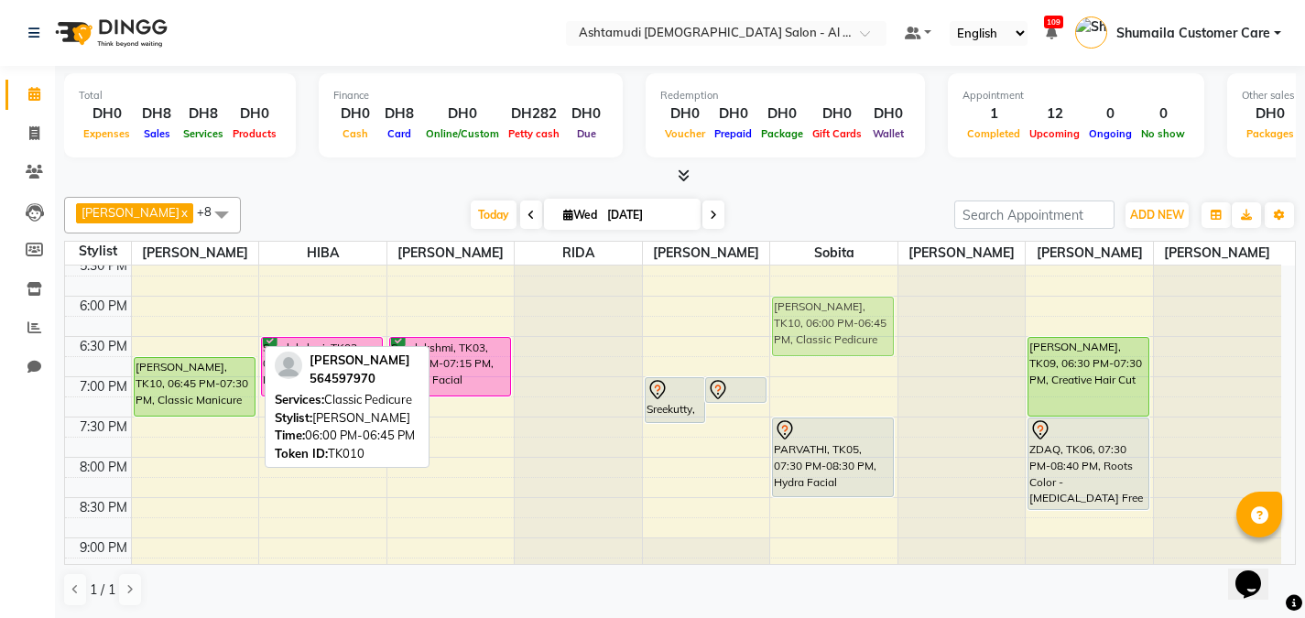
drag, startPoint x: 228, startPoint y: 323, endPoint x: 816, endPoint y: 331, distance: 588.1
click at [816, 331] on tr "hareem, TK01, 12:30 PM-12:45 PM, Fringe Cut/[PERSON_NAME], TK02, 01:00 PM-01:45…" at bounding box center [673, 135] width 1216 height 1128
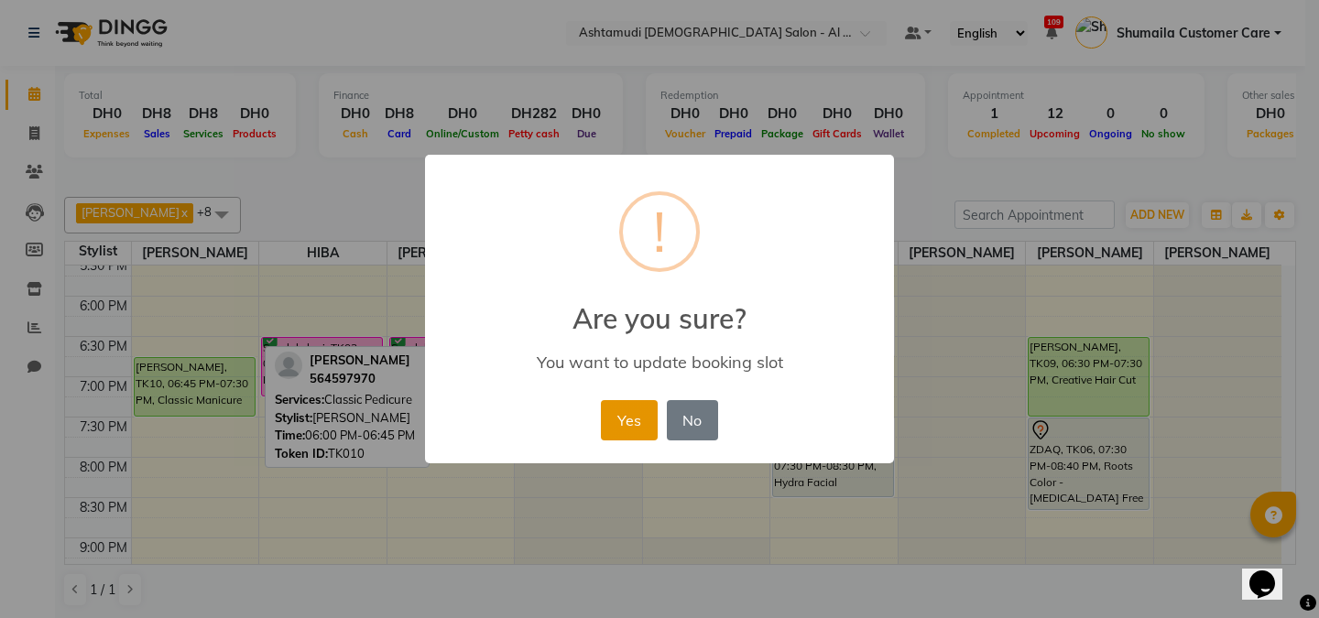
click at [615, 420] on button "Yes" at bounding box center [629, 420] width 56 height 40
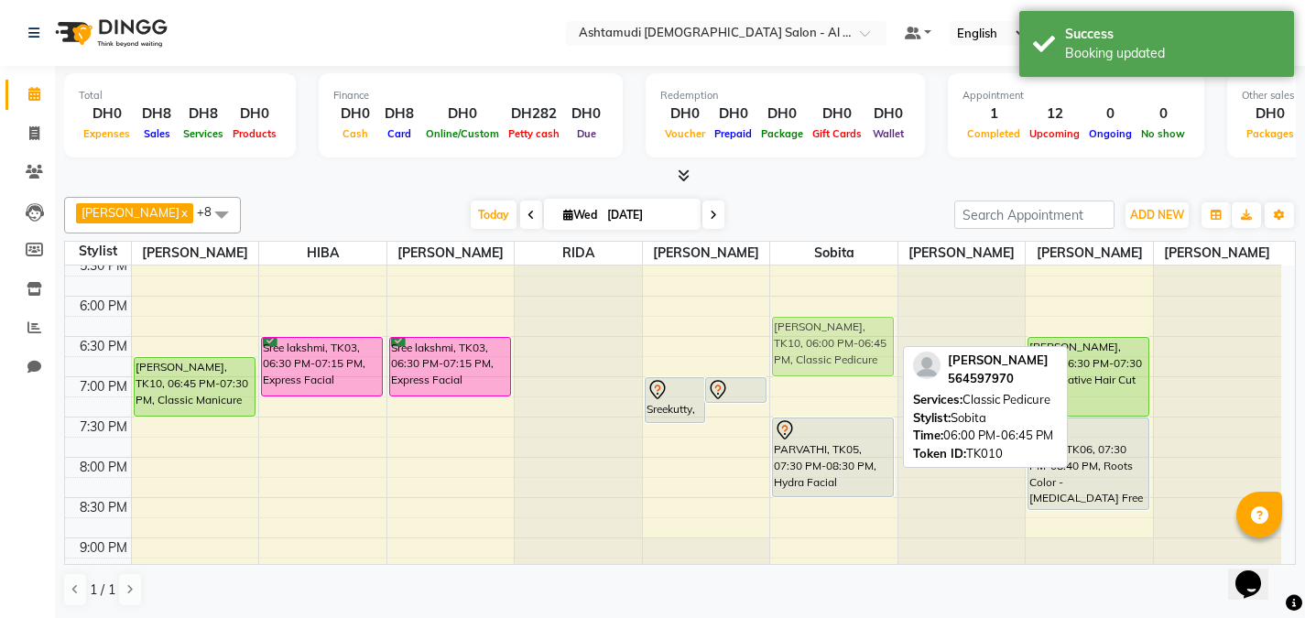
drag, startPoint x: 843, startPoint y: 330, endPoint x: 845, endPoint y: 350, distance: 20.2
click at [845, 350] on div "[PERSON_NAME], TK10, 06:00 PM-06:45 PM, Classic Pedicure PARVATHI, TK05, 07:30 …" at bounding box center [833, 135] width 127 height 1128
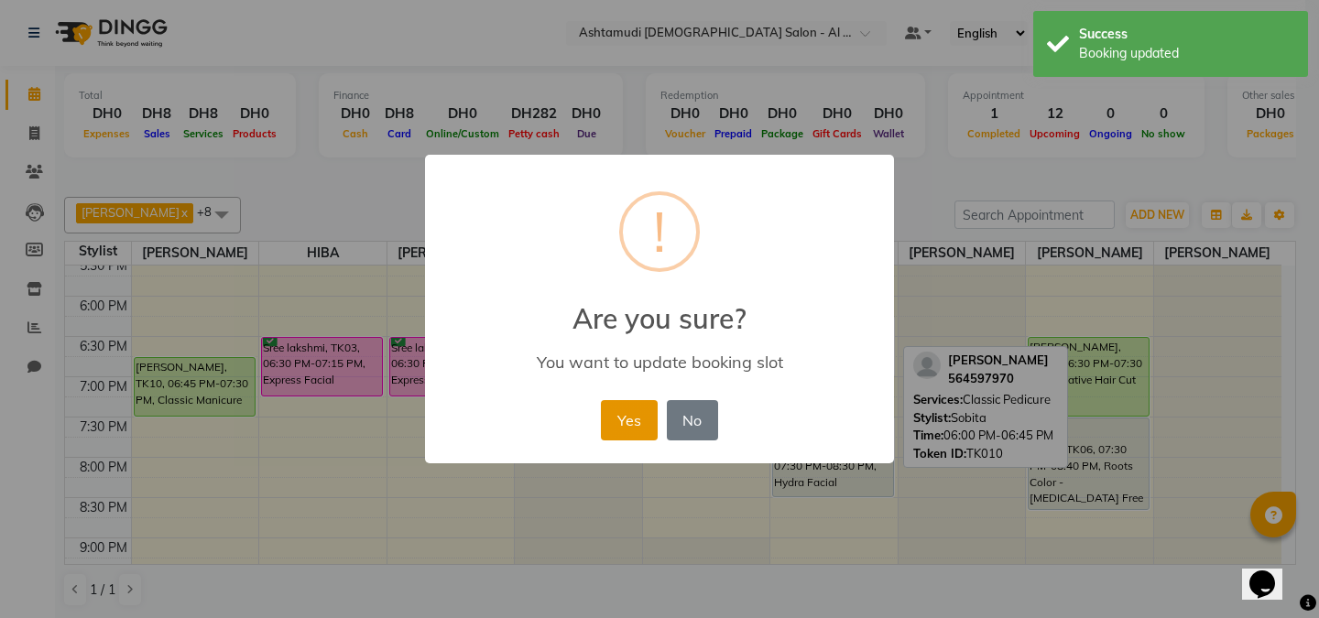
click at [626, 409] on button "Yes" at bounding box center [629, 420] width 56 height 40
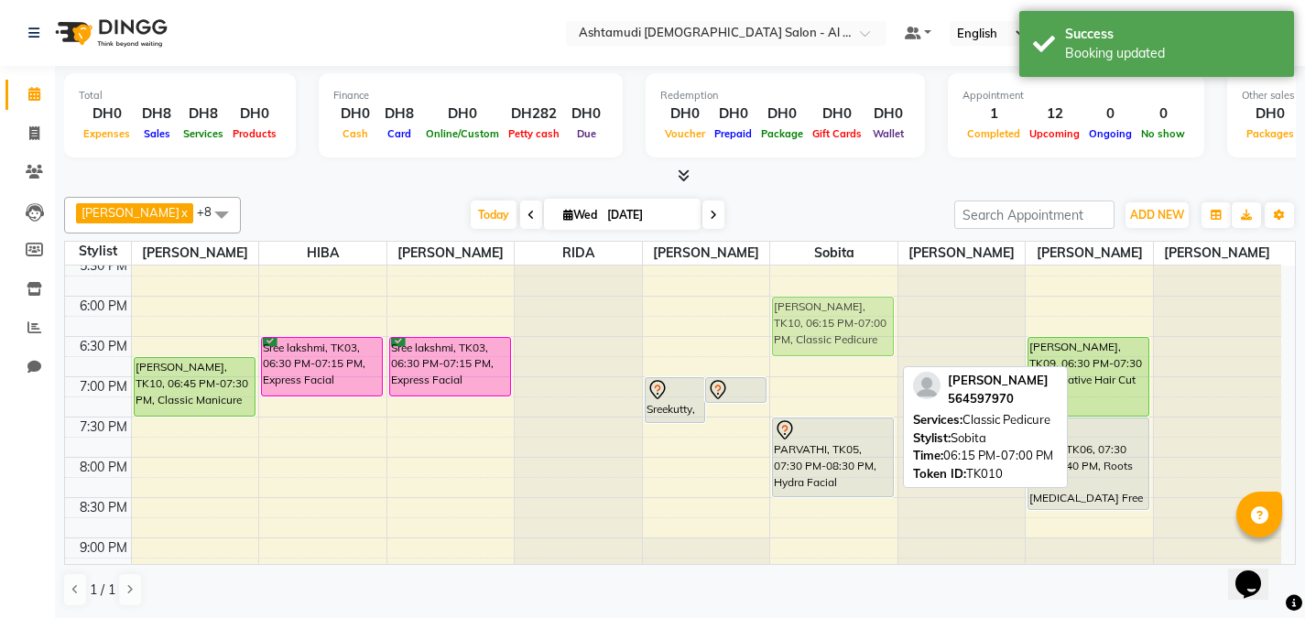
drag, startPoint x: 820, startPoint y: 332, endPoint x: 815, endPoint y: 318, distance: 14.5
click at [815, 318] on div "[PERSON_NAME], TK10, 06:15 PM-07:00 PM, Classic Pedicure PARVATHI, TK05, 07:30 …" at bounding box center [833, 135] width 127 height 1128
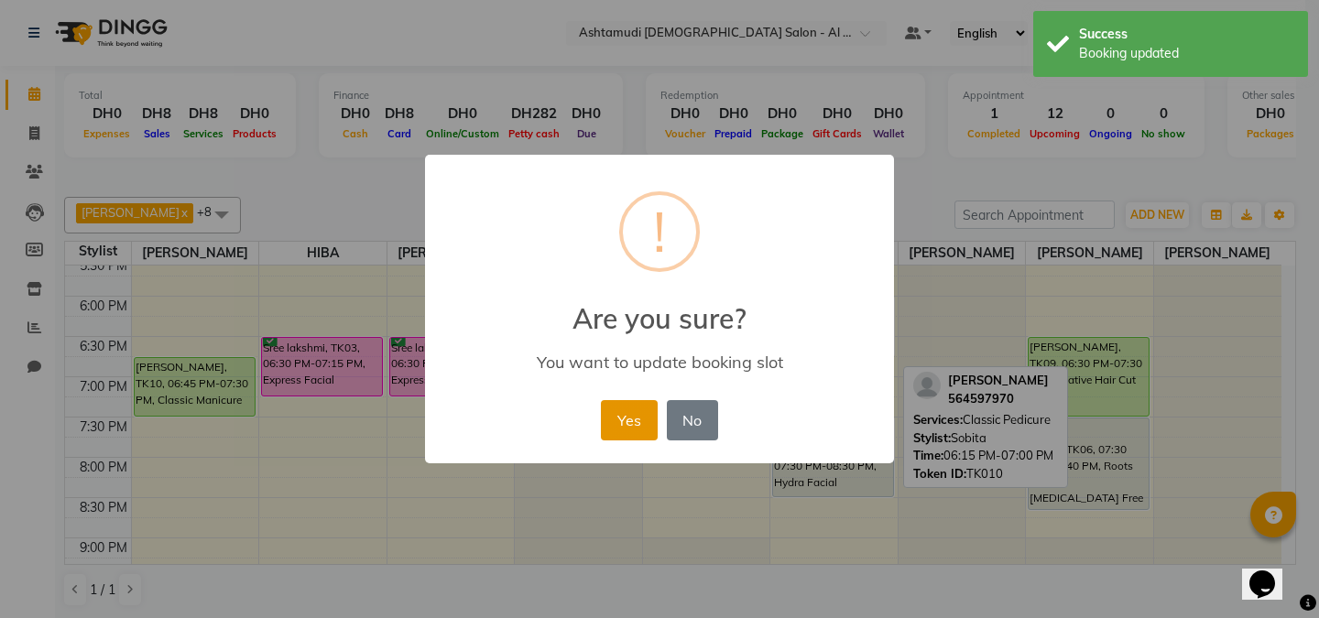
click at [640, 421] on button "Yes" at bounding box center [629, 420] width 56 height 40
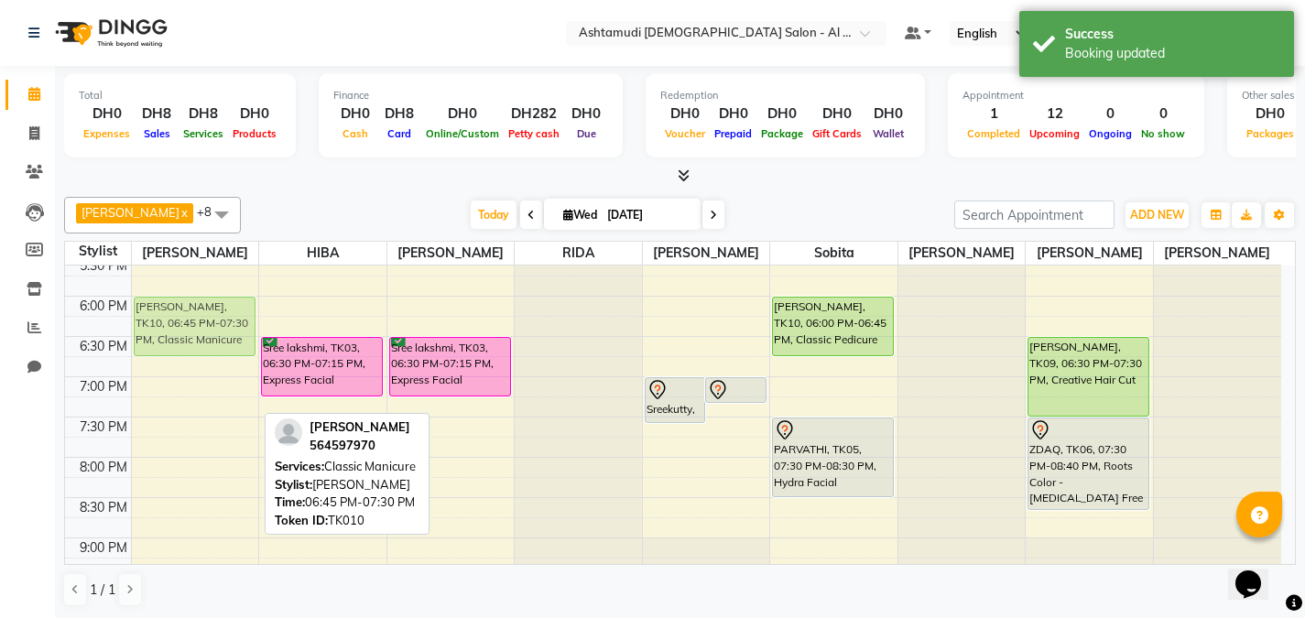
drag, startPoint x: 209, startPoint y: 384, endPoint x: 191, endPoint y: 324, distance: 62.0
click at [191, 324] on div "hareem, TK01, 12:30 PM-12:45 PM, Fringe Cut/[PERSON_NAME], TK02, 01:00 PM-01:45…" at bounding box center [195, 135] width 127 height 1128
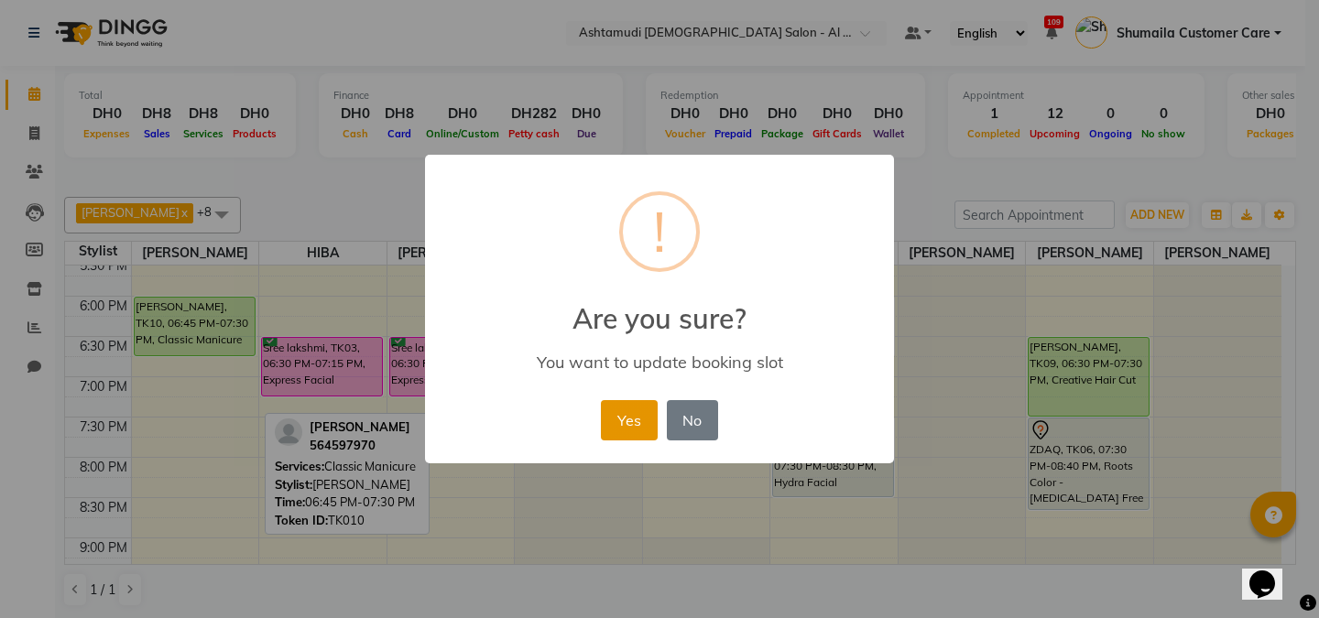
click at [639, 415] on button "Yes" at bounding box center [629, 420] width 56 height 40
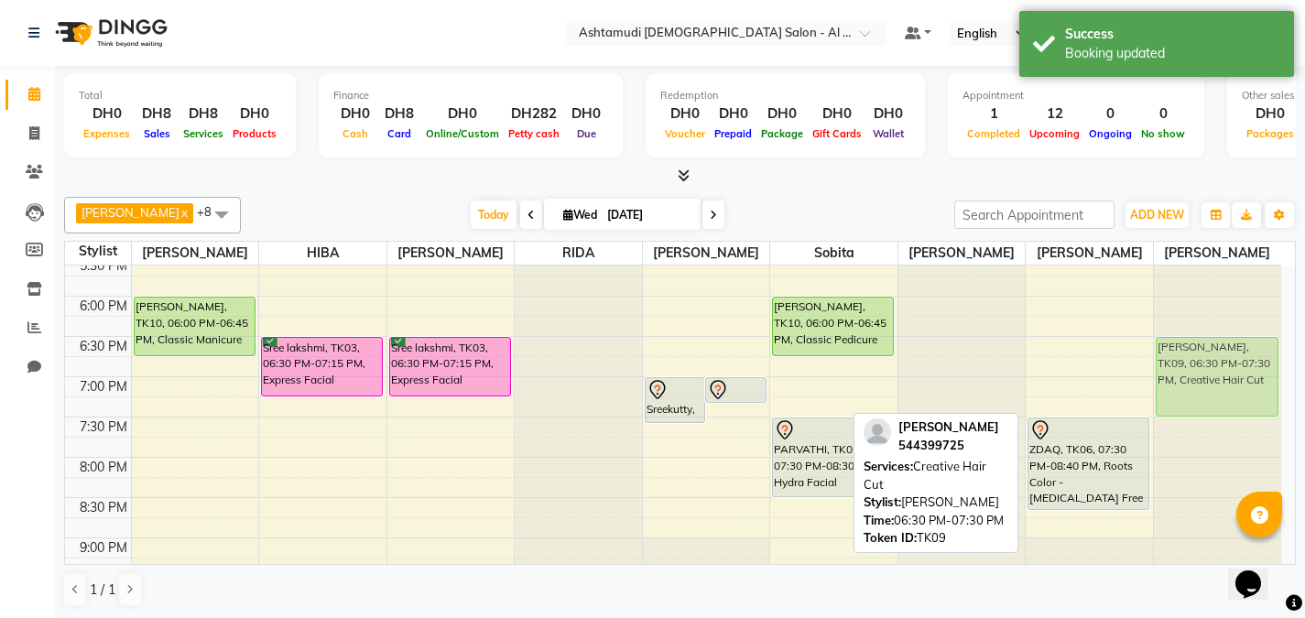
drag, startPoint x: 1097, startPoint y: 370, endPoint x: 1162, endPoint y: 371, distance: 65.0
click at [1209, 370] on tr "hareem, TK01, 12:30 PM-12:45 PM, Fringe Cut/[PERSON_NAME], TK02, 01:00 PM-01:45…" at bounding box center [673, 135] width 1216 height 1128
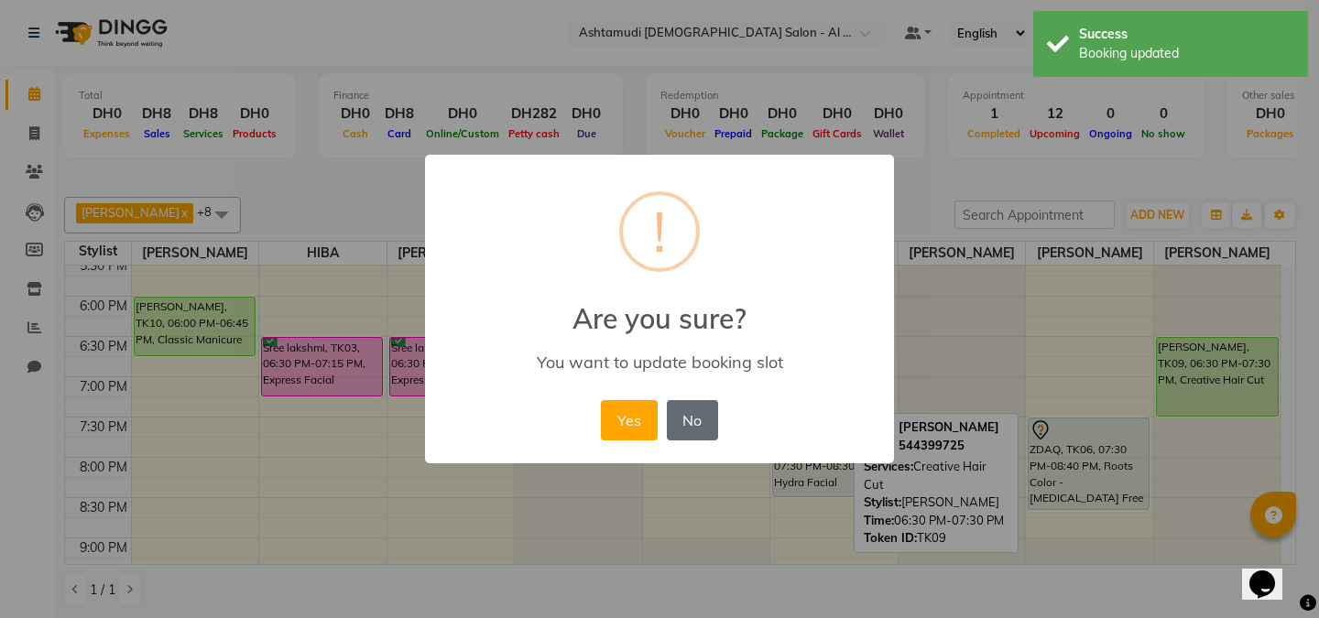
click at [703, 422] on button "No" at bounding box center [692, 420] width 51 height 40
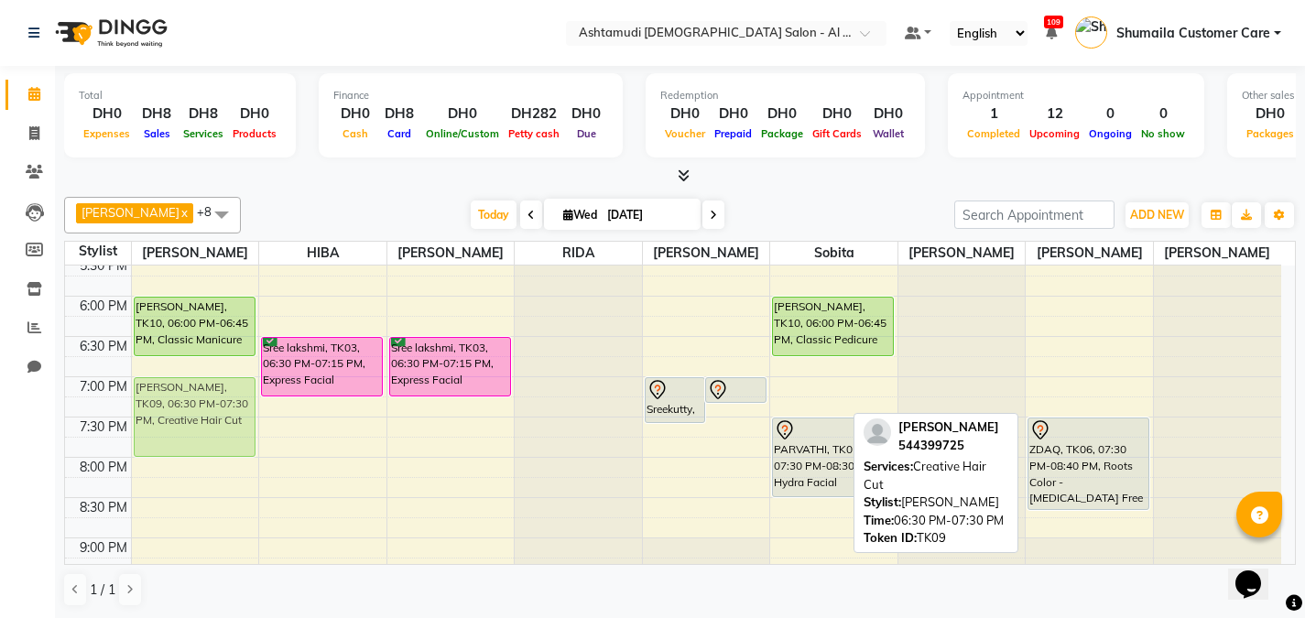
drag, startPoint x: 1079, startPoint y: 357, endPoint x: 248, endPoint y: 401, distance: 832.0
click at [206, 387] on tr "hareem, TK01, 12:30 PM-12:45 PM, Fringe Cut/[PERSON_NAME], TK02, 01:00 PM-01:45…" at bounding box center [673, 135] width 1216 height 1128
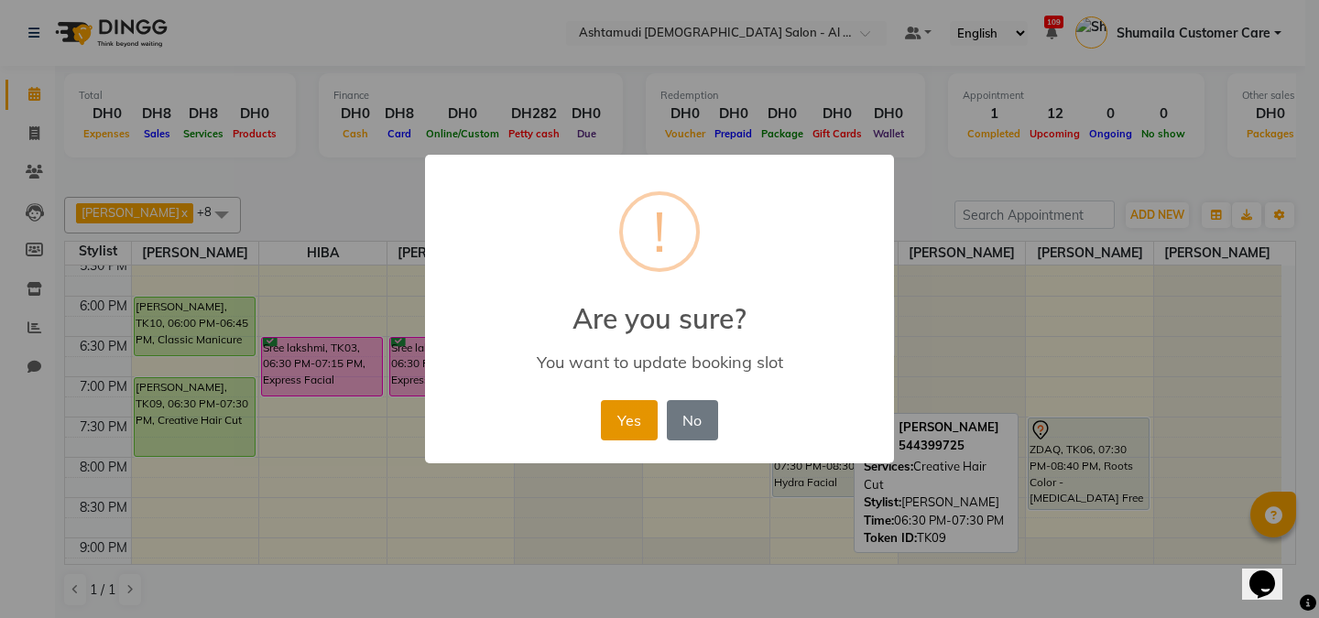
click at [635, 404] on button "Yes" at bounding box center [629, 420] width 56 height 40
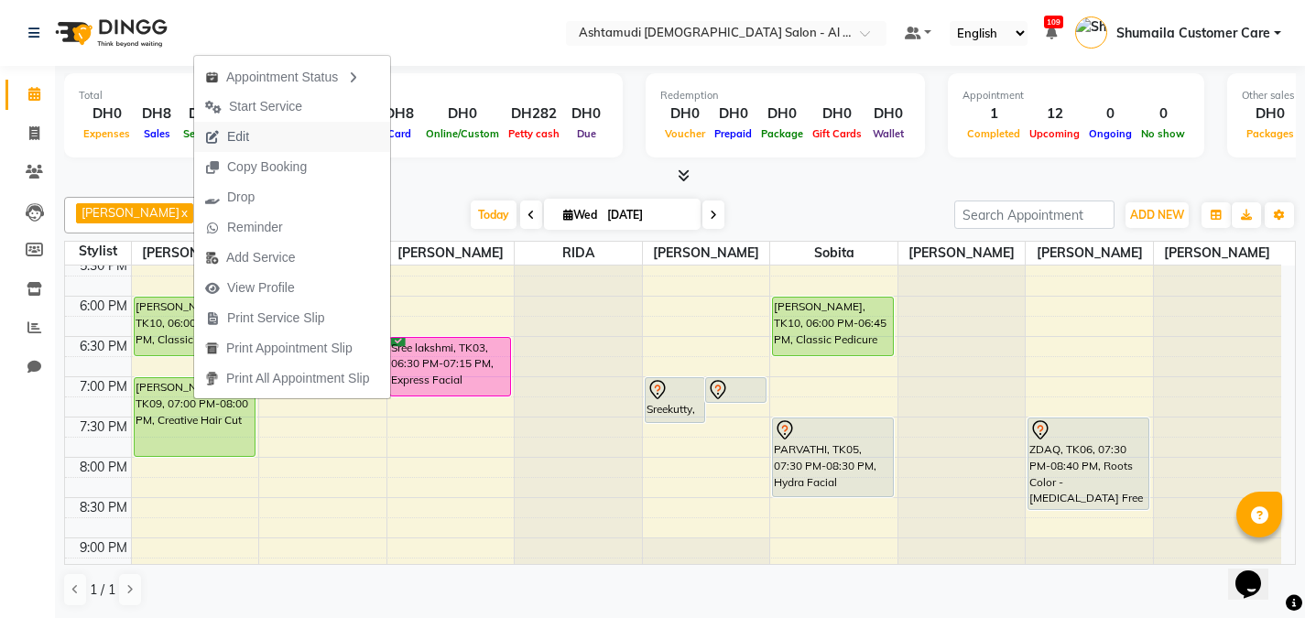
click at [233, 133] on span "Edit" at bounding box center [238, 136] width 22 height 19
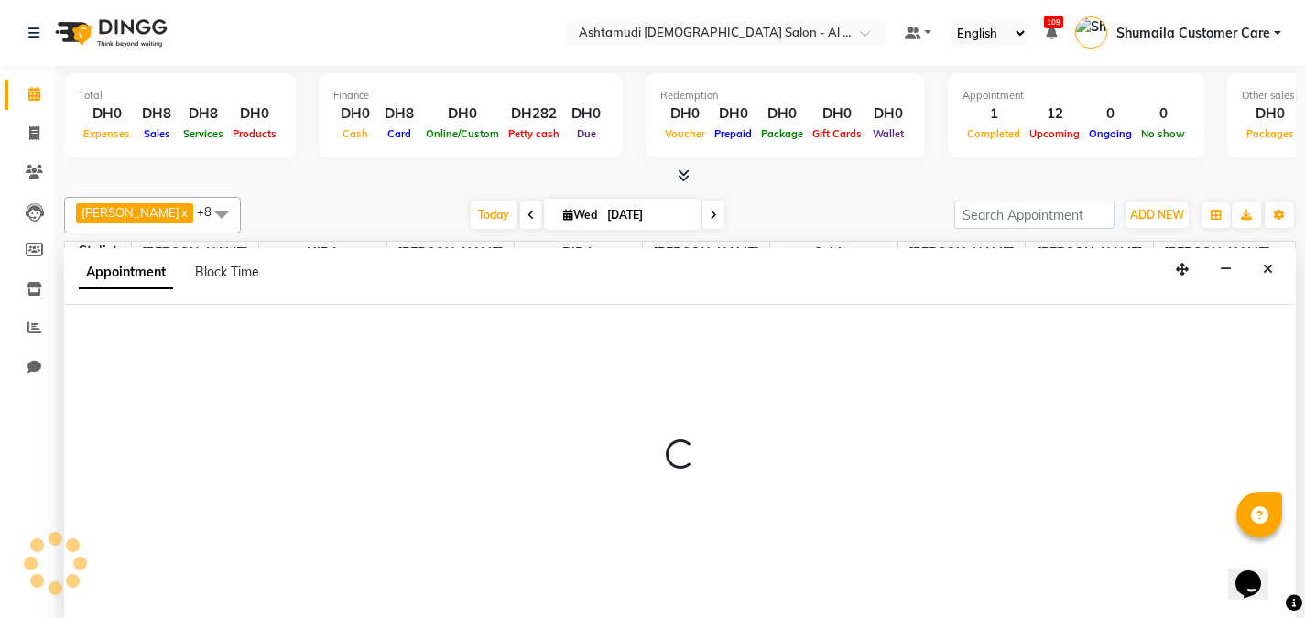
scroll to position [1, 0]
select select "tentative"
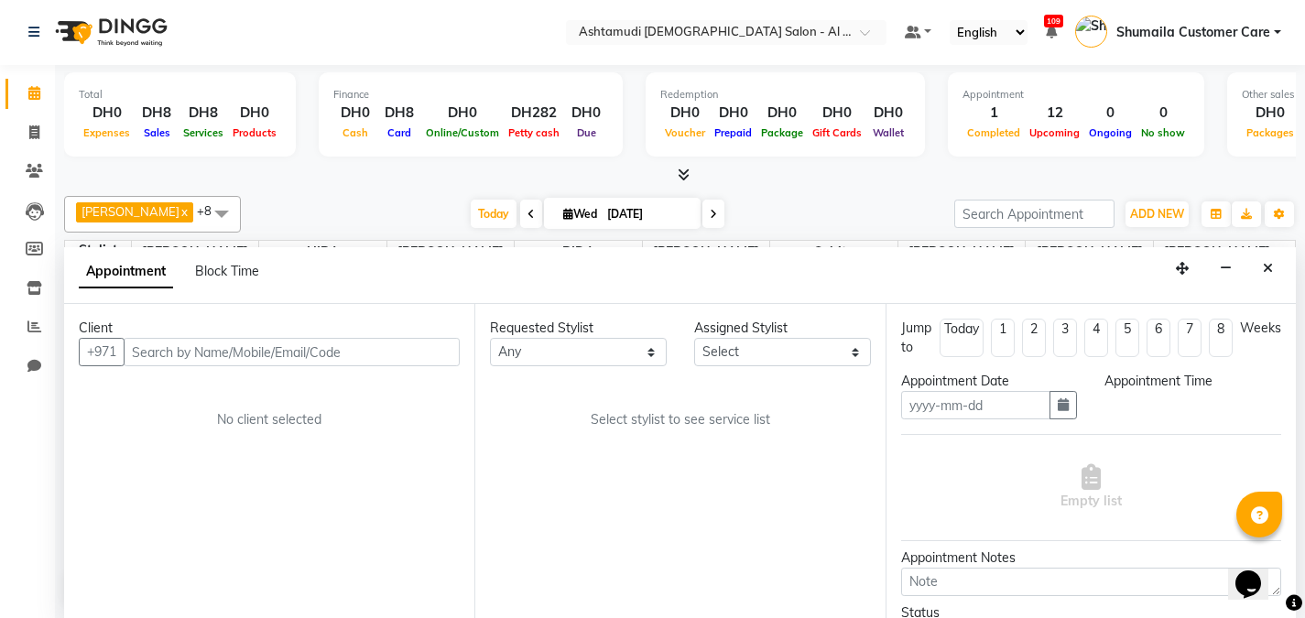
type input "[DATE]"
select select "upcoming"
select select "1140"
select select "51948"
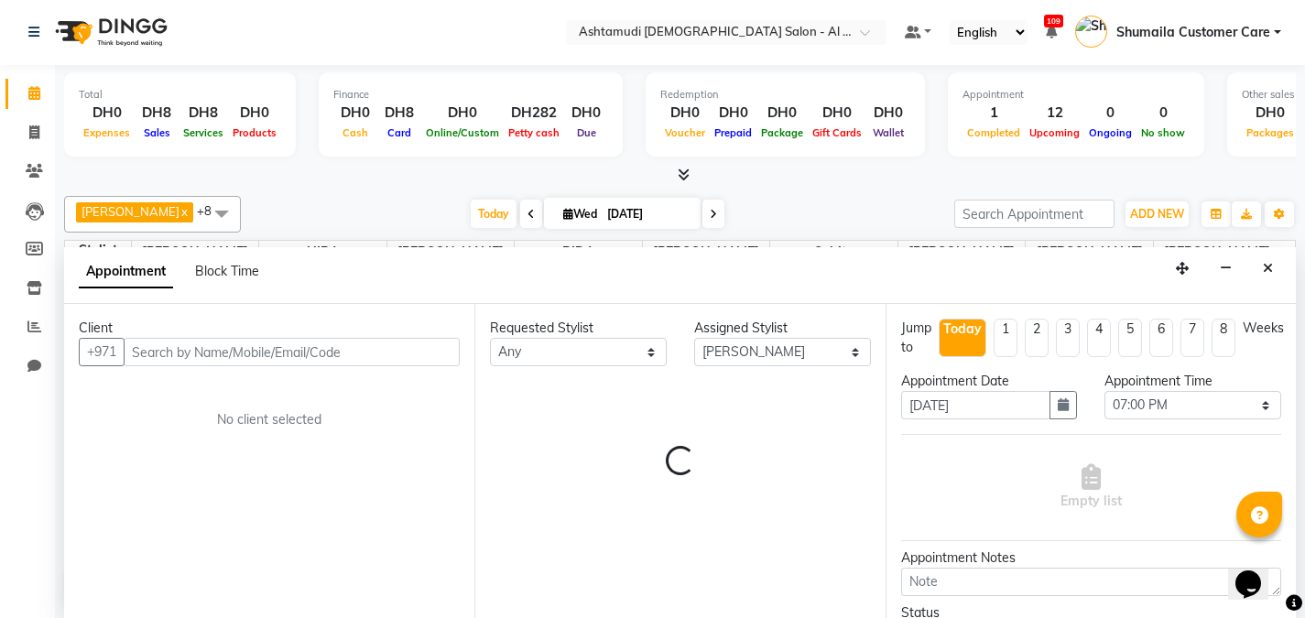
scroll to position [162, 0]
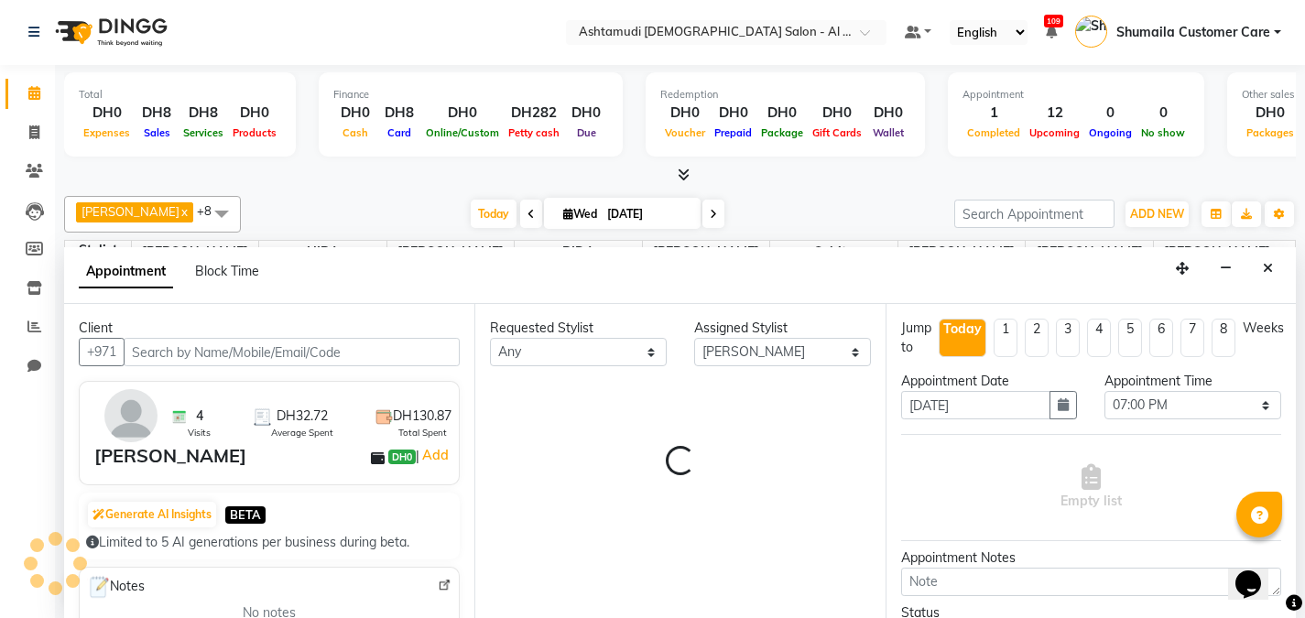
select select "3307"
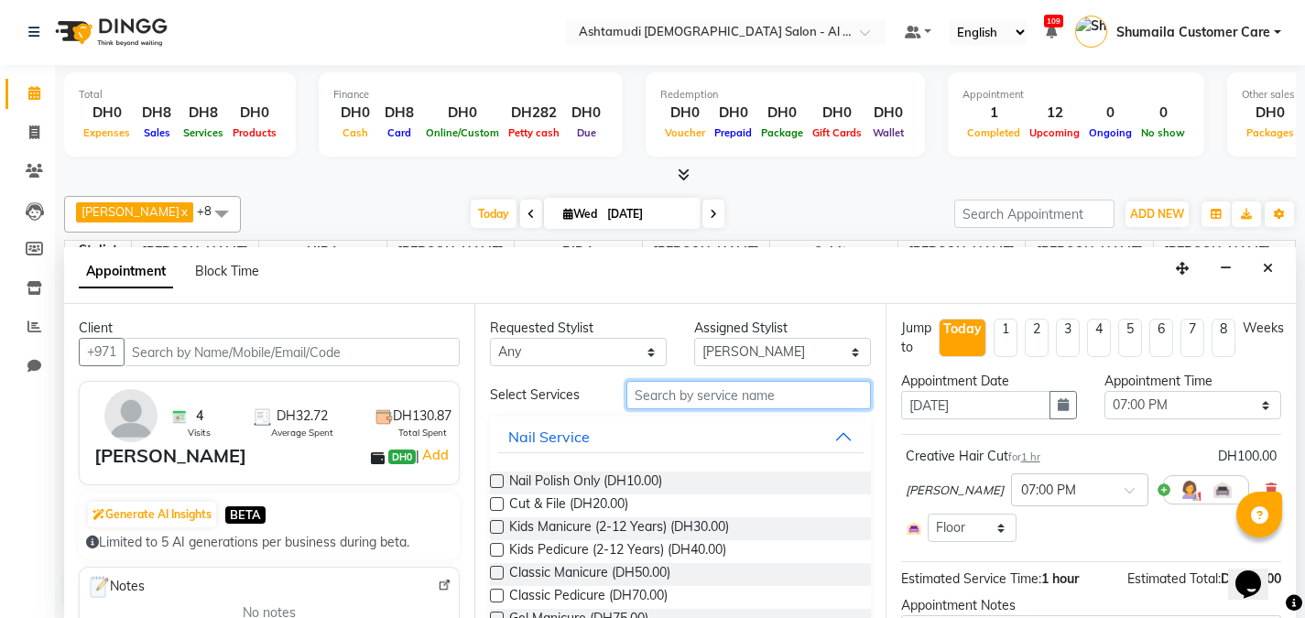
click at [641, 393] on input "text" at bounding box center [749, 395] width 245 height 28
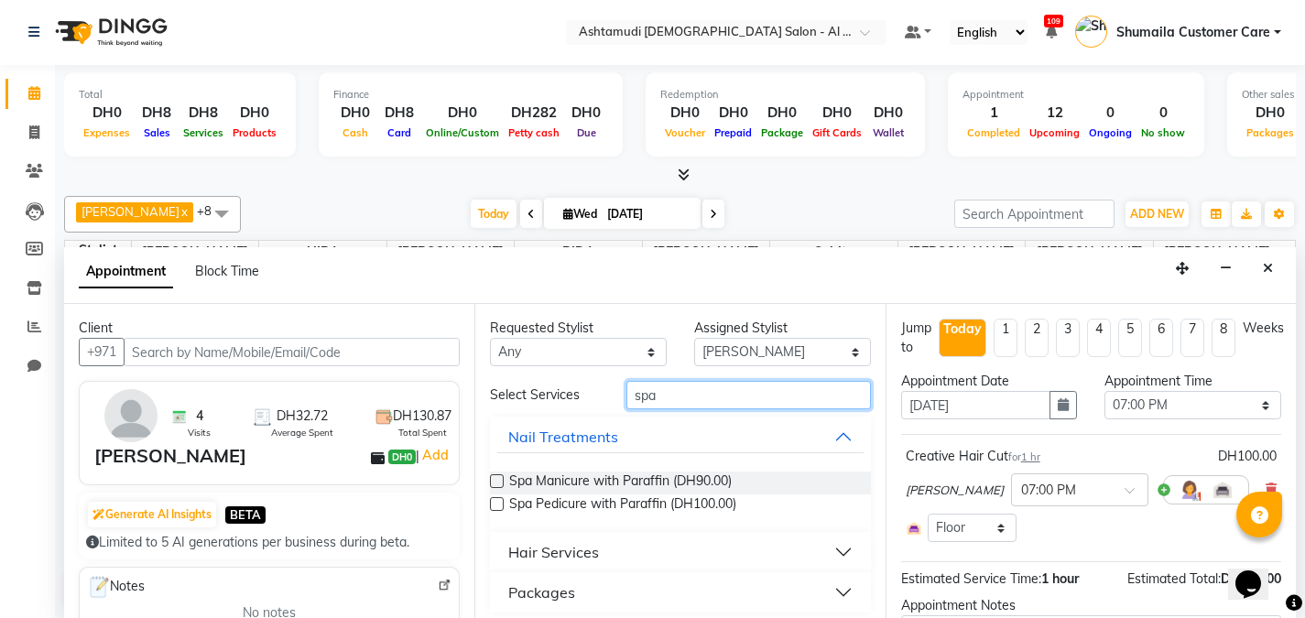
type input "spa"
click at [561, 546] on div "Hair Services" at bounding box center [553, 552] width 91 height 22
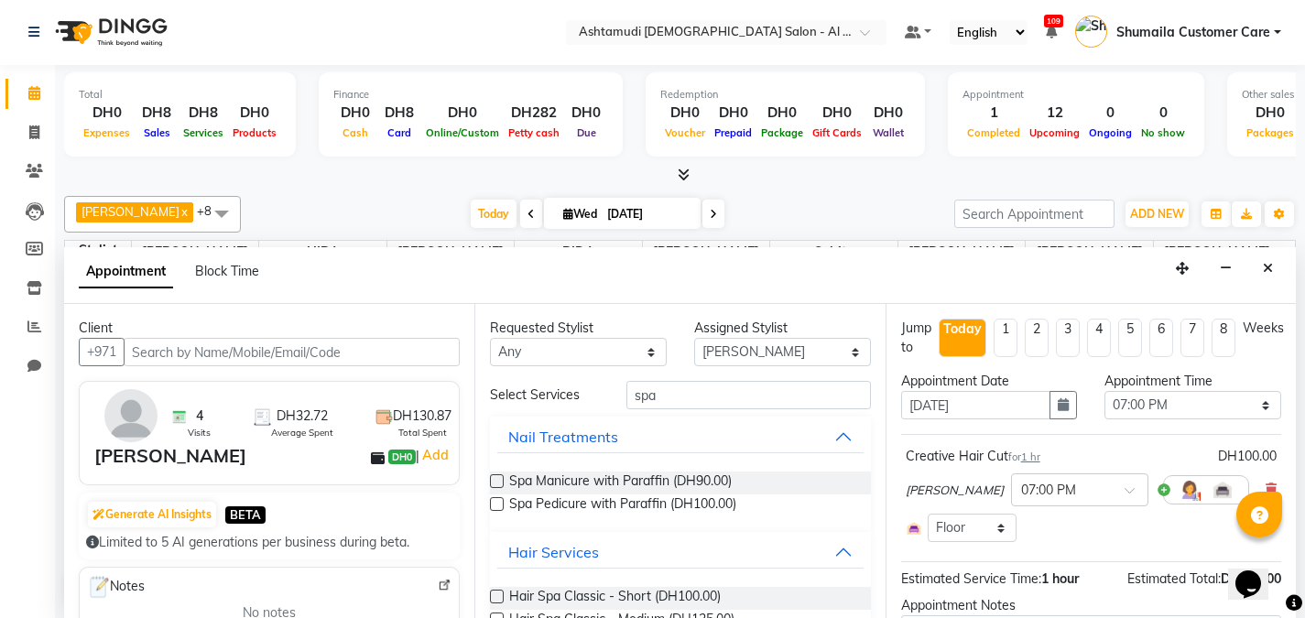
click at [493, 597] on label at bounding box center [497, 597] width 14 height 14
click at [493, 597] on input "checkbox" at bounding box center [496, 599] width 12 height 12
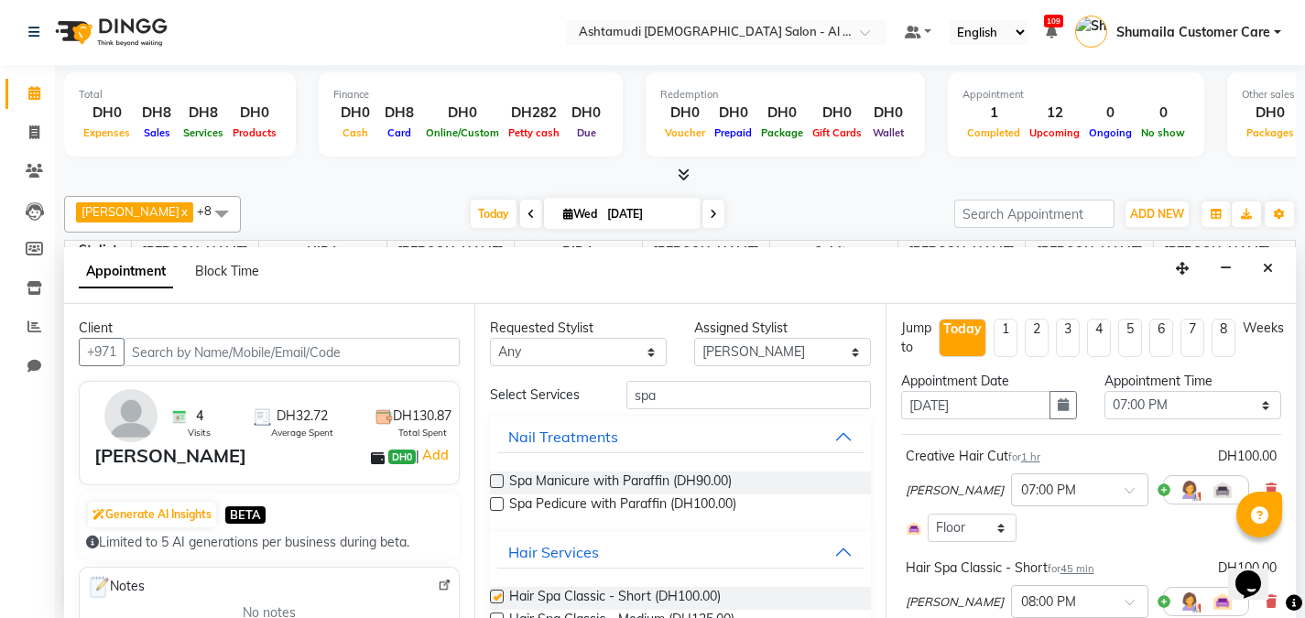
checkbox input "false"
drag, startPoint x: 665, startPoint y: 406, endPoint x: 499, endPoint y: 364, distance: 171.1
click at [499, 364] on div "Requested Stylist Any [PERSON_NAME] ASHATMUDI SALON KARAMA FLOOR SUPERVISOR( TA…" at bounding box center [679, 461] width 410 height 314
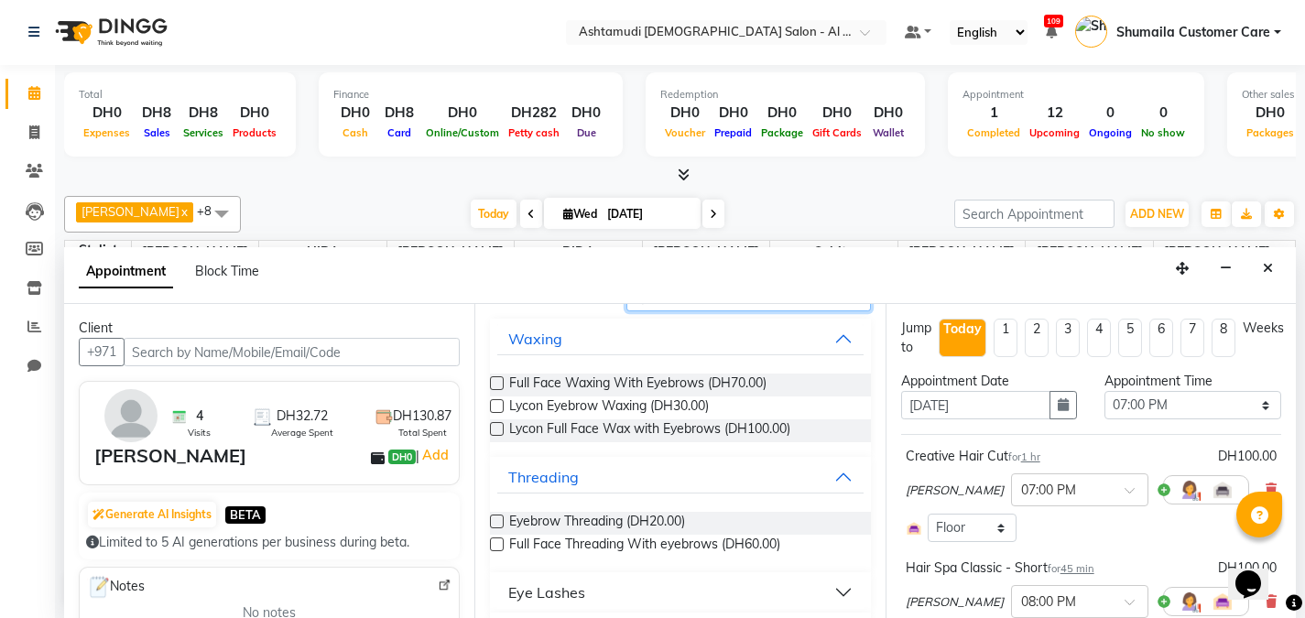
scroll to position [95, 0]
type input "eyeb"
click at [540, 522] on span "Eyebrow Threading (DH20.00)" at bounding box center [597, 526] width 176 height 23
checkbox input "false"
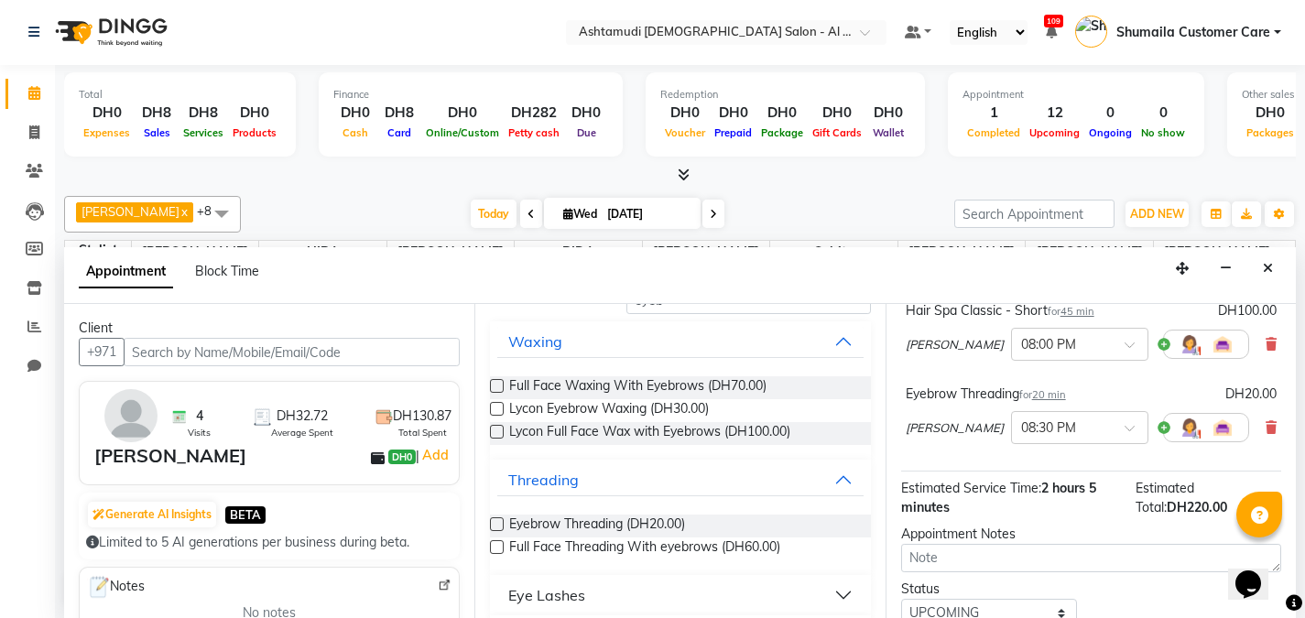
scroll to position [329, 0]
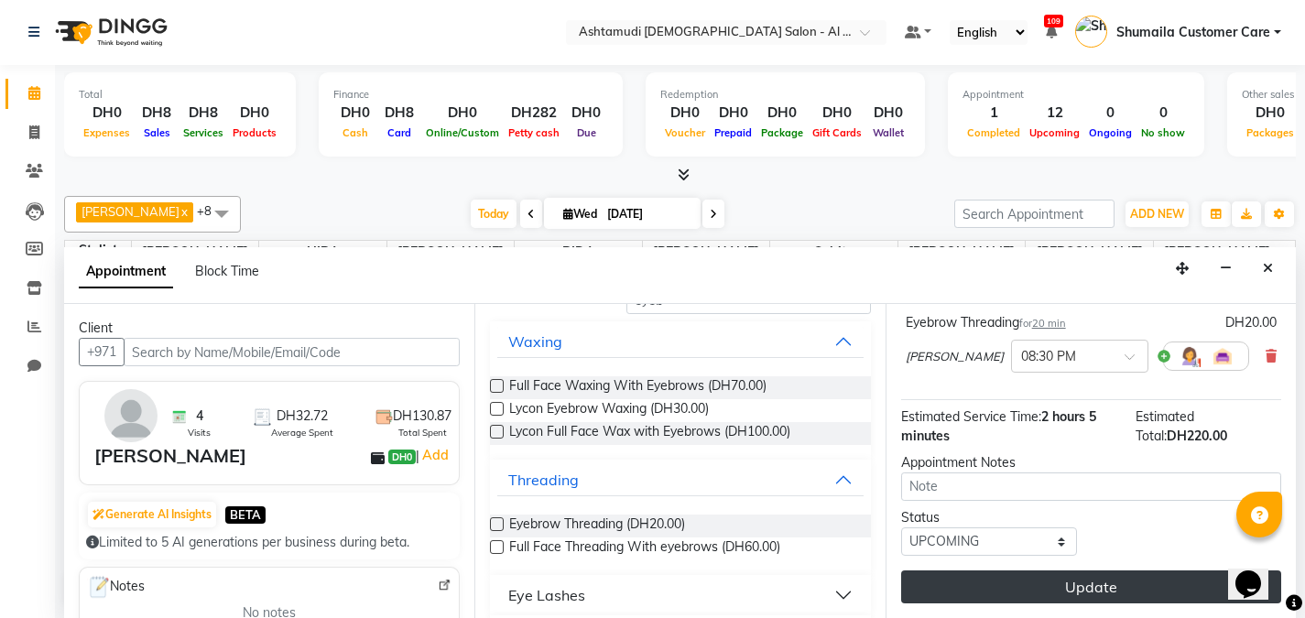
click at [1139, 587] on button "Update" at bounding box center [1091, 587] width 380 height 33
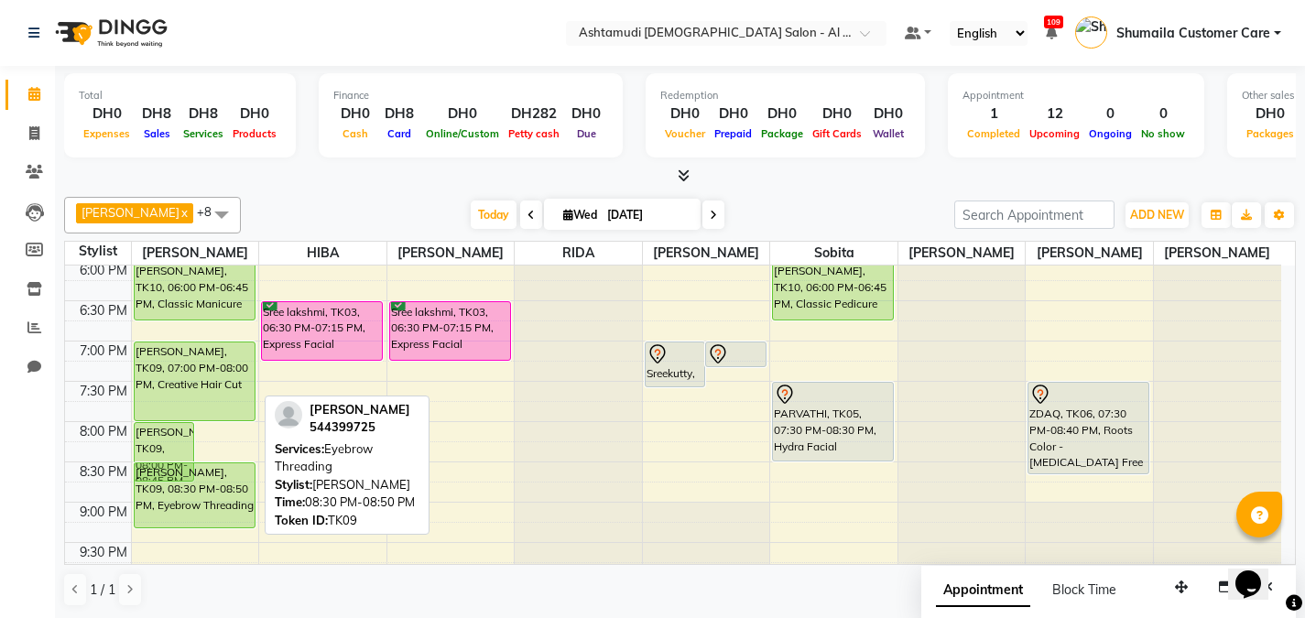
scroll to position [731, 0]
drag, startPoint x: 217, startPoint y: 484, endPoint x: 206, endPoint y: 513, distance: 31.3
click at [206, 513] on div "9:00 AM 9:30 AM 10:00 AM 10:30 AM 11:00 AM 11:30 AM 12:00 PM 12:30 PM 1:00 PM 1…" at bounding box center [673, 99] width 1216 height 1128
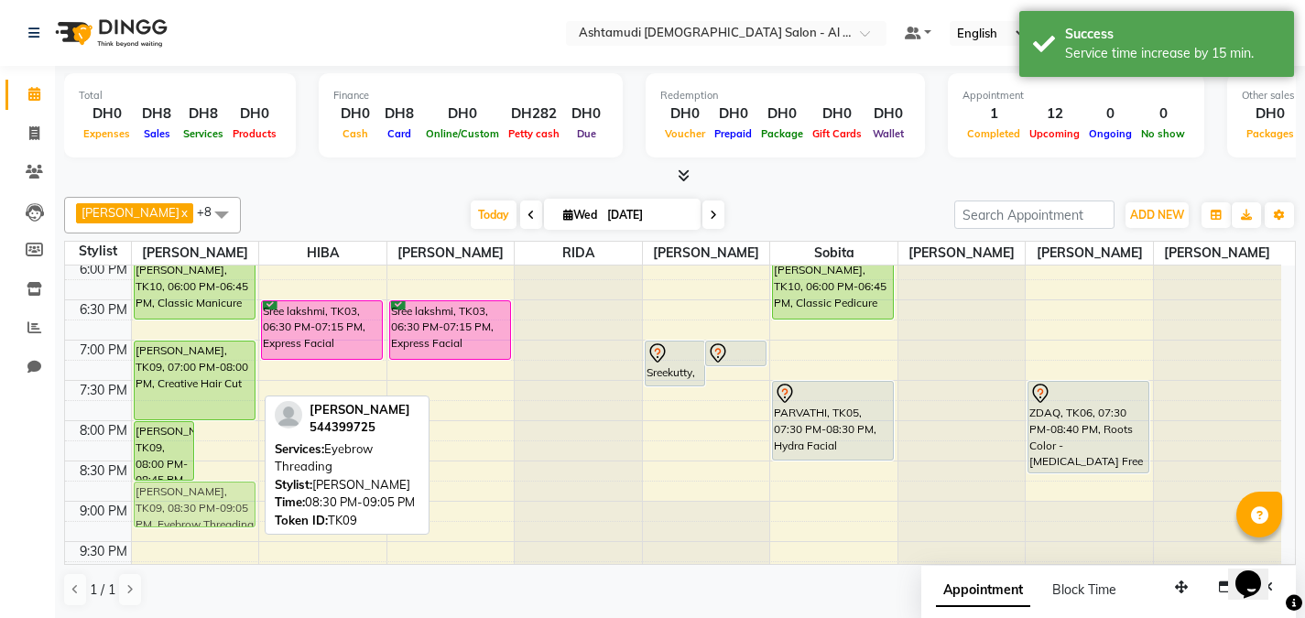
drag, startPoint x: 237, startPoint y: 480, endPoint x: 226, endPoint y: 490, distance: 14.9
click at [226, 490] on div "[PERSON_NAME], TK09, 08:00 PM-08:45 PM, Hair Spa Classic - [PERSON_NAME], TK09,…" at bounding box center [195, 99] width 127 height 1128
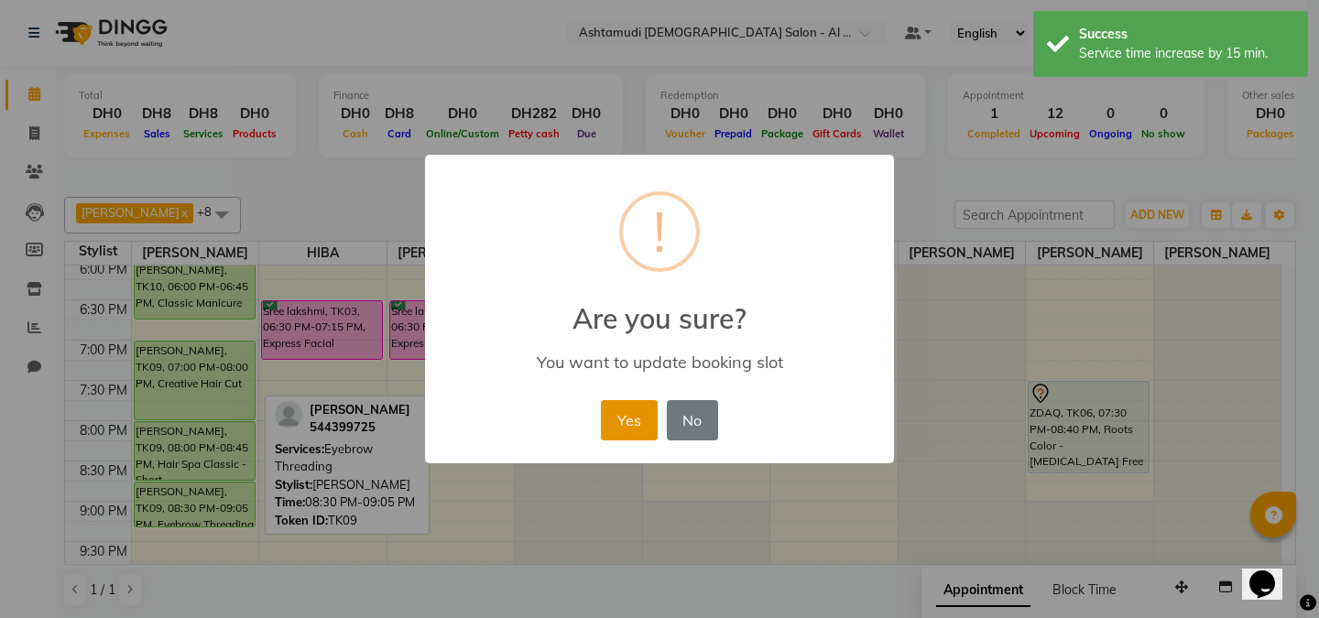
click at [615, 430] on button "Yes" at bounding box center [629, 420] width 56 height 40
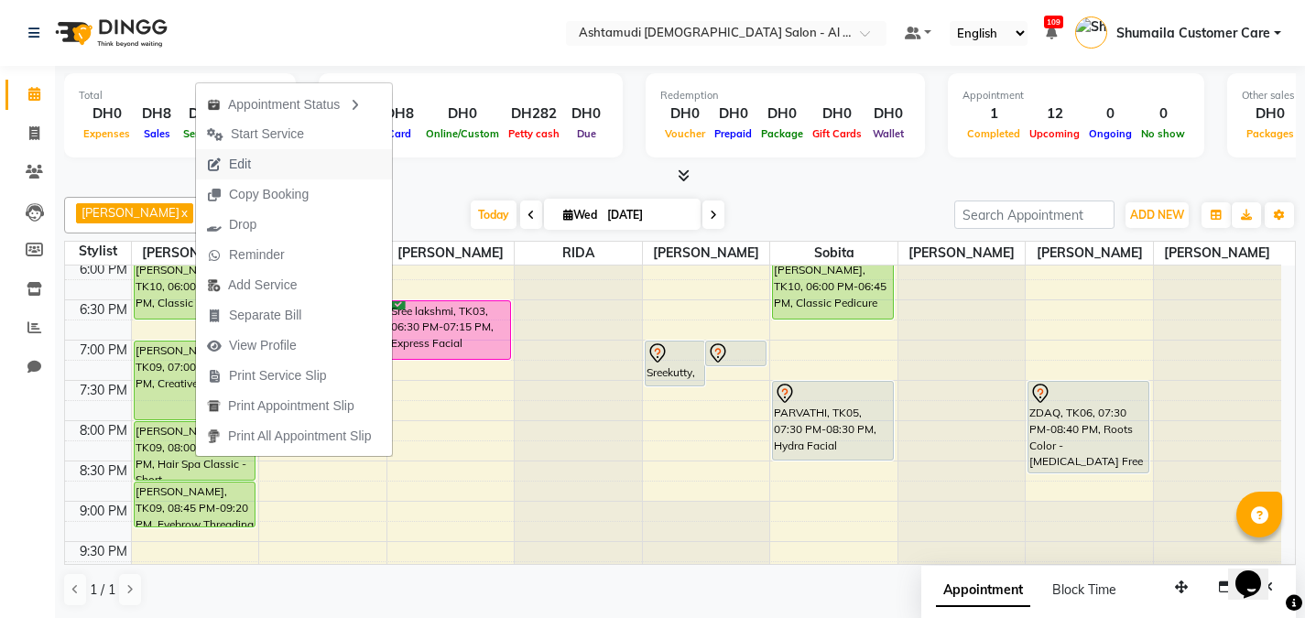
click at [243, 164] on span "Edit" at bounding box center [240, 164] width 22 height 19
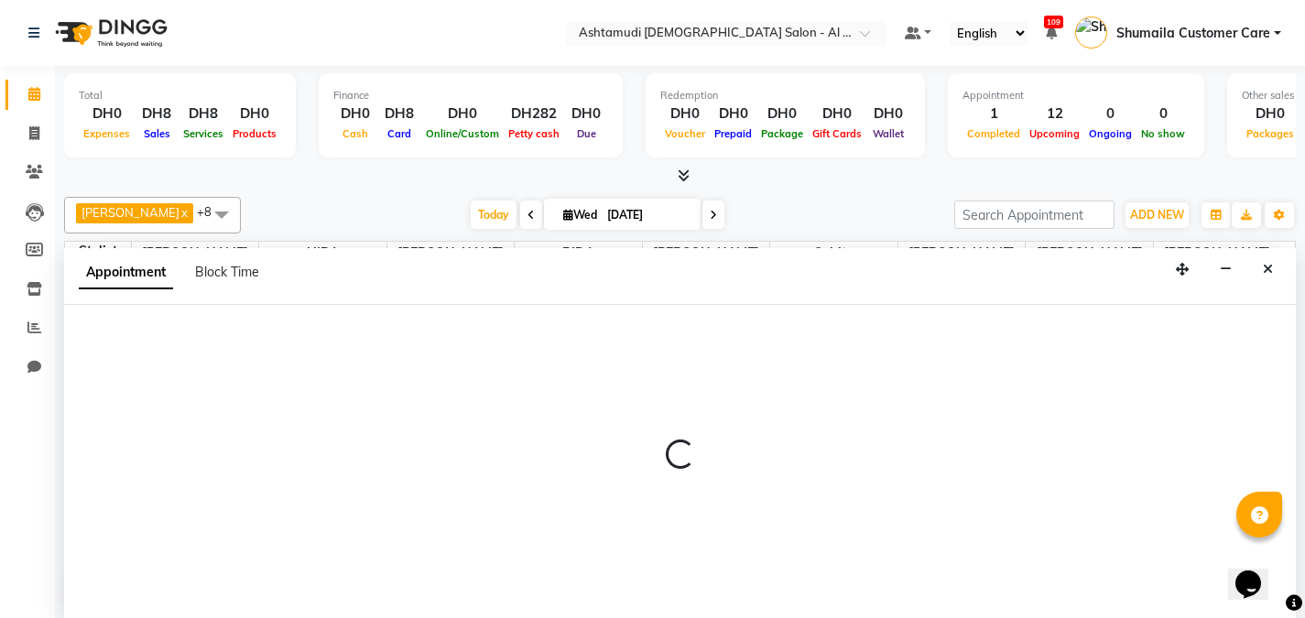
scroll to position [1, 0]
select select "tentative"
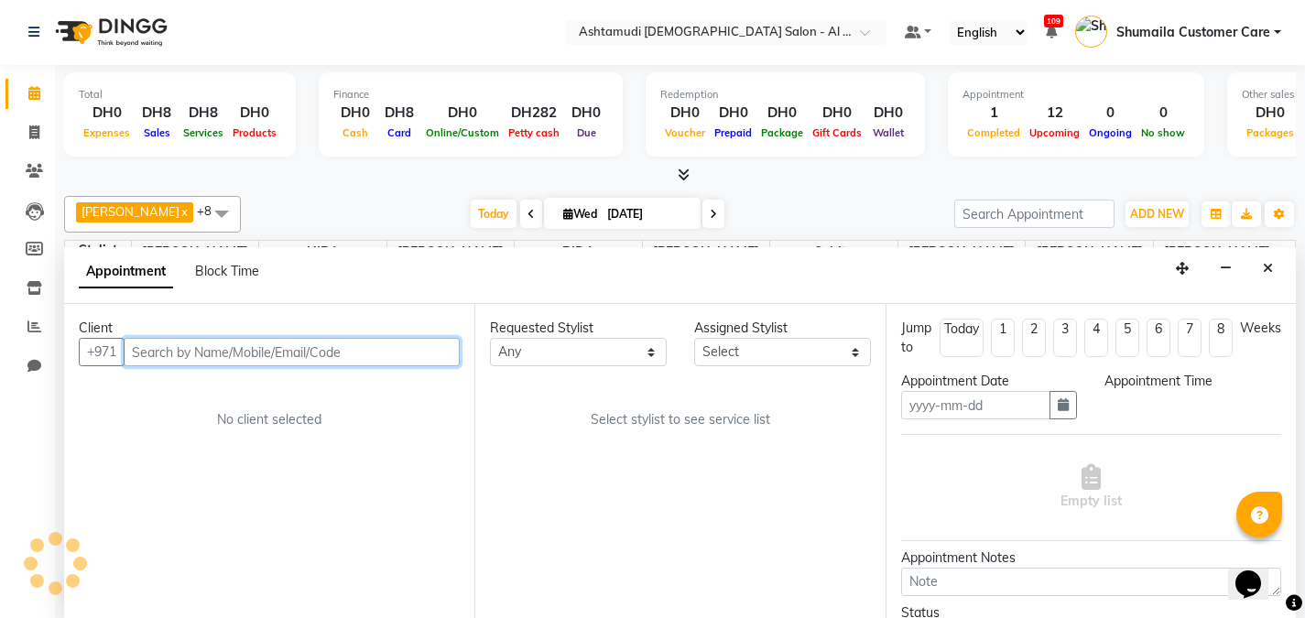
type input "[DATE]"
select select "upcoming"
select select "1140"
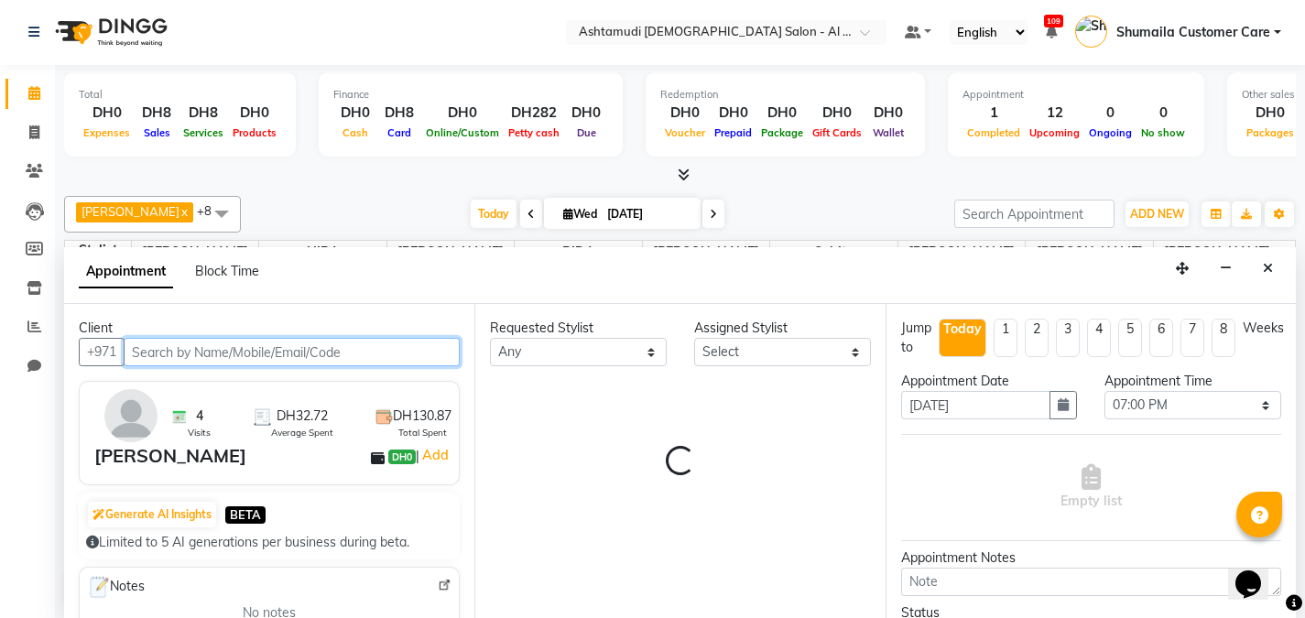
select select "51948"
select select "3307"
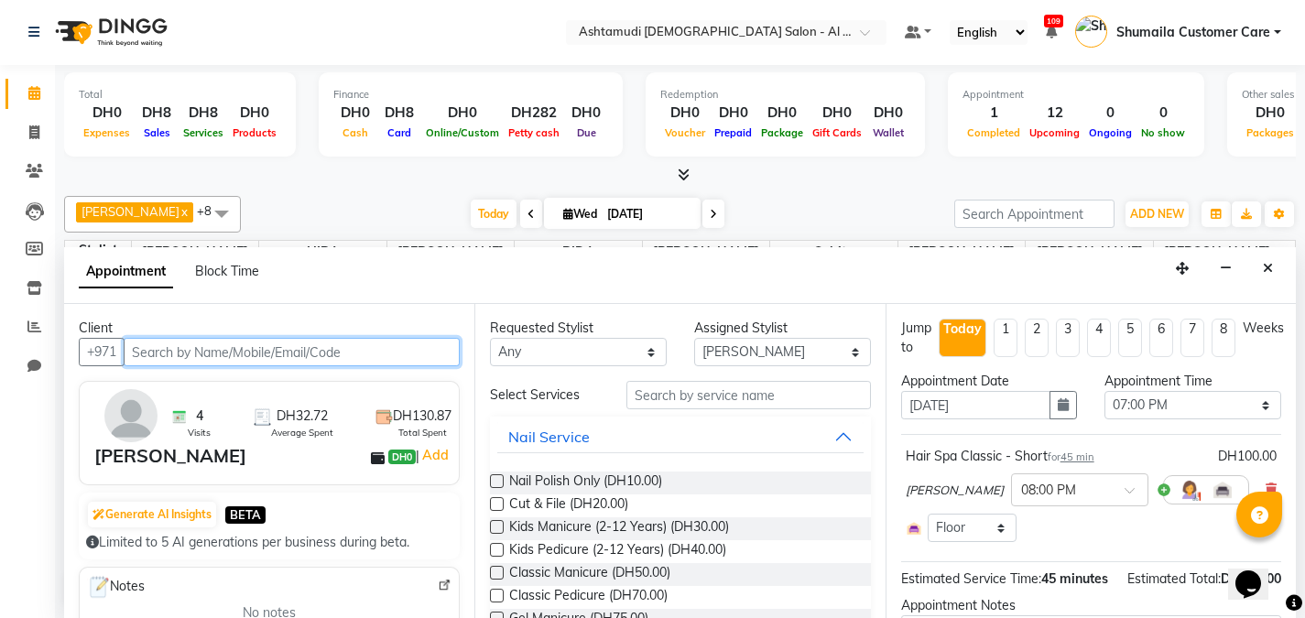
select select "3307"
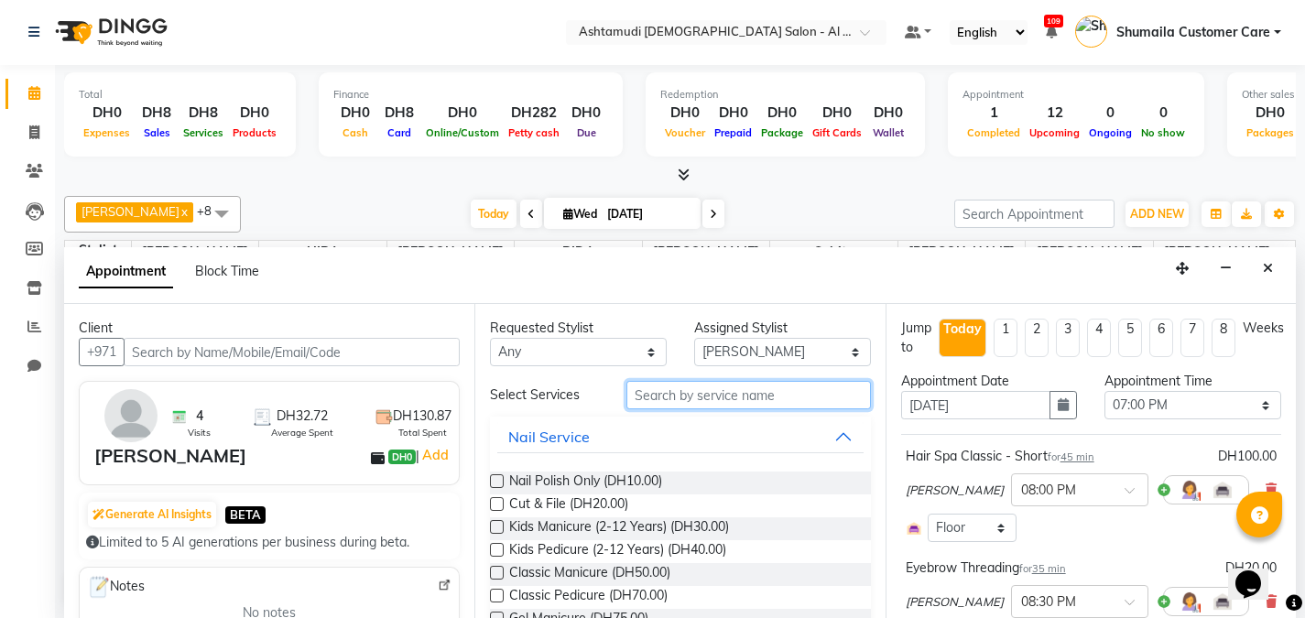
click at [701, 386] on input "text" at bounding box center [749, 395] width 245 height 28
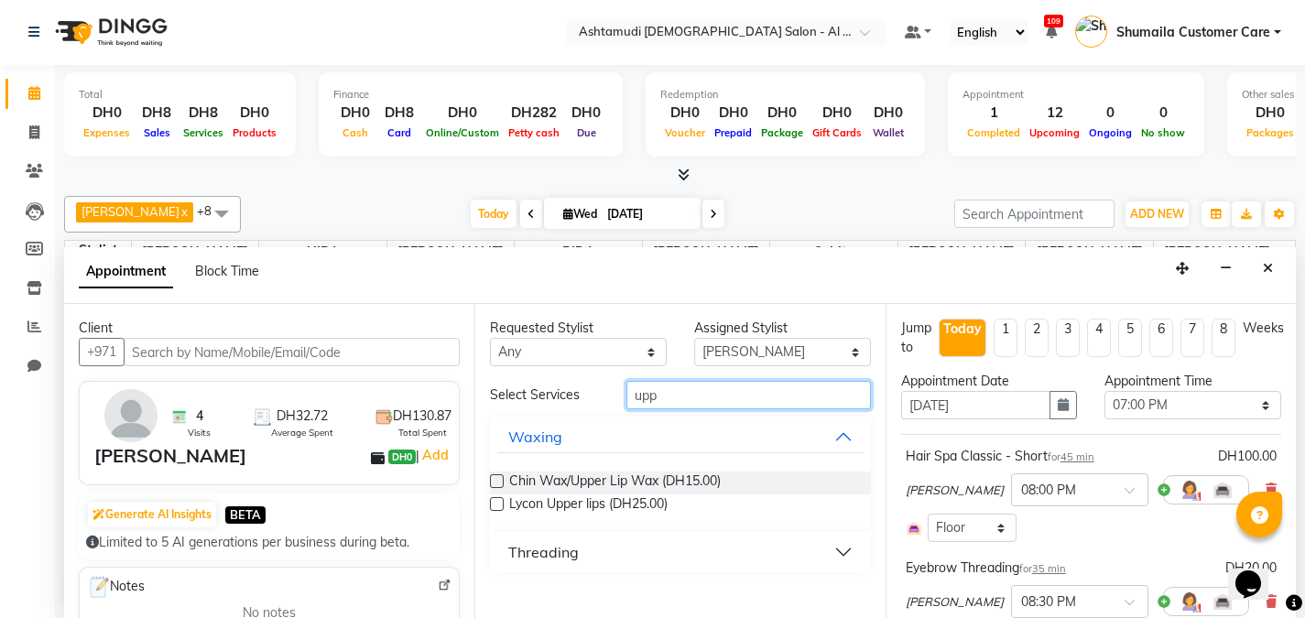
type input "upp"
click at [518, 550] on div "Threading" at bounding box center [543, 552] width 71 height 22
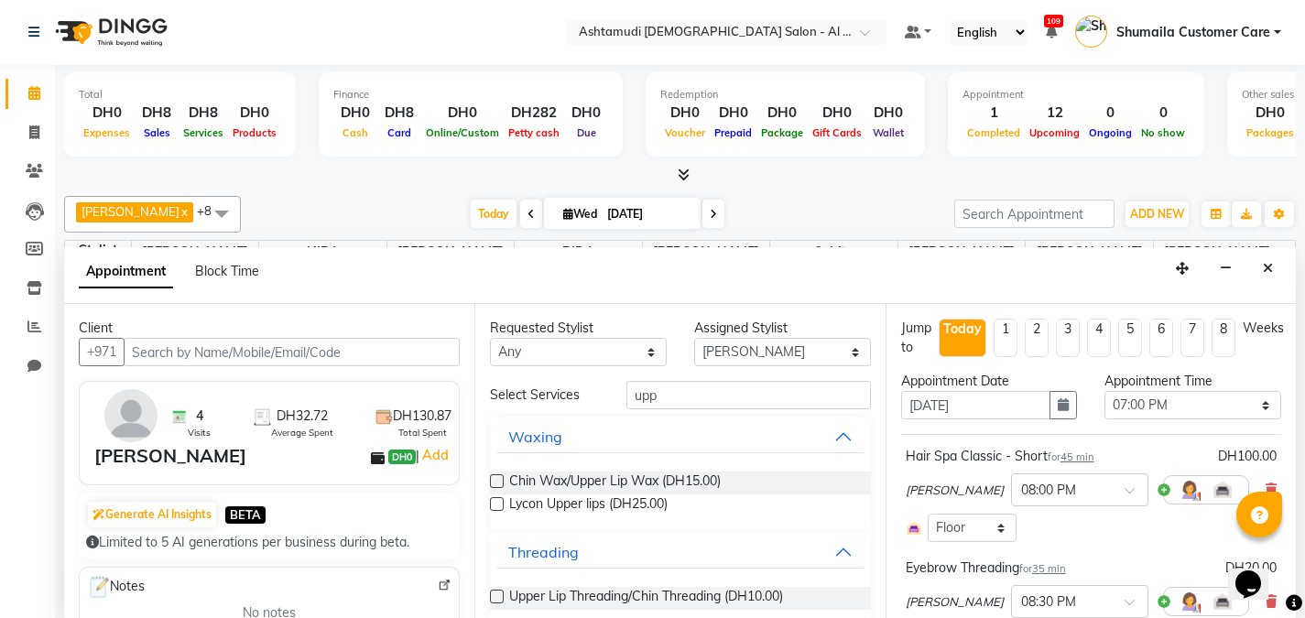
click at [497, 598] on label at bounding box center [497, 597] width 14 height 14
click at [497, 598] on input "checkbox" at bounding box center [496, 599] width 12 height 12
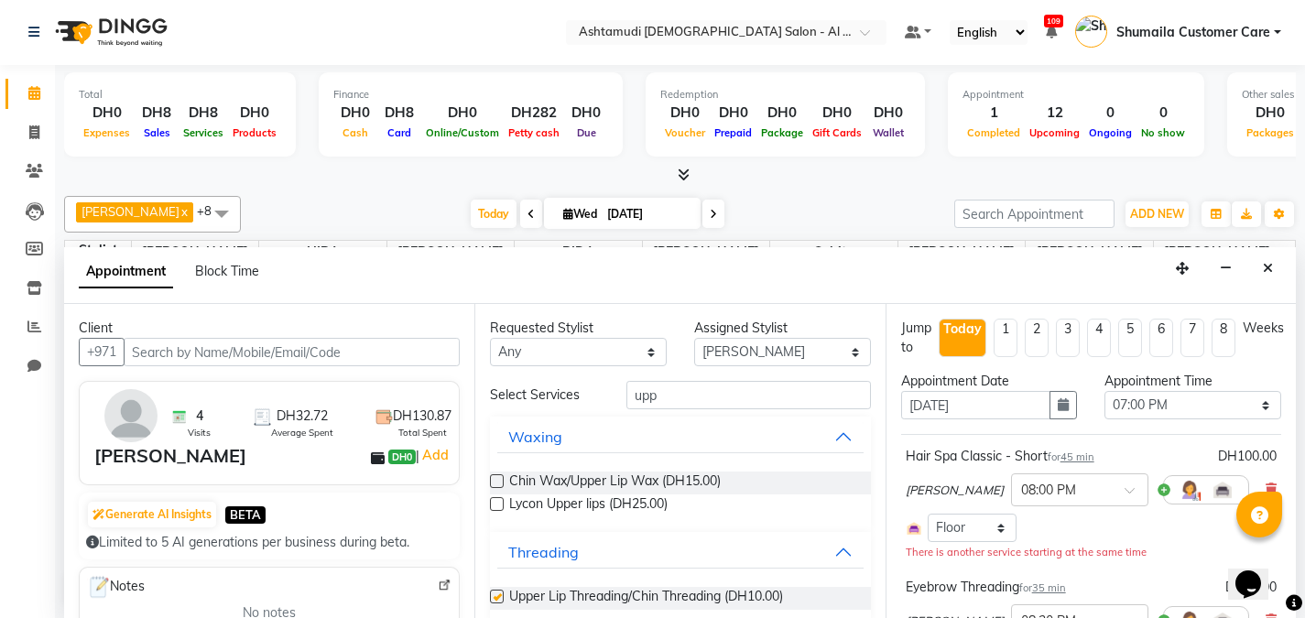
checkbox input "false"
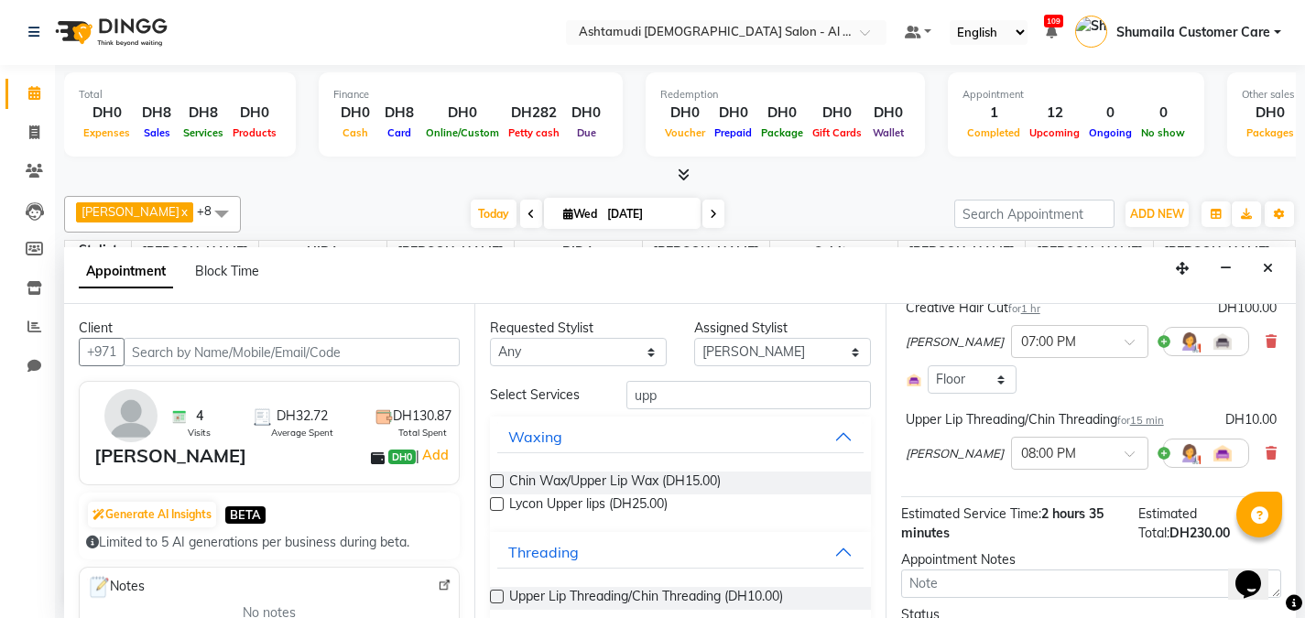
scroll to position [488, 0]
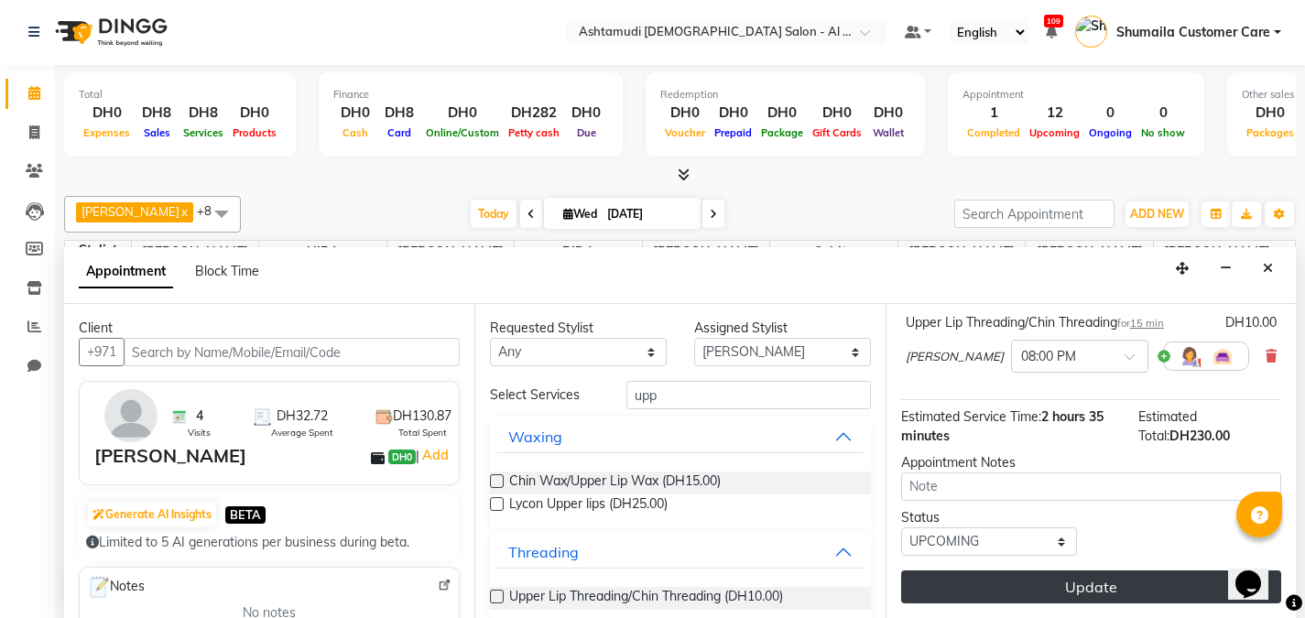
click at [1090, 593] on button "Update" at bounding box center [1091, 587] width 380 height 33
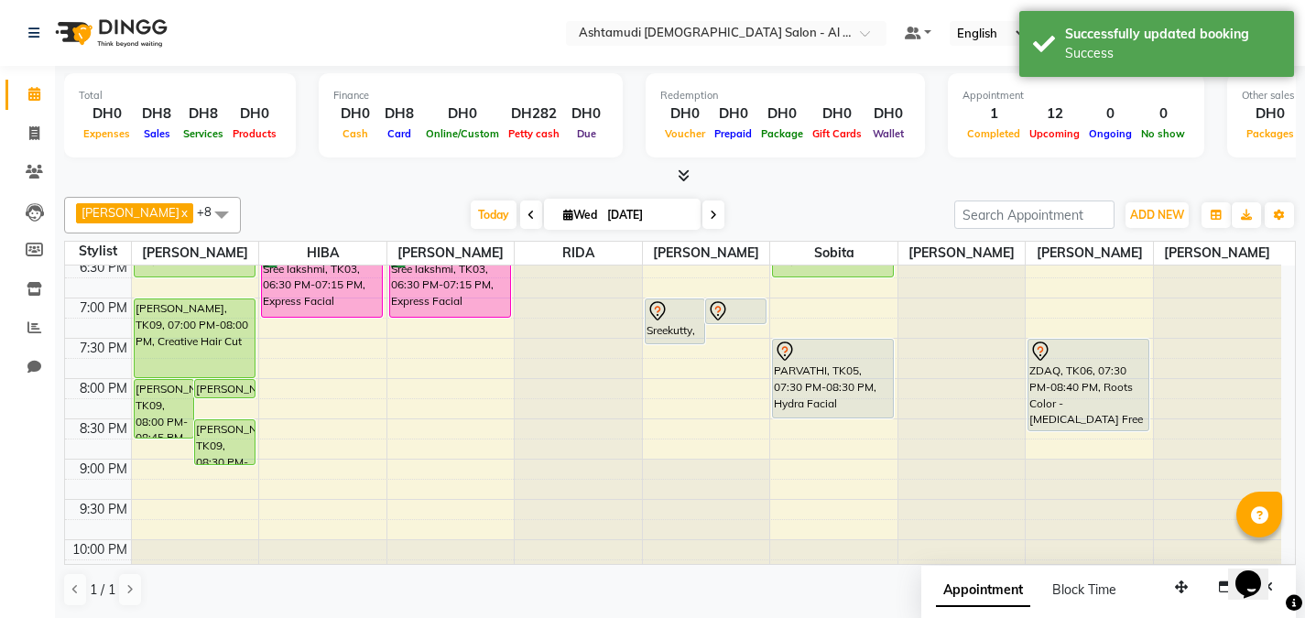
scroll to position [773, 0]
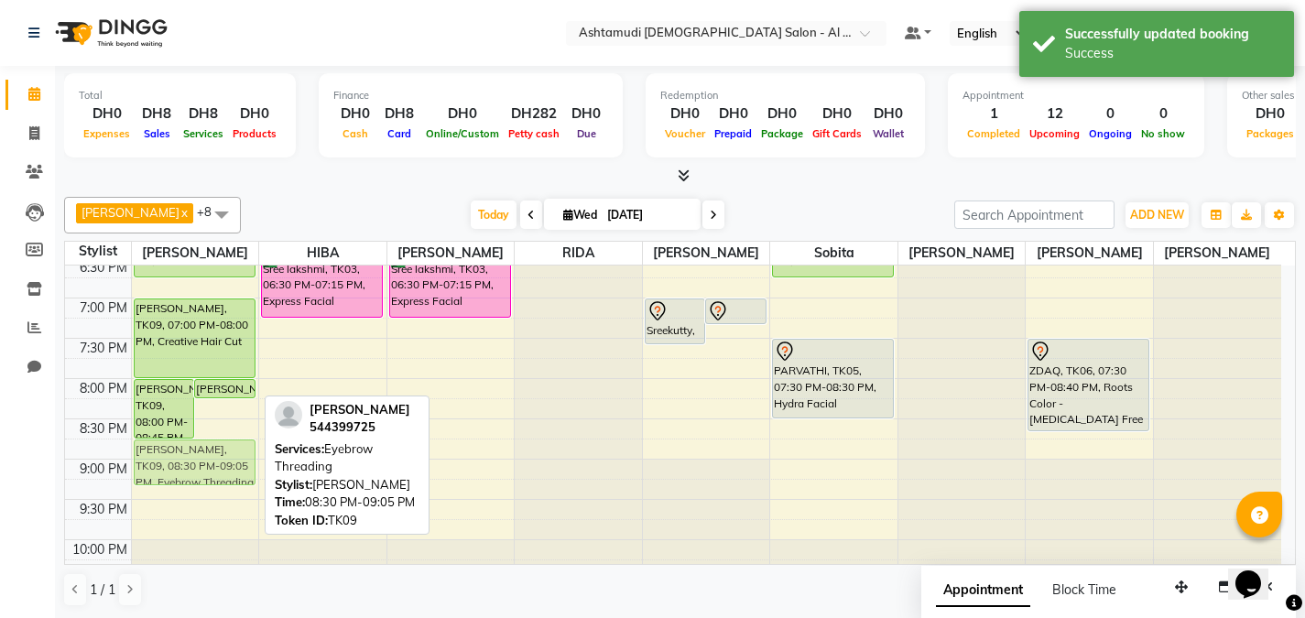
drag, startPoint x: 223, startPoint y: 441, endPoint x: 184, endPoint y: 460, distance: 43.0
click at [184, 460] on div "[PERSON_NAME], TK09, 08:00 PM-08:45 PM, Hair Spa Classic - [PERSON_NAME], TK09,…" at bounding box center [195, 57] width 127 height 1128
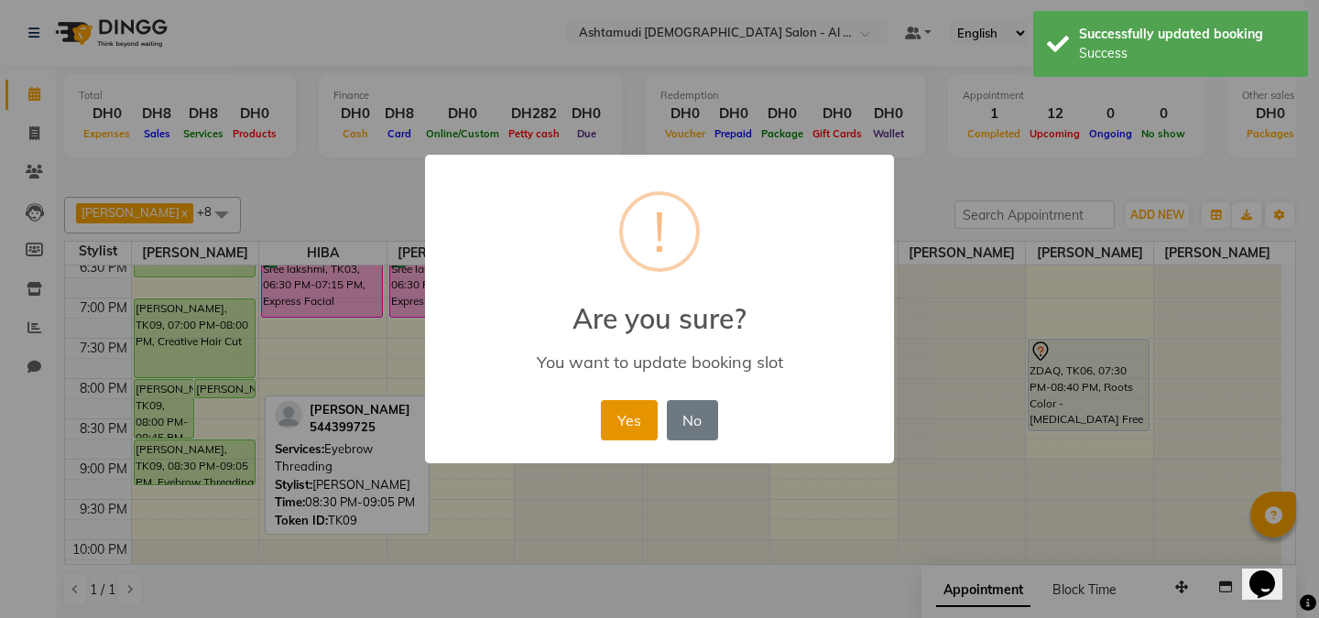
click at [623, 414] on button "Yes" at bounding box center [629, 420] width 56 height 40
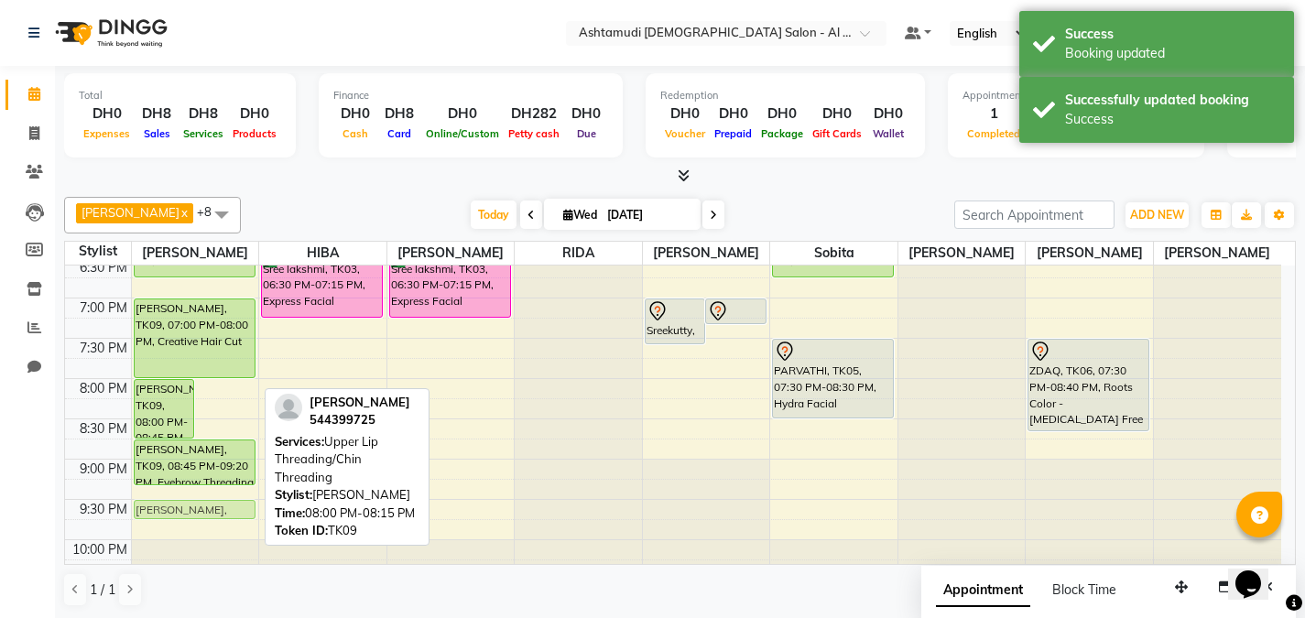
drag, startPoint x: 206, startPoint y: 385, endPoint x: 183, endPoint y: 498, distance: 115.9
click at [183, 498] on div "9:00 AM 9:30 AM 10:00 AM 10:30 AM 11:00 AM 11:30 AM 12:00 PM 12:30 PM 1:00 PM 1…" at bounding box center [673, 57] width 1216 height 1128
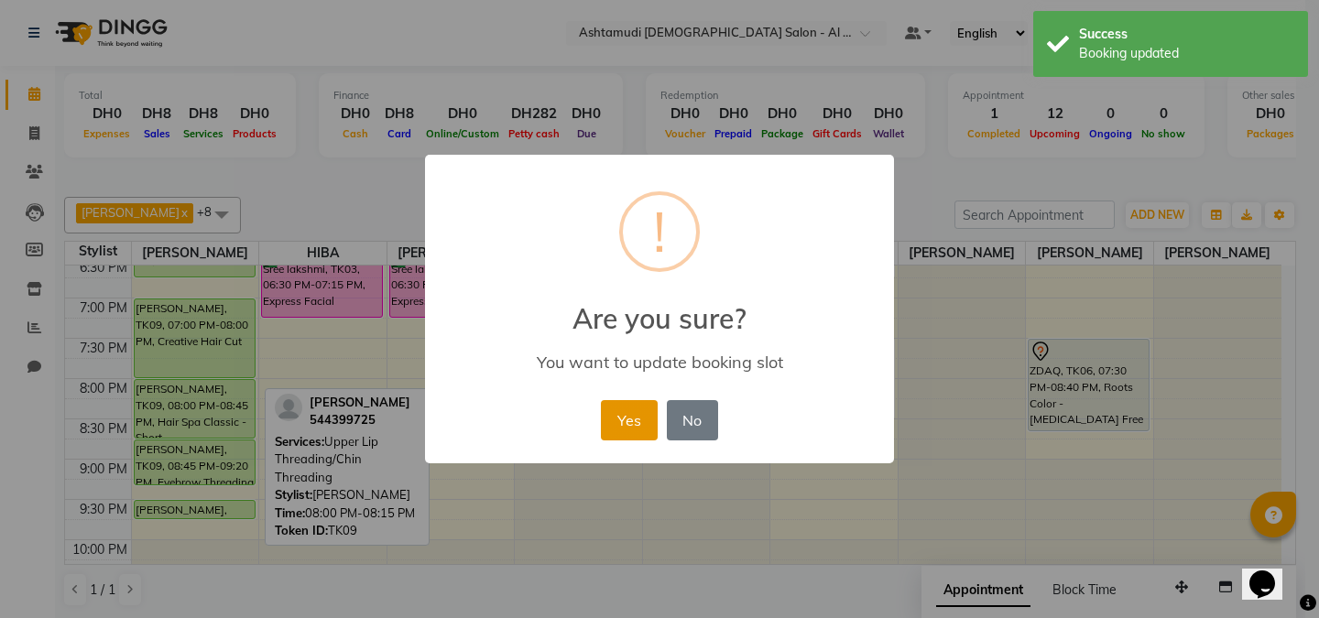
click at [627, 415] on button "Yes" at bounding box center [629, 420] width 56 height 40
